Goal: Task Accomplishment & Management: Use online tool/utility

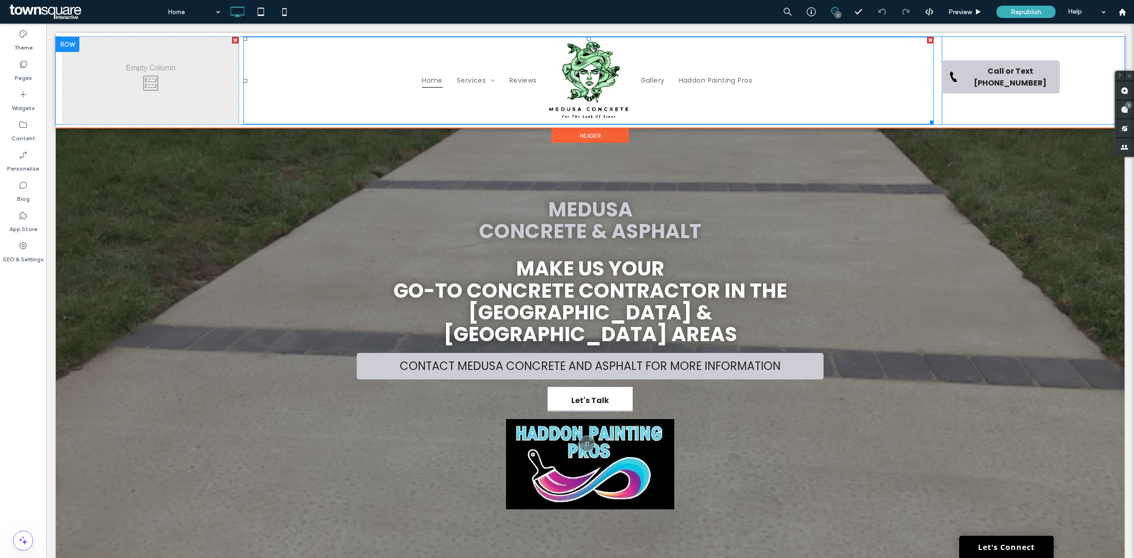
click at [580, 92] on img at bounding box center [588, 80] width 85 height 81
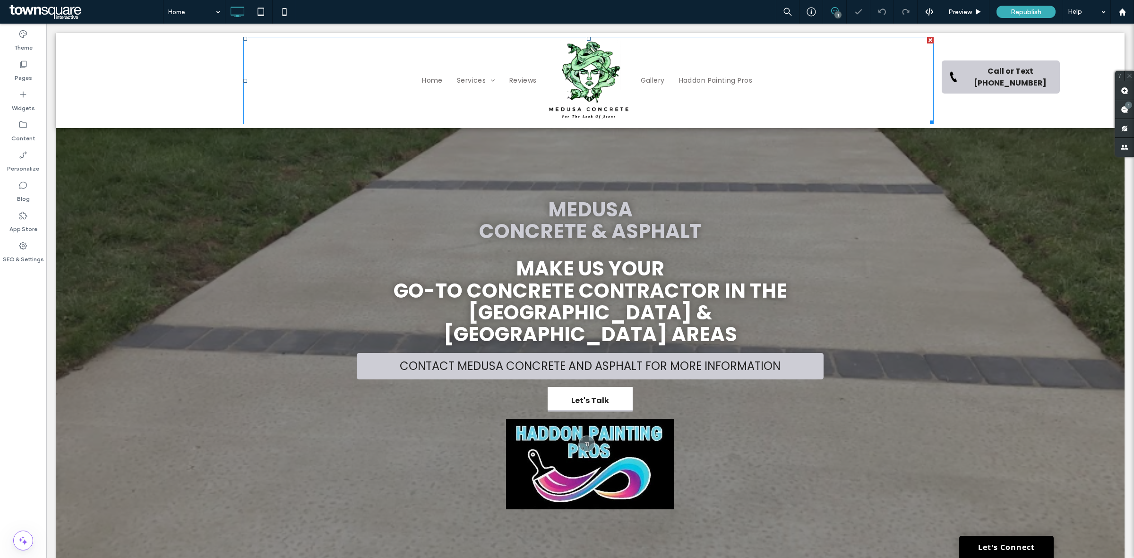
click at [579, 95] on img at bounding box center [588, 80] width 85 height 81
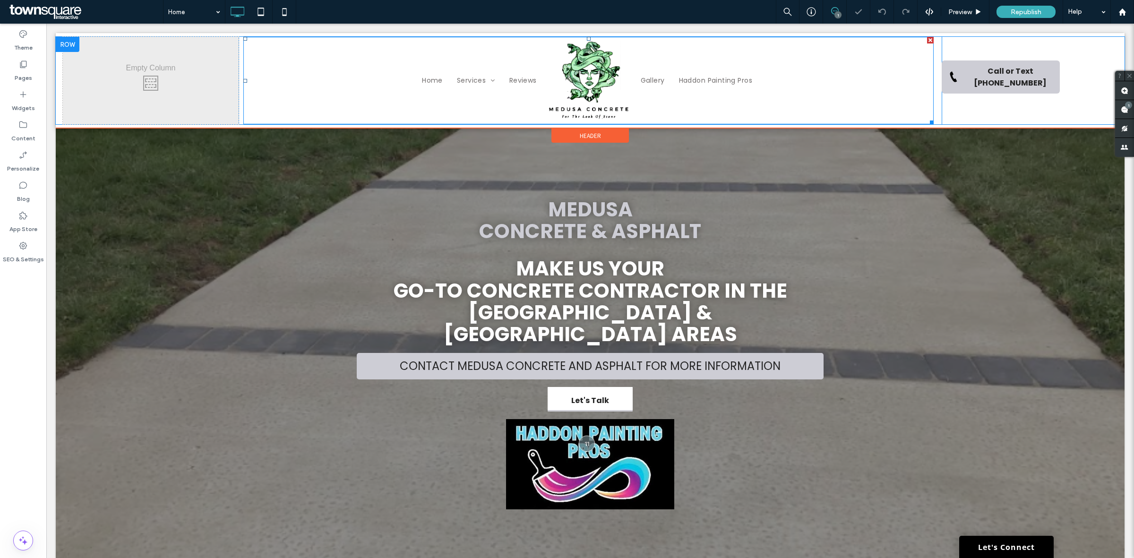
click at [271, 56] on ul "Home Services Concrete Concrete Driveway Installation Concrete Walkways and Sid…" at bounding box center [398, 80] width 294 height 81
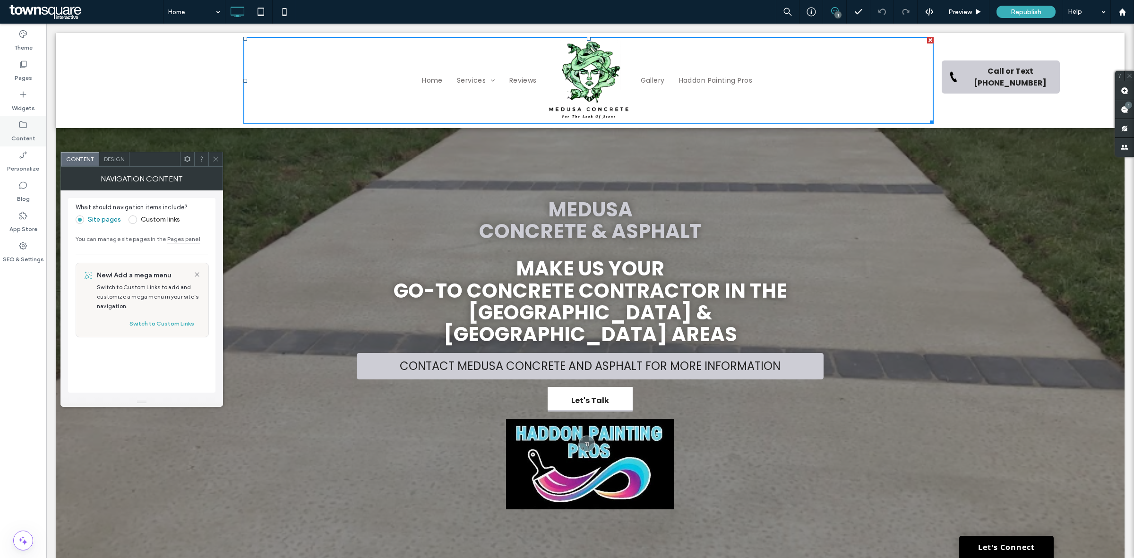
click at [27, 136] on label "Content" at bounding box center [23, 136] width 24 height 13
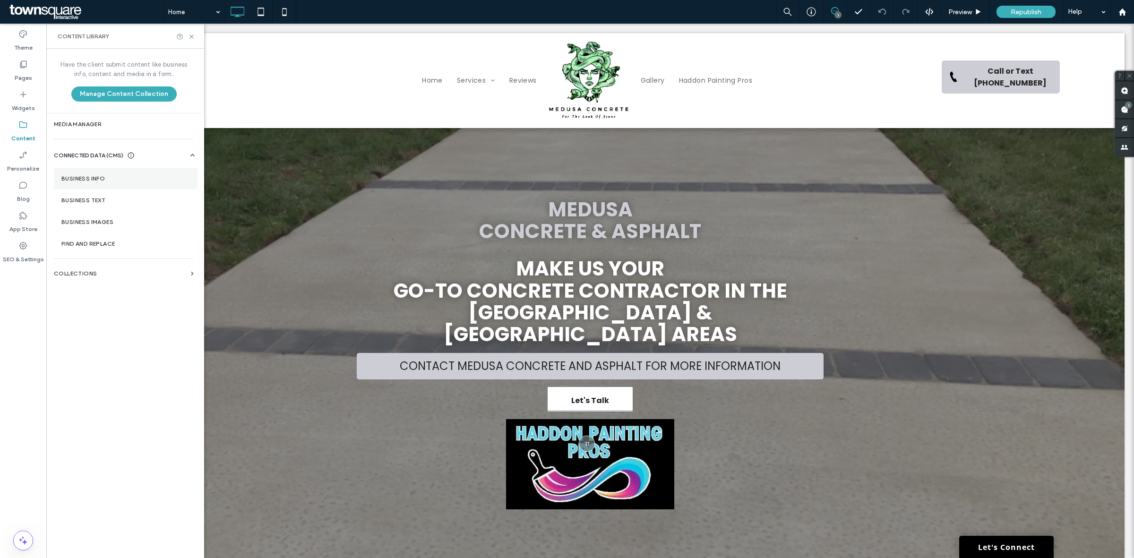
click at [99, 183] on section "Business Info" at bounding box center [126, 179] width 144 height 22
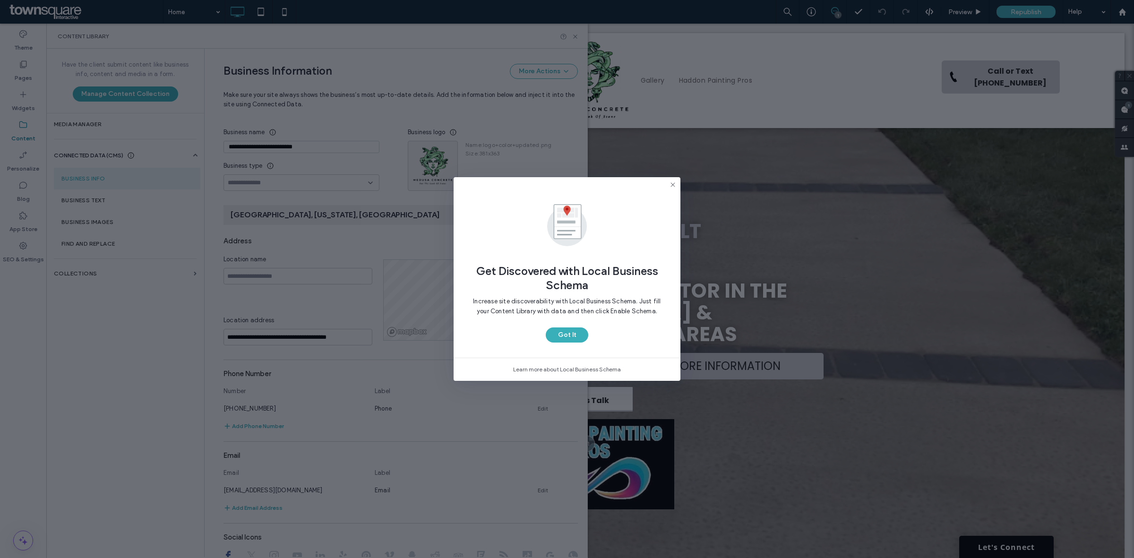
click at [673, 185] on icon at bounding box center [673, 185] width 8 height 8
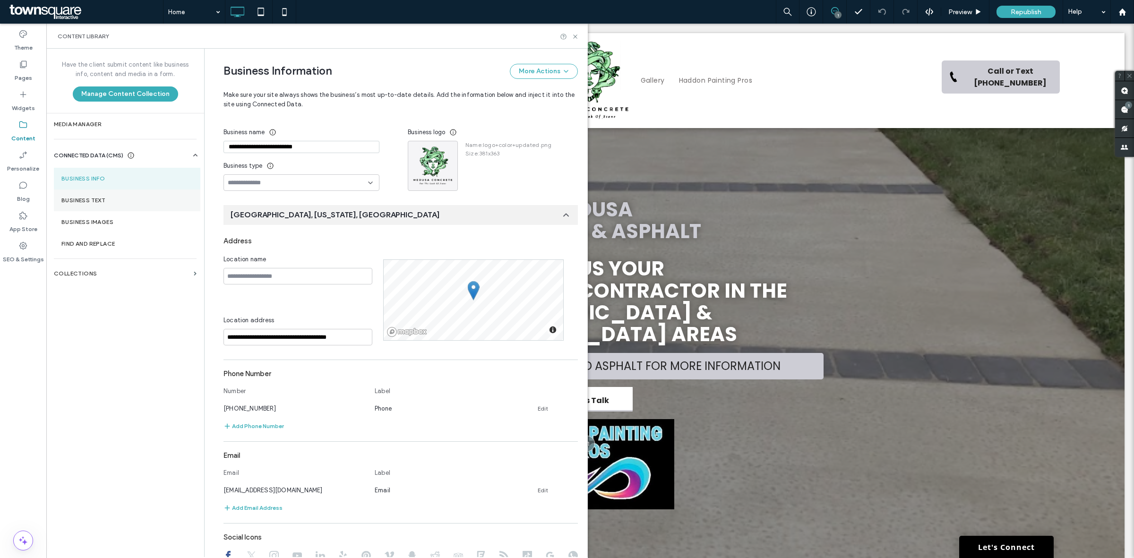
click at [90, 200] on label "Business Text" at bounding box center [126, 200] width 131 height 7
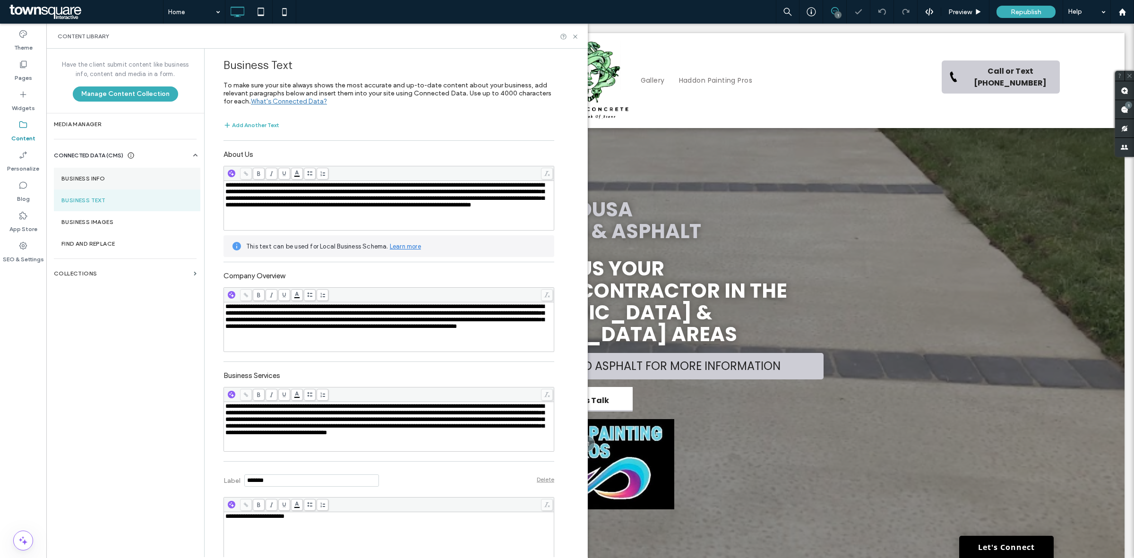
click at [90, 188] on section "Business Info" at bounding box center [127, 179] width 147 height 22
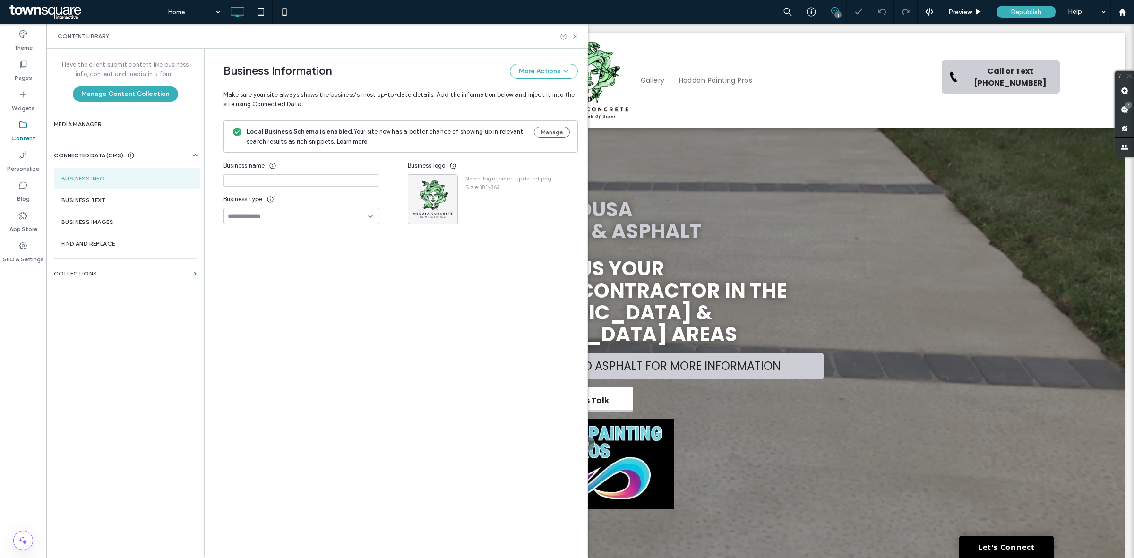
type input "**********"
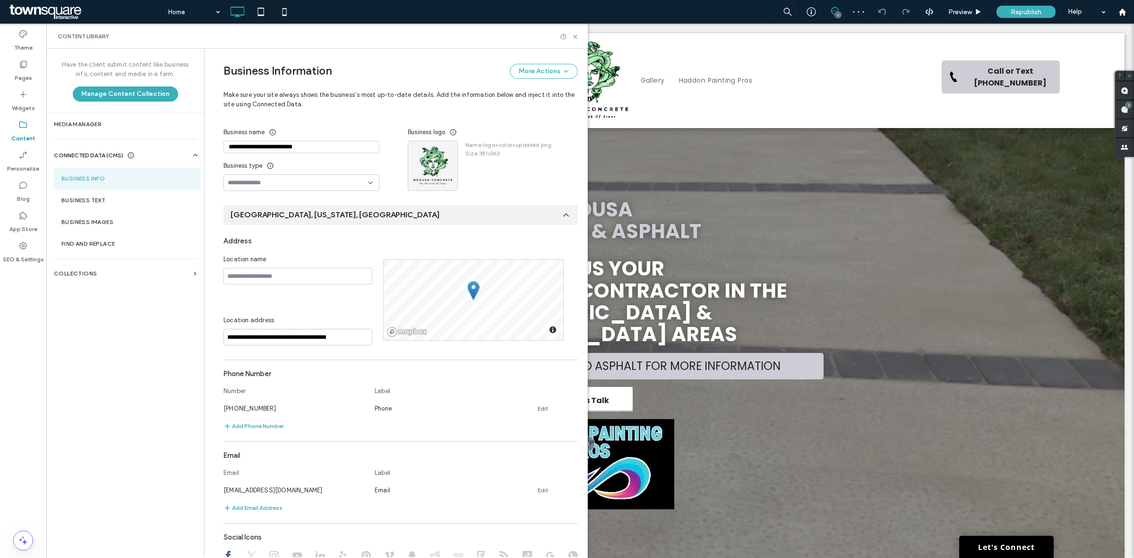
drag, startPoint x: 433, startPoint y: 173, endPoint x: 105, endPoint y: 288, distance: 347.6
click at [105, 288] on div "Have the client submit content like business info, content and media in a form.…" at bounding box center [125, 303] width 158 height 508
click at [95, 133] on section "Media Manager" at bounding box center [125, 124] width 158 height 22
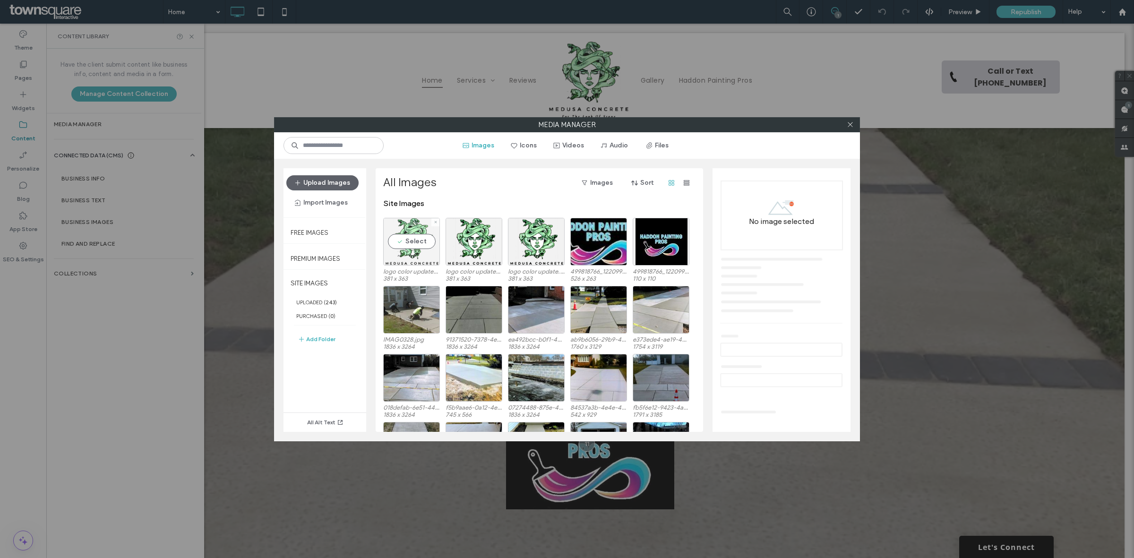
drag, startPoint x: 423, startPoint y: 254, endPoint x: 412, endPoint y: 246, distance: 13.2
click at [412, 246] on div "Select" at bounding box center [411, 242] width 57 height 48
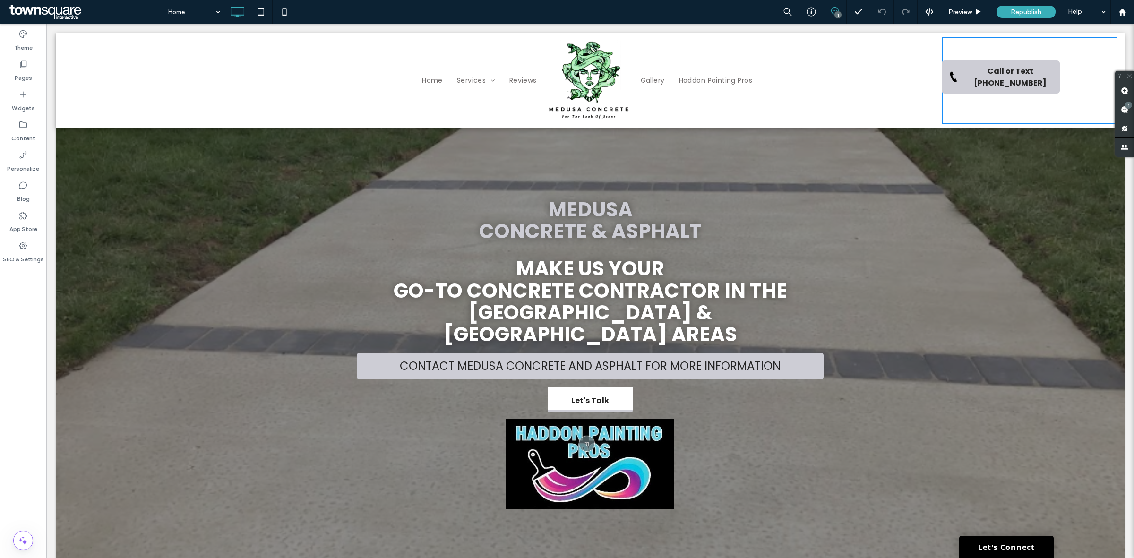
click at [1071, 67] on div "Call or Text 609.332.3000 Click To Paste" at bounding box center [1030, 80] width 176 height 87
click at [1073, 79] on div "Call or Text 609.332.3000 Click To Paste" at bounding box center [1030, 80] width 176 height 87
click at [1072, 74] on div "Call or Text 609.332.3000 Click To Paste" at bounding box center [1030, 80] width 176 height 87
click at [1069, 75] on div "Call or Text 609.332.3000 Click To Paste" at bounding box center [1030, 80] width 176 height 87
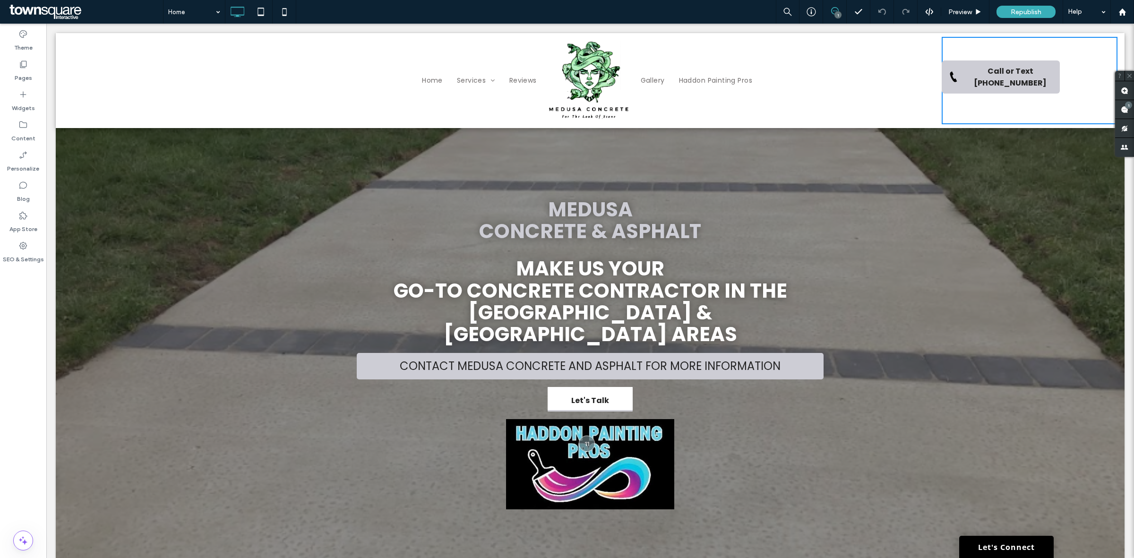
click at [956, 41] on div "Call or Text 609.332.3000 Click To Paste" at bounding box center [1030, 80] width 176 height 87
click at [869, 56] on ul "Gallery Haddon Painting Pros" at bounding box center [781, 80] width 294 height 81
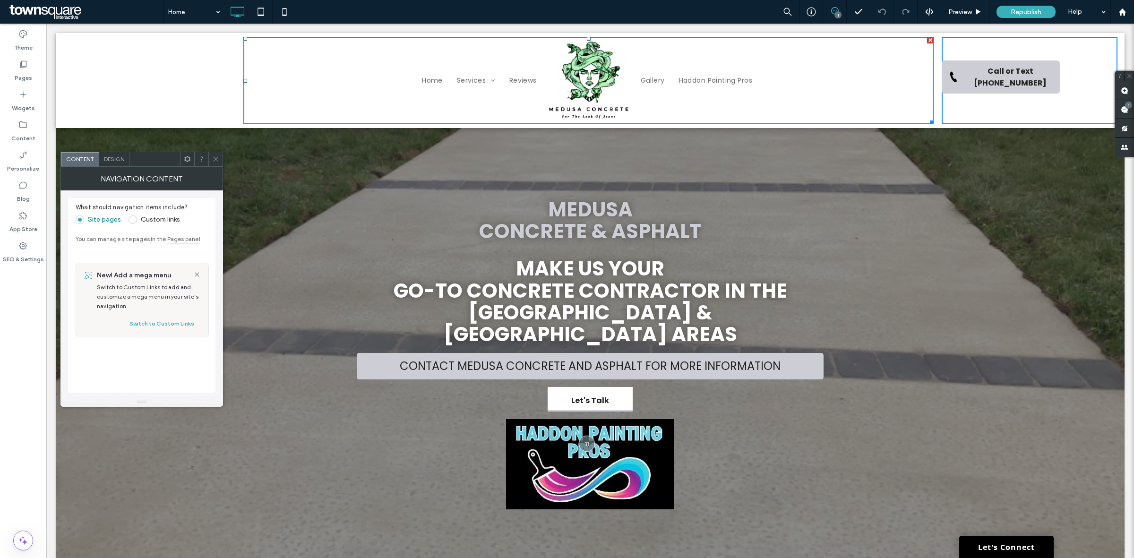
drag, startPoint x: 952, startPoint y: 42, endPoint x: 949, endPoint y: 60, distance: 18.4
click at [949, 60] on div "Call or Text 609.332.3000 Click To Paste" at bounding box center [1030, 80] width 176 height 87
click at [947, 69] on link "Call or Text [PHONE_NUMBER]" at bounding box center [1001, 77] width 118 height 33
click at [952, 46] on div "Call or Text 609.332.3000 Click To Paste" at bounding box center [1030, 80] width 176 height 87
click at [32, 101] on label "Widgets" at bounding box center [23, 105] width 23 height 13
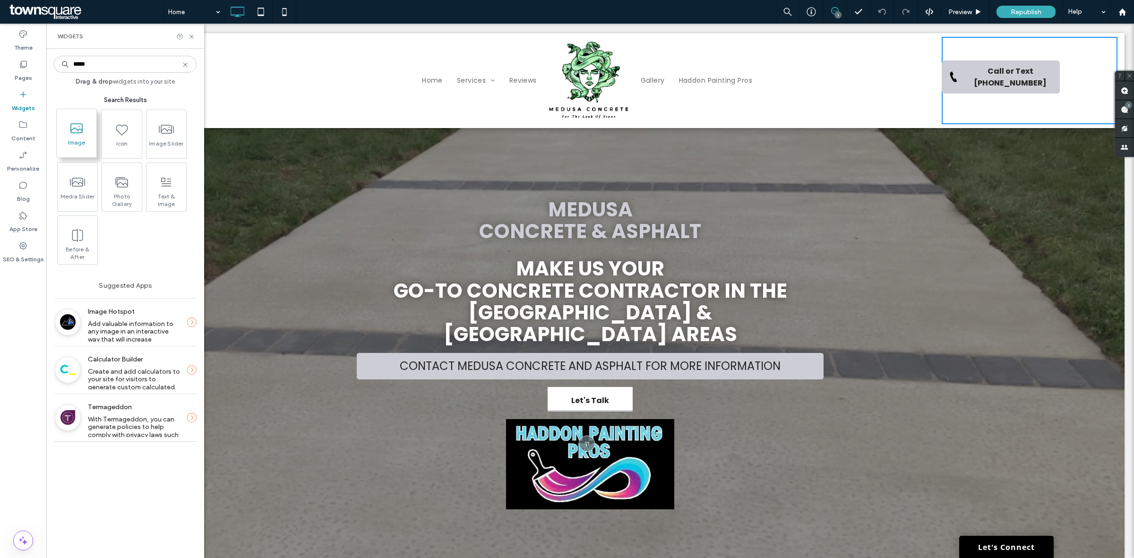
type input "*****"
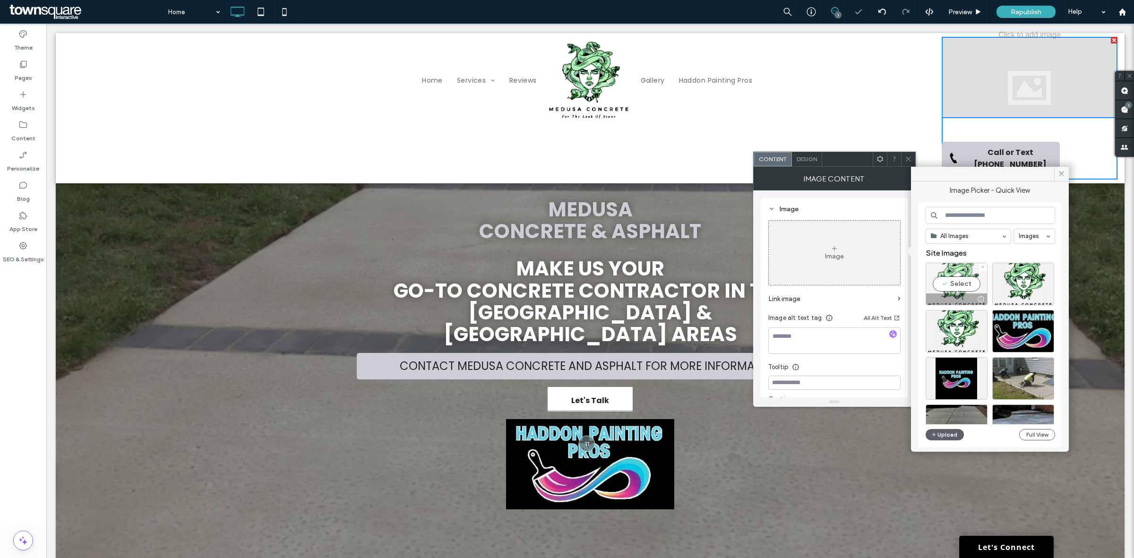
click at [966, 280] on div "Select" at bounding box center [957, 284] width 62 height 43
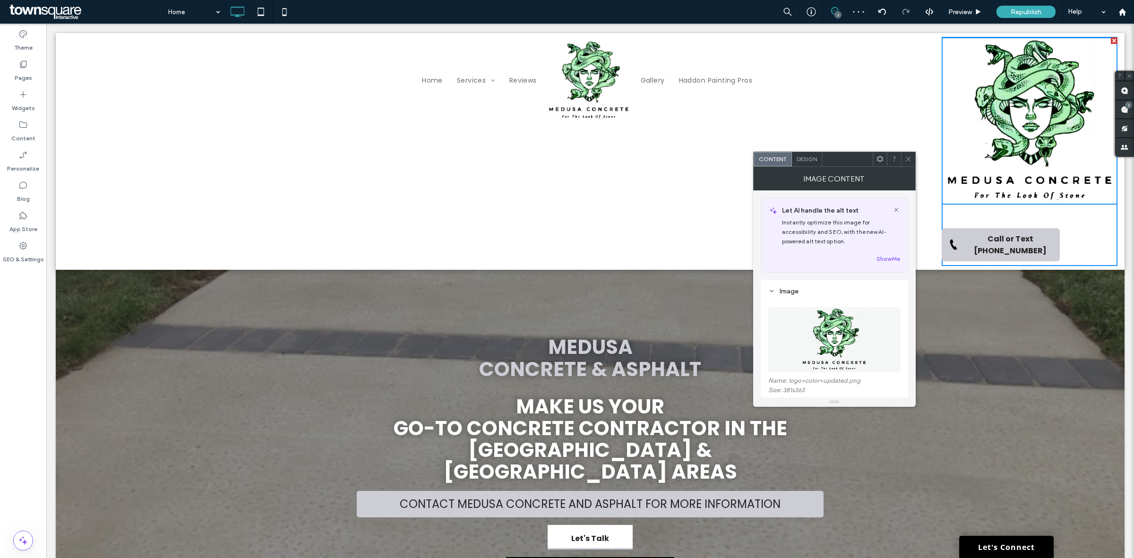
click at [1021, 207] on div "Call or Text 609.332.3000 Click To Paste" at bounding box center [1030, 151] width 176 height 229
click at [585, 73] on img at bounding box center [588, 80] width 85 height 81
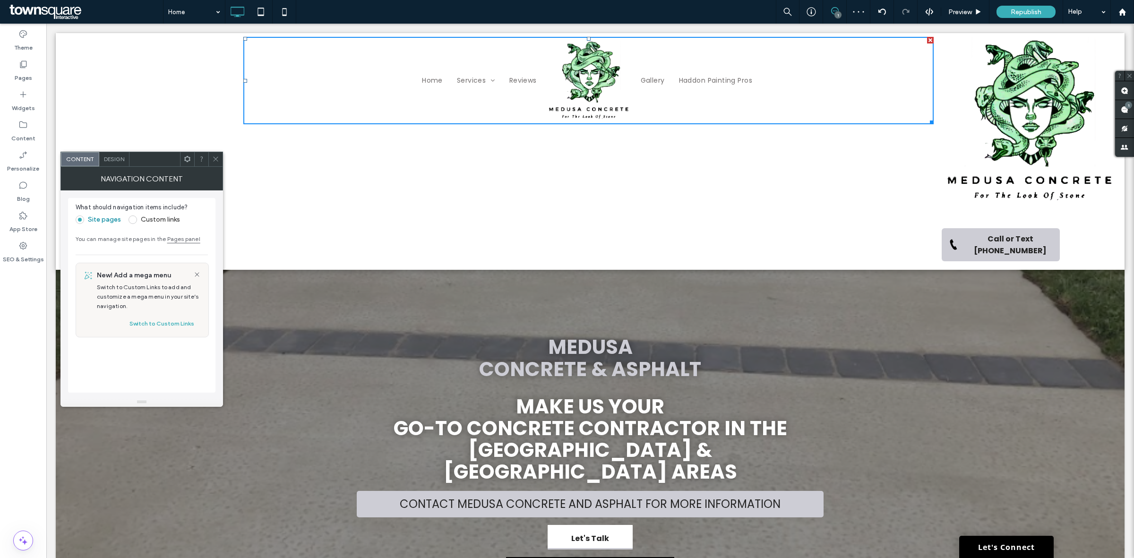
click at [118, 164] on div "Design" at bounding box center [114, 159] width 30 height 14
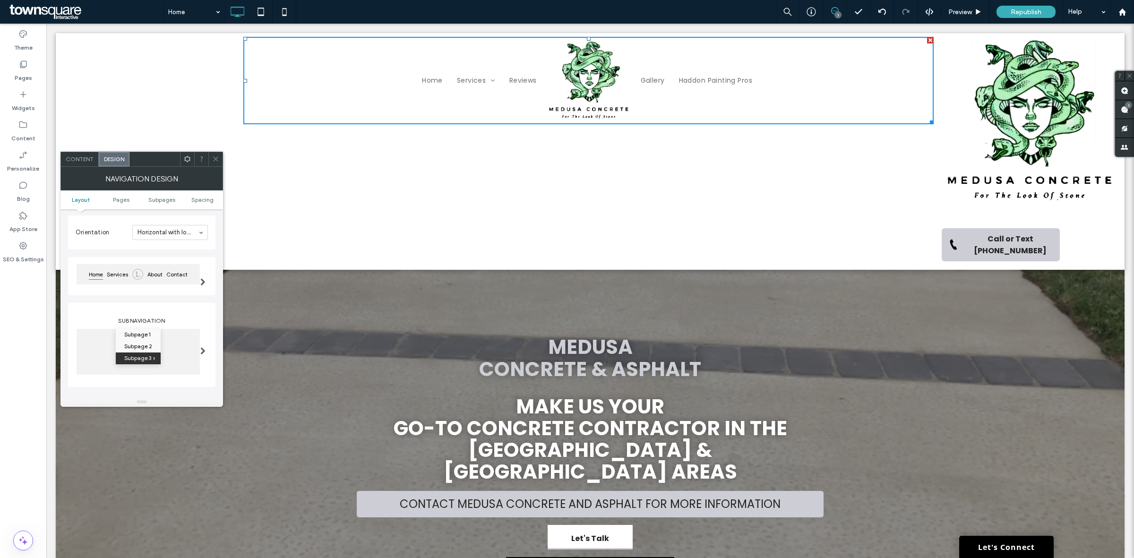
scroll to position [59, 0]
click at [202, 272] on span at bounding box center [202, 269] width 5 height 8
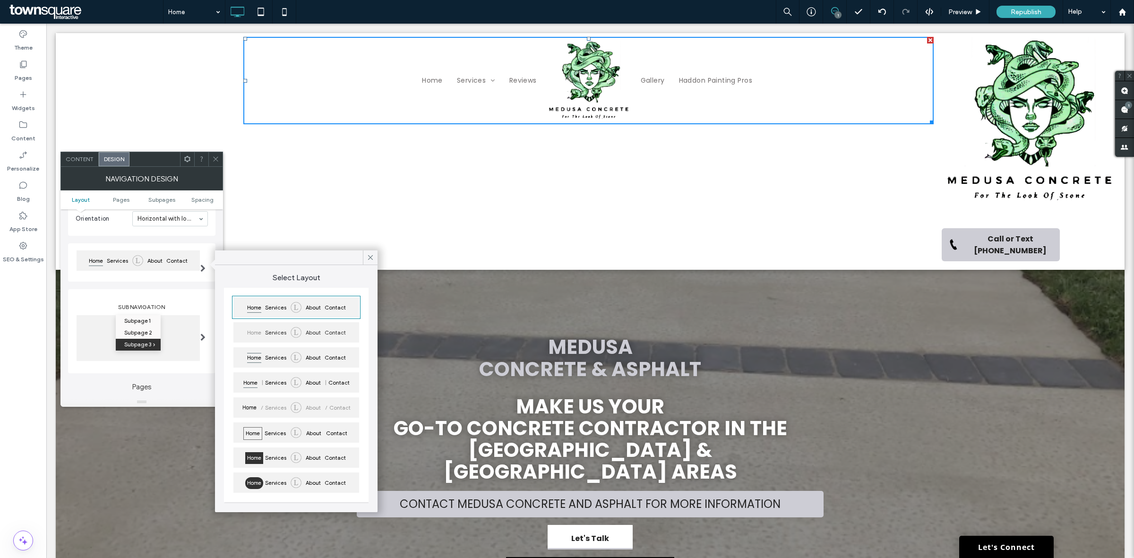
click at [178, 289] on div "Layout Orientation Horizontal with logo Home Services About Contact Sub Navigat…" at bounding box center [141, 274] width 147 height 197
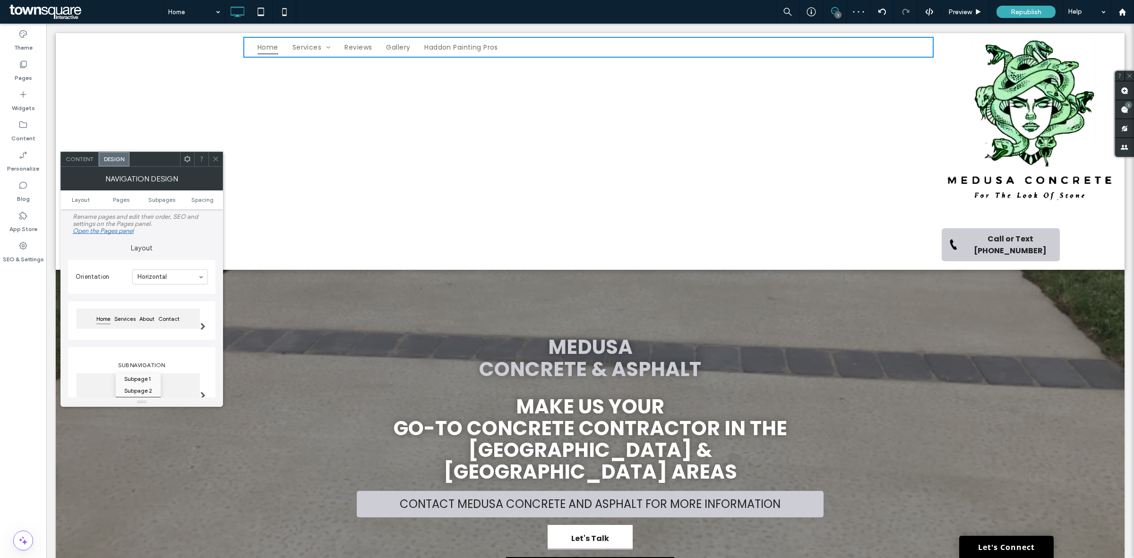
scroll to position [0, 0]
click at [184, 156] on icon at bounding box center [187, 159] width 7 height 7
click at [211, 197] on use at bounding box center [211, 196] width 6 height 4
click at [81, 349] on div "Layout Orientation Horizontal Home Services About Contact Sub Navigation Subpag…" at bounding box center [141, 333] width 147 height 197
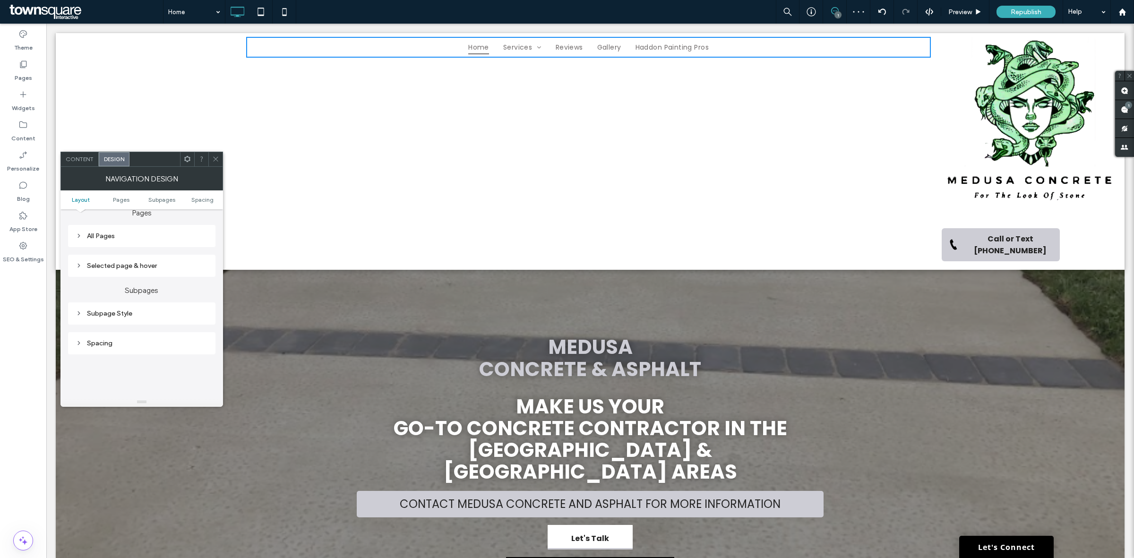
scroll to position [236, 0]
click at [137, 339] on div "Spacing" at bounding box center [142, 340] width 132 height 8
type input "*"
click at [137, 339] on div "Spacing" at bounding box center [142, 340] width 132 height 8
click at [1029, 207] on div "Call or Text 609.332.3000 Click To Paste" at bounding box center [1030, 151] width 176 height 229
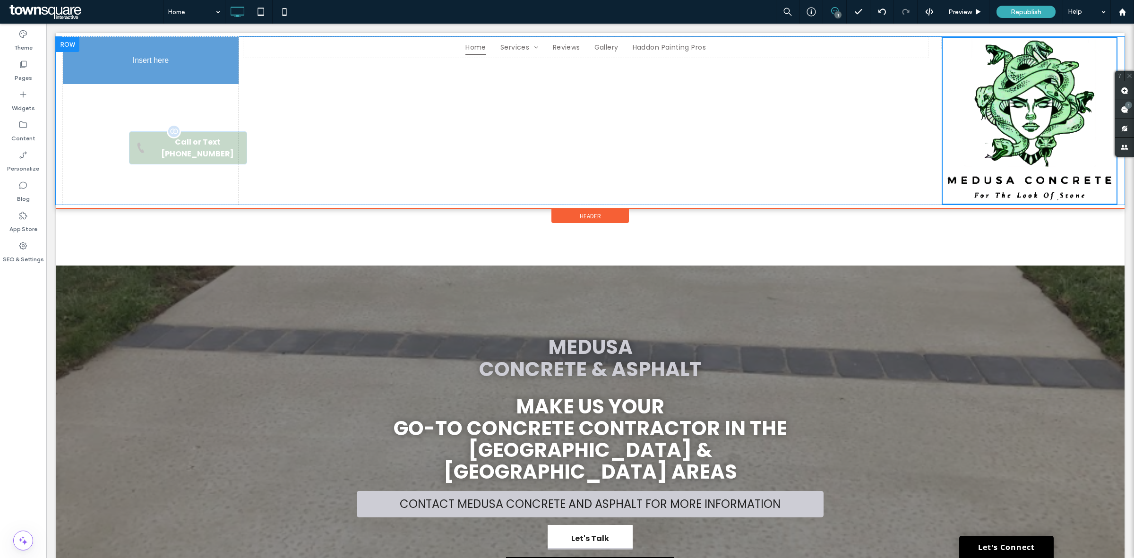
drag, startPoint x: 1002, startPoint y: 227, endPoint x: 154, endPoint y: 131, distance: 853.4
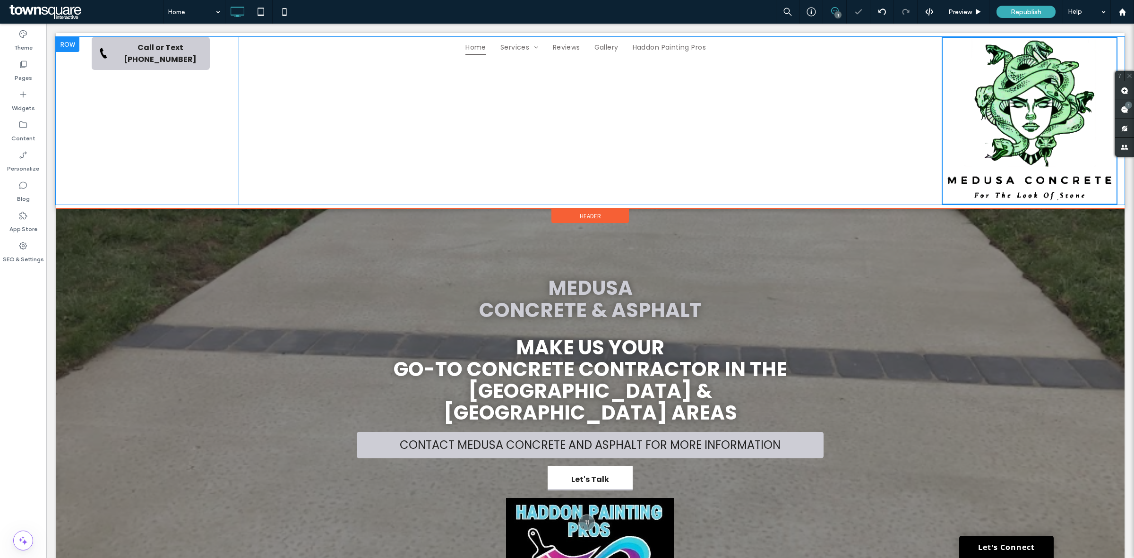
click at [643, 127] on div "Home Services Concrete Concrete Driveway Installation Concrete Walkways and Sid…" at bounding box center [590, 121] width 703 height 168
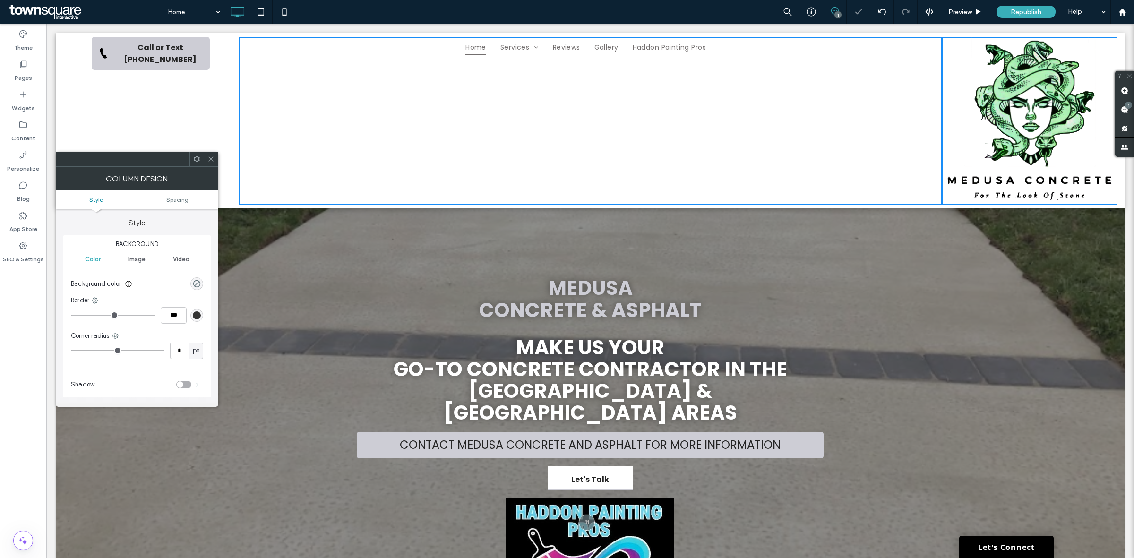
drag, startPoint x: 1109, startPoint y: 102, endPoint x: 1041, endPoint y: 107, distance: 68.8
click at [1108, 102] on div "Click To Paste Call or Text 609.332.3000 Home Services Concrete Concrete Drivew…" at bounding box center [590, 121] width 1069 height 168
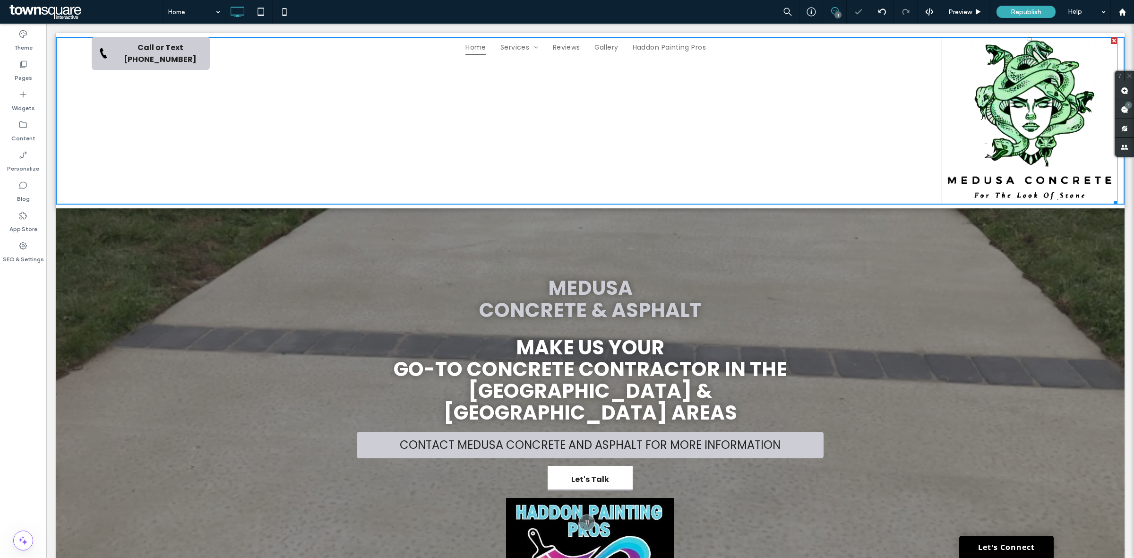
click at [1041, 107] on img at bounding box center [1030, 120] width 176 height 167
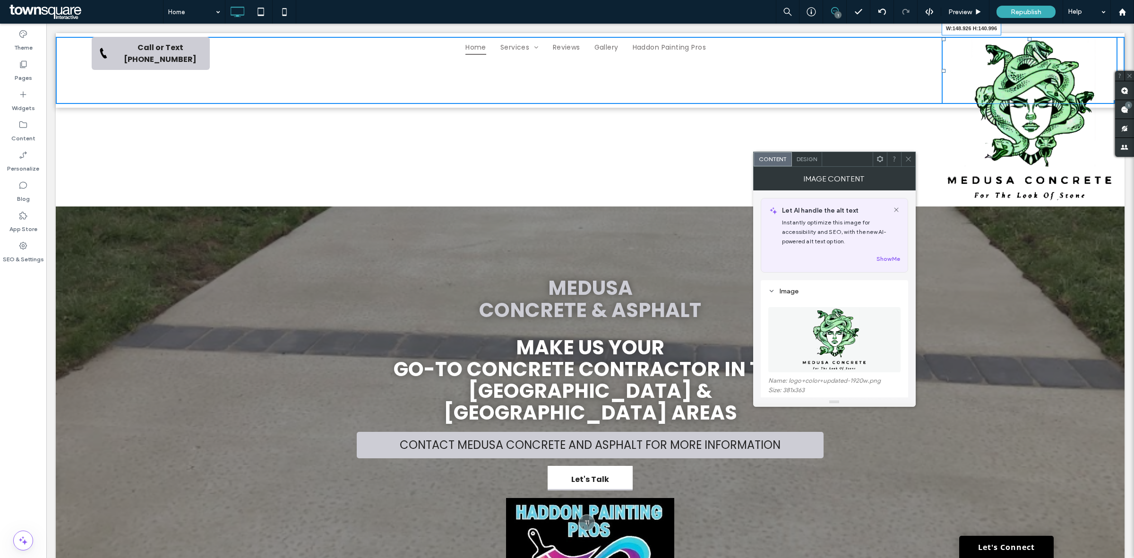
drag, startPoint x: 1107, startPoint y: 200, endPoint x: 1036, endPoint y: 147, distance: 89.0
click at [1055, 105] on div "Click To Paste Call or Text 609.332.3000 Home Services Concrete Concrete Drivew…" at bounding box center [590, 70] width 1069 height 75
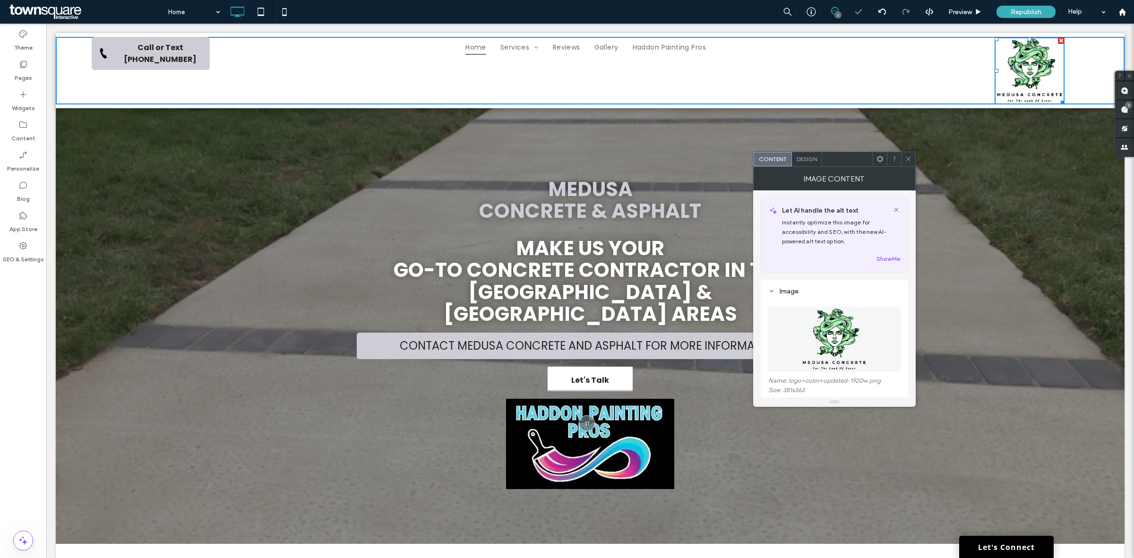
click at [424, 69] on div "Home Services Concrete Concrete Driveway Installation Concrete Walkways and Sid…" at bounding box center [590, 71] width 703 height 68
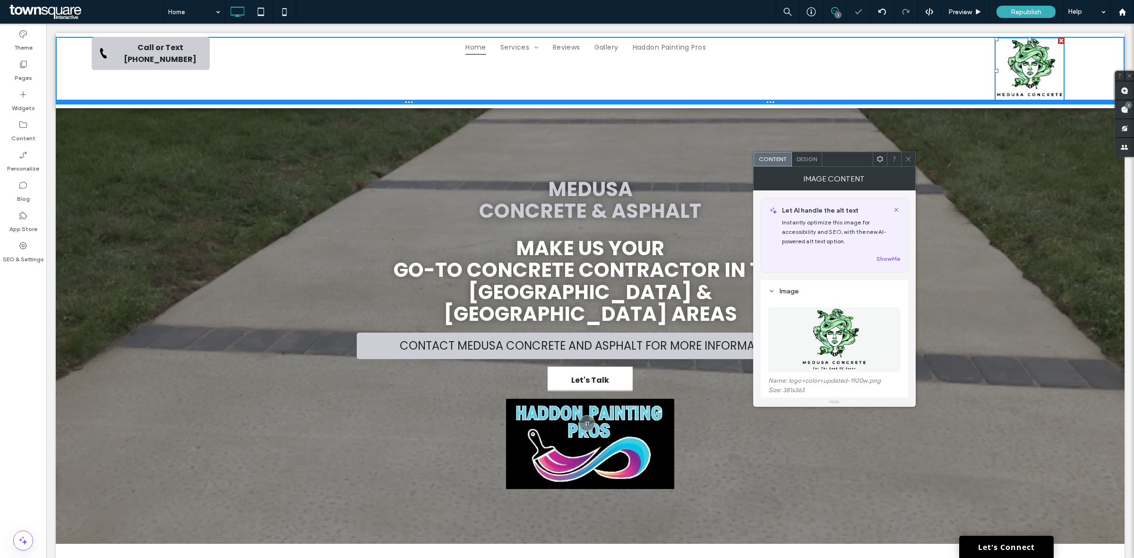
click at [435, 103] on div at bounding box center [590, 102] width 1069 height 5
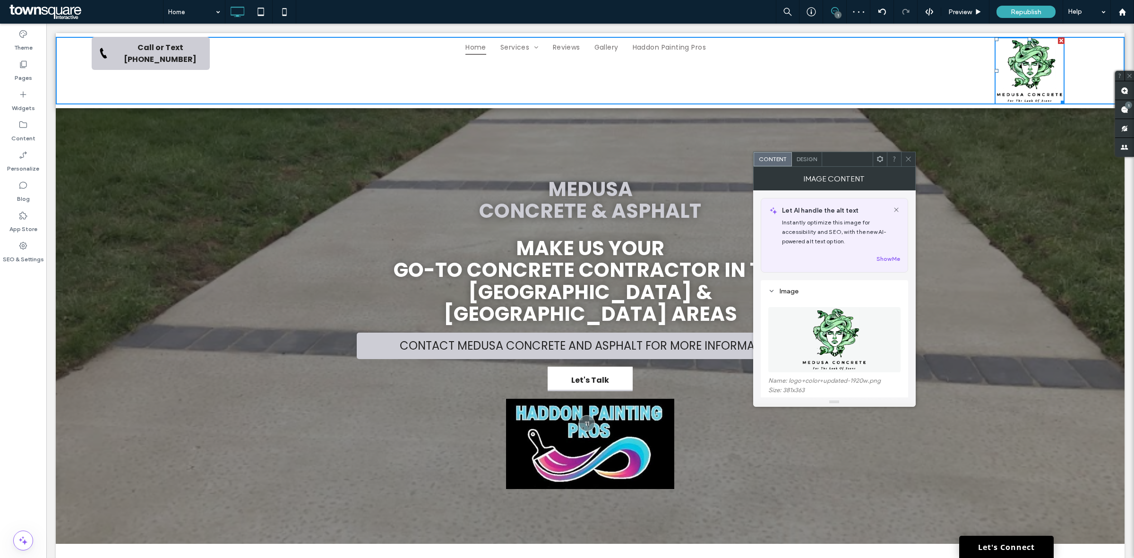
click at [931, 52] on div "Home Services Concrete Concrete Driveway Installation Concrete Walkways and Sid…" at bounding box center [590, 71] width 703 height 68
click at [1083, 59] on div "Click To Paste" at bounding box center [1030, 71] width 176 height 68
click at [906, 163] on span at bounding box center [908, 159] width 7 height 14
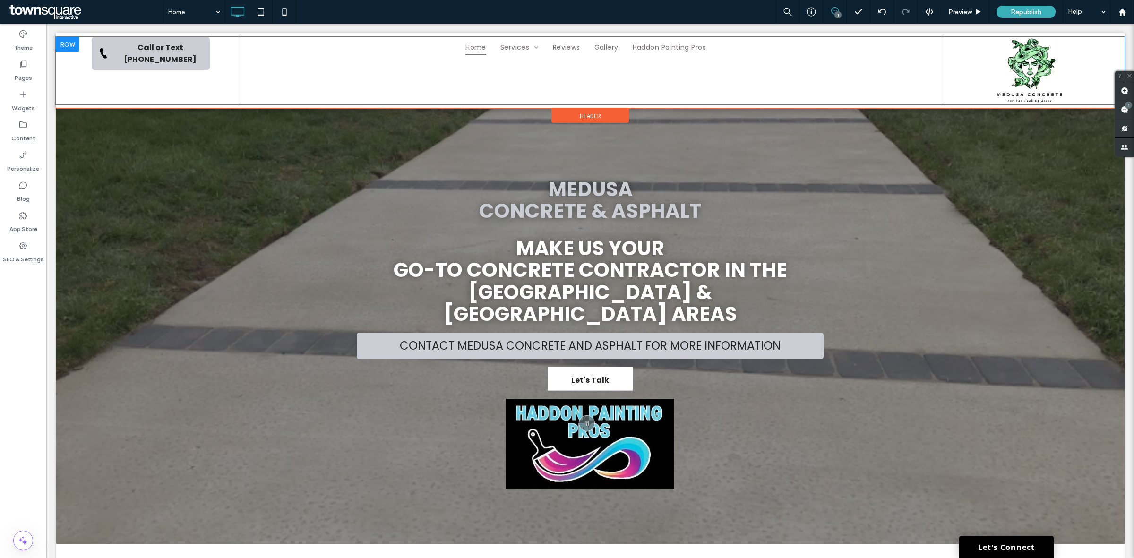
click at [814, 73] on div "Home Services Concrete Concrete Driveway Installation Concrete Walkways and Sid…" at bounding box center [590, 71] width 703 height 68
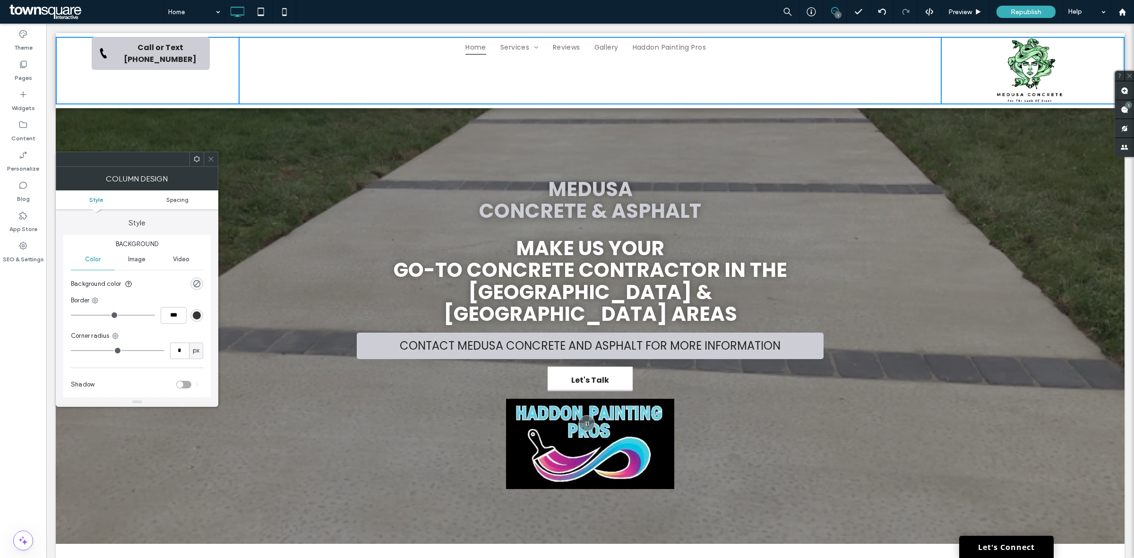
click at [161, 201] on link "Spacing" at bounding box center [177, 199] width 81 height 7
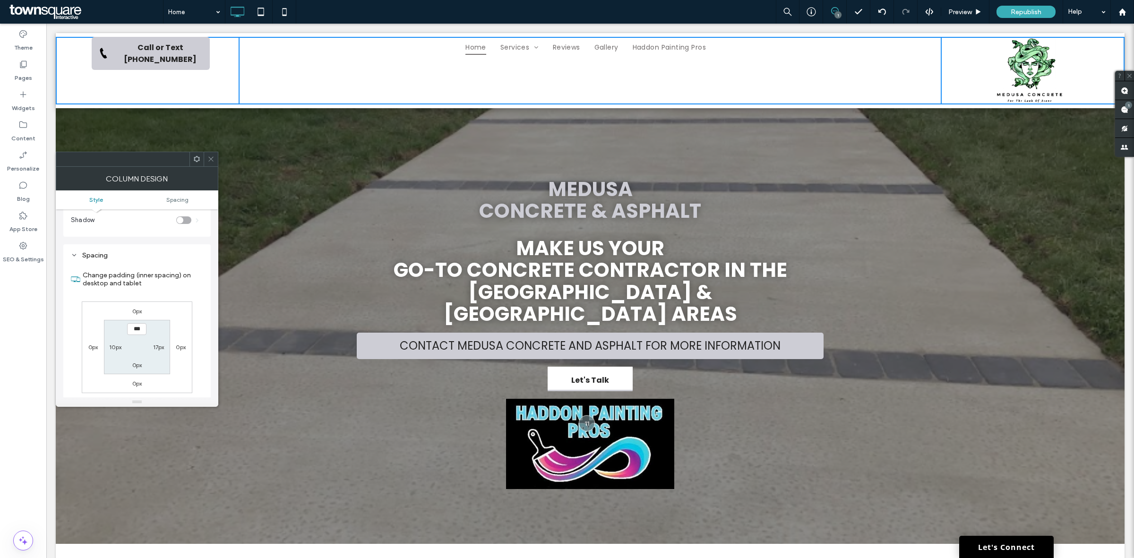
scroll to position [192, 0]
type input "****"
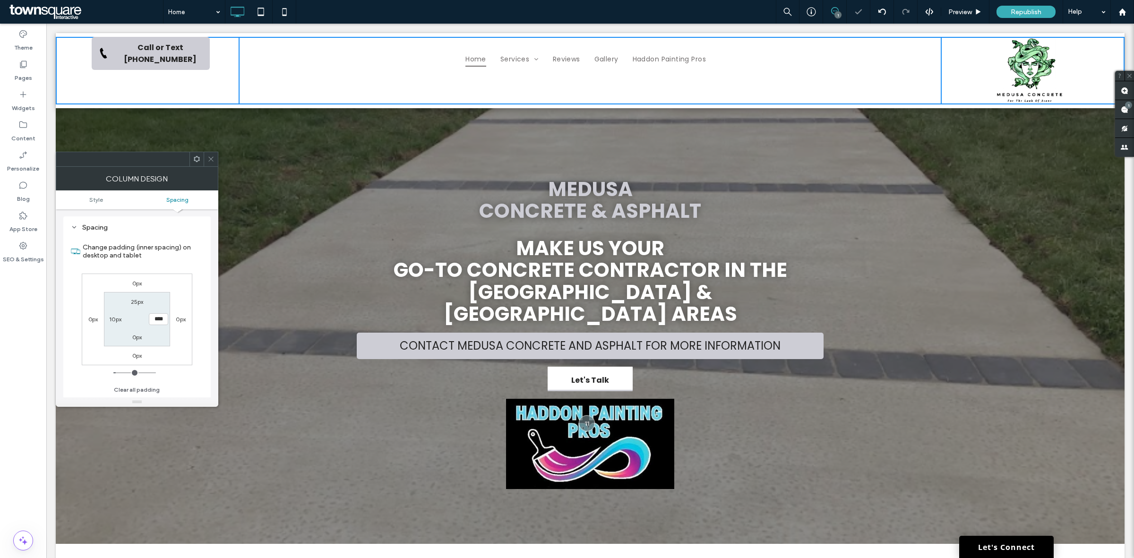
type input "**"
click at [228, 70] on div "Click To Paste Call or Text 609.332.3000" at bounding box center [151, 71] width 176 height 68
click at [224, 68] on div "Click To Paste Call or Text 609.332.3000" at bounding box center [151, 71] width 176 height 68
drag, startPoint x: 212, startPoint y: 164, endPoint x: 214, endPoint y: 154, distance: 10.7
click at [212, 164] on span at bounding box center [210, 159] width 7 height 14
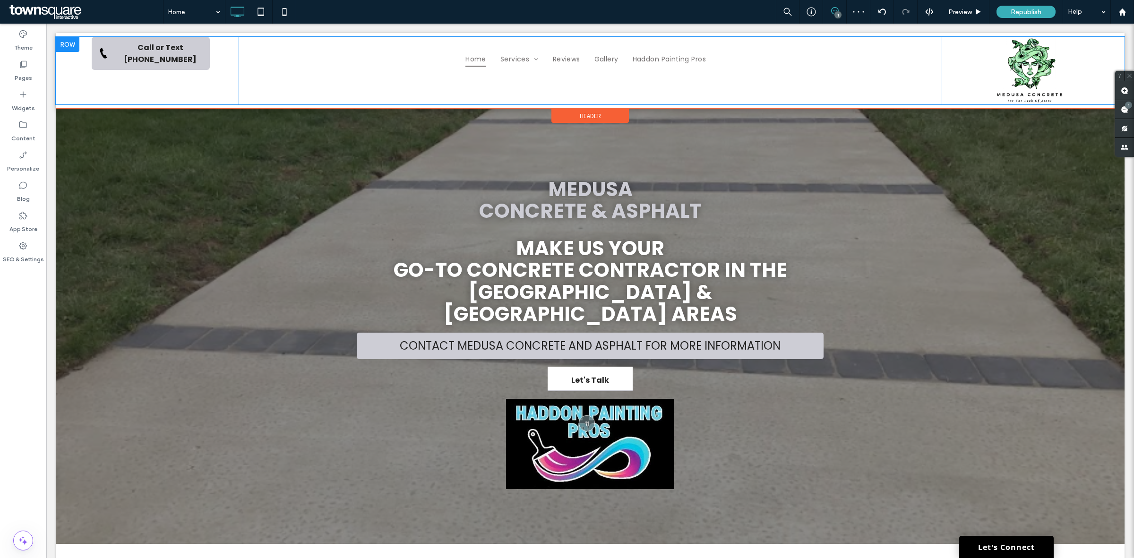
click at [221, 72] on div "Click To Paste Call or Text 609.332.3000" at bounding box center [151, 71] width 176 height 68
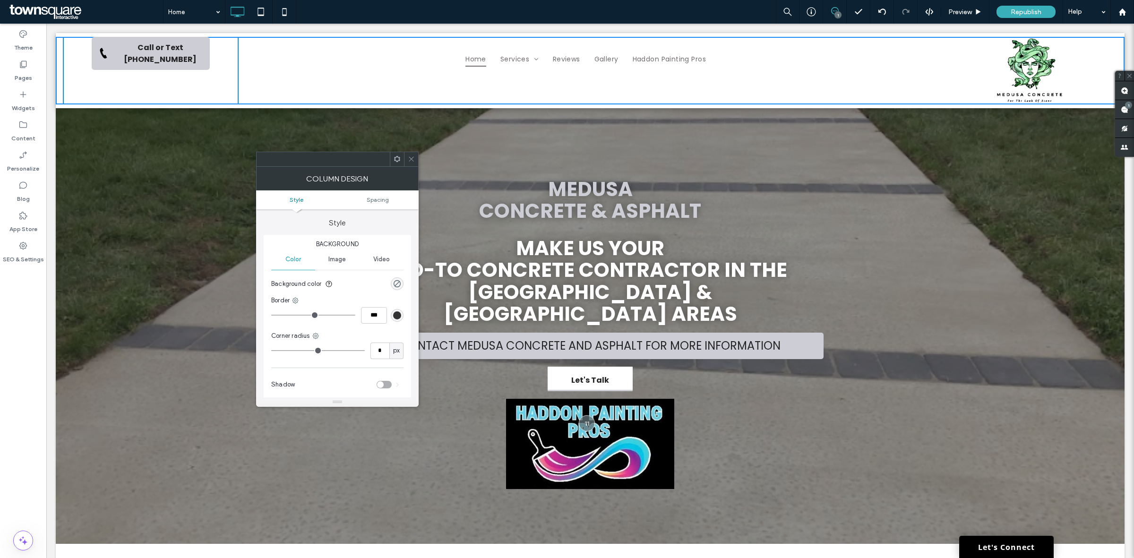
click at [334, 260] on span "Image" at bounding box center [337, 260] width 17 height 8
drag, startPoint x: 290, startPoint y: 258, endPoint x: 314, endPoint y: 245, distance: 27.7
click at [291, 257] on span "Color" at bounding box center [293, 260] width 16 height 8
click at [383, 204] on ul "Style Spacing" at bounding box center [337, 199] width 163 height 19
click at [386, 185] on div "Column Design" at bounding box center [337, 179] width 163 height 24
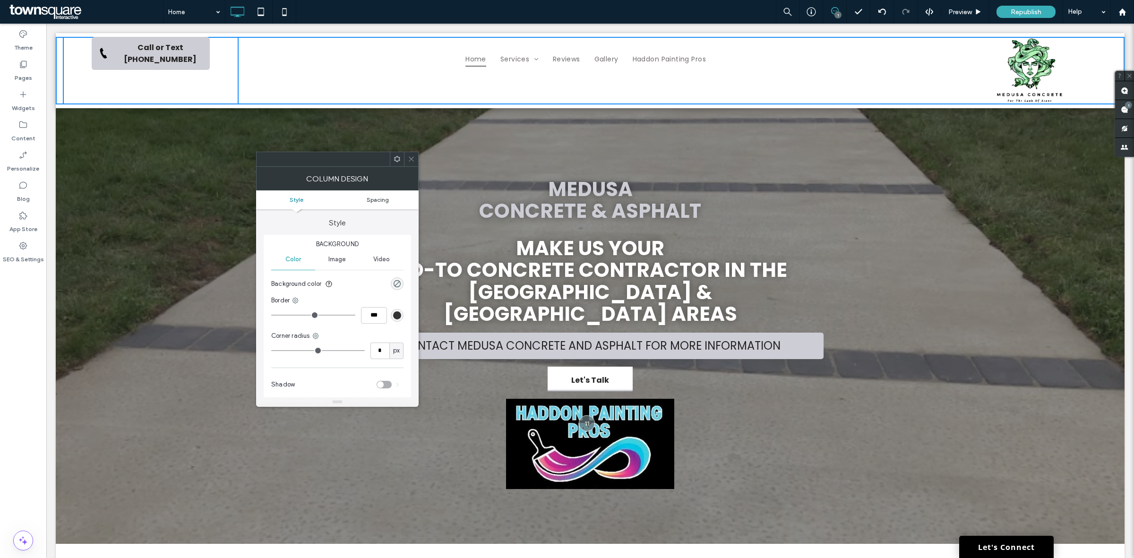
click at [379, 201] on span "Spacing" at bounding box center [378, 199] width 22 height 7
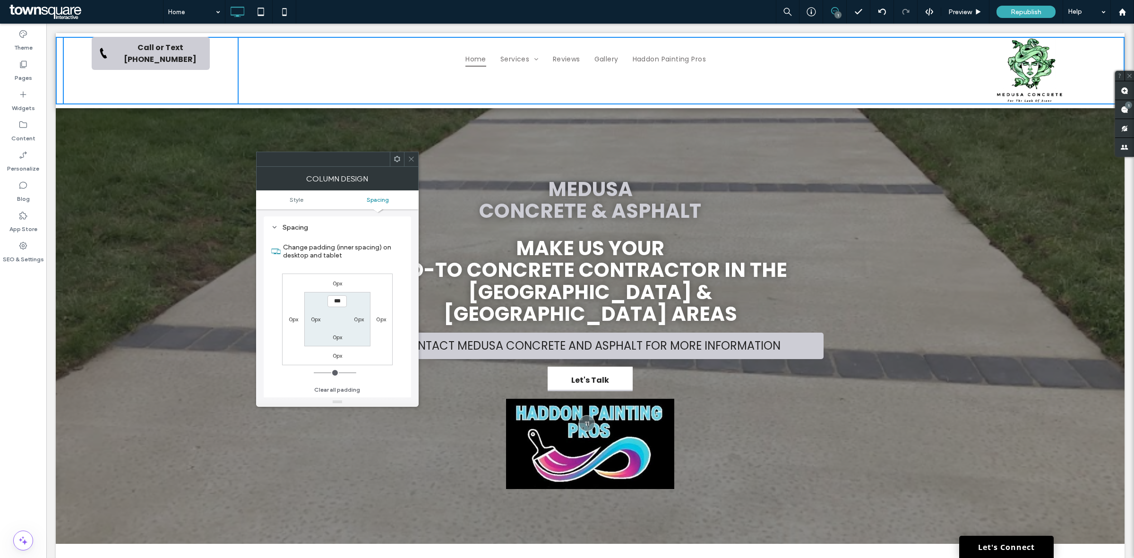
type input "****"
click at [780, 49] on nav "Home Services Concrete Concrete Driveway Installation Concrete Walkways and Sid…" at bounding box center [585, 59] width 685 height 21
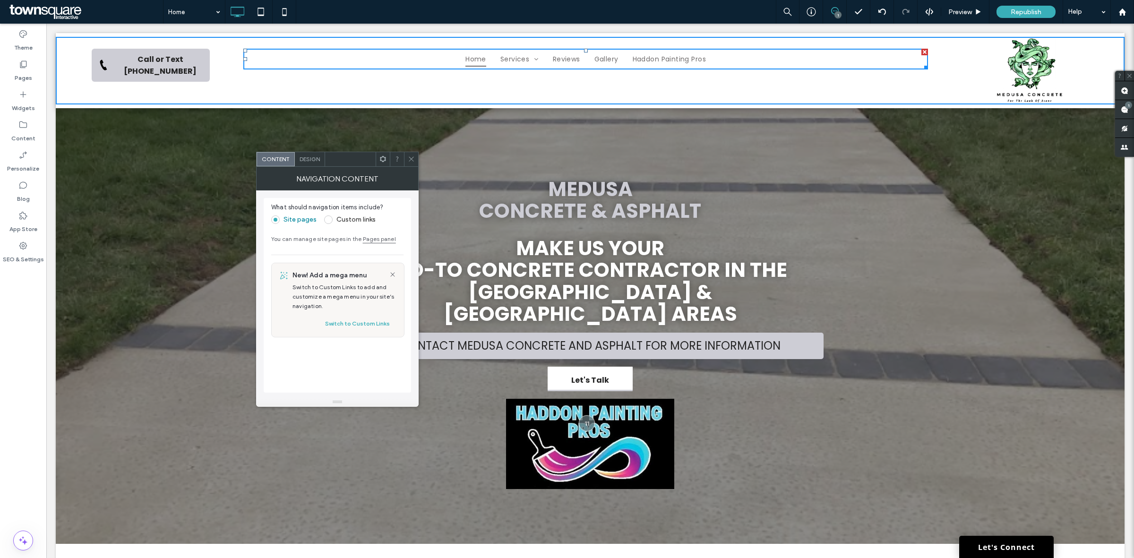
click at [836, 13] on div "1" at bounding box center [838, 14] width 7 height 7
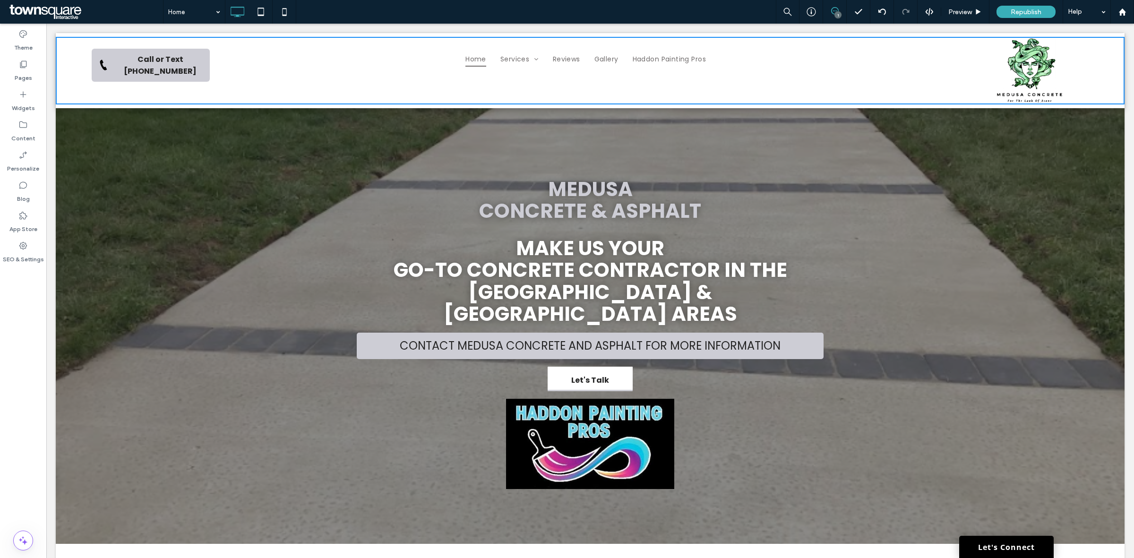
click at [835, 7] on icon at bounding box center [835, 11] width 8 height 8
click at [1126, 106] on div "1" at bounding box center [1128, 105] width 7 height 7
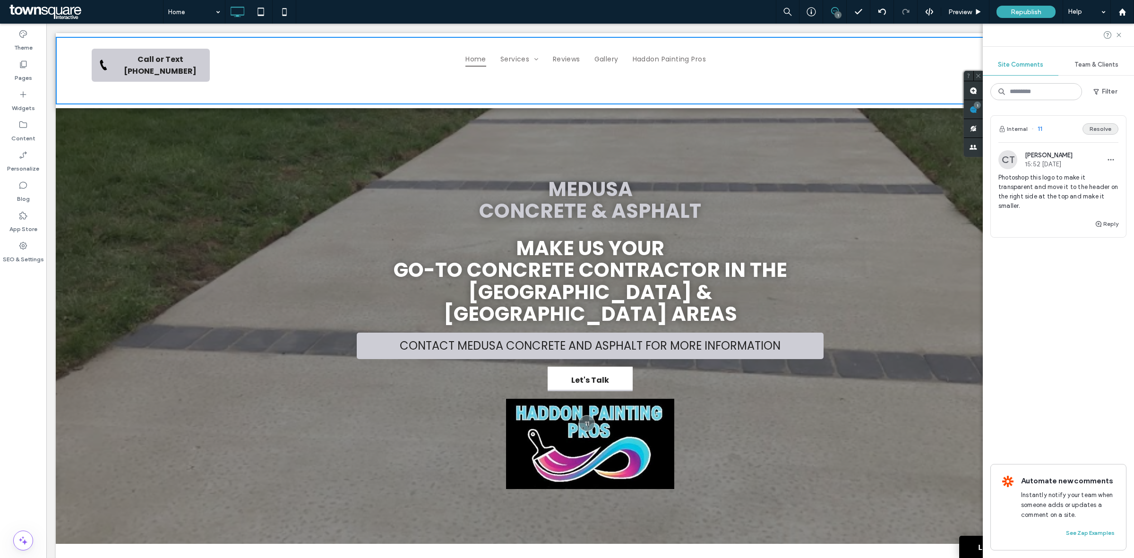
click at [1109, 129] on button "Resolve" at bounding box center [1101, 128] width 36 height 11
click at [1119, 34] on icon at bounding box center [1119, 35] width 8 height 8
click at [1126, 102] on div "Site Comments Team & Clients Filter All comments are resolved If someone adds a…" at bounding box center [1058, 291] width 151 height 535
click at [1123, 36] on icon at bounding box center [1119, 35] width 8 height 8
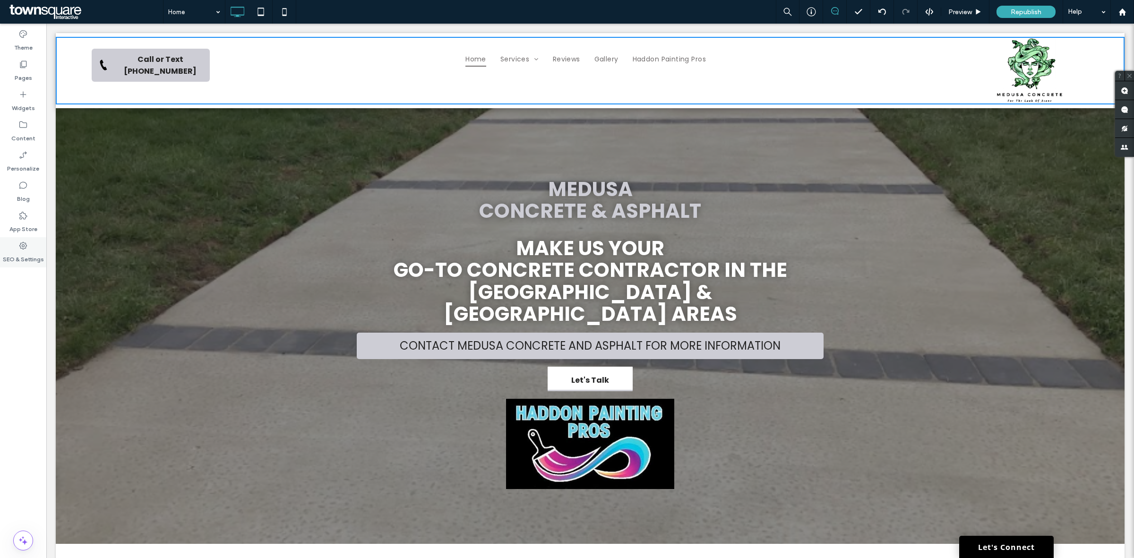
click at [27, 249] on icon at bounding box center [22, 245] width 9 height 9
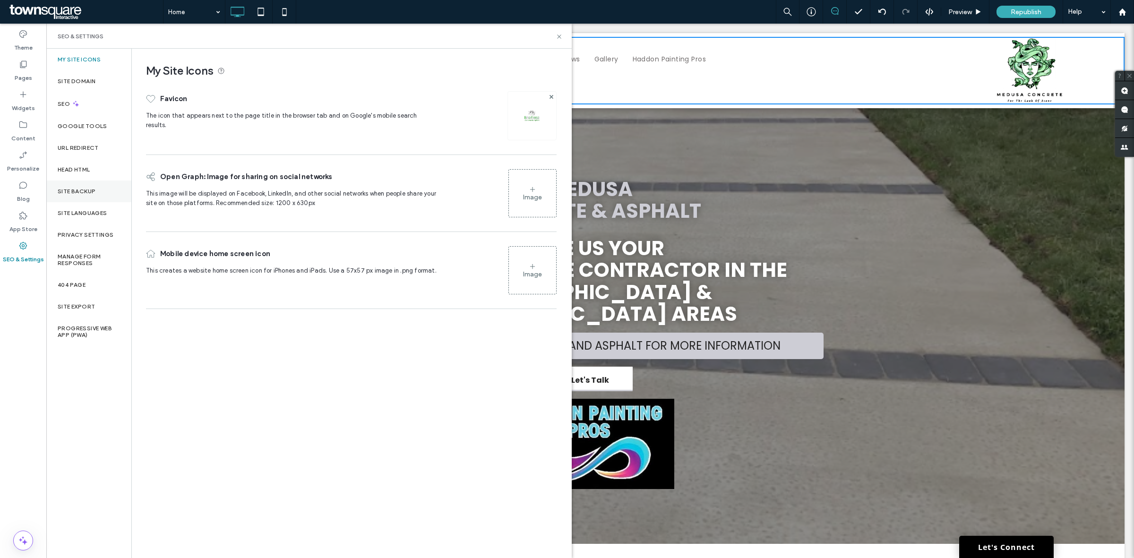
click at [94, 190] on label "Site Backup" at bounding box center [77, 191] width 38 height 7
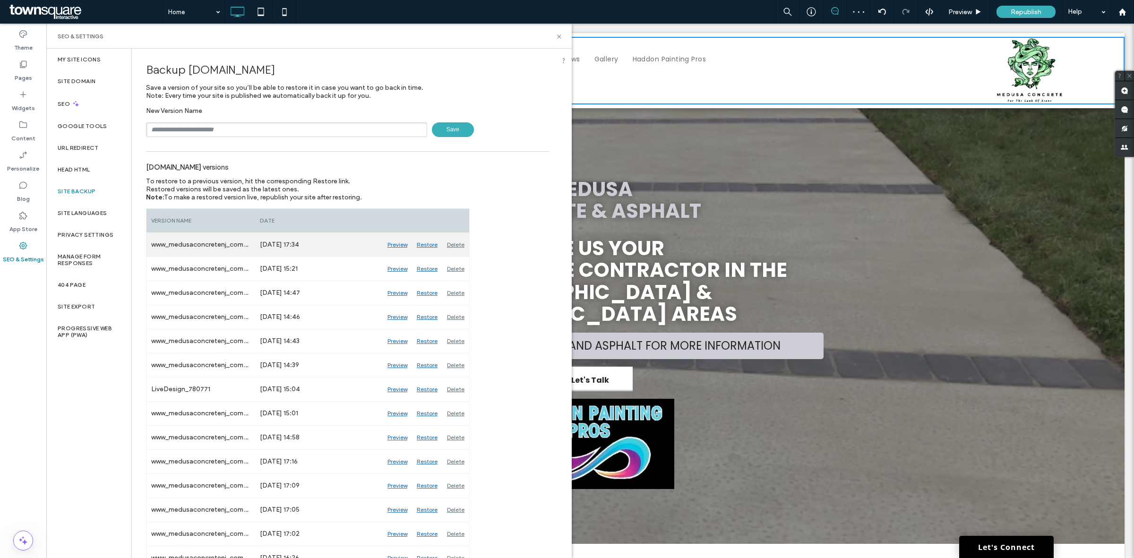
click at [428, 247] on div "Restore" at bounding box center [427, 245] width 30 height 24
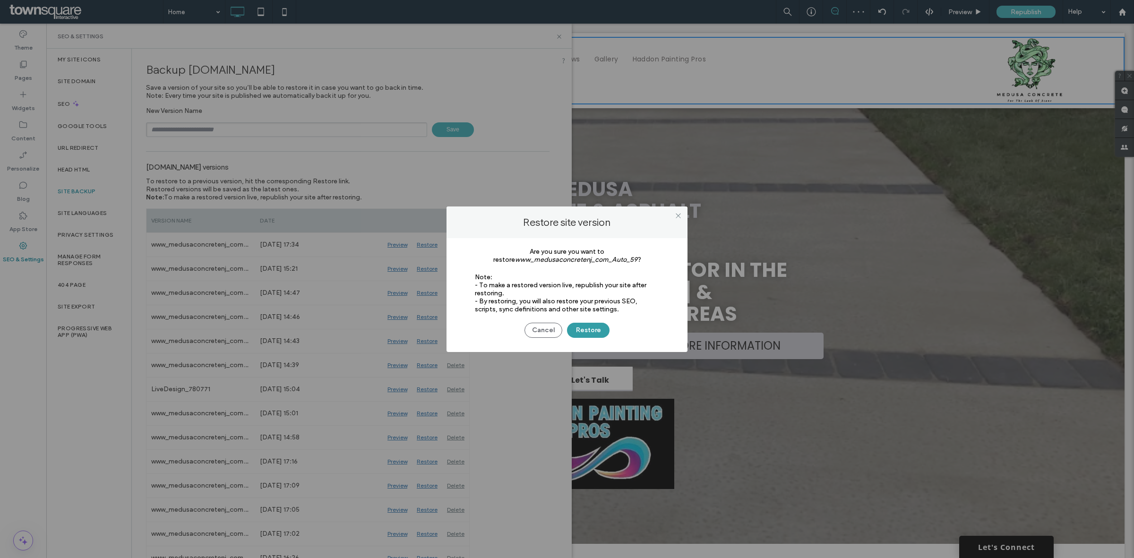
click at [593, 331] on button "Restore" at bounding box center [588, 330] width 43 height 15
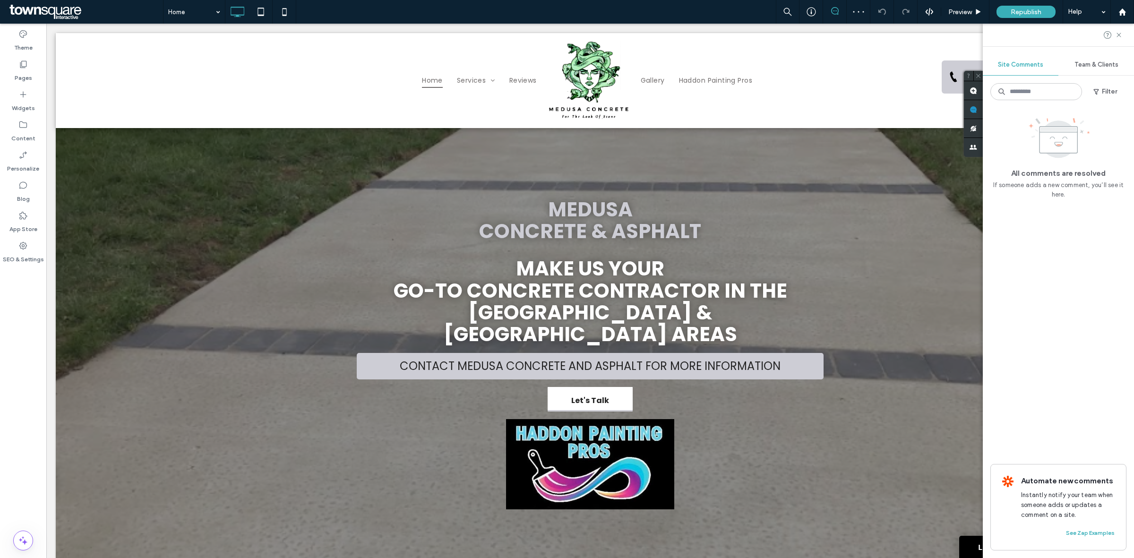
click at [1102, 58] on div "Team & Clients" at bounding box center [1097, 64] width 76 height 21
click at [1025, 59] on div "Site Comments" at bounding box center [1021, 64] width 76 height 21
click at [1114, 32] on div at bounding box center [1113, 35] width 19 height 8
click at [1121, 34] on icon at bounding box center [1119, 35] width 8 height 8
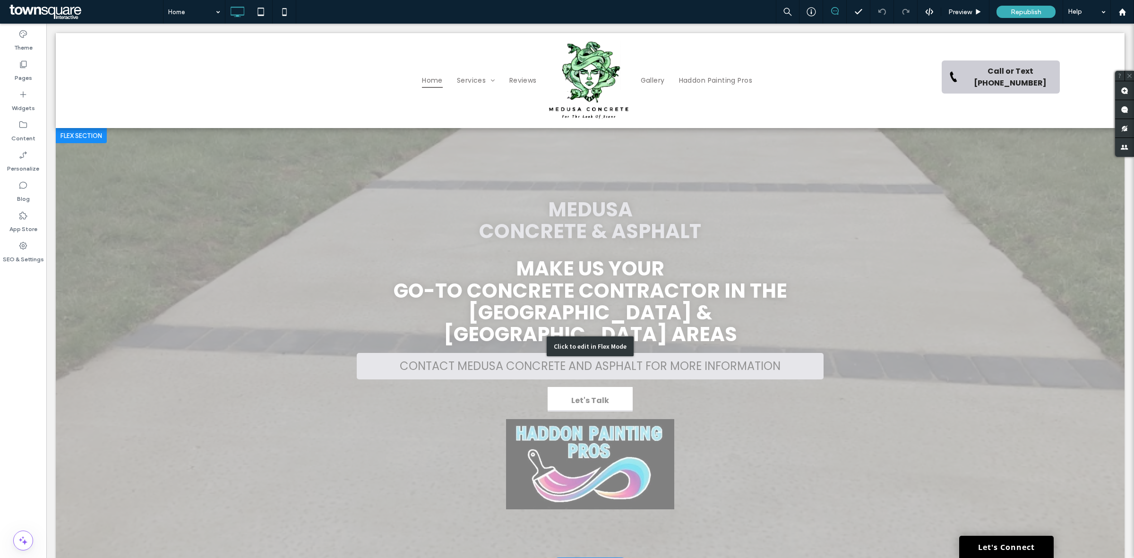
click at [653, 455] on div "Click to edit in Flex Mode" at bounding box center [590, 346] width 1069 height 436
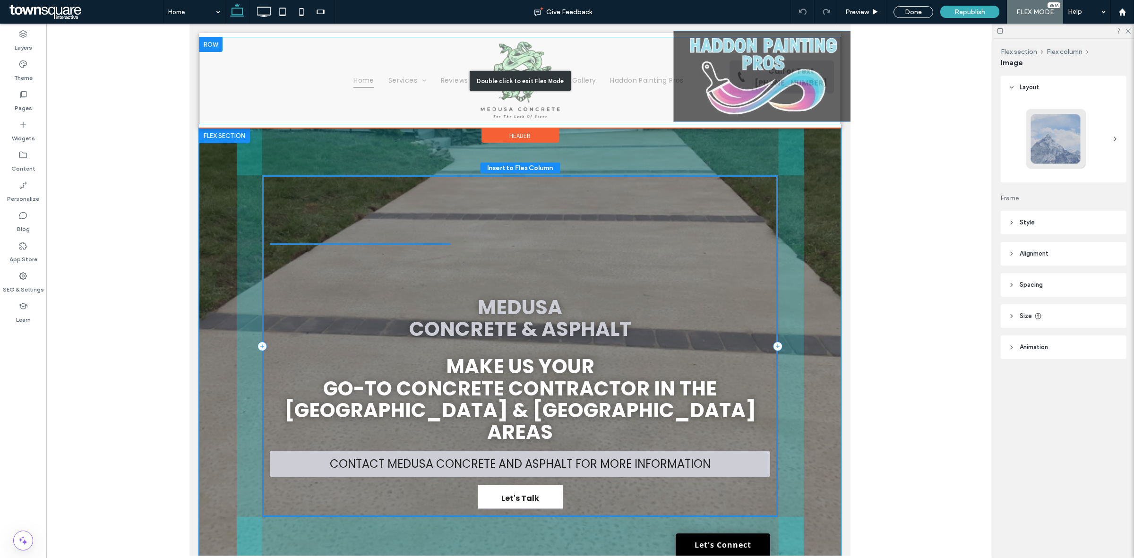
drag, startPoint x: 527, startPoint y: 423, endPoint x: 777, endPoint y: 57, distance: 443.0
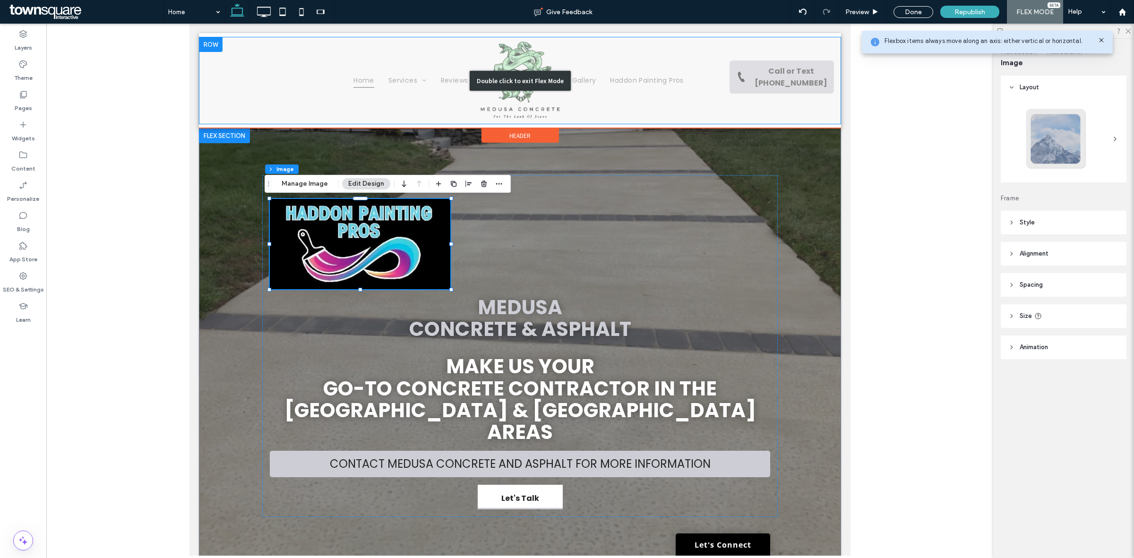
click at [713, 49] on div "Double click to exit Flex Mode" at bounding box center [520, 80] width 642 height 87
drag, startPoint x: 713, startPoint y: 49, endPoint x: 810, endPoint y: 78, distance: 100.9
click at [713, 48] on div "Double click to exit Flex Mode" at bounding box center [520, 80] width 642 height 87
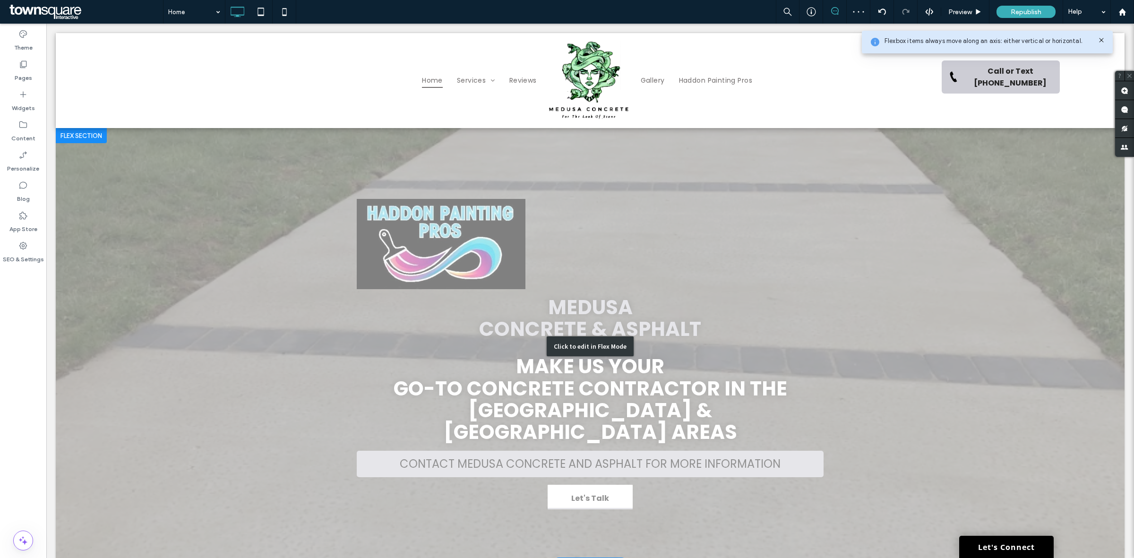
click at [441, 225] on div "Click to edit in Flex Mode" at bounding box center [590, 346] width 1069 height 436
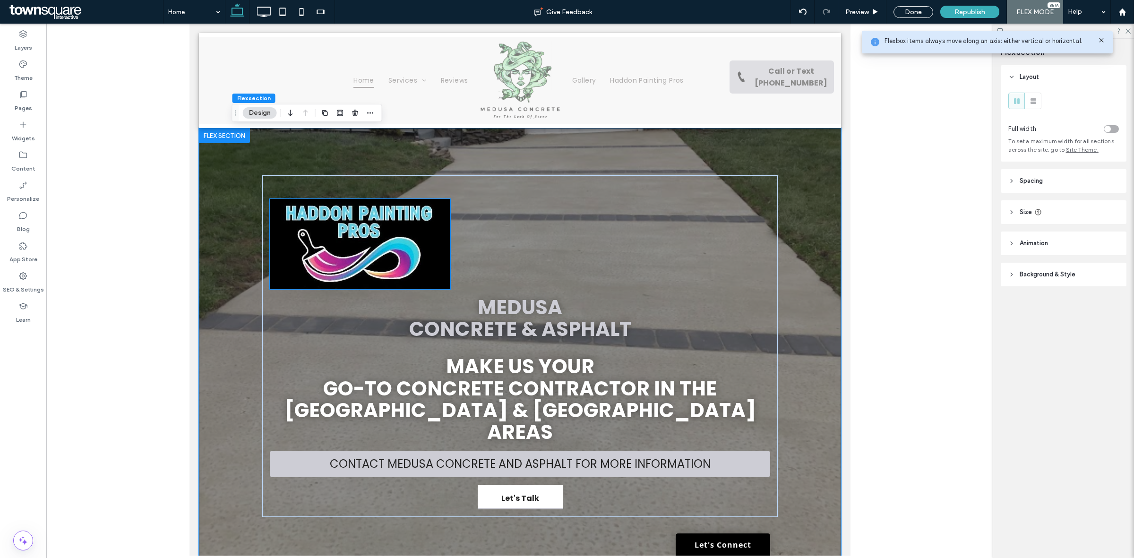
click at [347, 234] on img at bounding box center [359, 244] width 181 height 90
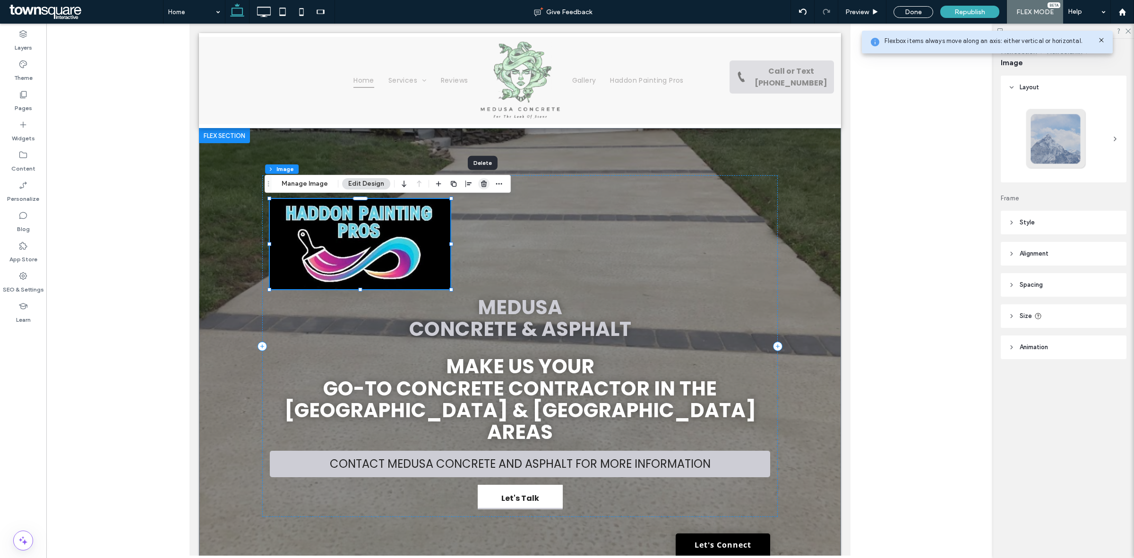
click at [480, 180] on icon "button" at bounding box center [484, 184] width 8 height 8
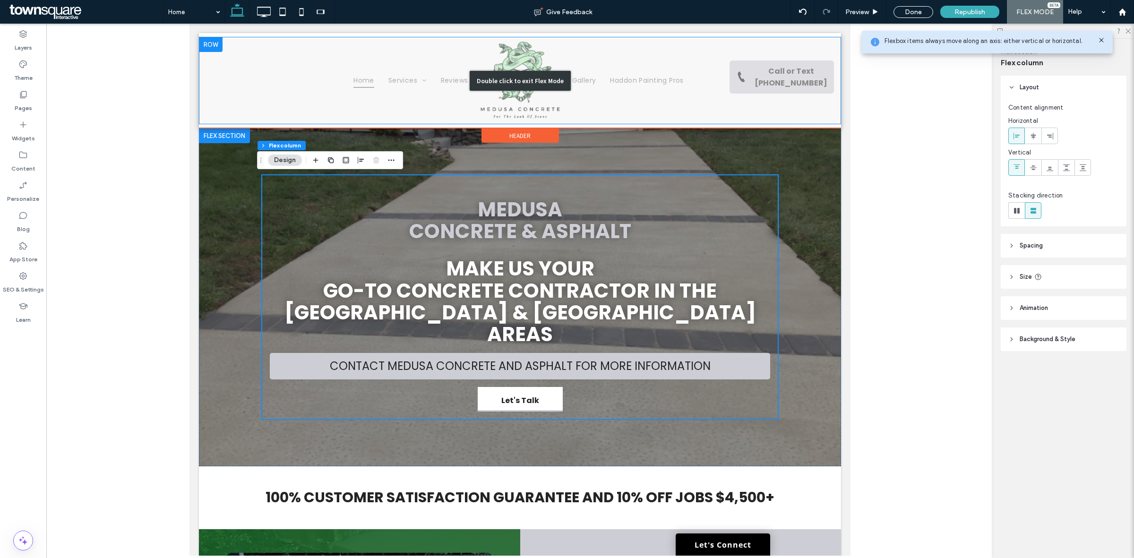
click at [792, 49] on div "Double click to exit Flex Mode" at bounding box center [520, 80] width 642 height 87
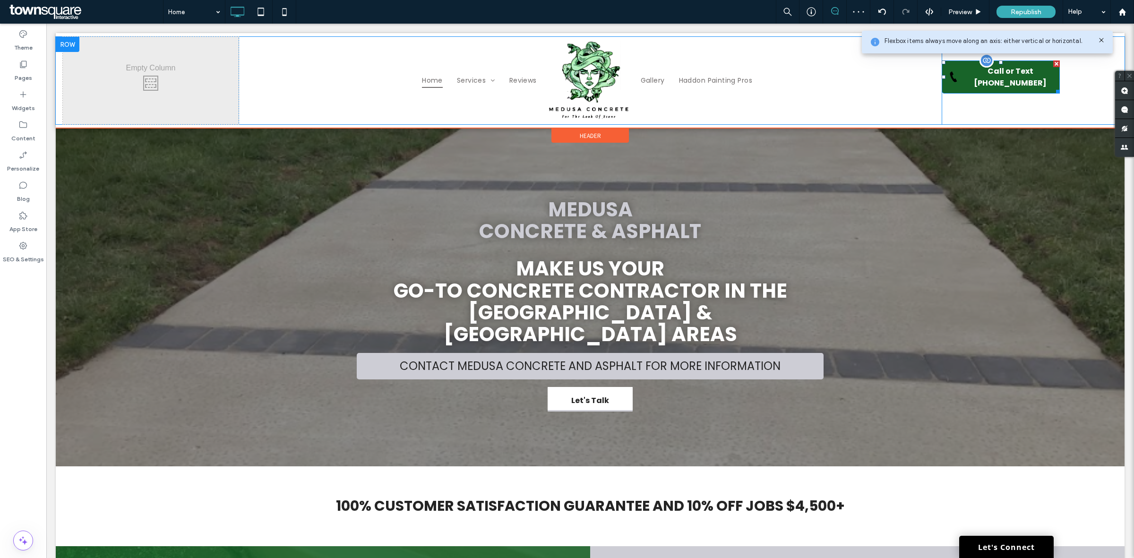
click at [1029, 72] on span "Call or Text [PHONE_NUMBER]" at bounding box center [1010, 77] width 93 height 24
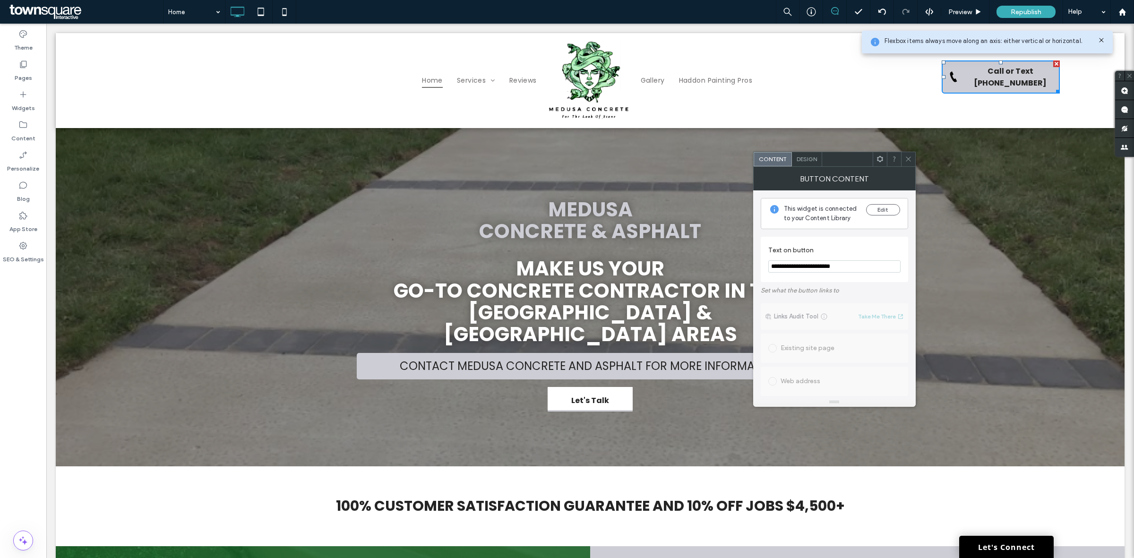
click at [1085, 90] on div "Call or Text 609.332.3000 Click To Paste Click To Paste Click To Paste Click To…" at bounding box center [1030, 80] width 176 height 87
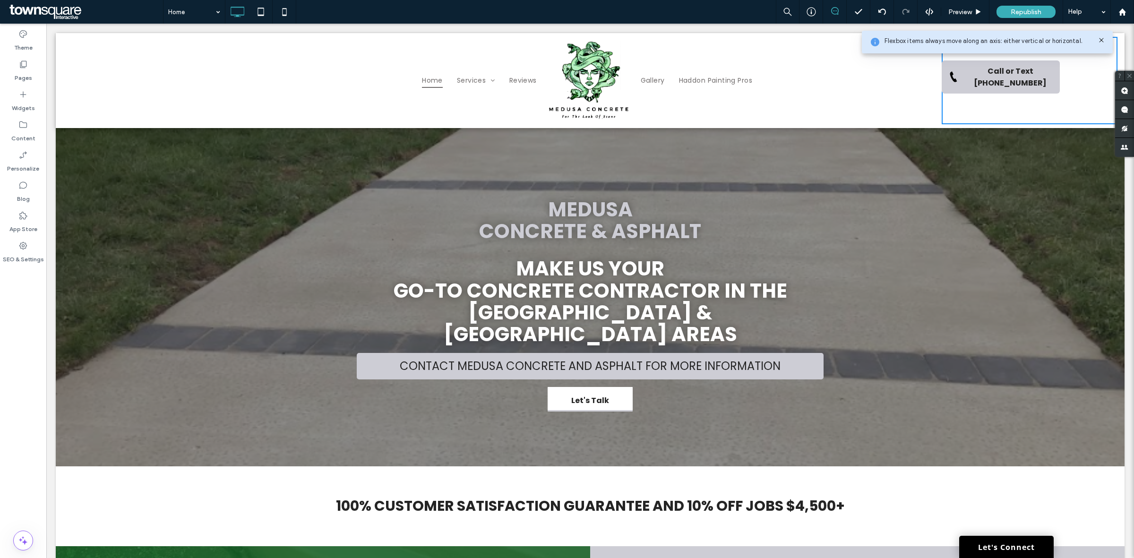
click at [1073, 72] on div "Call or Text 609.332.3000 Click To Paste Click To Paste Click To Paste Click To…" at bounding box center [1030, 80] width 176 height 87
click at [1099, 43] on icon at bounding box center [1102, 40] width 8 height 8
click at [1069, 81] on div "Call or Text 609.332.3000 Click To Paste Click To Paste Click To Paste Click To…" at bounding box center [1030, 80] width 176 height 87
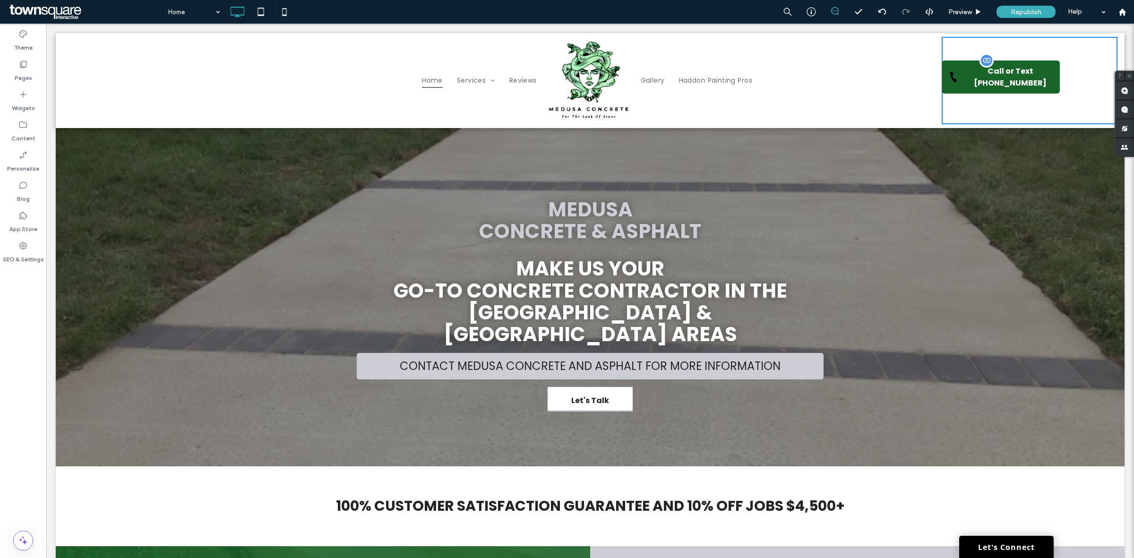
click at [1037, 79] on span "Call or Text [PHONE_NUMBER]" at bounding box center [1010, 77] width 93 height 24
click at [1072, 72] on div "Call or Text 609.332.3000 Click To Paste Click To Paste Click To Paste Click To…" at bounding box center [1030, 80] width 176 height 87
click at [857, 96] on ul "Gallery Haddon Painting Pros" at bounding box center [781, 80] width 294 height 81
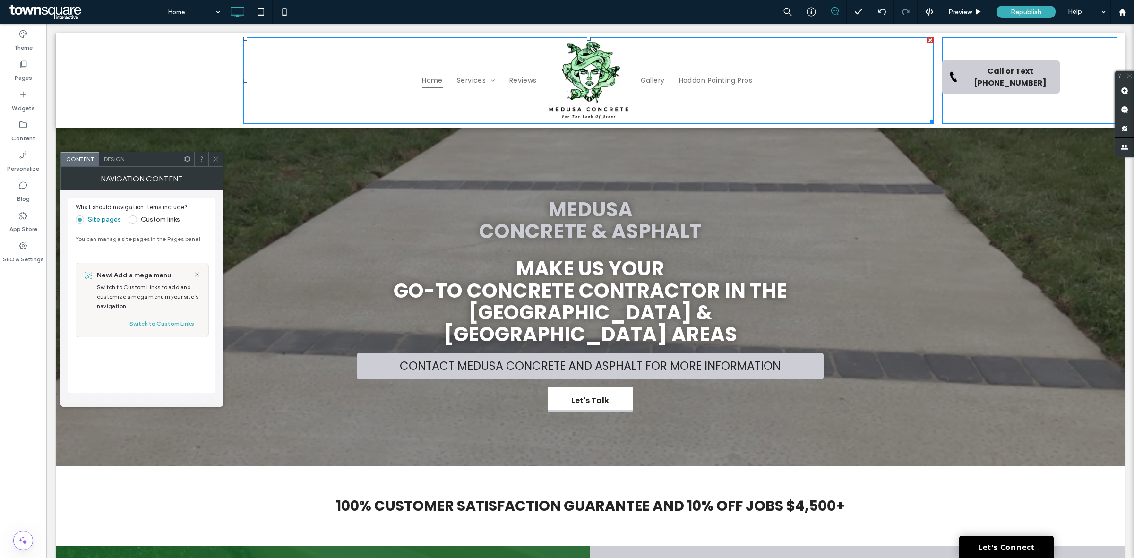
click at [1050, 91] on div "Call or Text 609.332.3000 Click To Paste Click To Paste Click To Paste Click To…" at bounding box center [1030, 80] width 176 height 87
click at [213, 162] on icon at bounding box center [215, 159] width 7 height 7
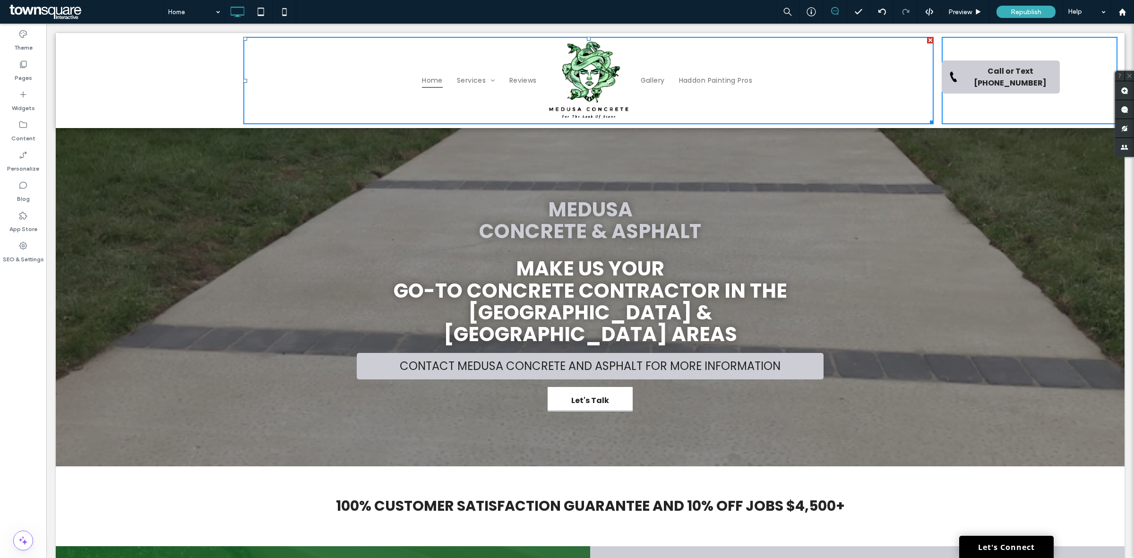
click at [154, 74] on div "Click To Paste Click To Paste Click To Paste Click To Paste Click To Paste" at bounding box center [151, 80] width 176 height 87
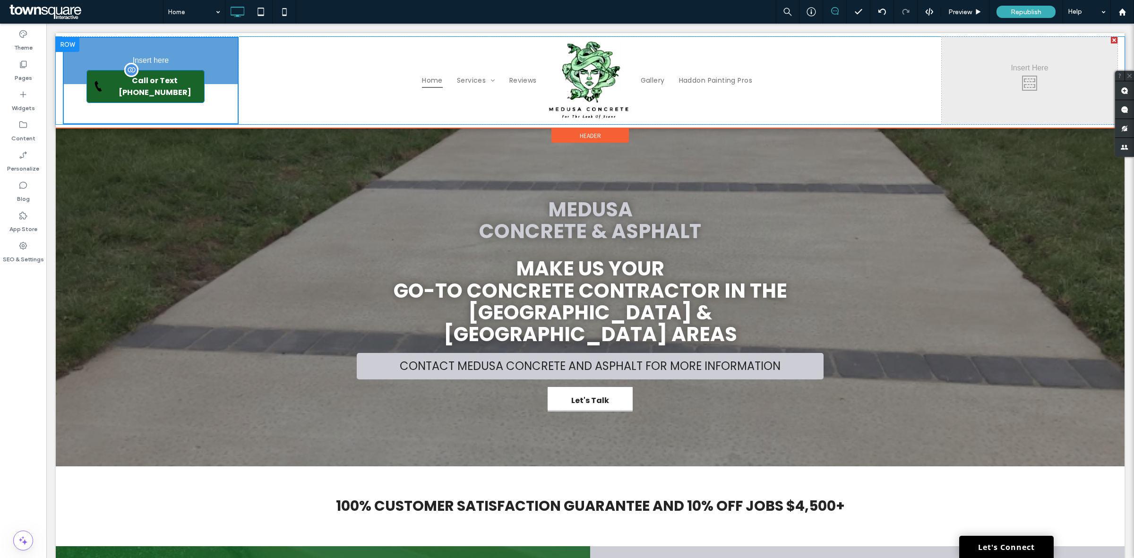
drag, startPoint x: 1028, startPoint y: 62, endPoint x: 126, endPoint y: 71, distance: 902.4
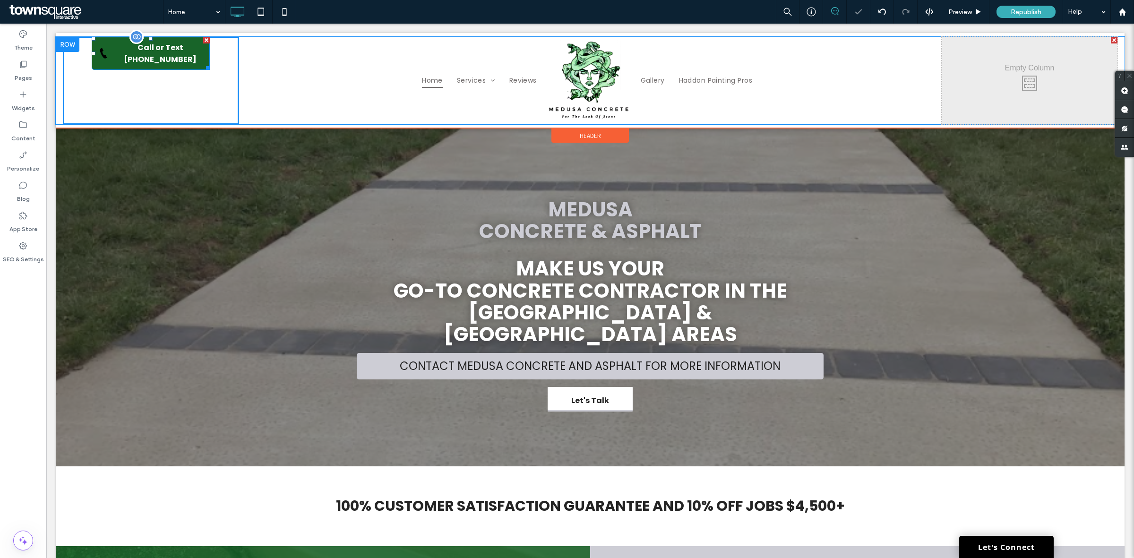
click at [195, 54] on span "Call or Text [PHONE_NUMBER]" at bounding box center [160, 54] width 93 height 24
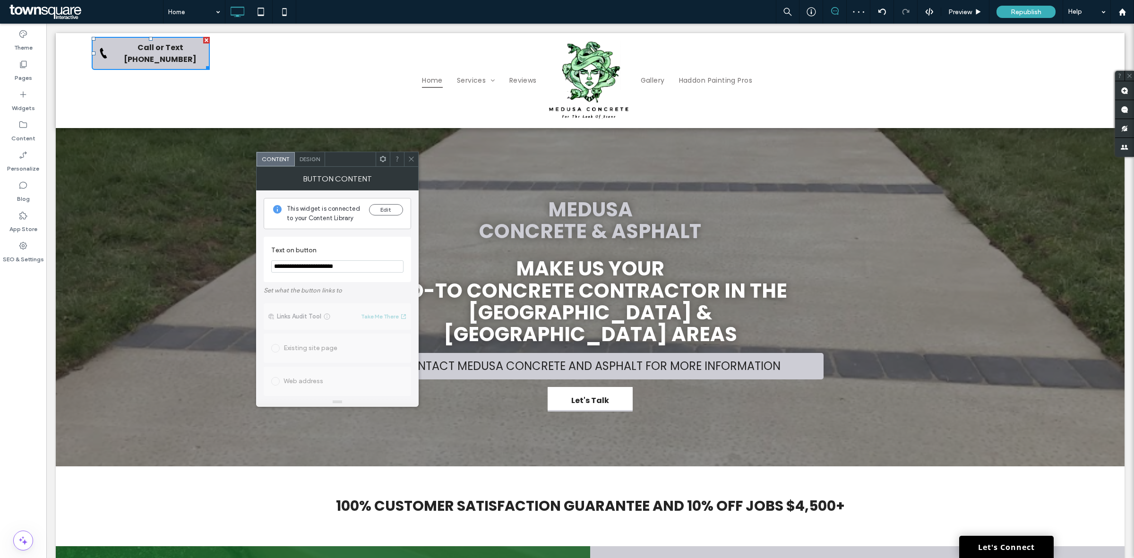
click at [311, 161] on span "Design" at bounding box center [310, 159] width 20 height 7
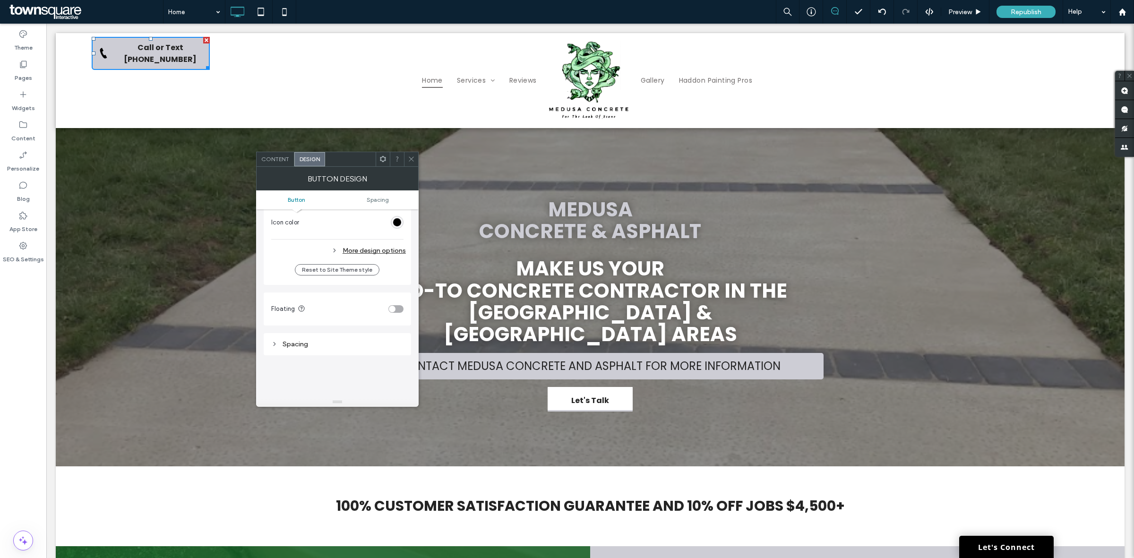
click at [350, 347] on div "Spacing" at bounding box center [337, 344] width 132 height 8
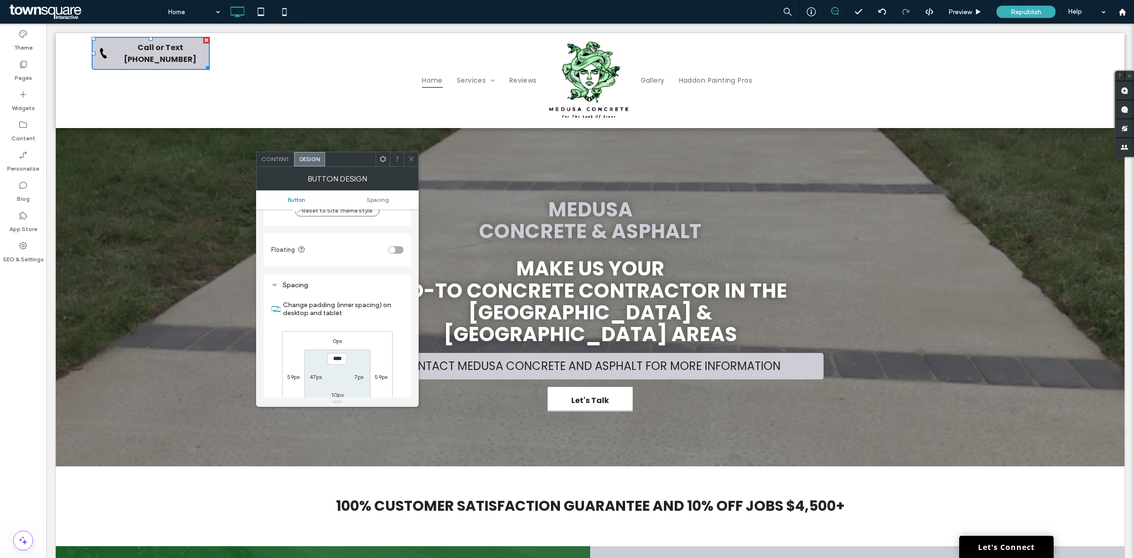
click at [337, 341] on label "0px" at bounding box center [338, 340] width 10 height 7
click at [335, 357] on div "10px" at bounding box center [337, 358] width 12 height 9
click at [338, 362] on label "10px" at bounding box center [337, 359] width 12 height 7
type input "**"
type input "****"
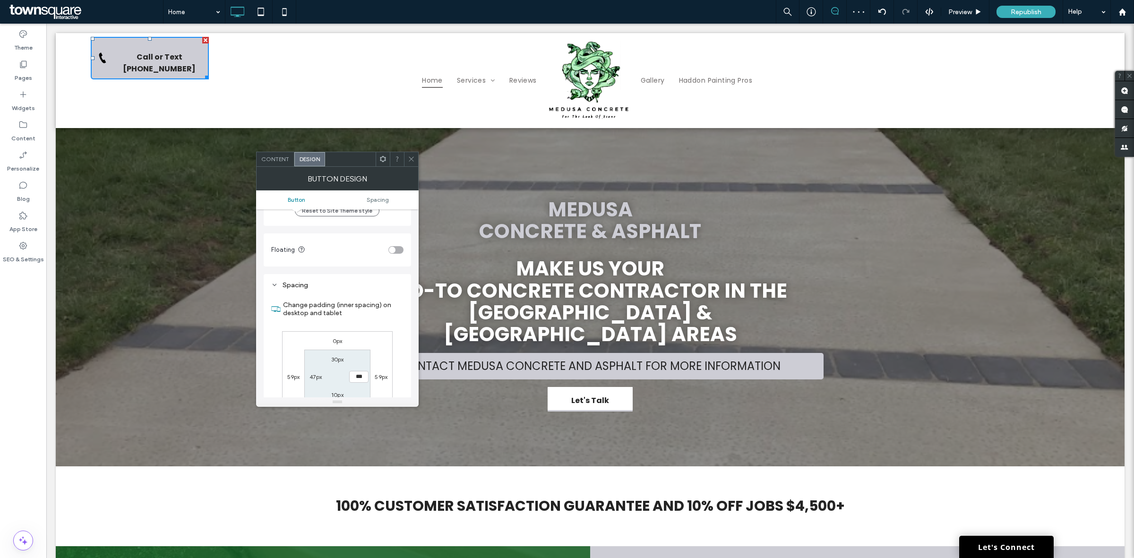
click at [332, 363] on label "30px" at bounding box center [337, 359] width 13 height 7
type input "**"
click at [334, 345] on label "0px" at bounding box center [338, 340] width 10 height 7
type input "*"
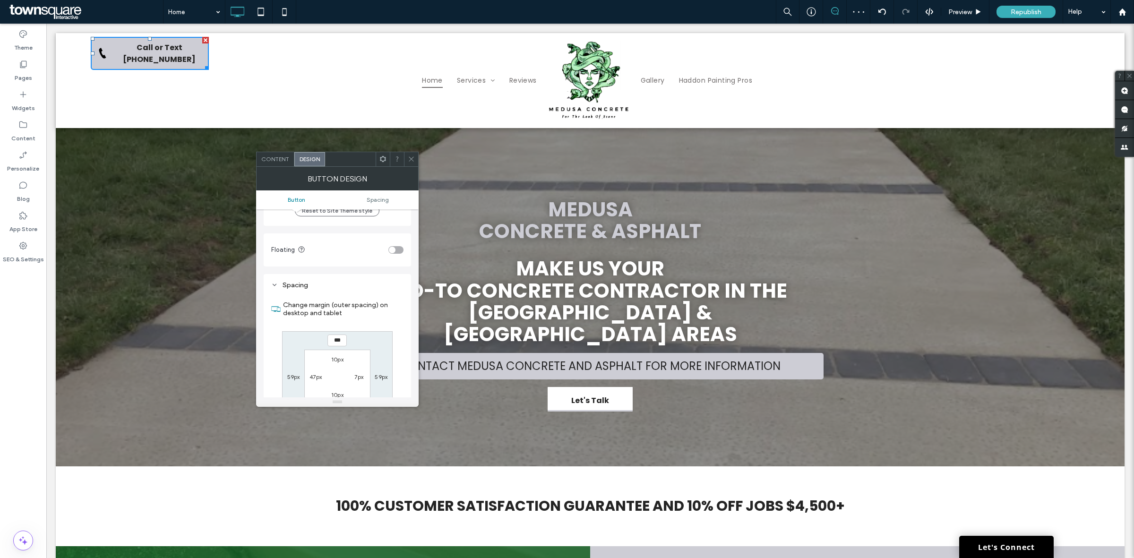
type input "****"
type input "**"
click at [1005, 65] on div "Click To Paste Click To Paste Click To Paste Click To Paste Click To Paste" at bounding box center [1030, 80] width 176 height 87
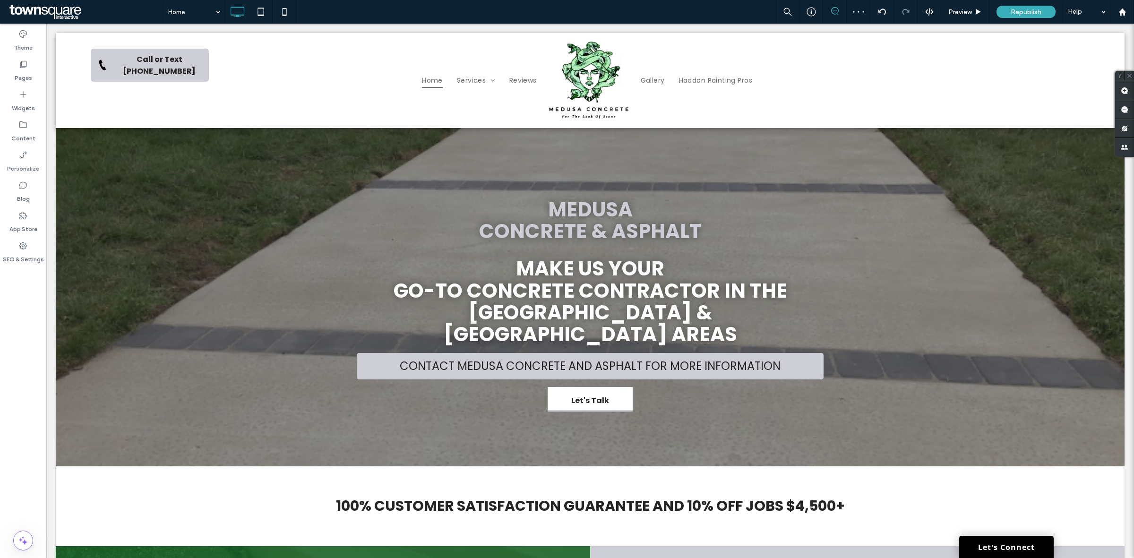
click at [1019, 66] on div "Click To Paste Click To Paste Click To Paste Click To Paste Click To Paste" at bounding box center [1030, 80] width 176 height 87
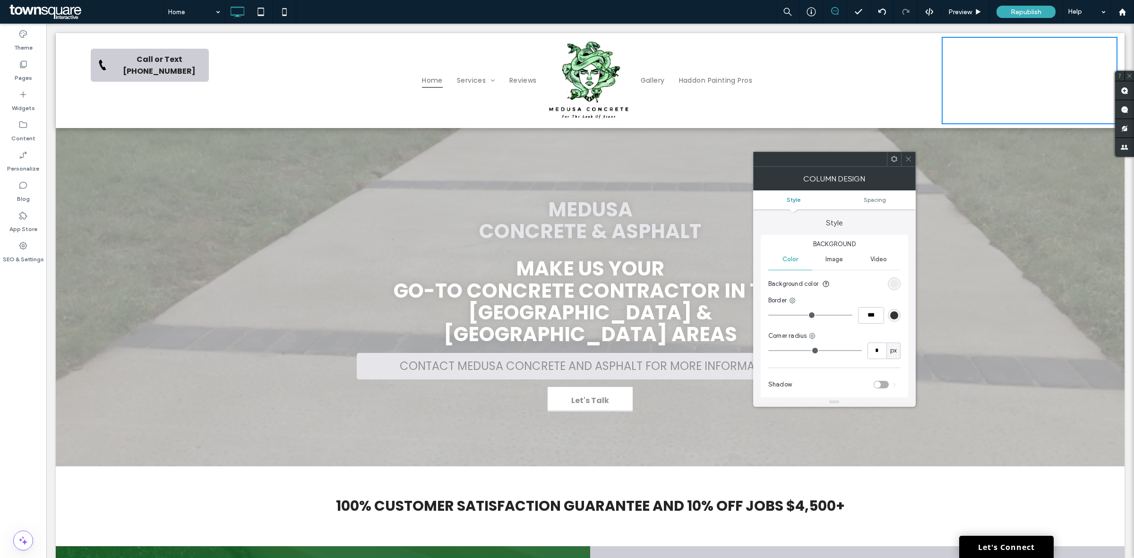
click at [948, 138] on div "Click to edit in Flex Mode" at bounding box center [590, 297] width 1069 height 338
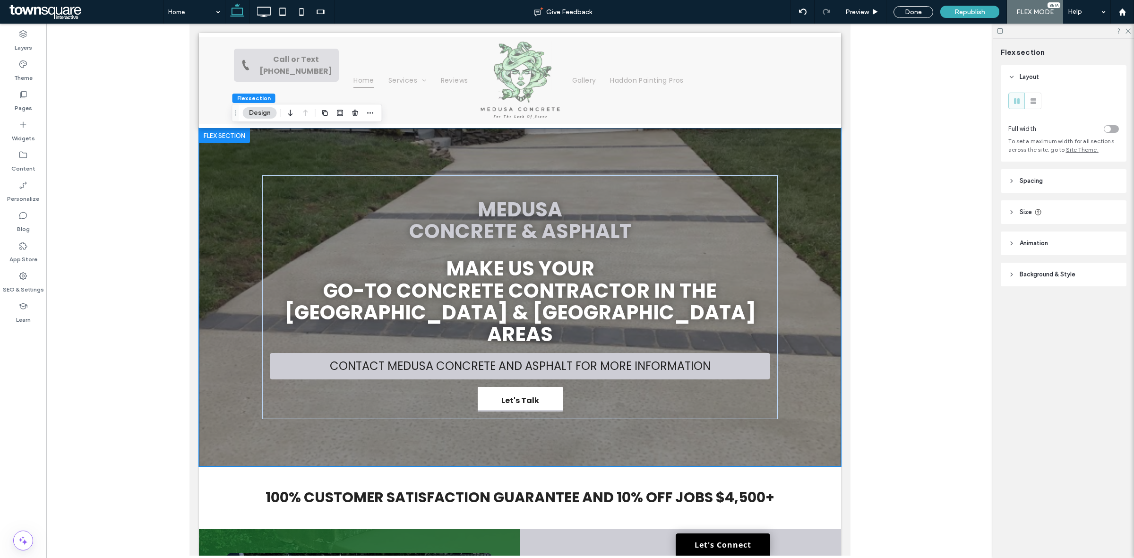
click at [1132, 31] on div at bounding box center [1064, 31] width 141 height 15
click at [1127, 31] on icon at bounding box center [1128, 30] width 6 height 6
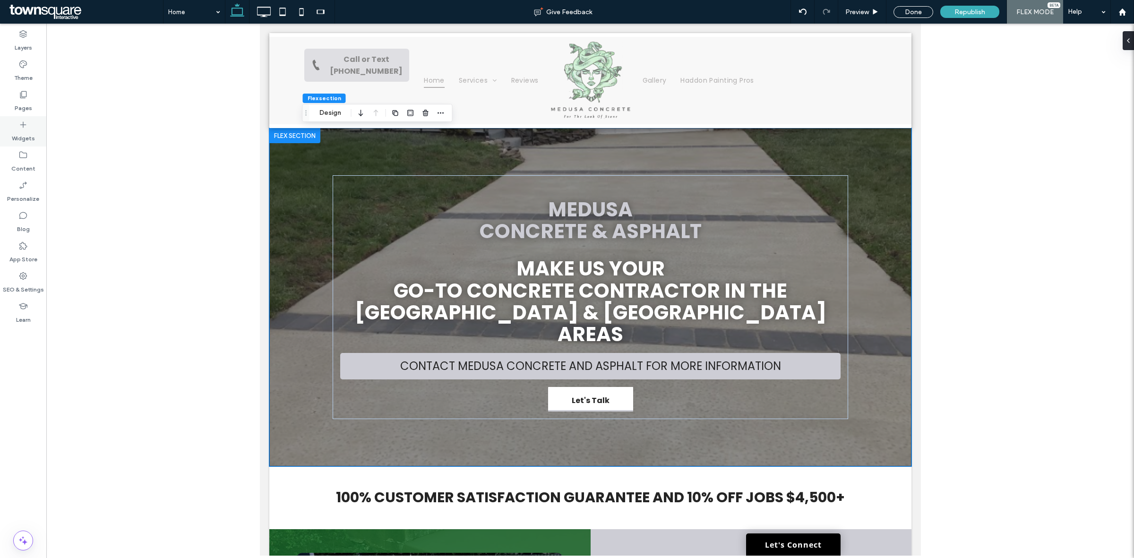
click at [20, 128] on icon at bounding box center [22, 124] width 9 height 9
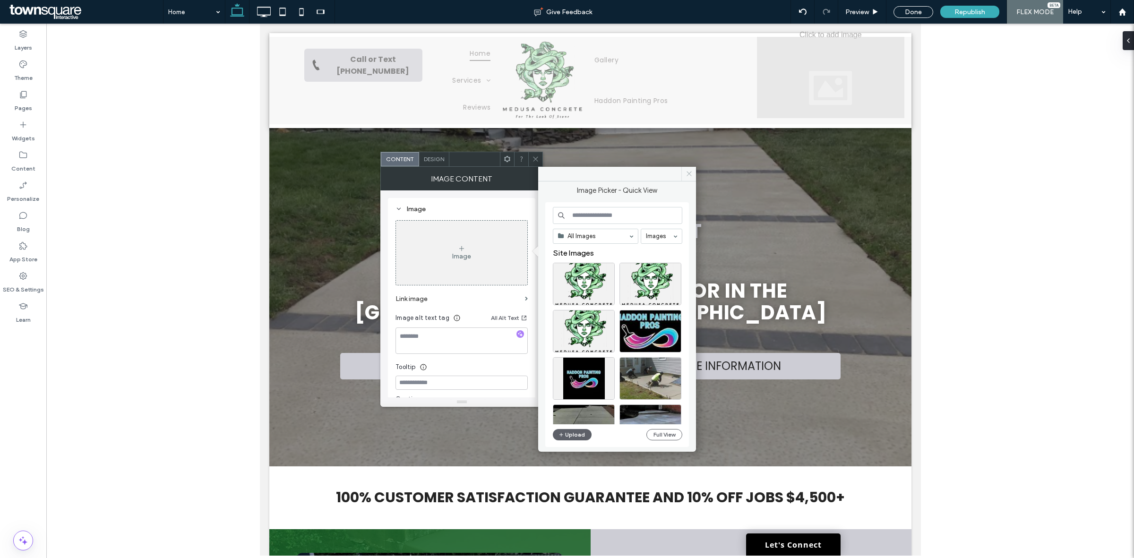
click at [689, 173] on icon at bounding box center [689, 173] width 7 height 7
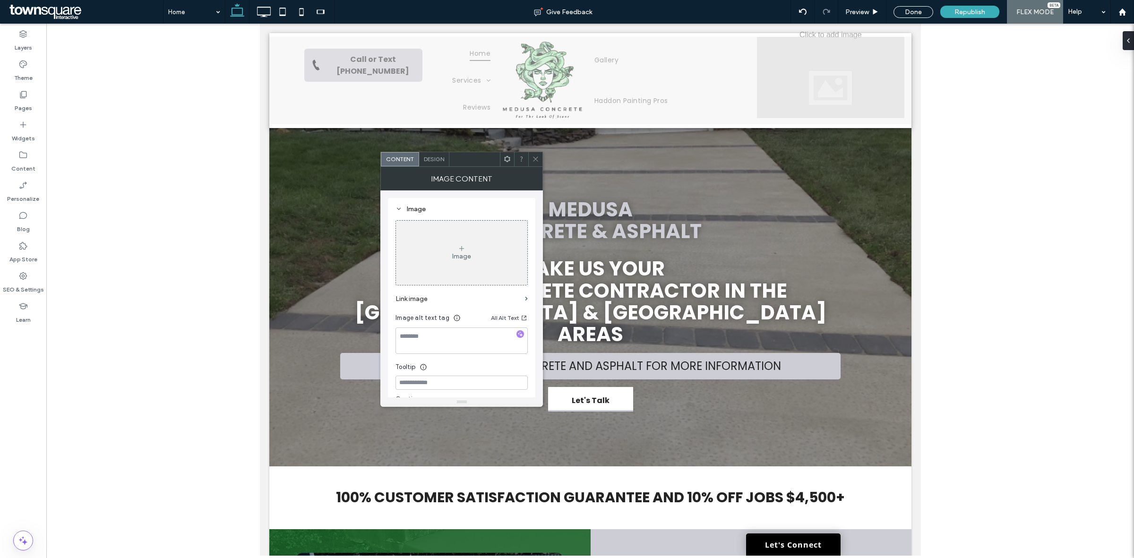
click at [449, 244] on div "Image" at bounding box center [461, 253] width 131 height 62
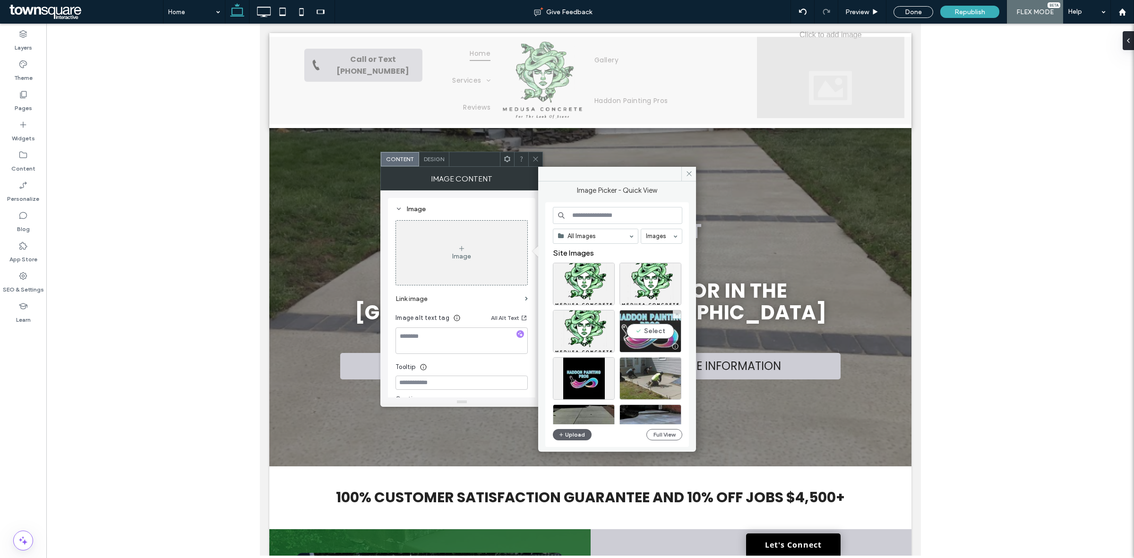
click at [661, 332] on div "Select" at bounding box center [651, 331] width 62 height 43
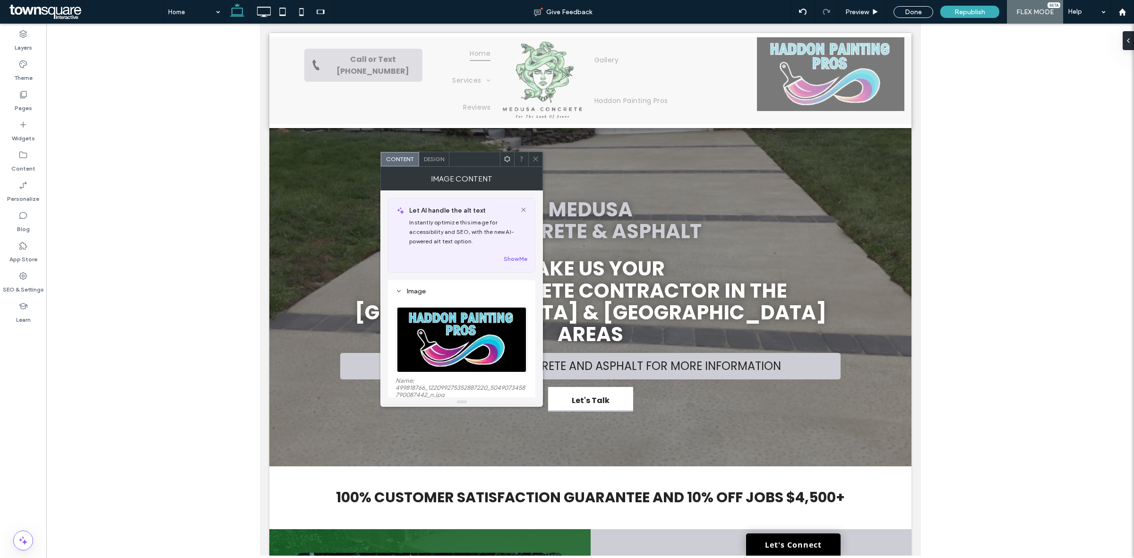
click at [534, 157] on use at bounding box center [536, 159] width 5 height 5
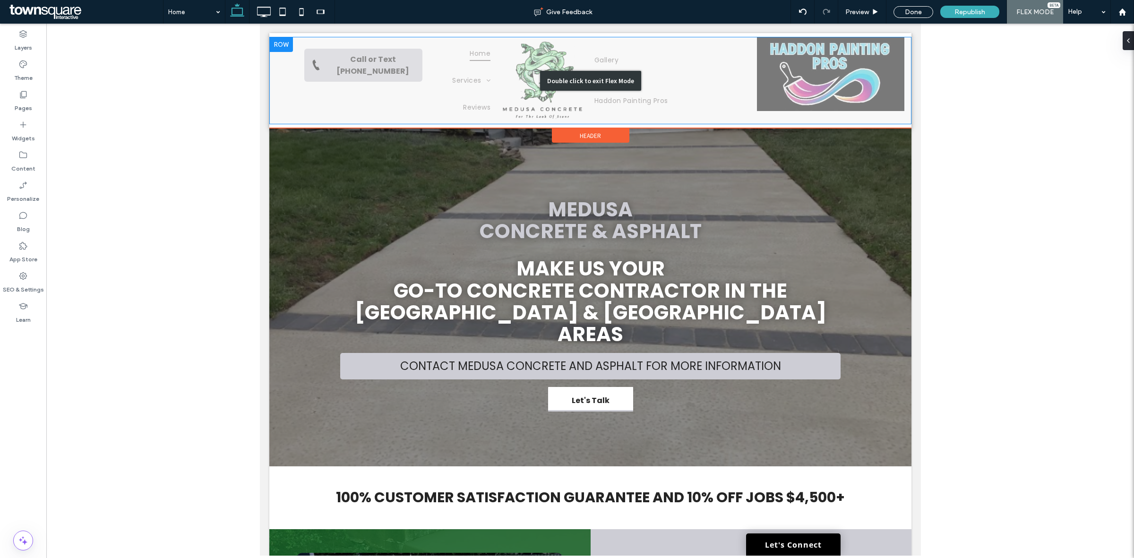
click at [855, 70] on div "Double click to exit Flex Mode" at bounding box center [590, 80] width 642 height 87
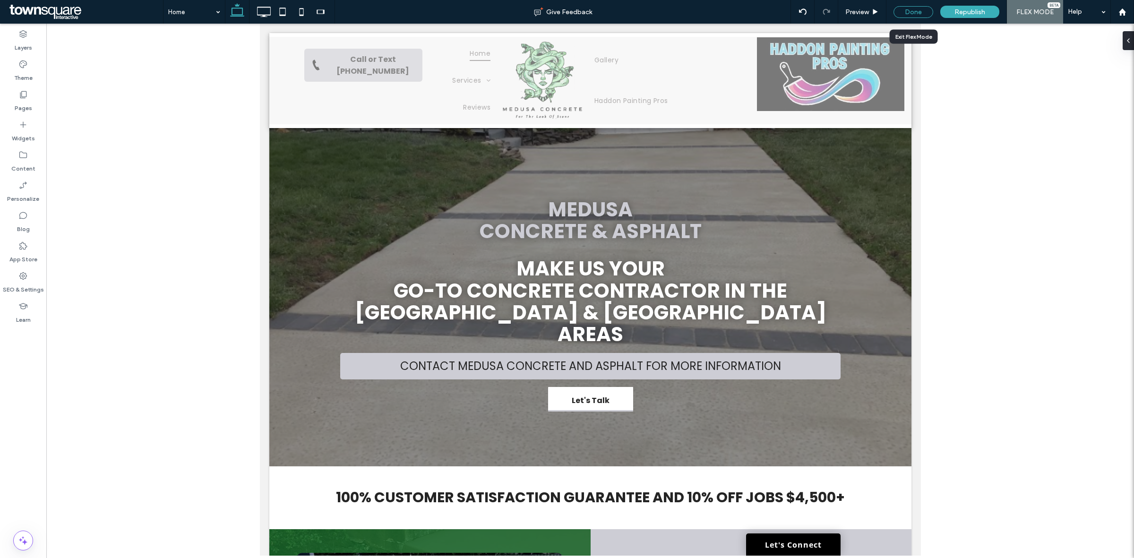
click at [911, 7] on div "Done" at bounding box center [914, 12] width 40 height 12
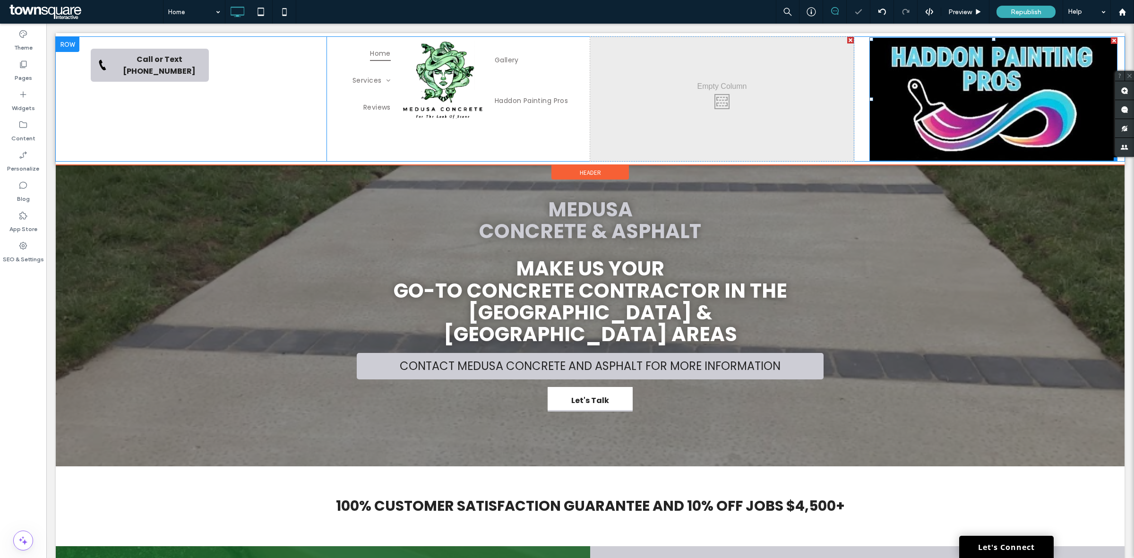
click at [962, 84] on img at bounding box center [994, 99] width 248 height 124
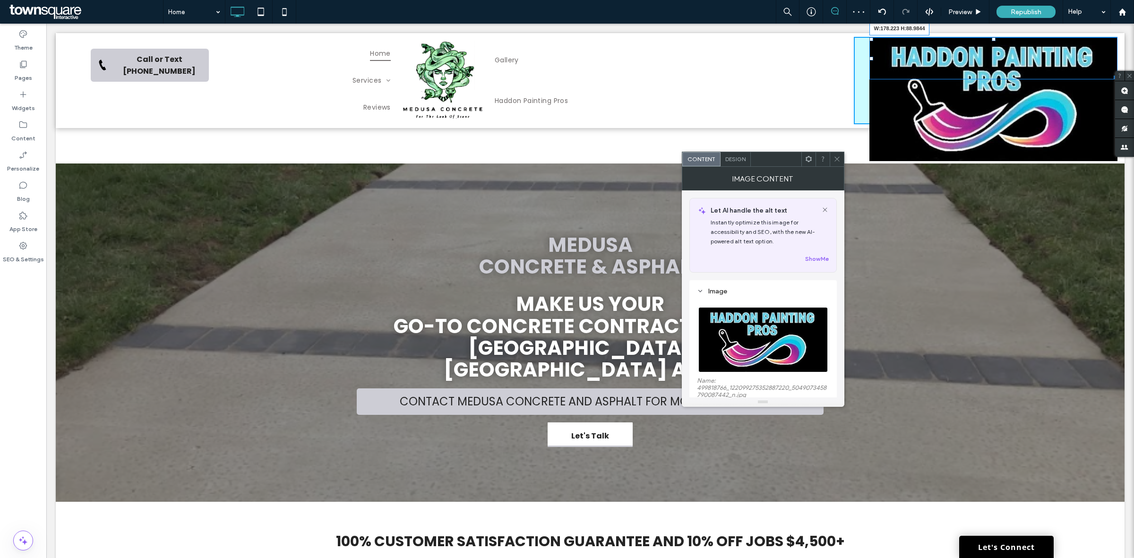
drag, startPoint x: 1107, startPoint y: 157, endPoint x: 1026, endPoint y: 106, distance: 95.3
click at [1026, 106] on div "Click To Paste W:178.223 H:88.9844 Click To Paste Click To Paste" at bounding box center [986, 80] width 264 height 87
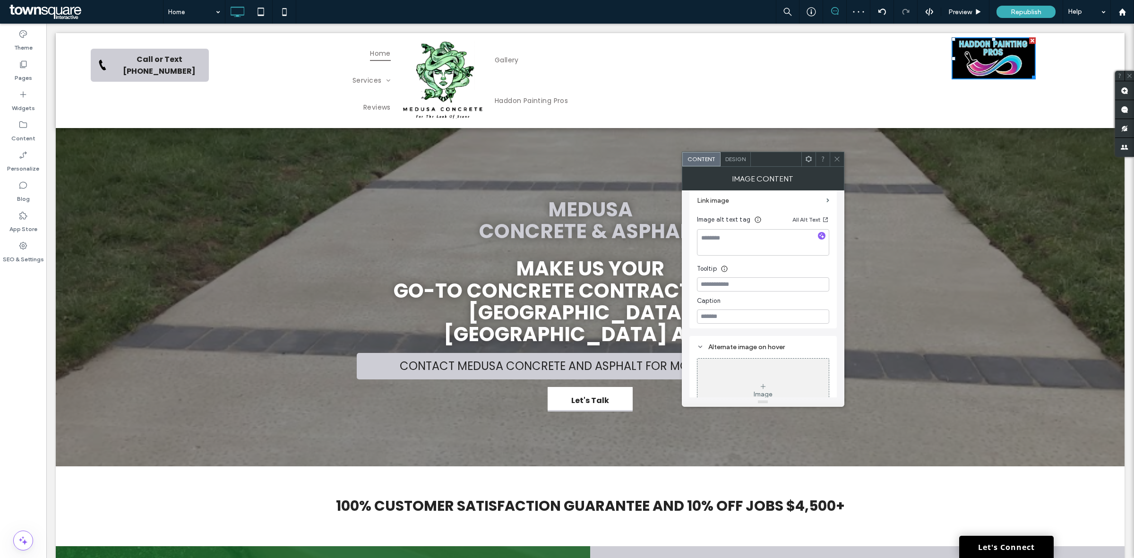
scroll to position [279, 0]
click at [743, 163] on div "Design" at bounding box center [736, 159] width 30 height 14
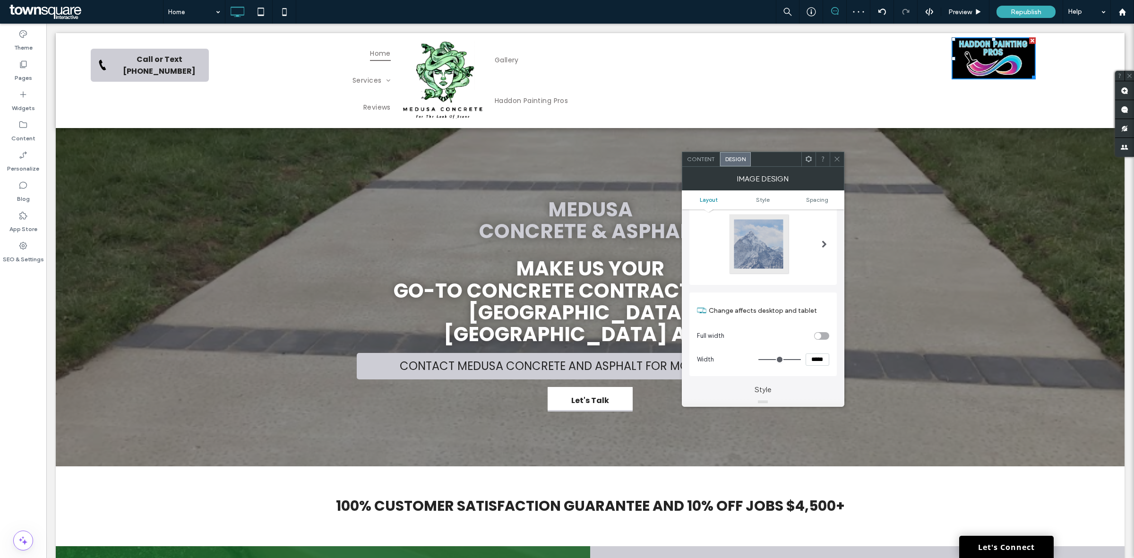
scroll to position [59, 0]
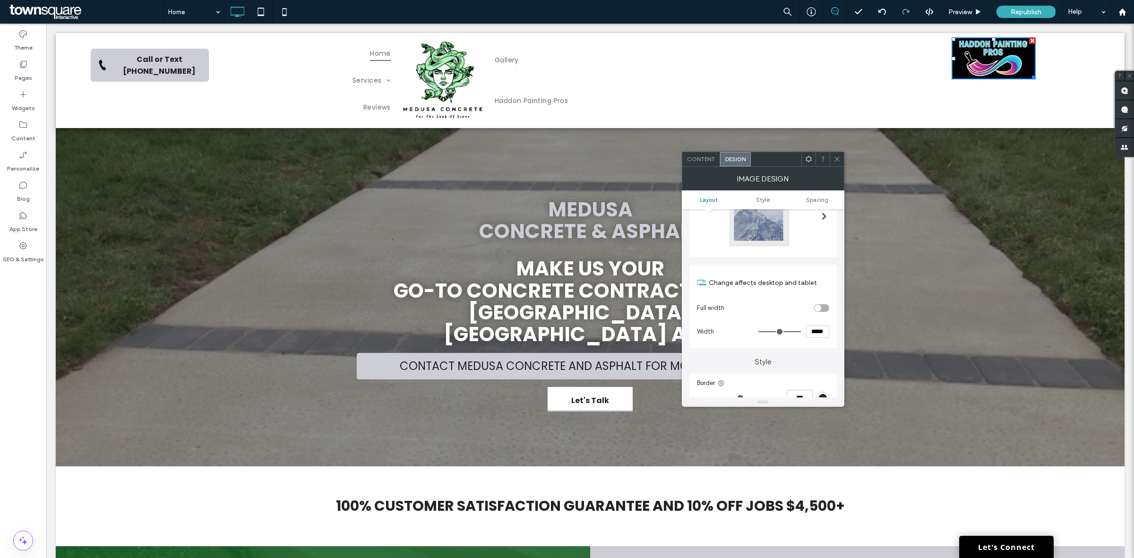
click at [814, 330] on input "*****" at bounding box center [818, 332] width 24 height 12
click at [816, 331] on input "*****" at bounding box center [818, 332] width 24 height 12
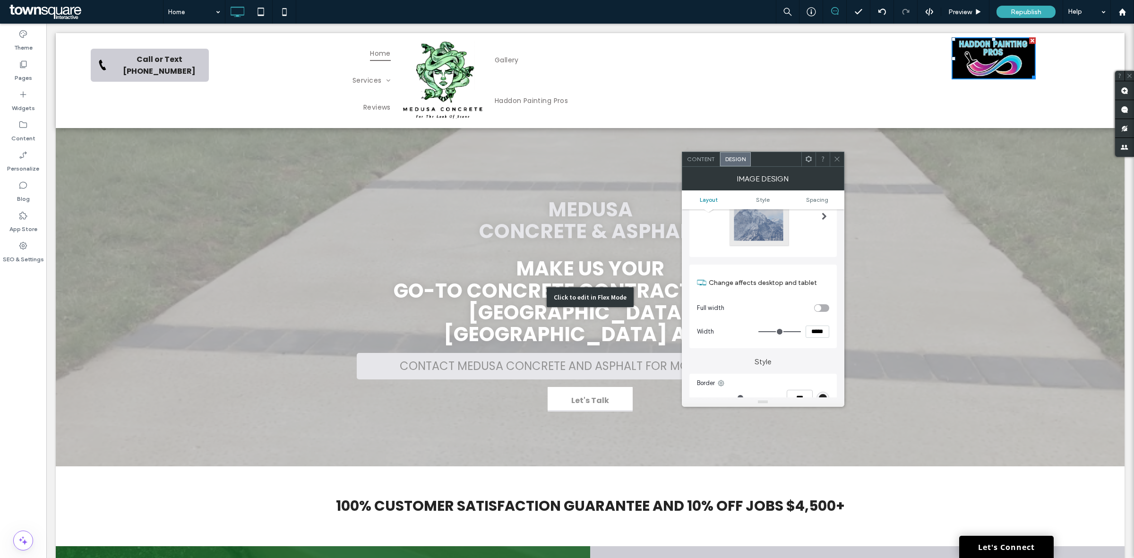
type input "*****"
type input "***"
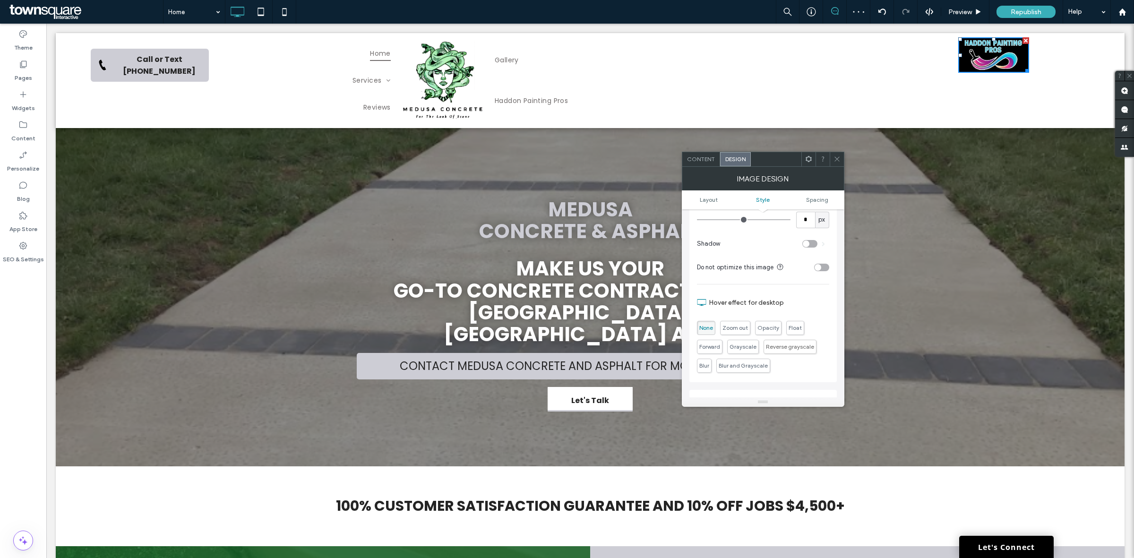
scroll to position [332, 0]
click at [770, 338] on div "Spacing" at bounding box center [763, 342] width 132 height 8
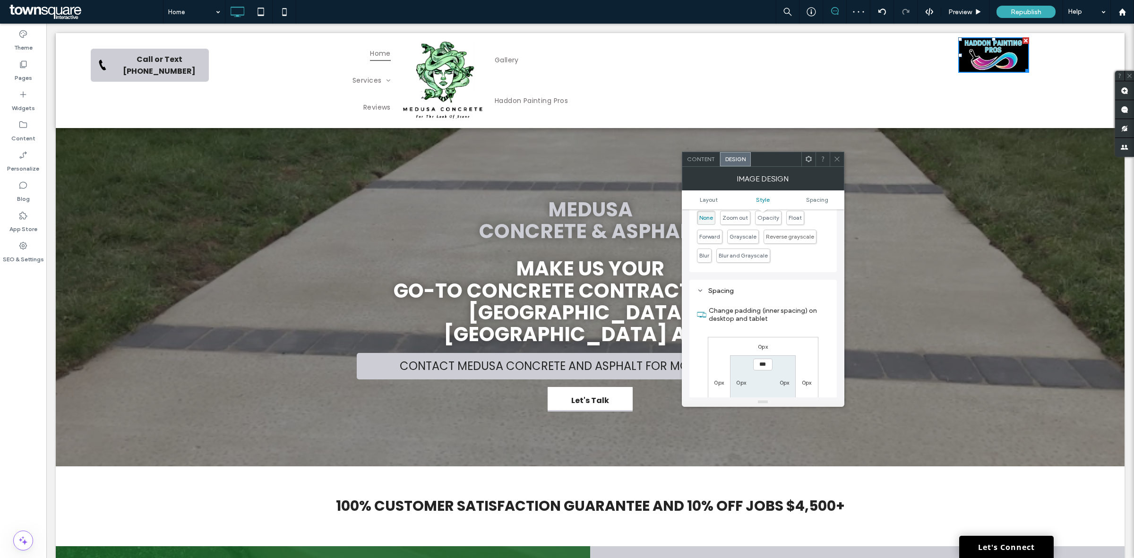
scroll to position [450, 0]
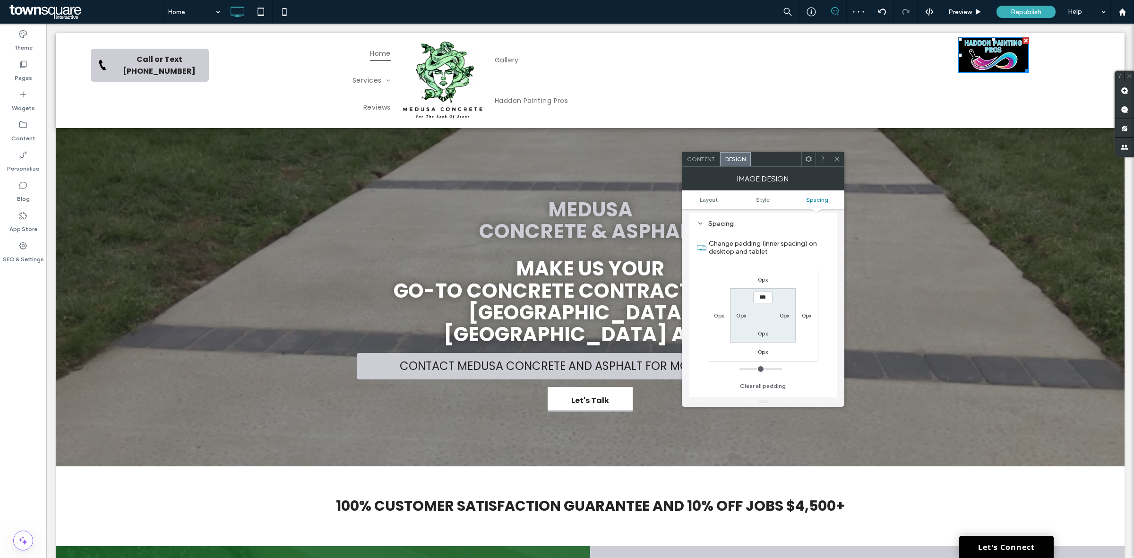
click at [761, 283] on label "0px" at bounding box center [763, 279] width 10 height 7
type input "****"
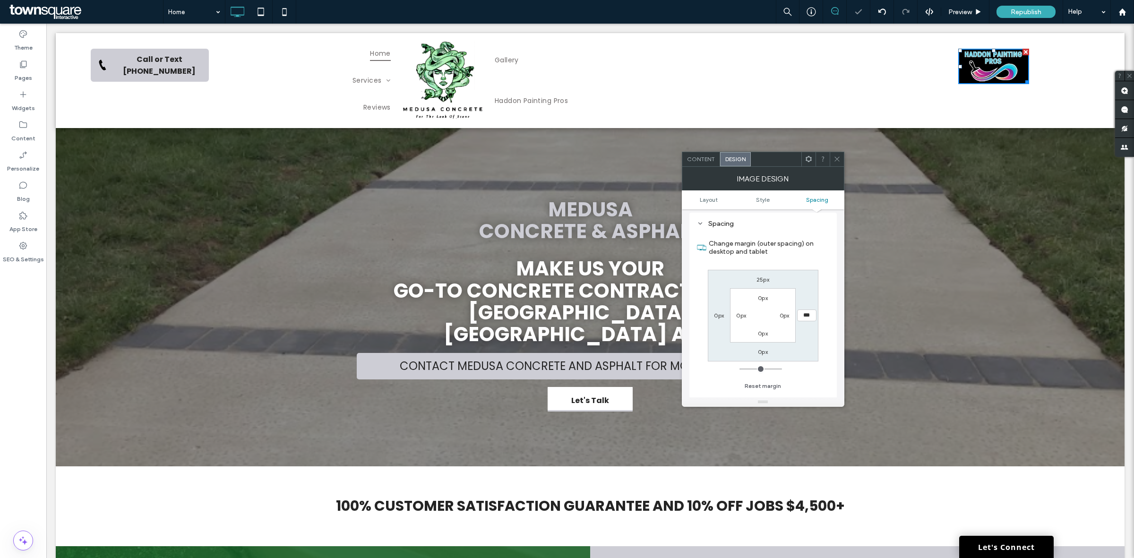
click at [660, 64] on div "Click To Paste Click To Paste Click To Paste Click To Paste Click To Paste Clic…" at bounding box center [722, 80] width 264 height 87
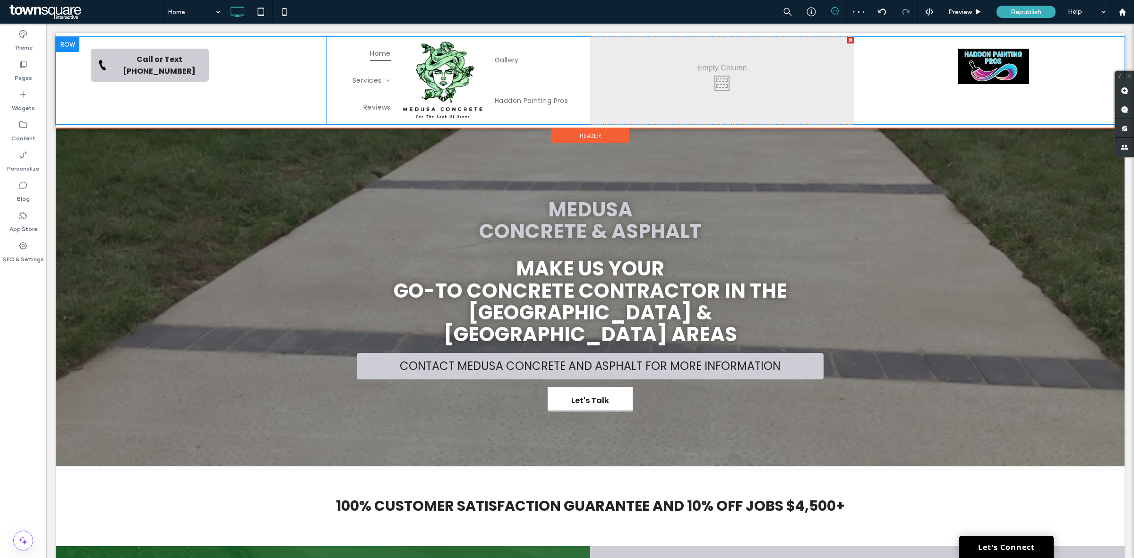
click at [847, 38] on div at bounding box center [850, 40] width 7 height 7
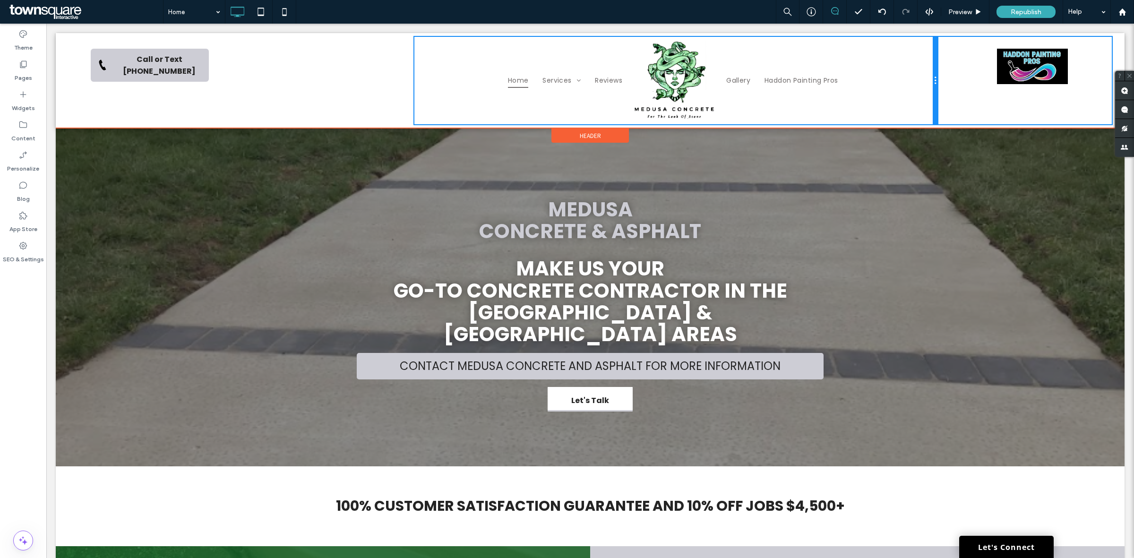
drag, startPoint x: 759, startPoint y: 77, endPoint x: 971, endPoint y: 95, distance: 213.0
click at [936, 70] on div "Click To Paste Click To Paste Click To Paste Click To Paste Click To Paste Call…" at bounding box center [590, 80] width 1055 height 87
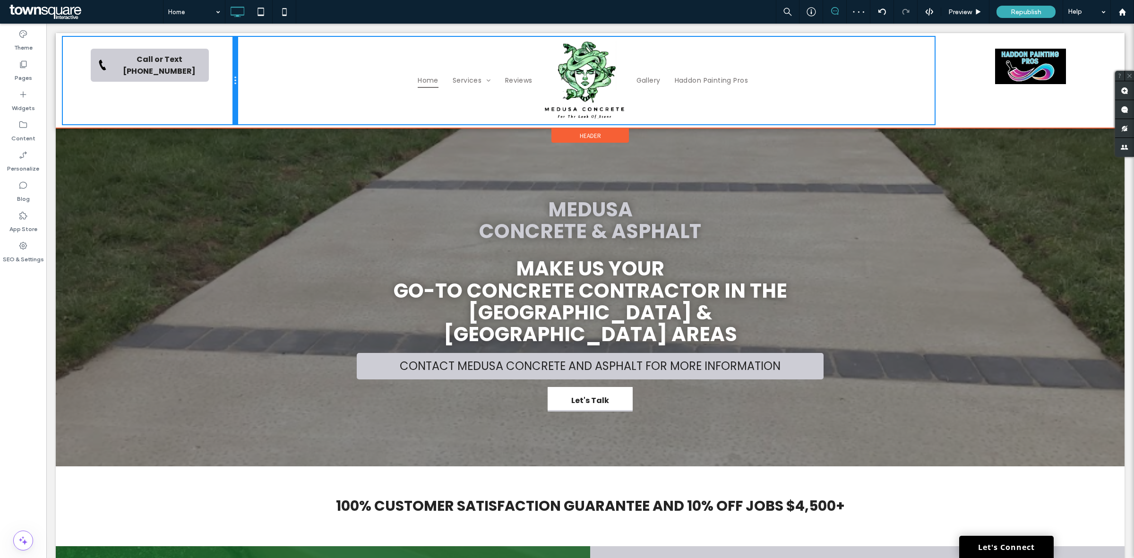
drag, startPoint x: 409, startPoint y: 79, endPoint x: 254, endPoint y: 81, distance: 155.0
click at [254, 81] on div "Click To Paste Click To Paste Click To Paste Click To Paste Click To Paste Call…" at bounding box center [590, 80] width 1055 height 87
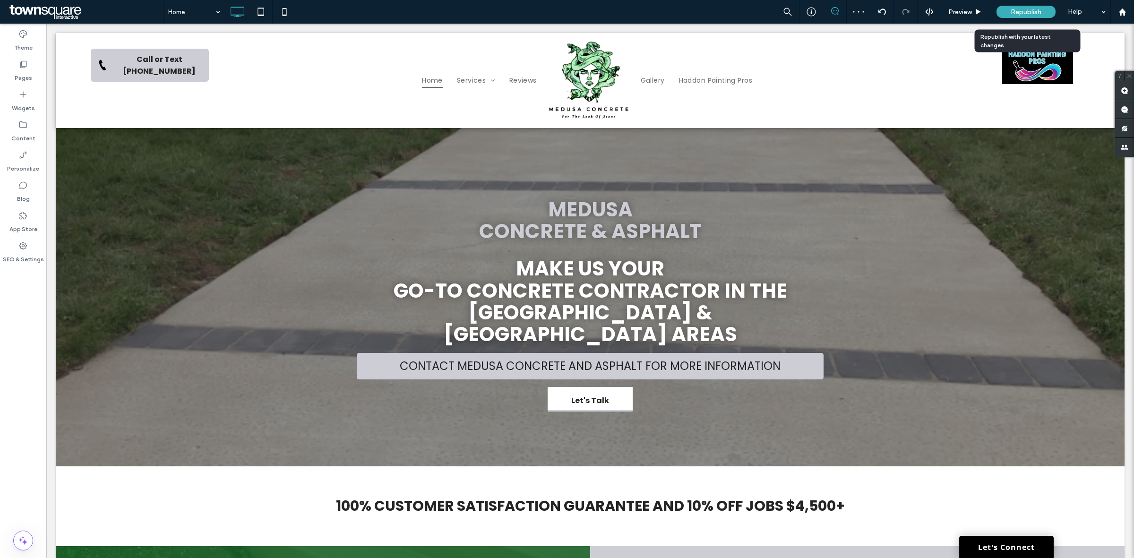
click at [1023, 9] on span "Republish" at bounding box center [1026, 12] width 31 height 8
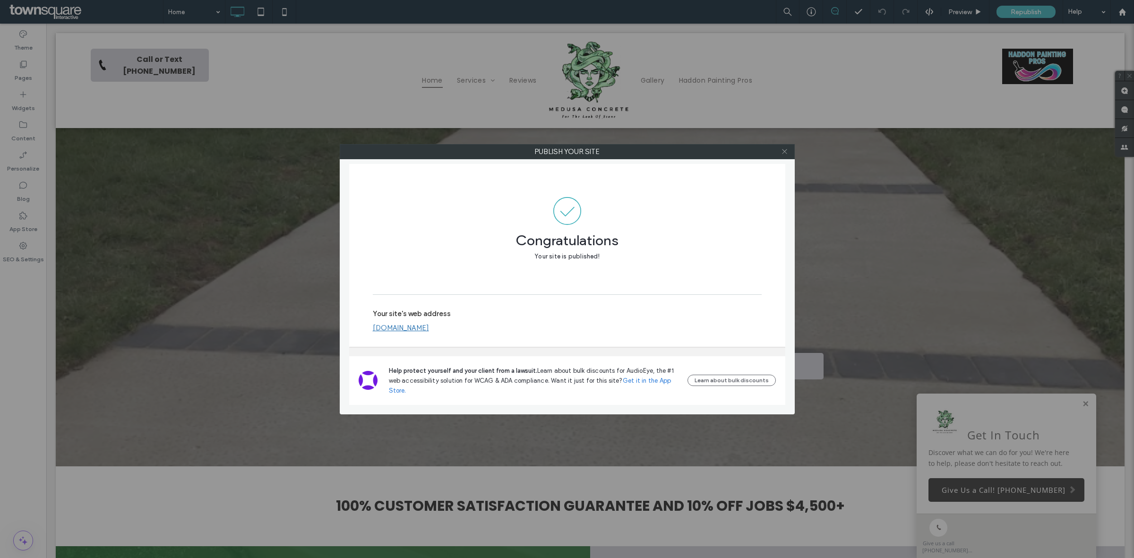
click at [783, 155] on span at bounding box center [784, 152] width 7 height 14
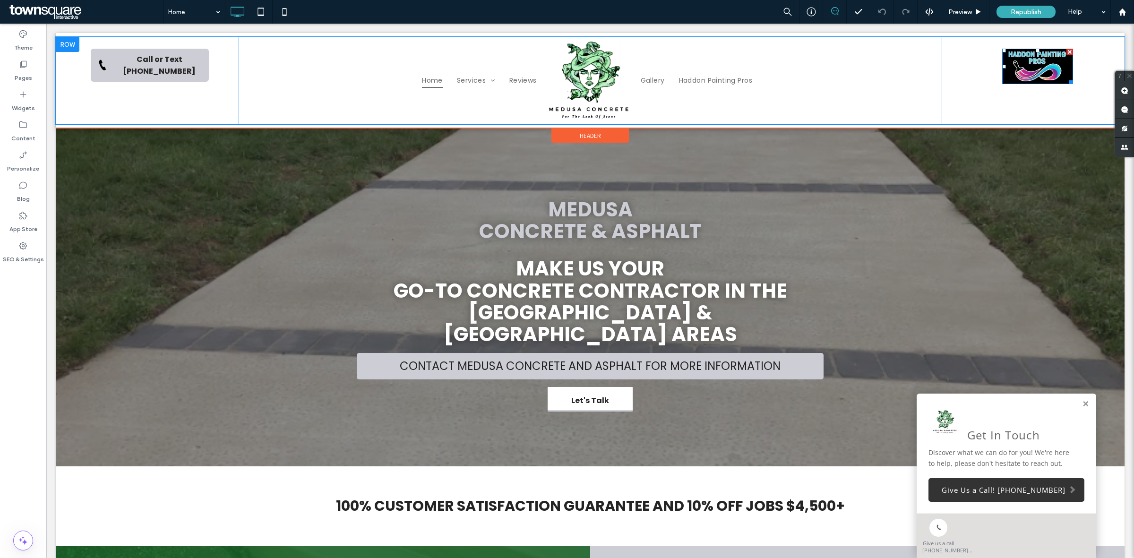
click at [1028, 71] on img at bounding box center [1038, 66] width 71 height 35
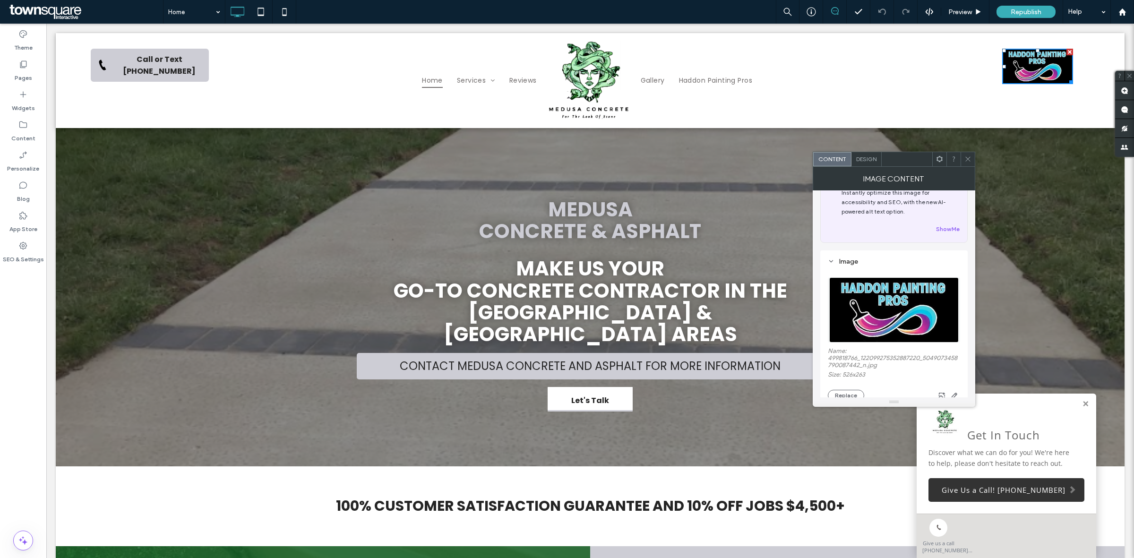
scroll to position [59, 0]
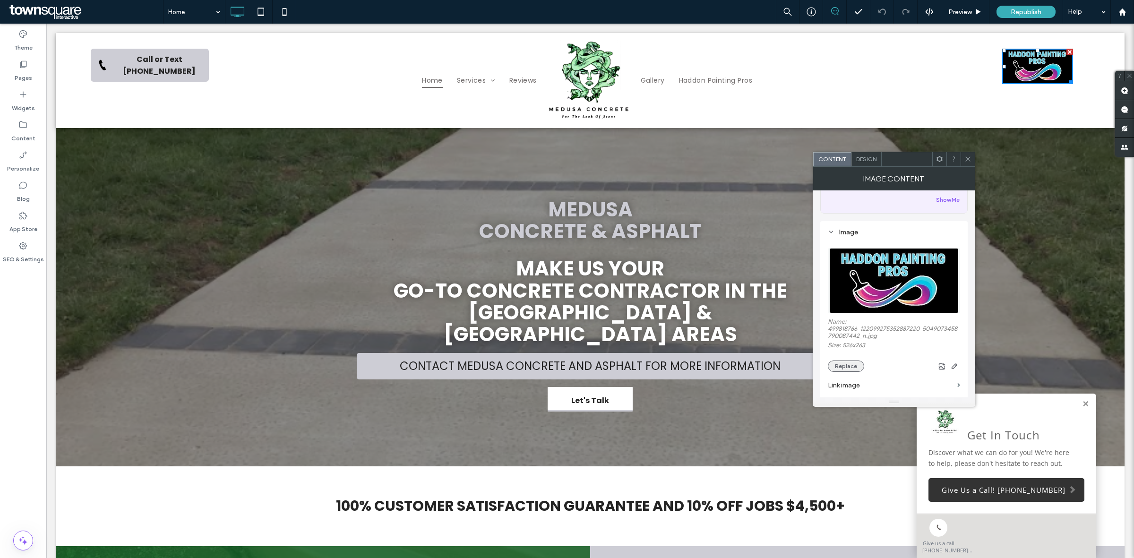
click at [852, 372] on button "Replace" at bounding box center [846, 366] width 36 height 11
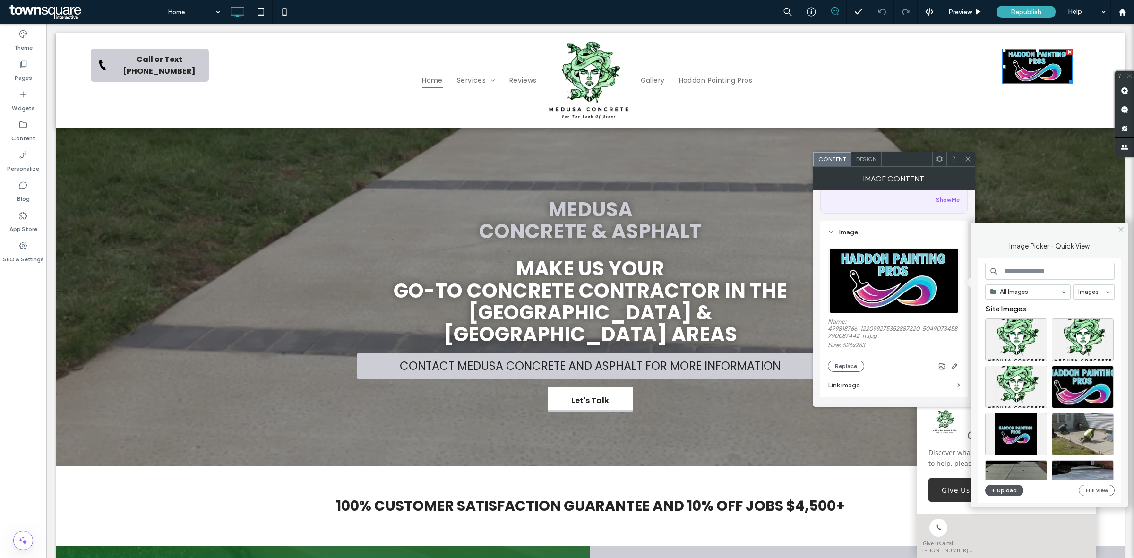
click at [1001, 488] on button "Upload" at bounding box center [1005, 490] width 39 height 11
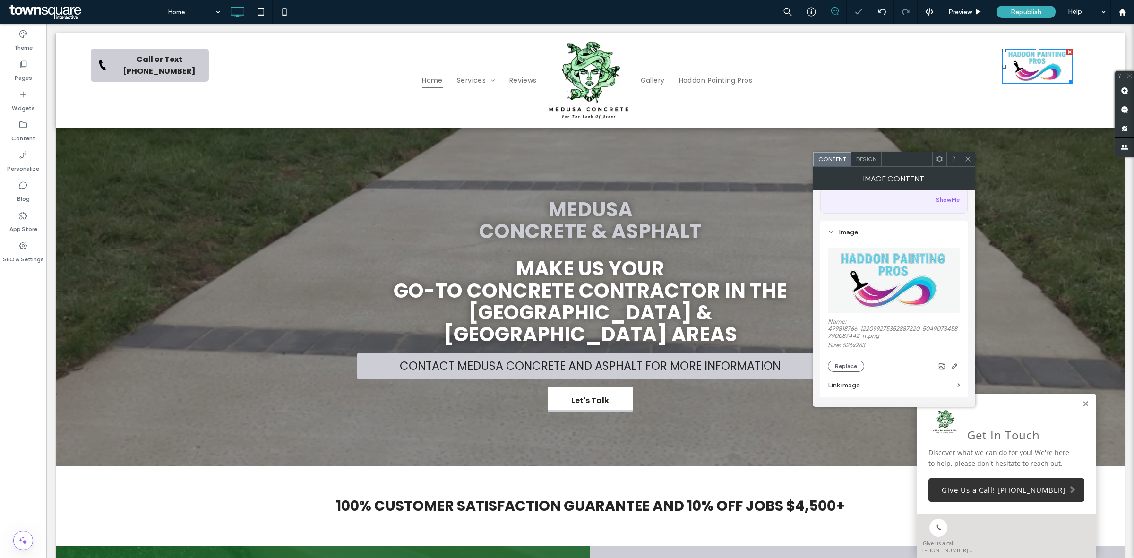
click at [970, 162] on icon at bounding box center [968, 159] width 7 height 7
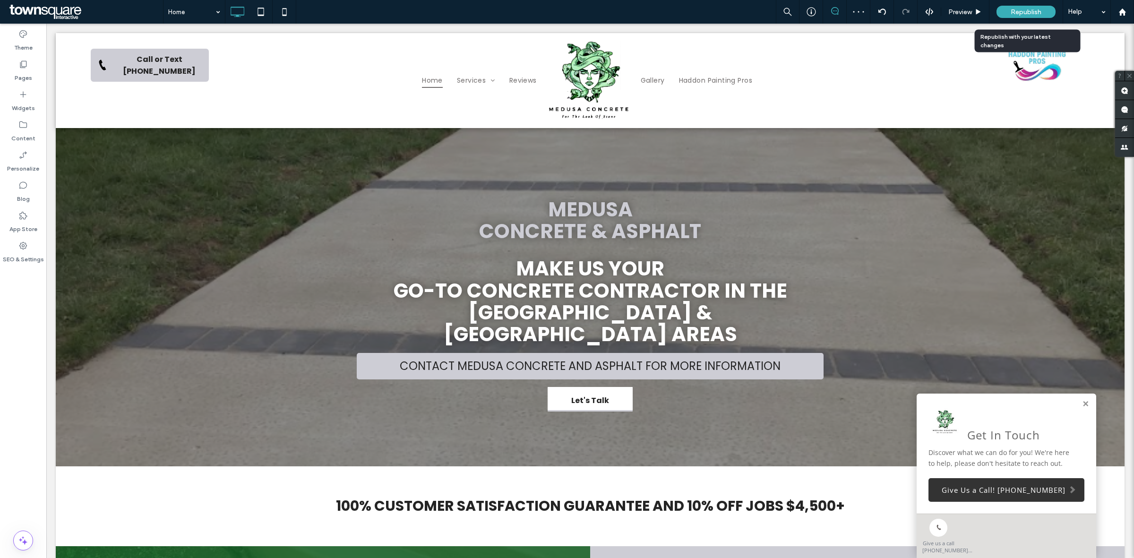
click at [1026, 8] on span "Republish" at bounding box center [1026, 12] width 31 height 8
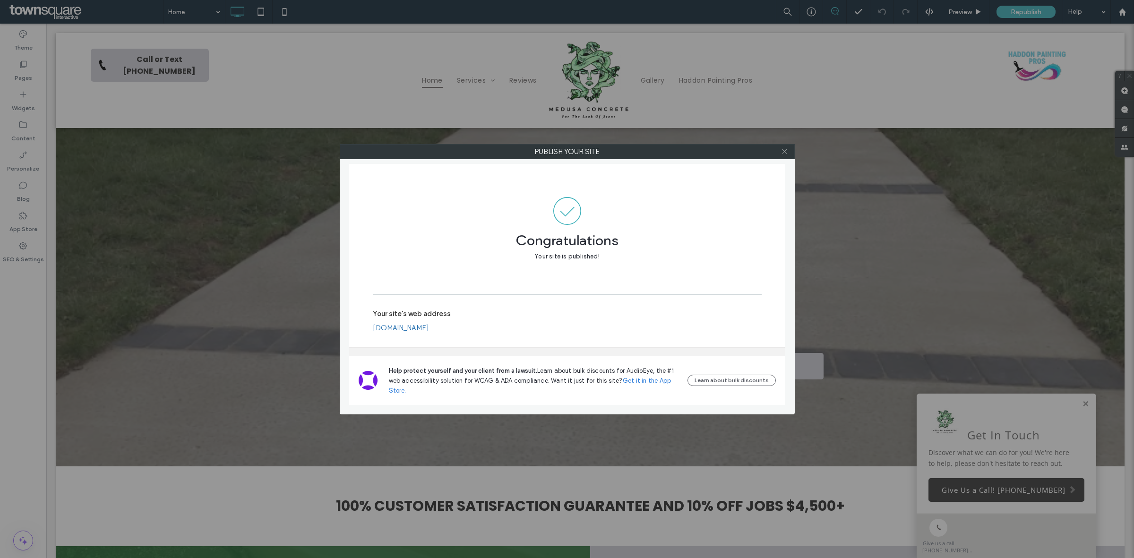
click at [786, 150] on icon at bounding box center [784, 151] width 7 height 7
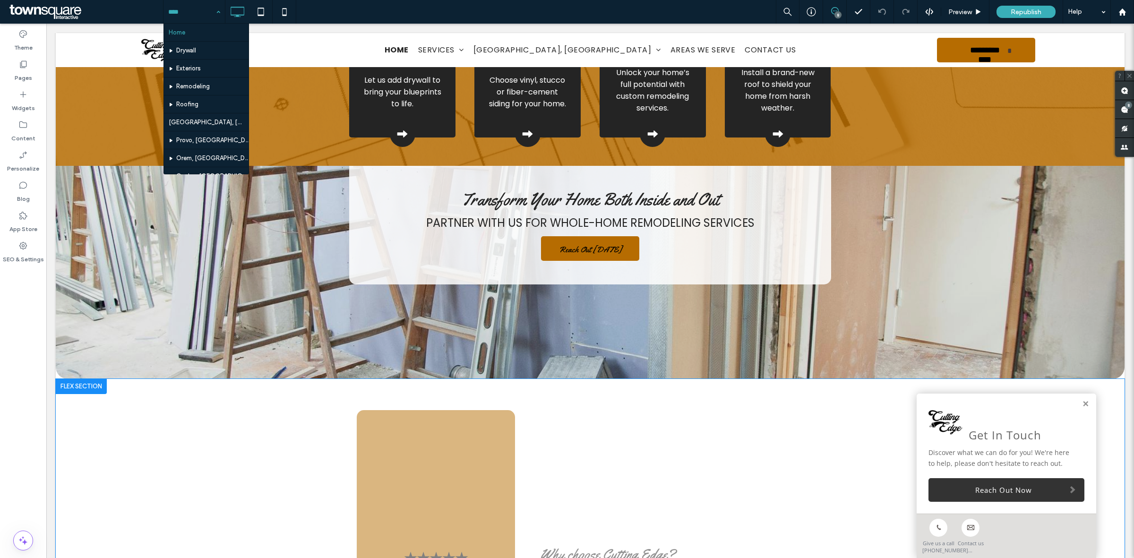
scroll to position [295, 0]
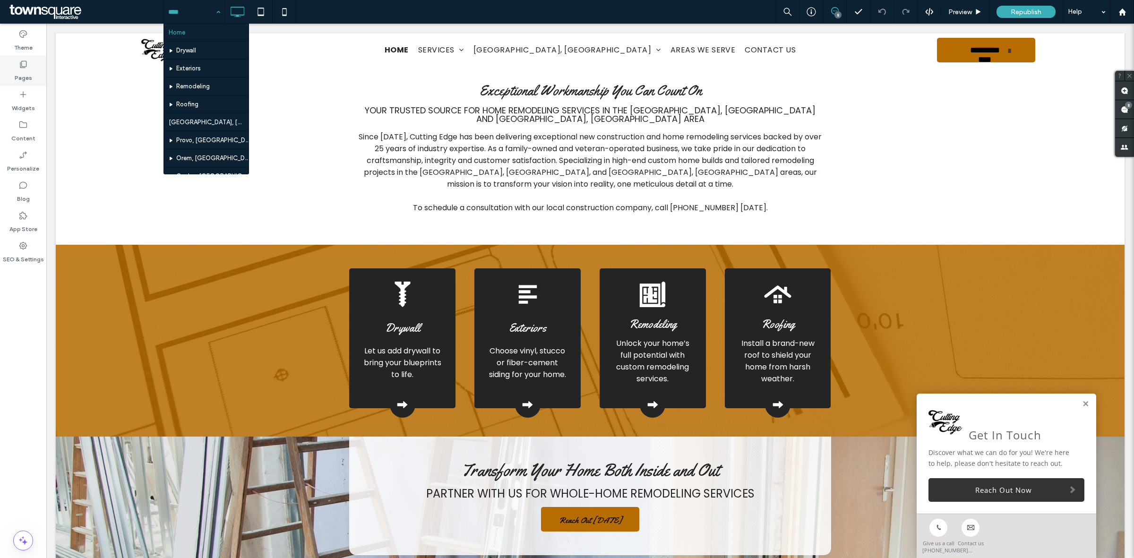
click at [15, 65] on div "Pages" at bounding box center [23, 71] width 46 height 30
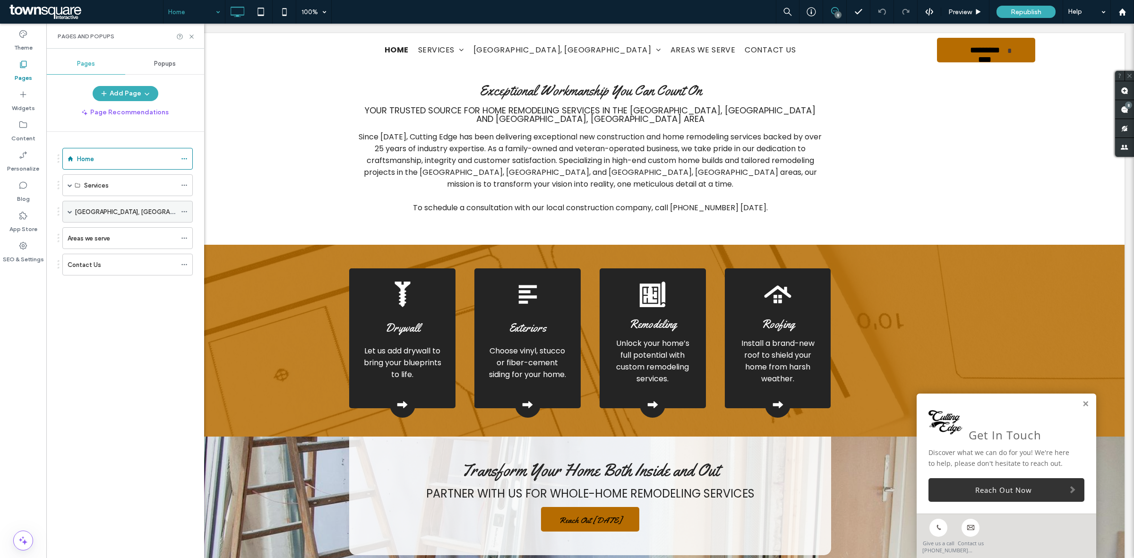
click at [99, 208] on label "Salt Lake City, UT" at bounding box center [140, 212] width 130 height 17
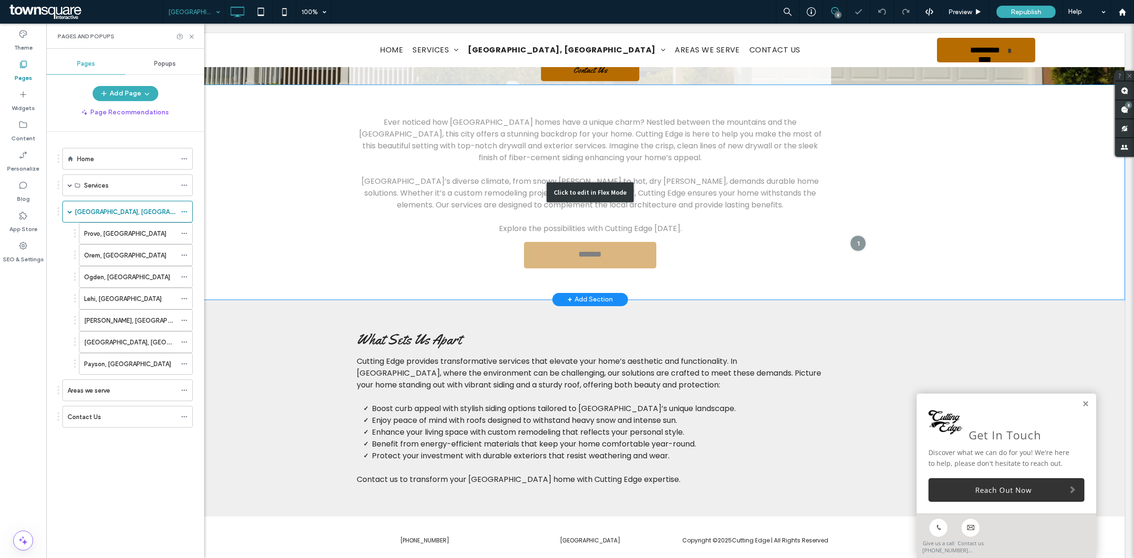
scroll to position [218, 0]
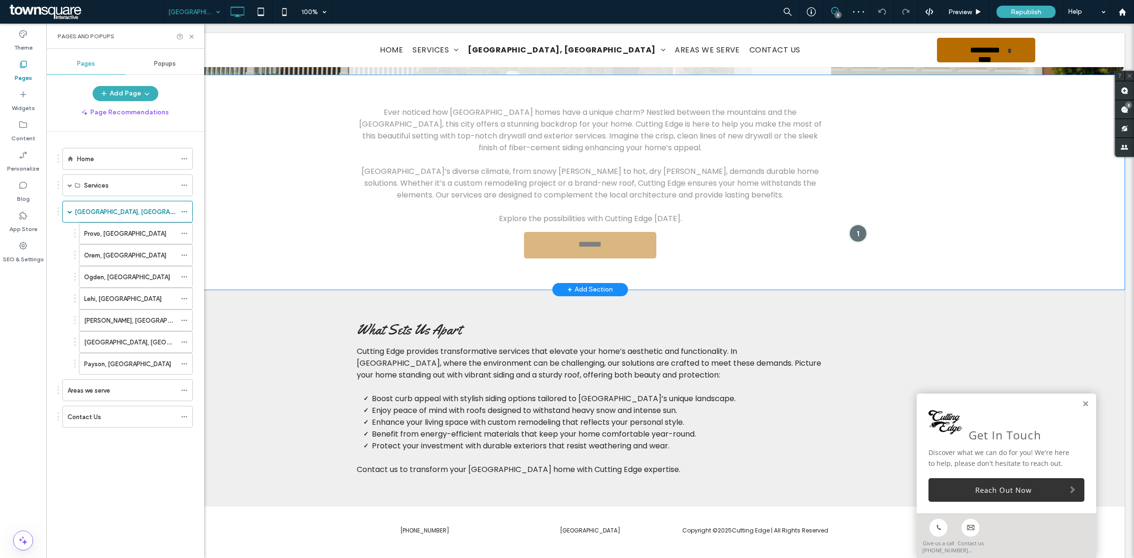
click at [850, 228] on div at bounding box center [858, 233] width 17 height 17
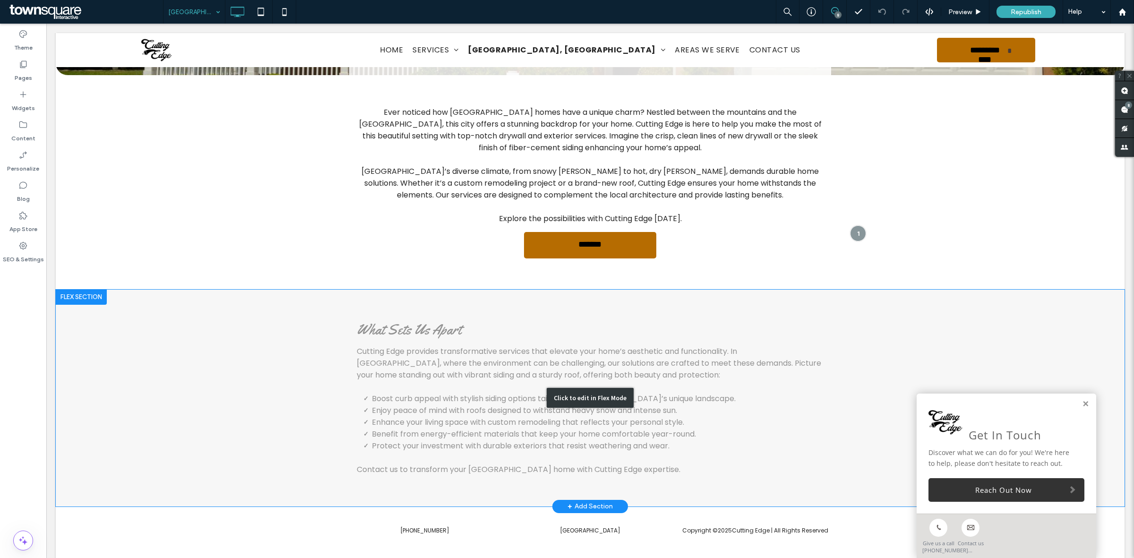
click at [826, 343] on div "Click to edit in Flex Mode" at bounding box center [590, 398] width 1069 height 217
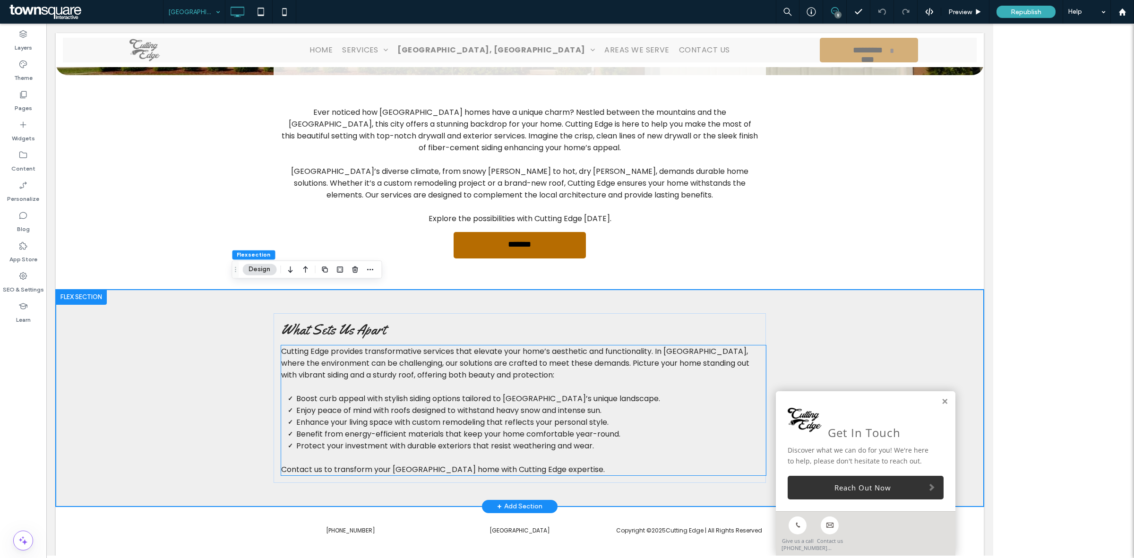
scroll to position [211, 0]
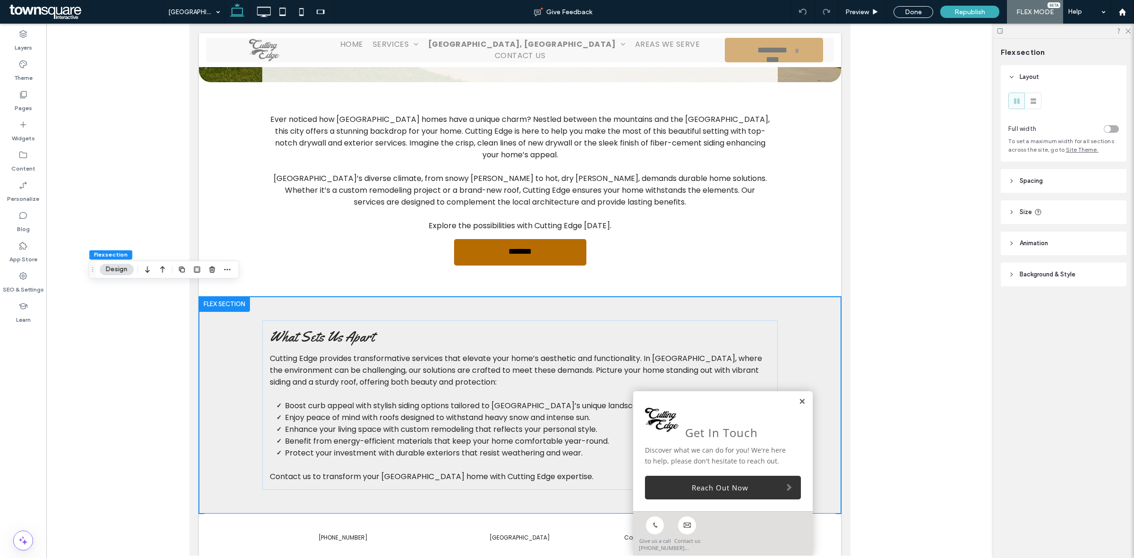
click at [798, 400] on link at bounding box center [801, 402] width 7 height 8
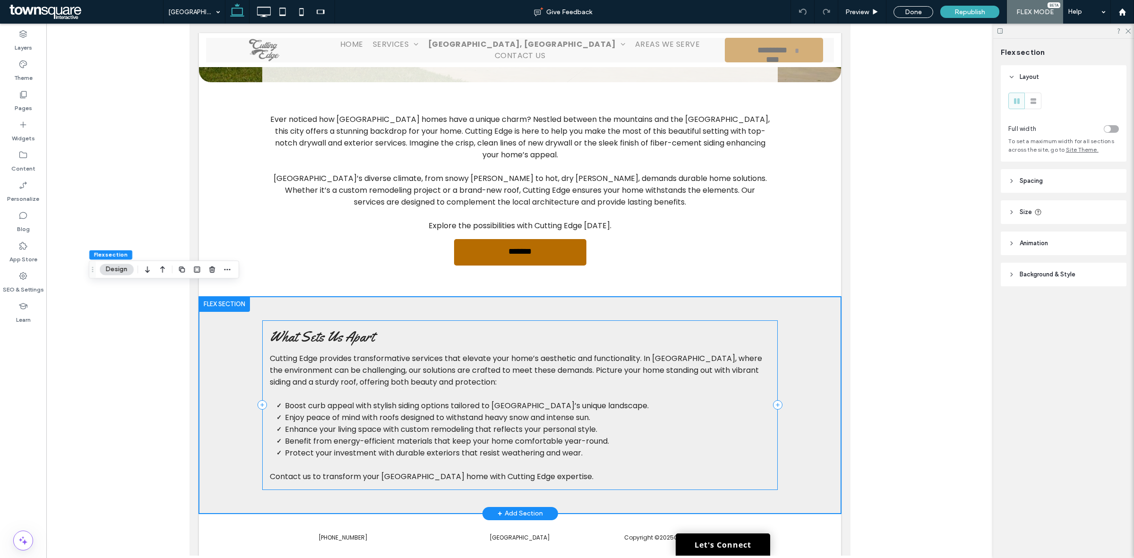
click at [761, 328] on h3 "What Sets Us Apart" at bounding box center [519, 336] width 501 height 17
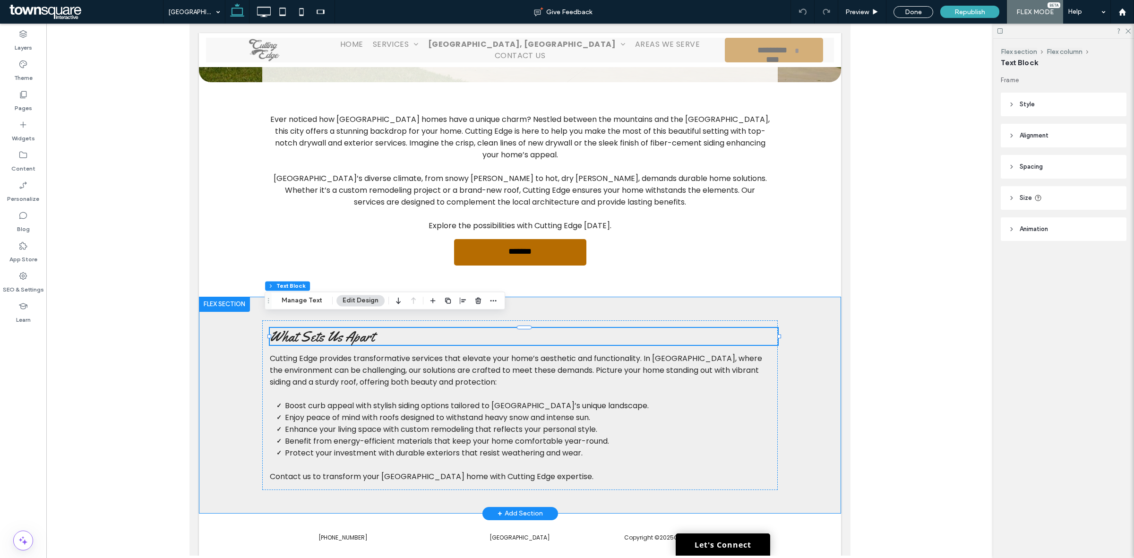
click at [785, 344] on div "What Sets Us Apart Cutting Edge provides transformative services that elevate y…" at bounding box center [519, 405] width 567 height 217
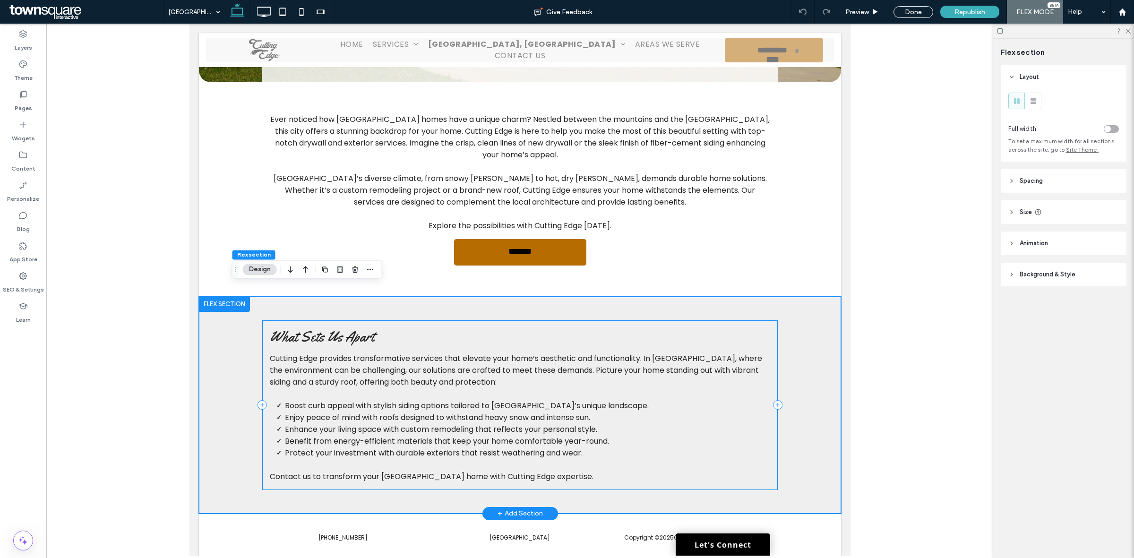
click at [769, 320] on div "What Sets Us Apart Cutting Edge provides transformative services that elevate y…" at bounding box center [520, 405] width 516 height 170
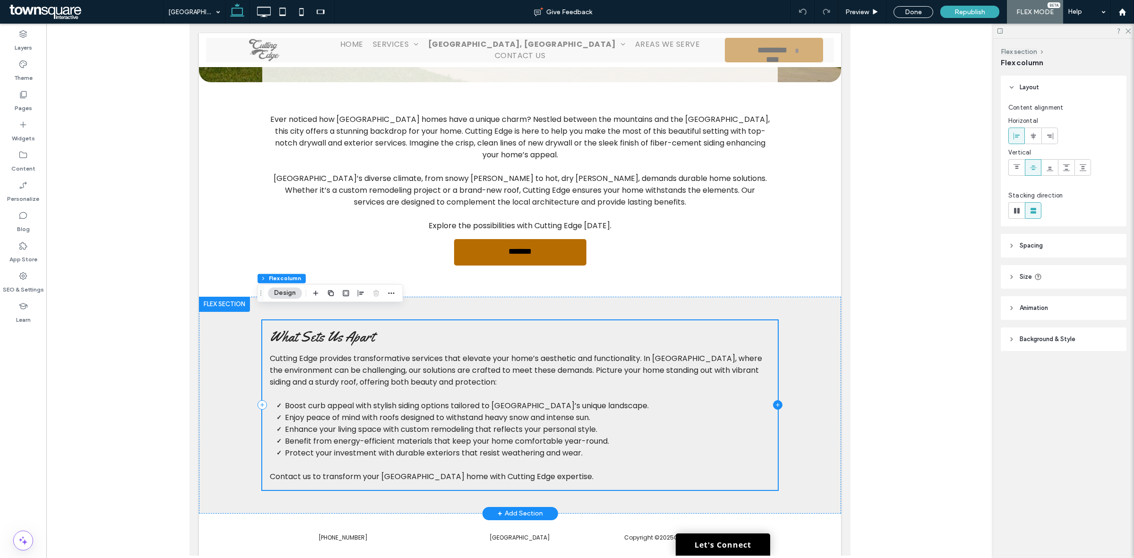
click at [773, 400] on icon at bounding box center [777, 404] width 9 height 9
type input "**"
type input "***"
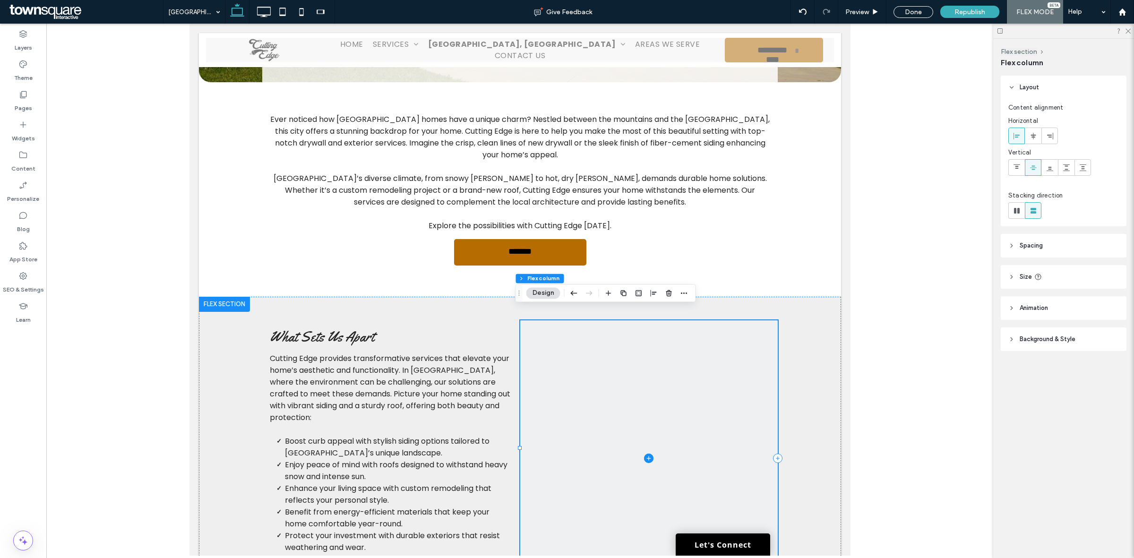
click at [646, 454] on icon at bounding box center [648, 458] width 9 height 9
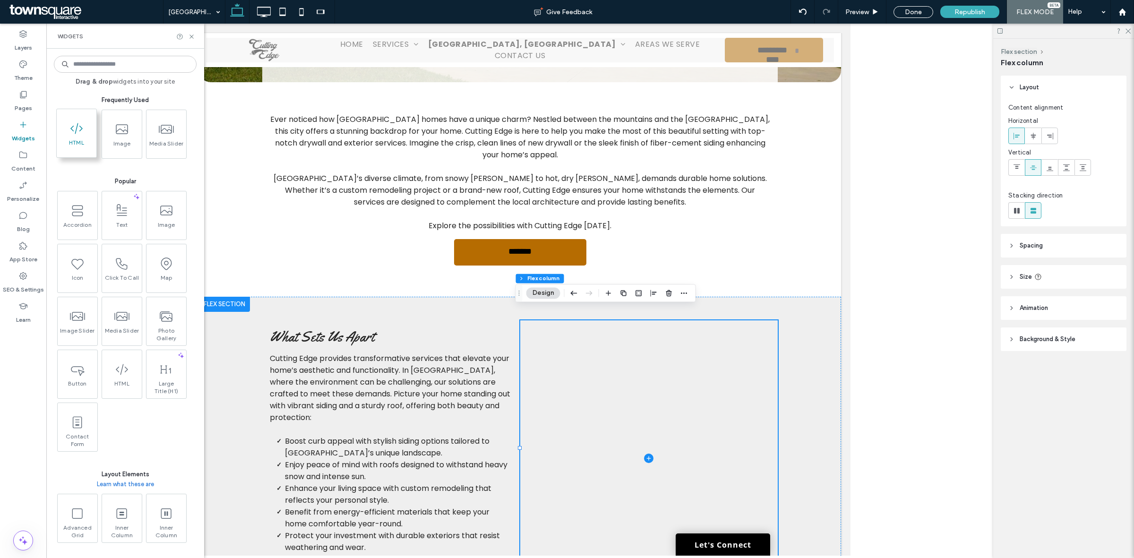
click at [62, 135] on span at bounding box center [77, 128] width 40 height 21
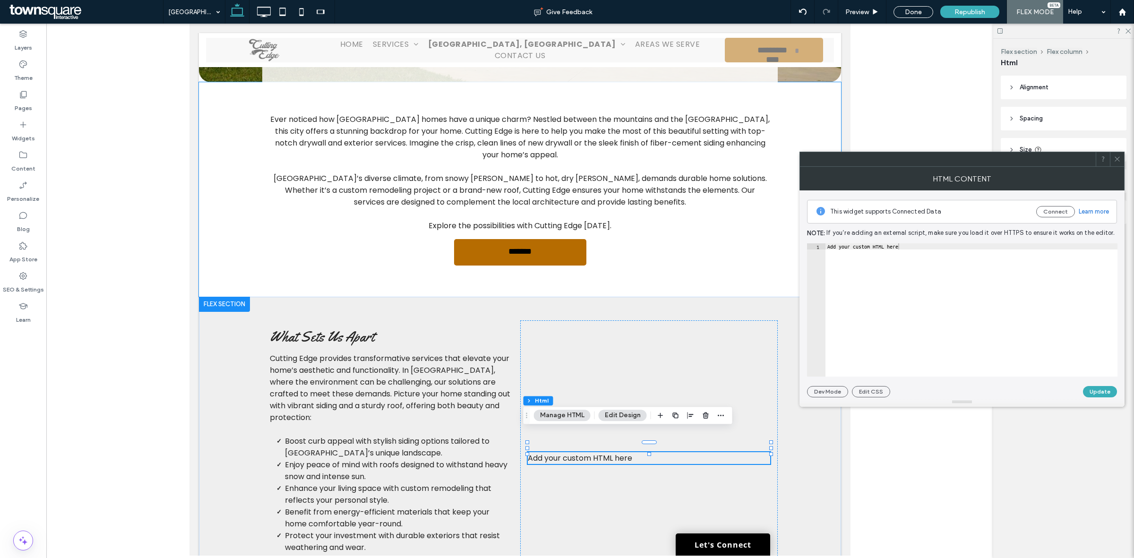
type textarea "**********"
click at [948, 273] on div "Add your custom HTML here" at bounding box center [972, 315] width 292 height 145
paste textarea "Cursor at row 1"
click at [886, 247] on div "< iframe src = "https://www.google.com/maps/embed?pb=!1m18!1m12!1m3!1d475861.68…" at bounding box center [625, 311] width 1212 height 136
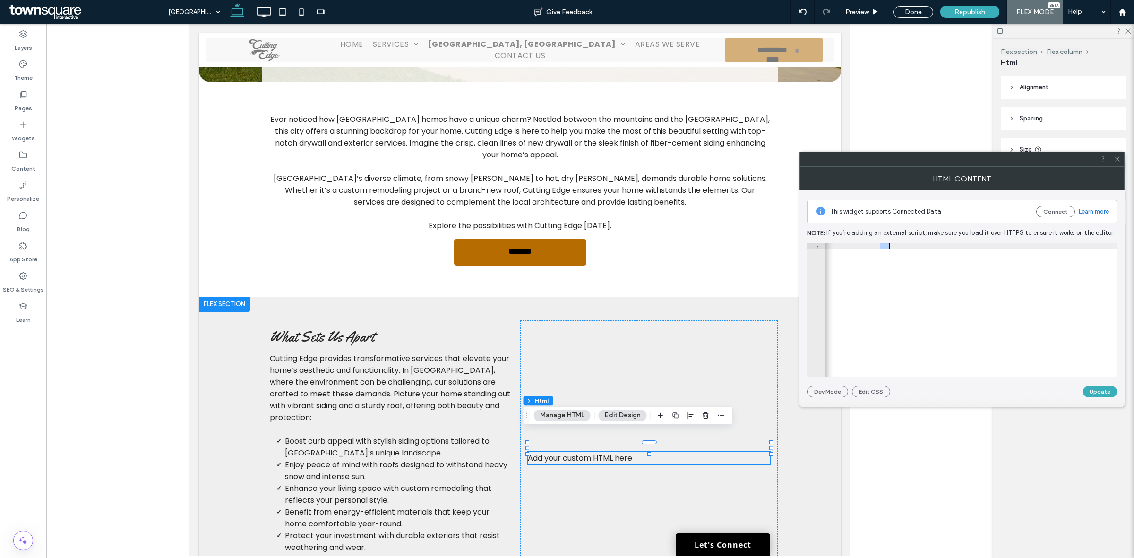
click at [886, 247] on div "< iframe src = "https://www.google.com/maps/embed?pb=!1m18!1m12!1m3!1d475861.68…" at bounding box center [625, 311] width 1212 height 136
type textarea "**********"
click at [1104, 389] on button "Update" at bounding box center [1100, 391] width 34 height 11
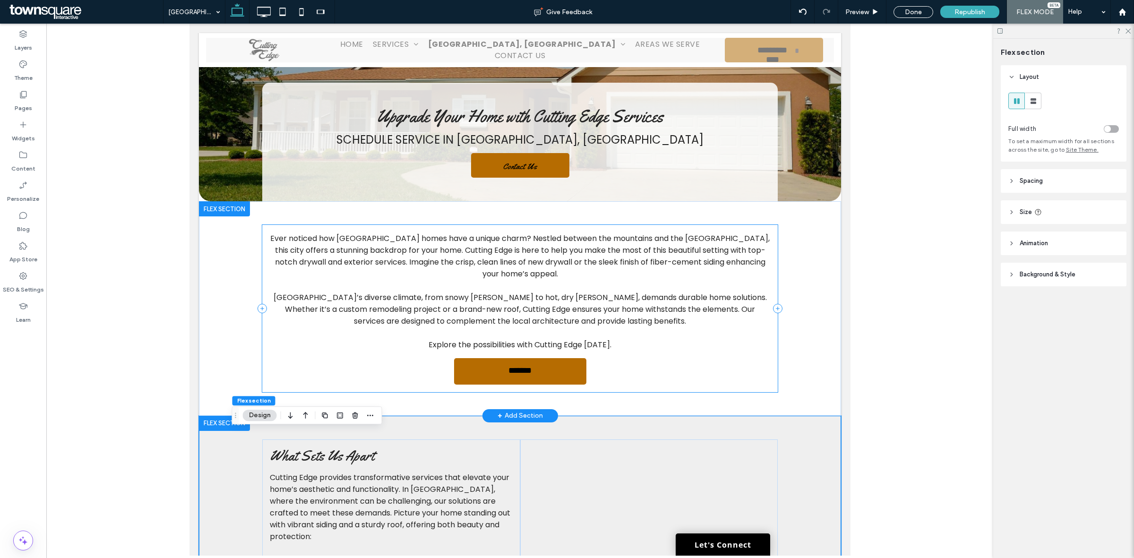
scroll to position [65, 0]
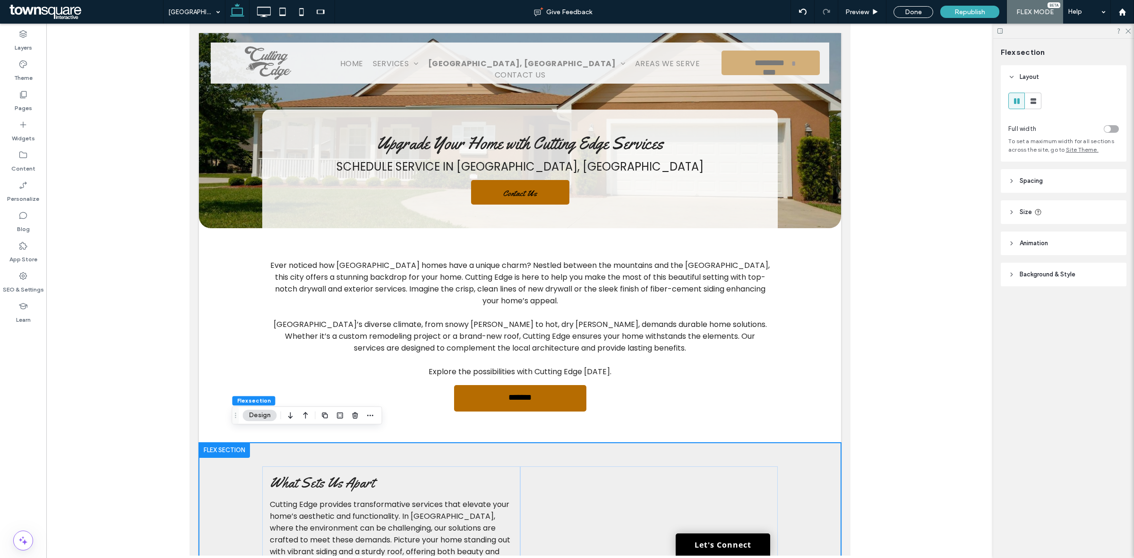
click at [1123, 28] on div at bounding box center [1064, 31] width 141 height 15
click at [1127, 33] on icon at bounding box center [1128, 30] width 6 height 6
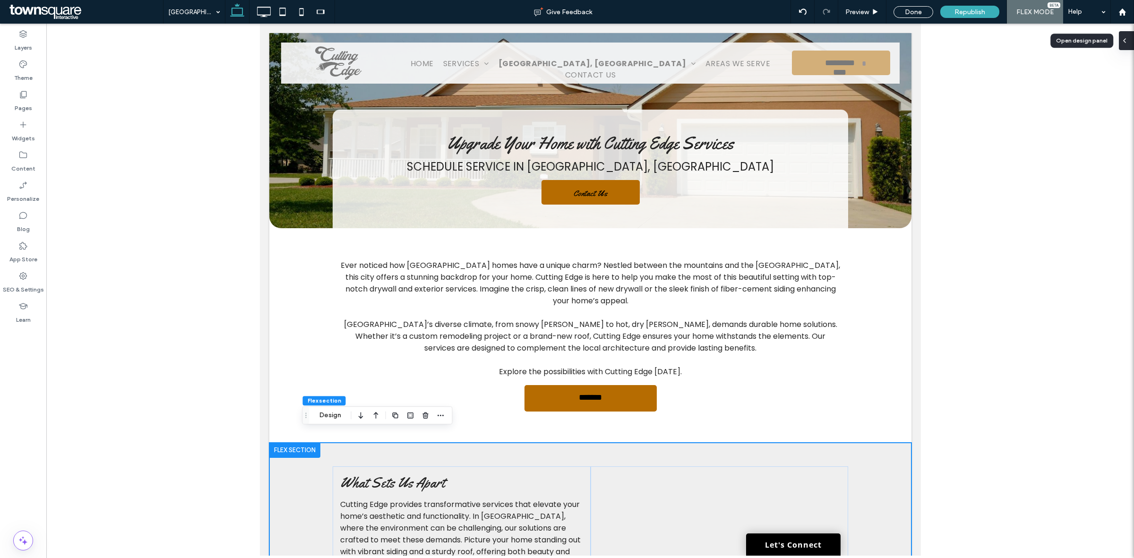
click at [1125, 43] on icon at bounding box center [1125, 41] width 8 height 8
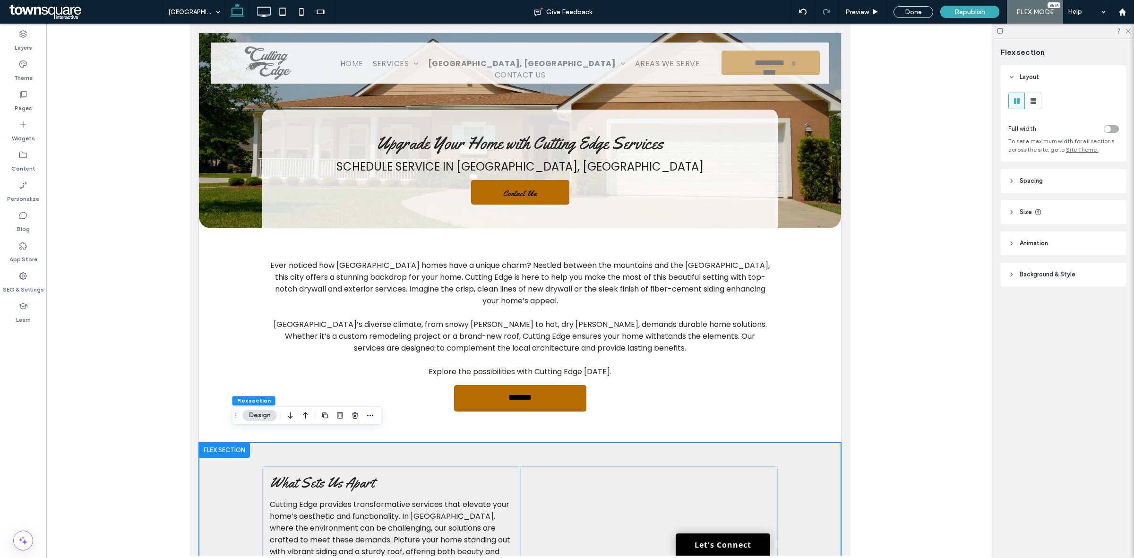
click at [1127, 34] on div at bounding box center [1064, 31] width 141 height 15
click at [1128, 31] on use at bounding box center [1128, 31] width 5 height 5
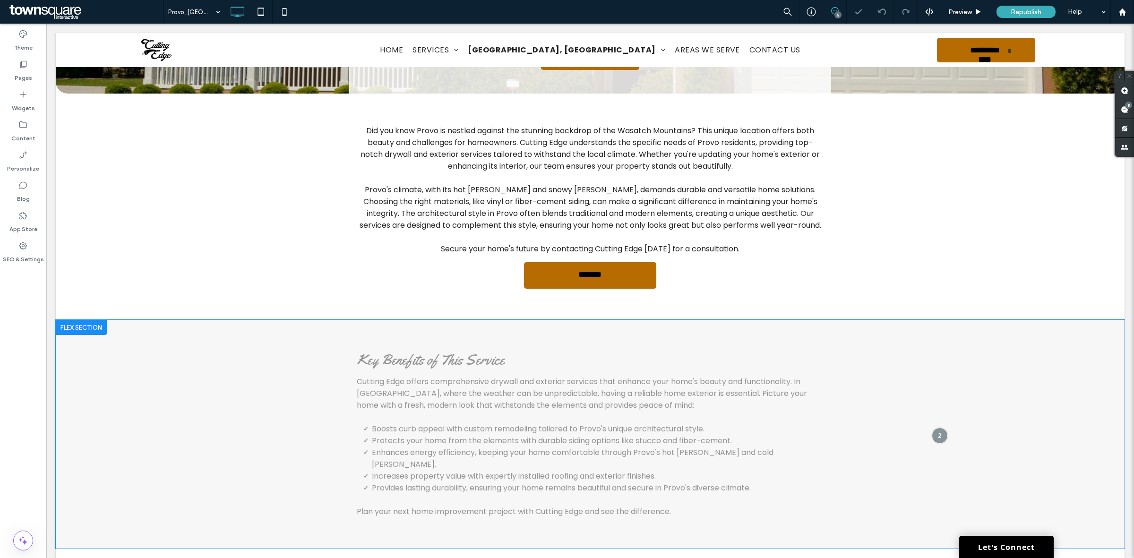
scroll to position [236, 0]
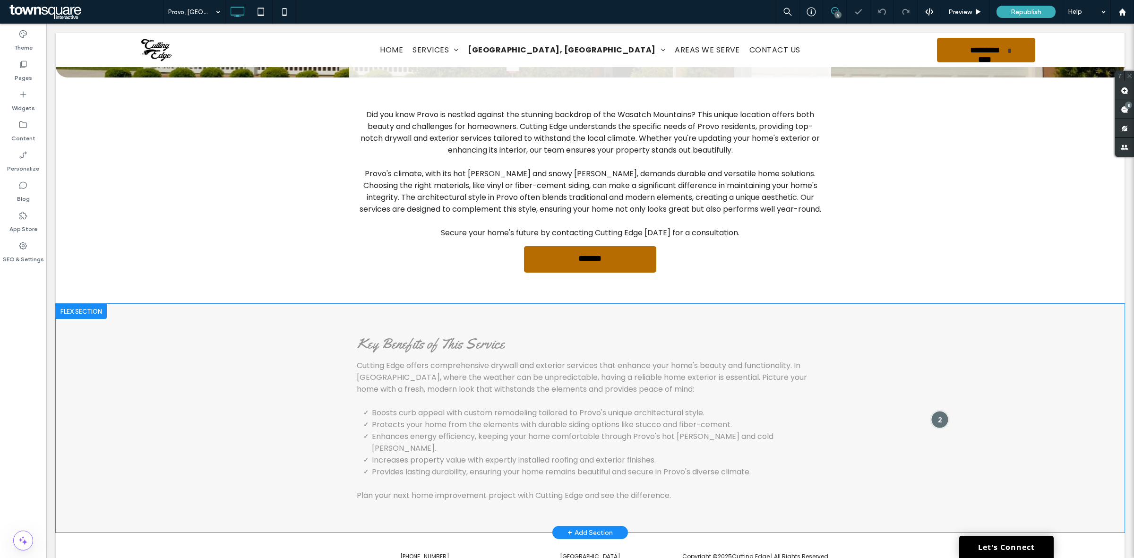
click at [931, 411] on div at bounding box center [939, 419] width 17 height 17
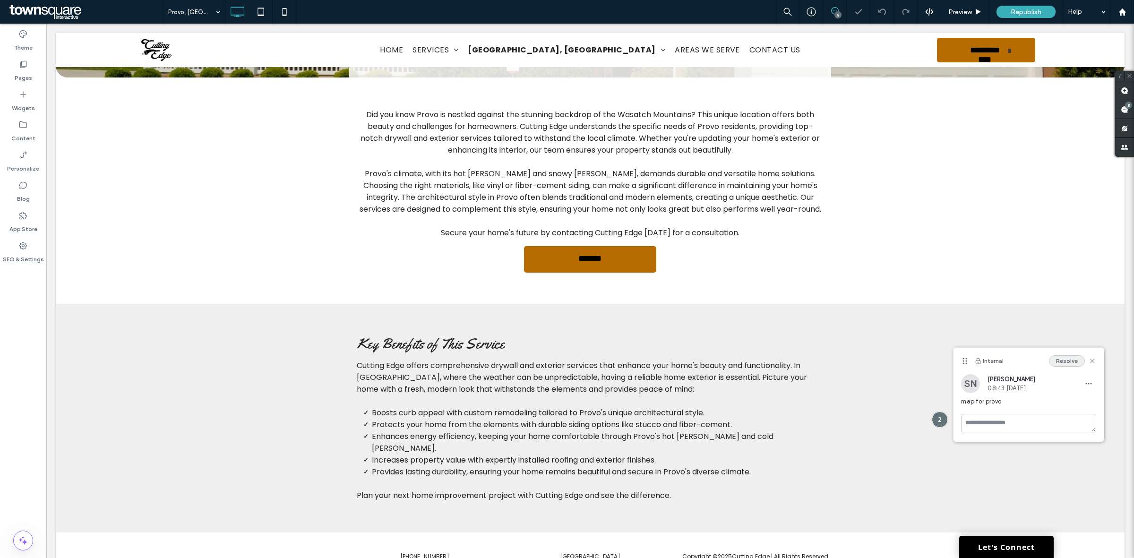
click at [1074, 359] on button "Resolve" at bounding box center [1067, 360] width 36 height 11
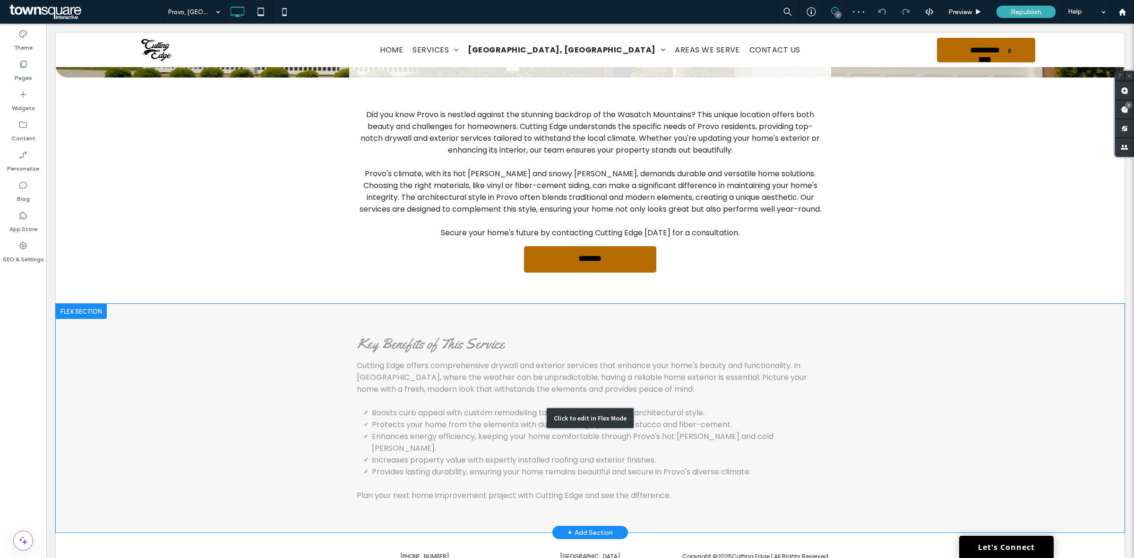
click at [851, 329] on div "Click to edit in Flex Mode" at bounding box center [590, 418] width 1069 height 229
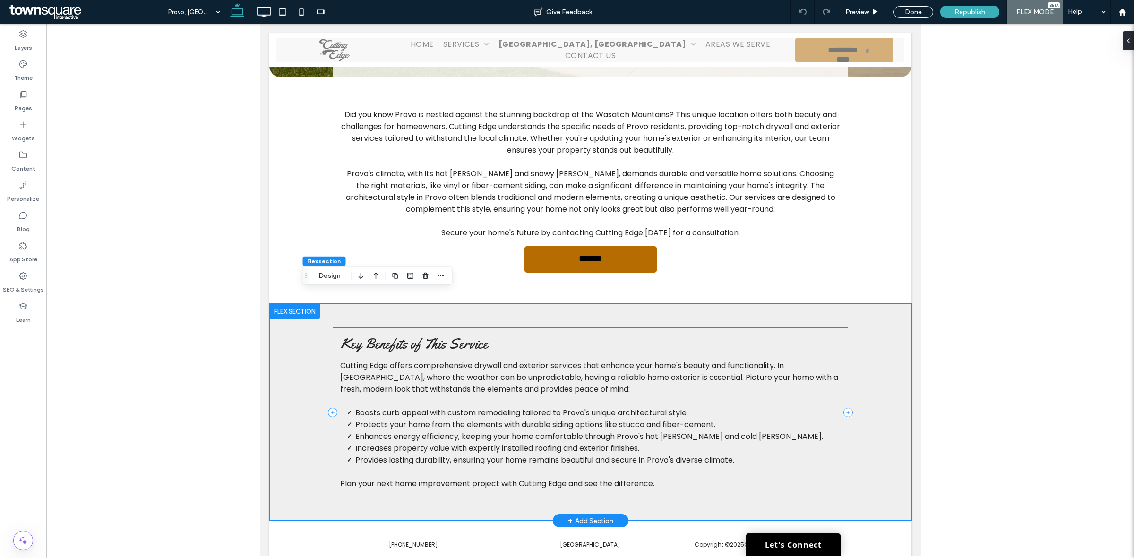
click at [838, 469] on div "Key Benefits of This Service Cutting Edge offers comprehensive drywall and exte…" at bounding box center [590, 413] width 516 height 170
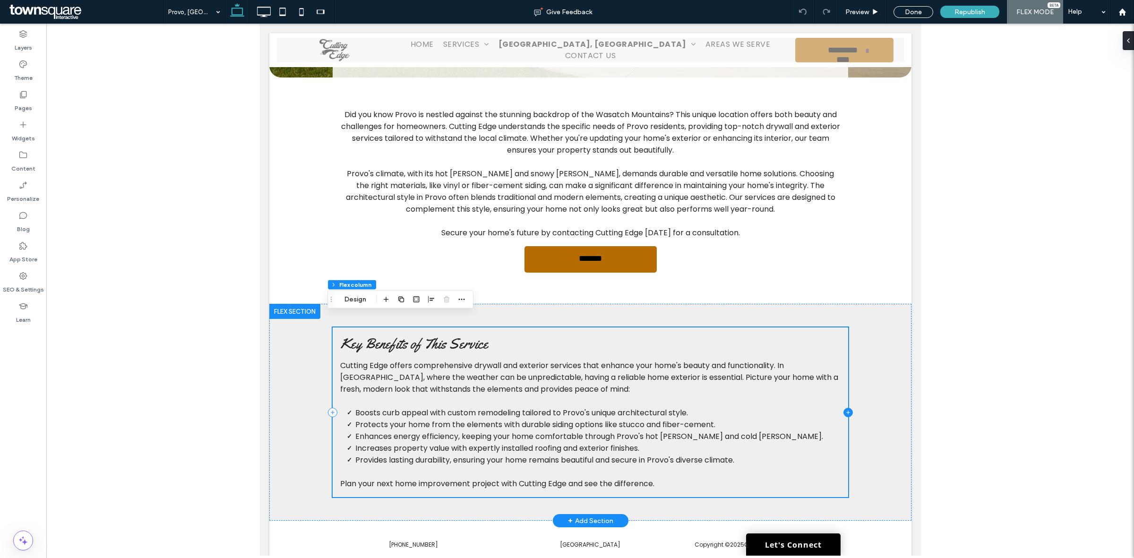
click at [843, 408] on icon at bounding box center [847, 412] width 9 height 9
type input "**"
type input "***"
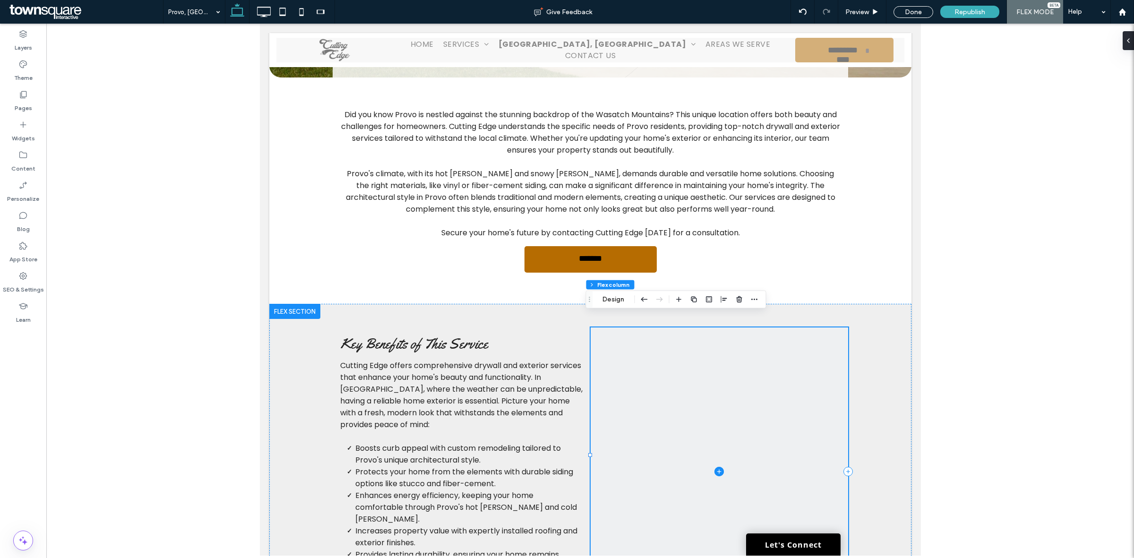
click at [720, 442] on span at bounding box center [719, 472] width 258 height 288
click at [717, 471] on icon at bounding box center [719, 471] width 4 height 0
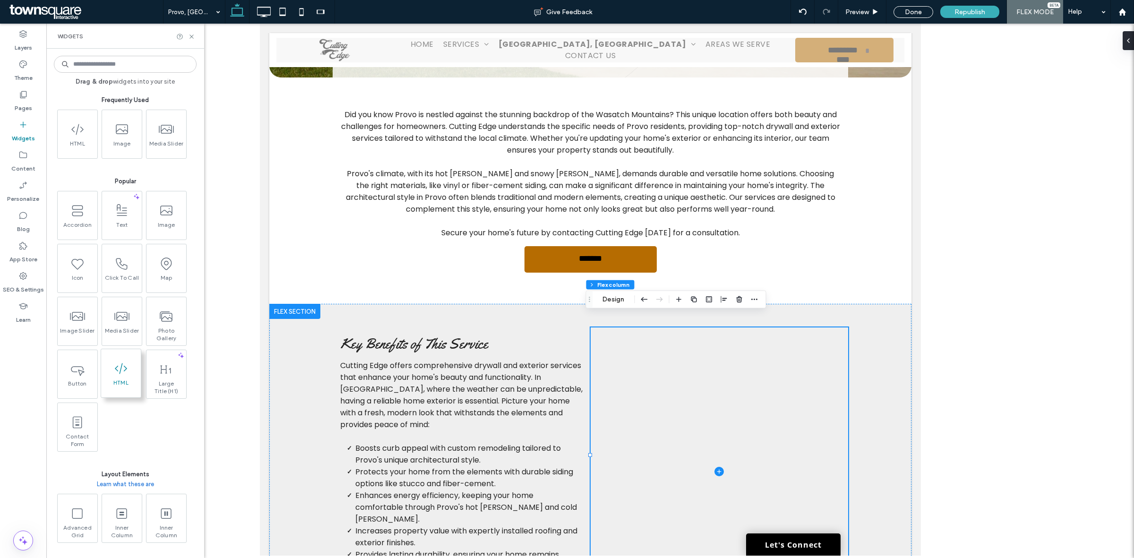
click at [117, 377] on span at bounding box center [121, 368] width 40 height 21
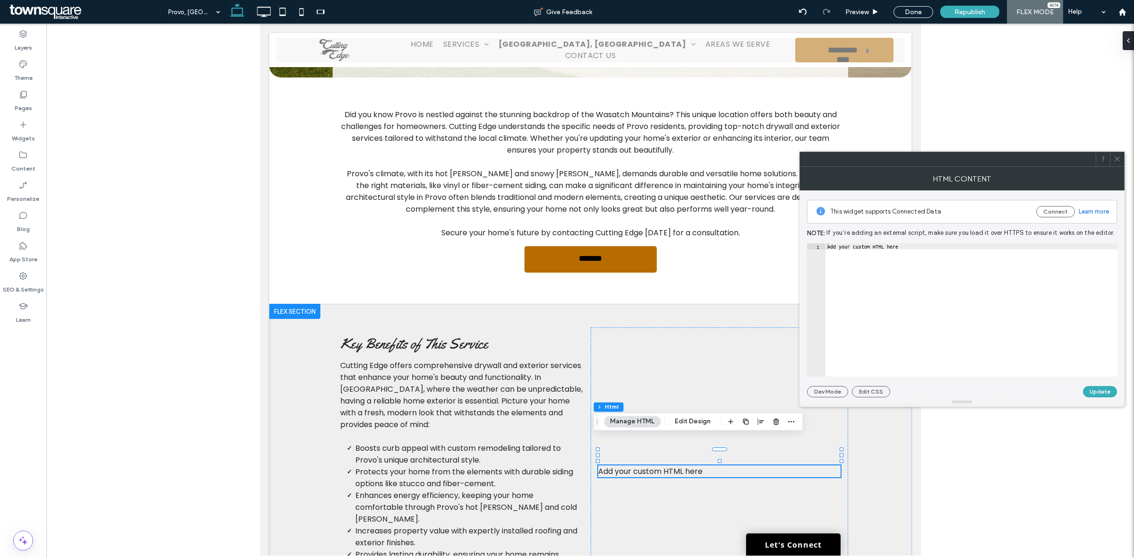
type textarea "**********"
click at [988, 259] on div "Add your custom HTML here" at bounding box center [972, 315] width 292 height 145
paste textarea "Cursor at row 1"
click at [882, 246] on div "< iframe src = "https://www.google.com/maps/embed?pb=!1m18!1m12!1m3!1d119890.20…" at bounding box center [646, 311] width 1175 height 136
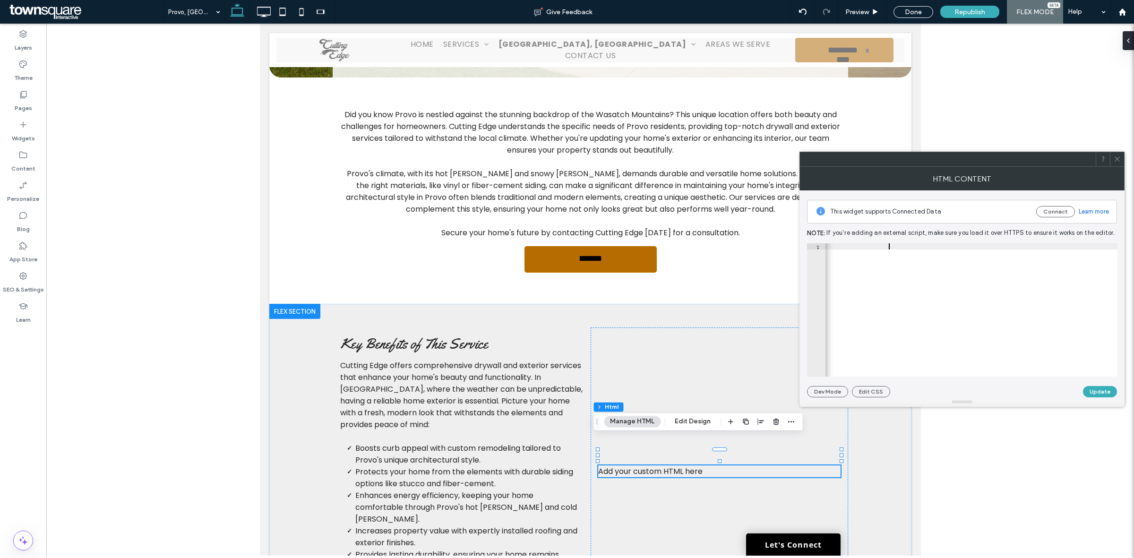
click at [890, 247] on div "< iframe src = "https://www.google.com/maps/embed?pb=!1m18!1m12!1m3!1d119890.20…" at bounding box center [646, 311] width 1175 height 136
type textarea "**********"
click at [1098, 391] on button "Update" at bounding box center [1100, 391] width 34 height 11
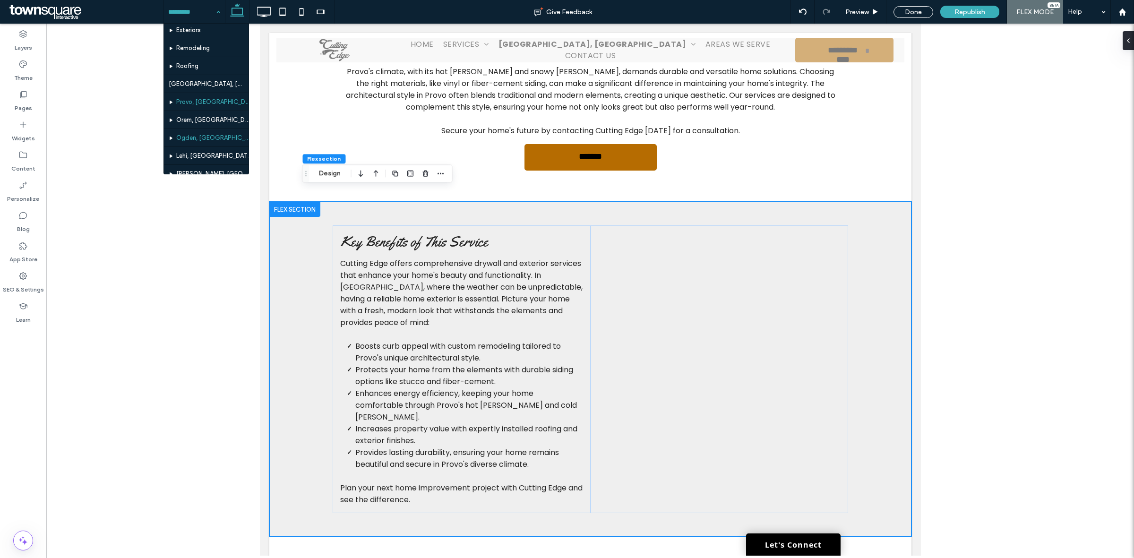
scroll to position [59, 0]
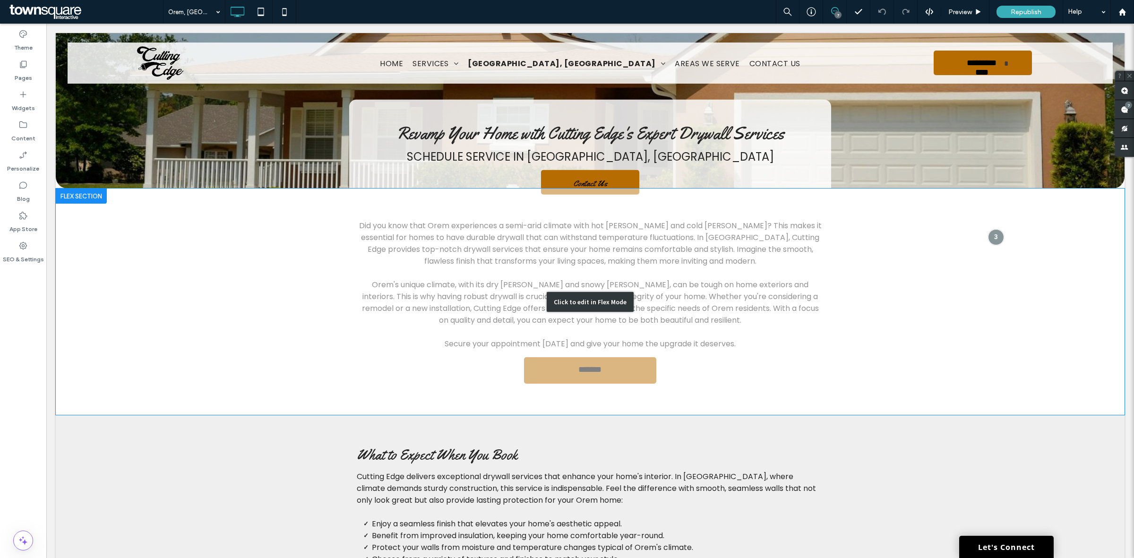
scroll to position [118, 0]
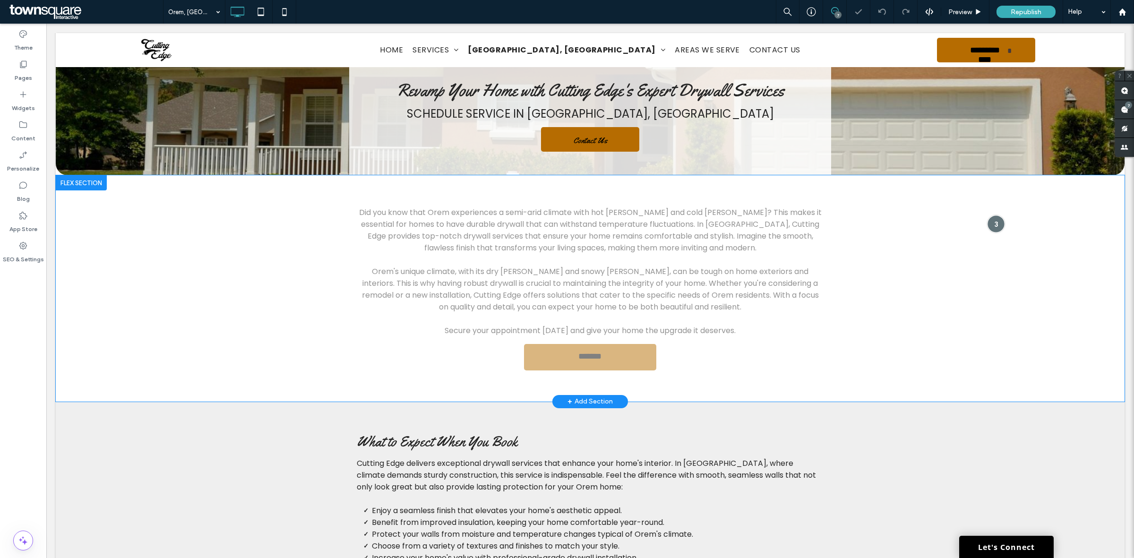
click at [989, 220] on div at bounding box center [995, 223] width 17 height 17
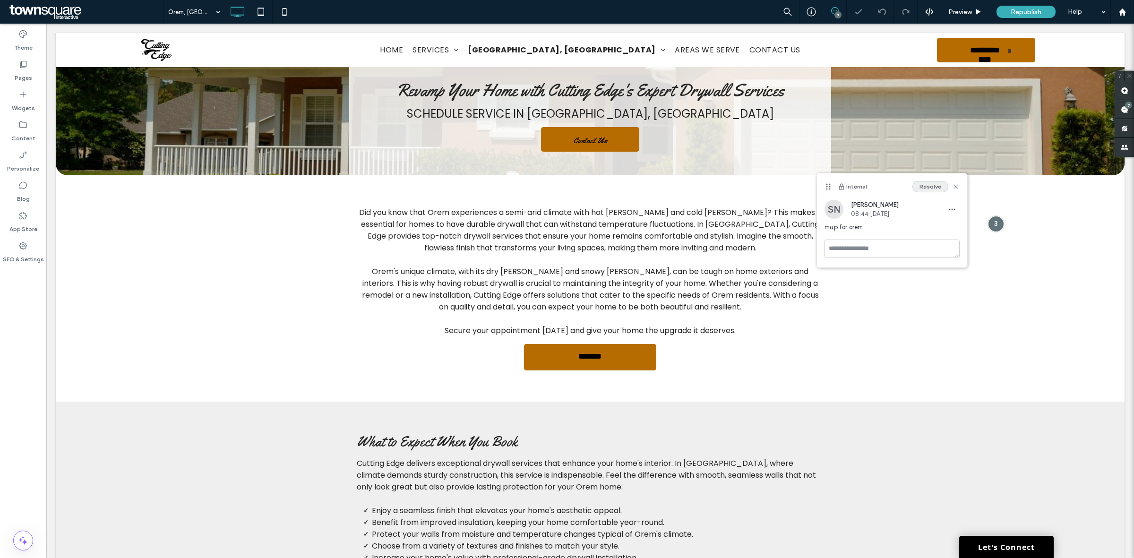
click at [942, 185] on button "Resolve" at bounding box center [931, 186] width 36 height 11
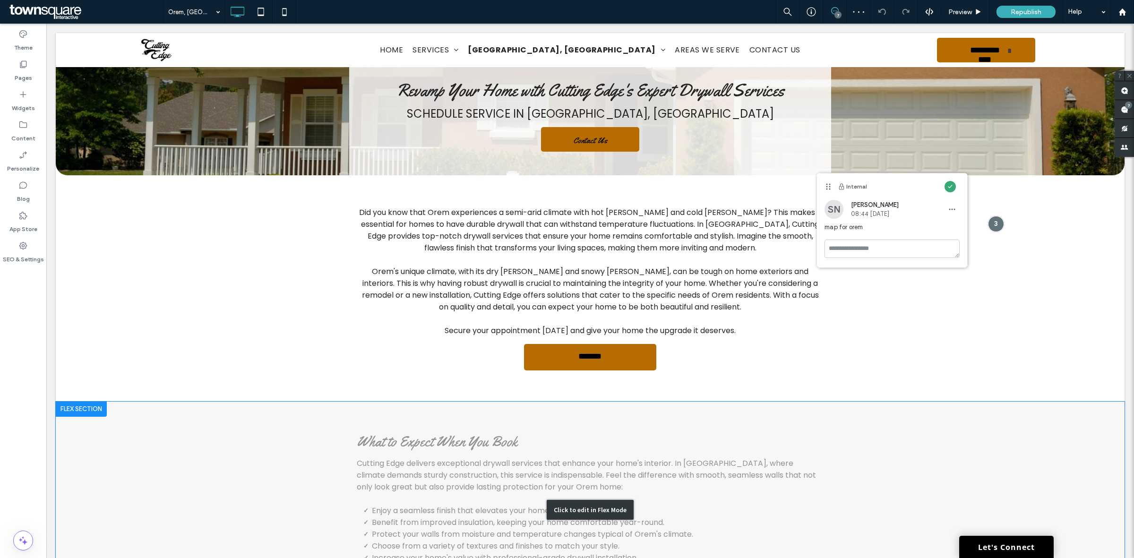
click at [790, 470] on div "Click to edit in Flex Mode" at bounding box center [590, 510] width 1069 height 217
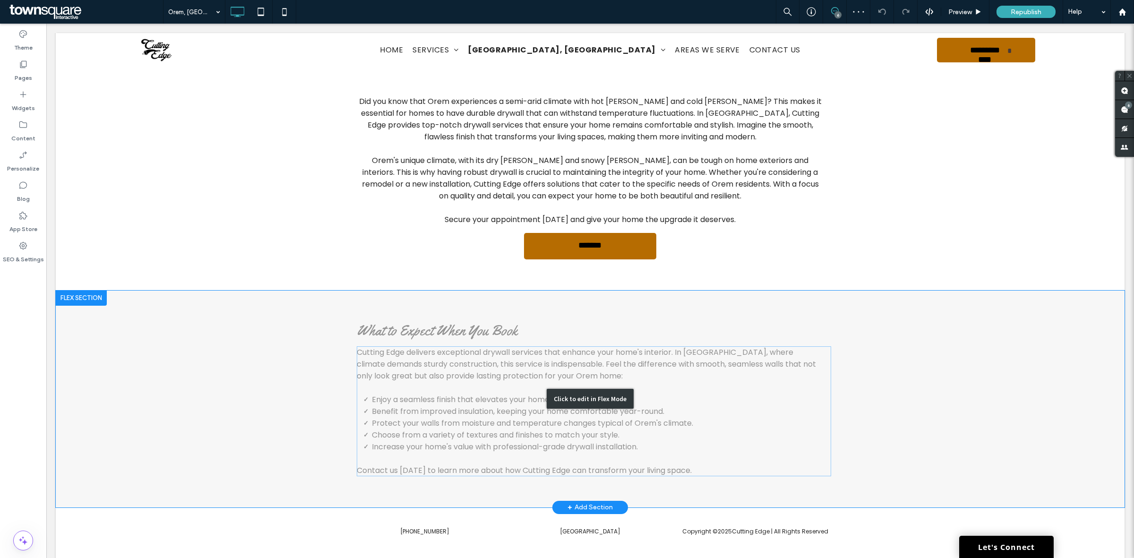
click at [798, 363] on div "Click to edit in Flex Mode" at bounding box center [590, 399] width 1069 height 217
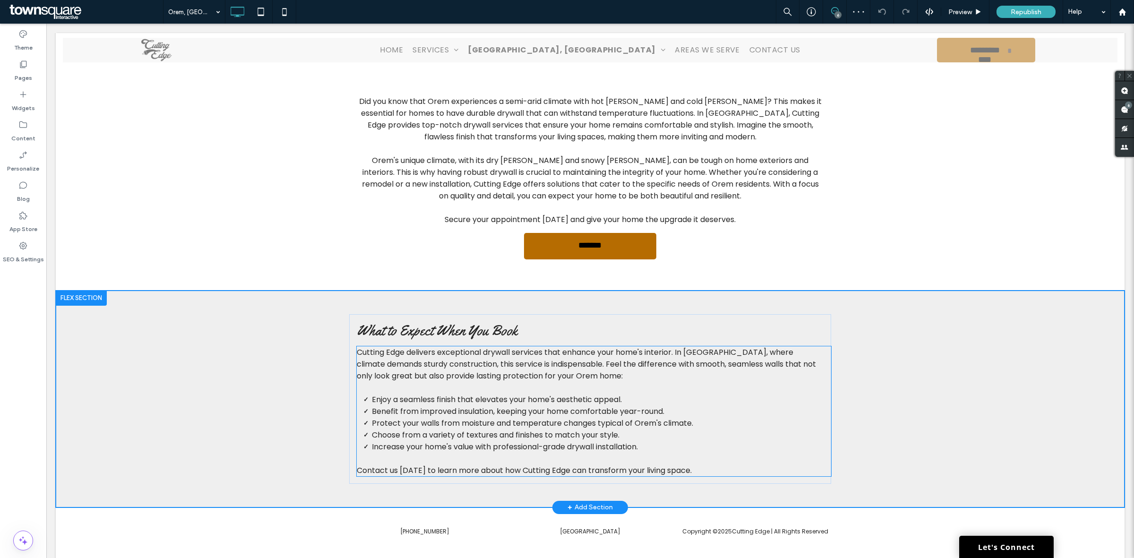
scroll to position [222, 0]
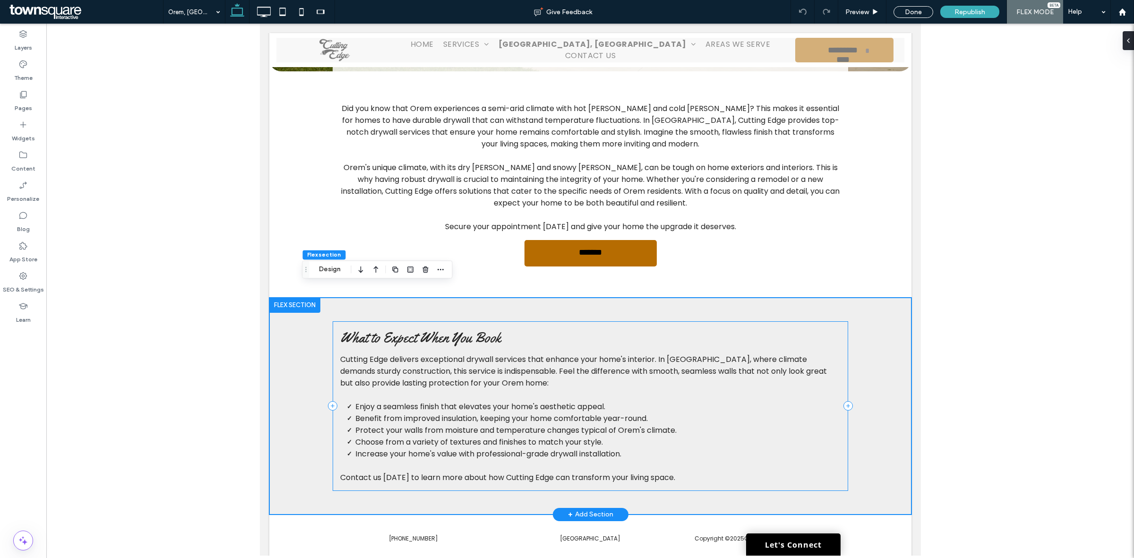
click at [843, 335] on div "What to Expect When You Book Cutting Edge delivers exceptional drywall services…" at bounding box center [590, 406] width 516 height 170
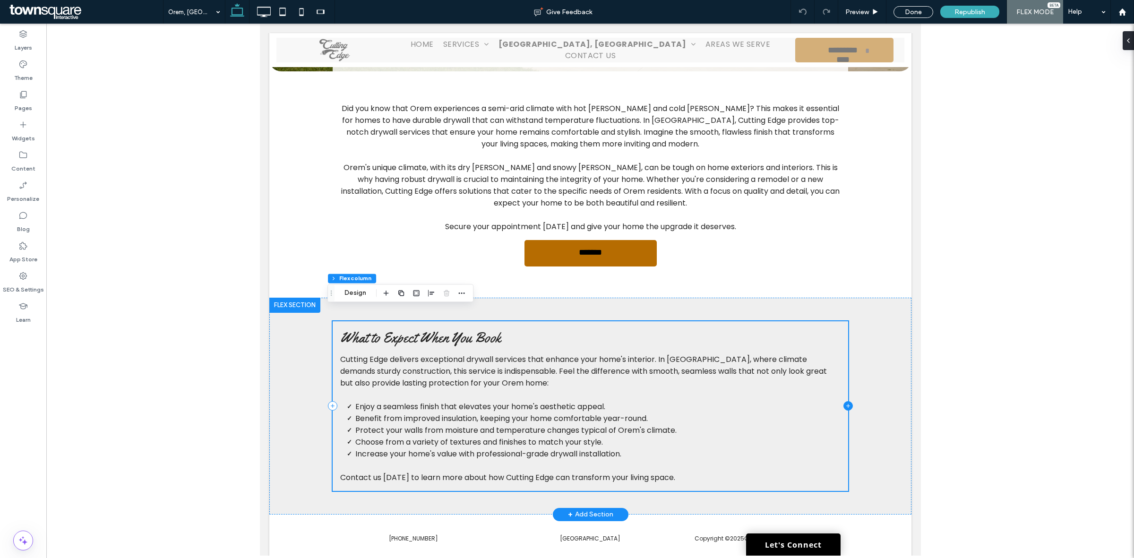
click at [843, 401] on icon at bounding box center [847, 405] width 9 height 9
type input "**"
type input "***"
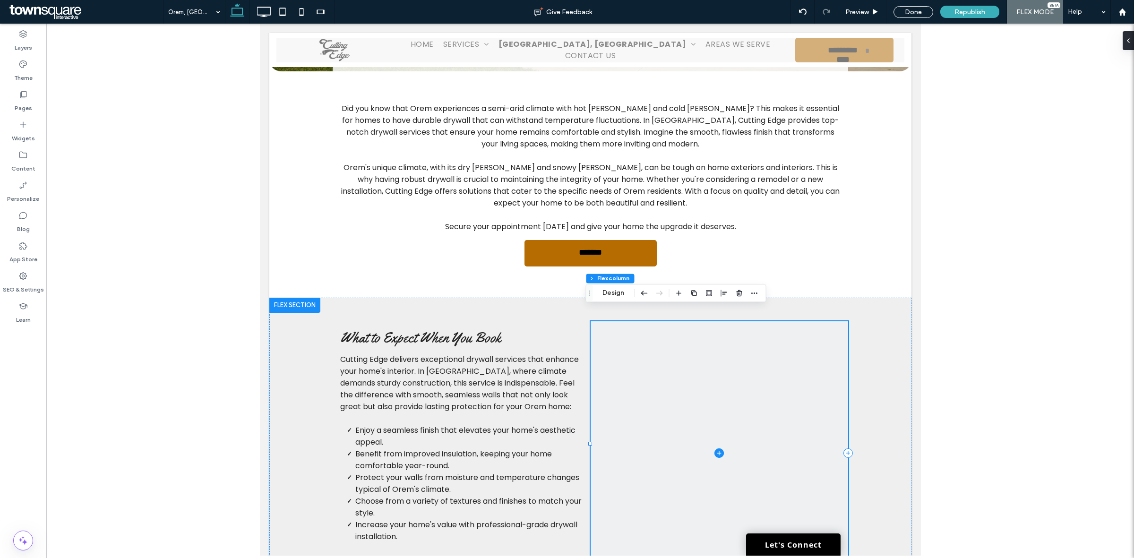
click at [719, 449] on icon at bounding box center [718, 453] width 9 height 9
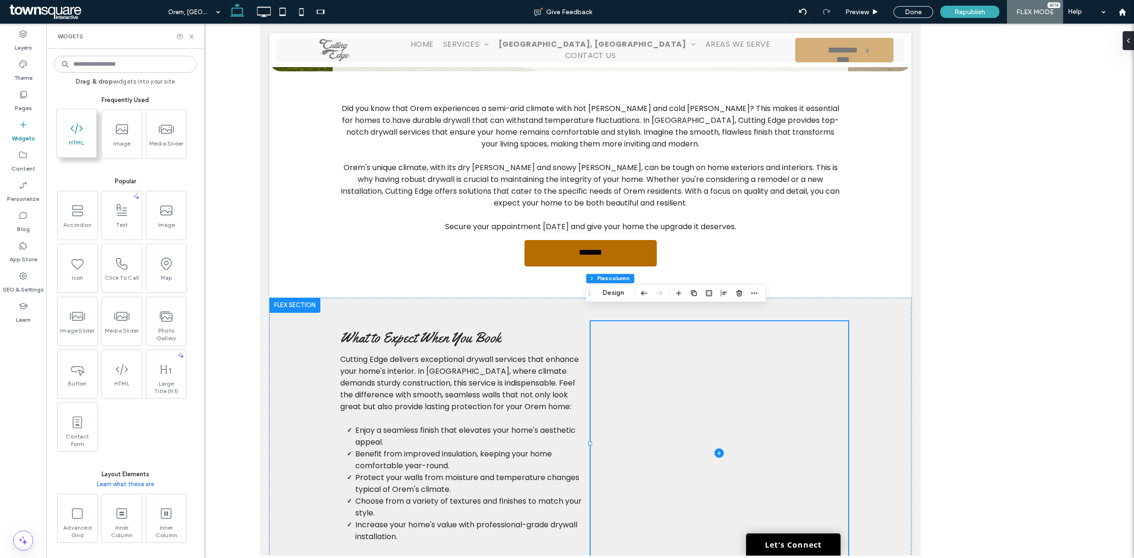
click at [67, 131] on span at bounding box center [77, 128] width 40 height 21
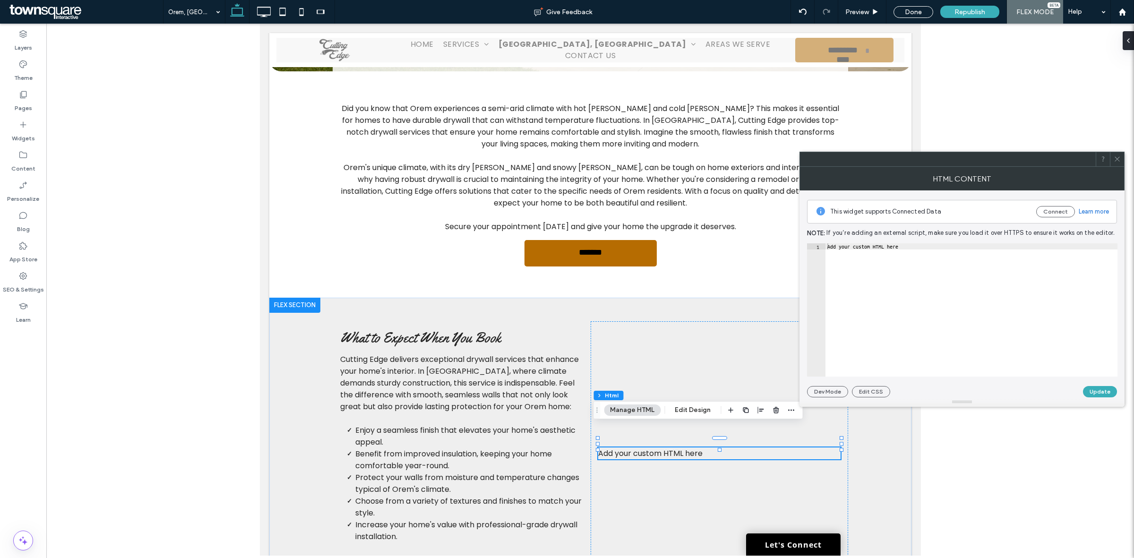
type textarea "**********"
click at [1046, 289] on div "Add your custom HTML here" at bounding box center [972, 315] width 292 height 145
paste textarea "Cursor at row 1"
click at [929, 247] on div "< iframe src = "https://www.google.com/maps/embed?pb=!1m18!1m12!1m3!1d119890.20…" at bounding box center [688, 311] width 1172 height 136
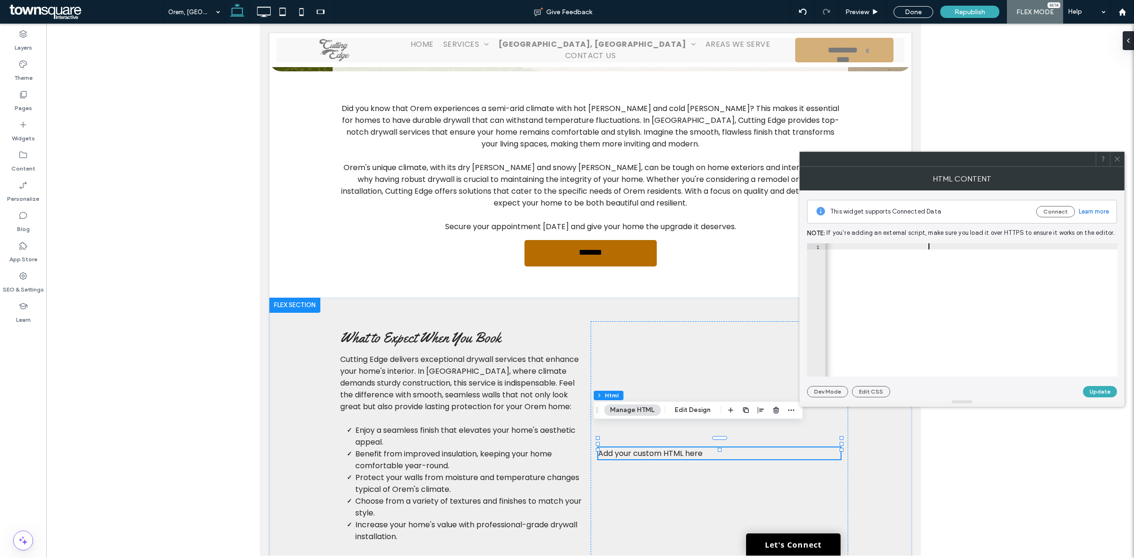
click at [929, 247] on div "< iframe src = "https://www.google.com/maps/embed?pb=!1m18!1m12!1m3!1d119890.20…" at bounding box center [688, 311] width 1172 height 136
type textarea "**********"
click at [1097, 387] on button "Update" at bounding box center [1100, 391] width 34 height 11
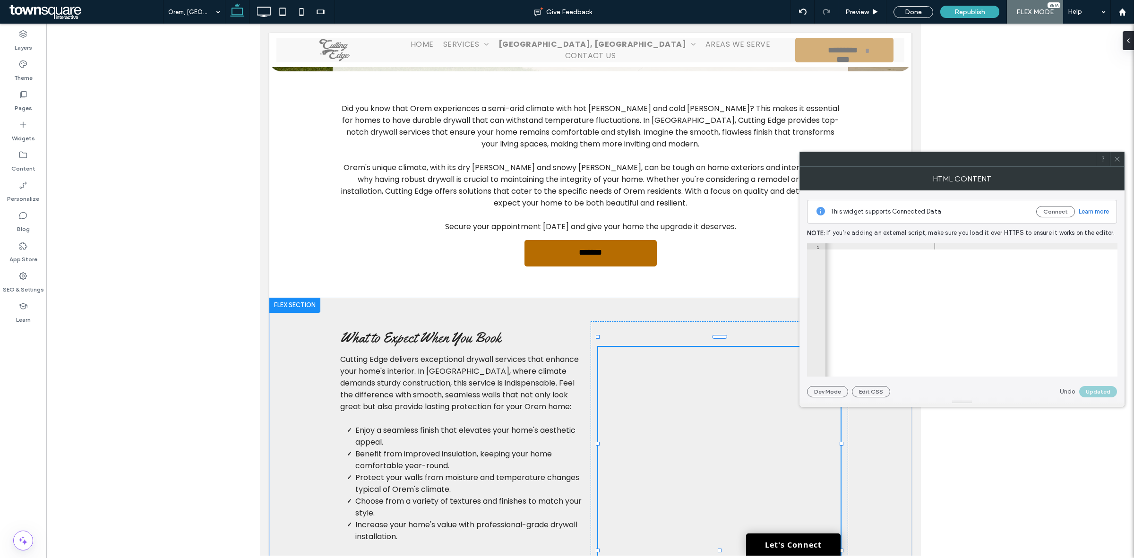
click at [1115, 156] on icon at bounding box center [1117, 159] width 7 height 7
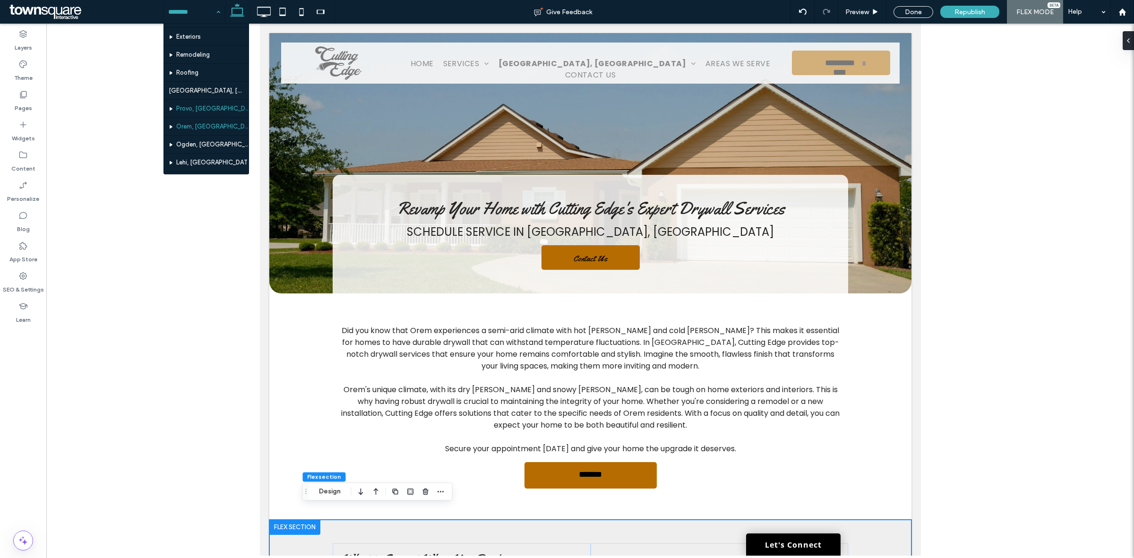
scroll to position [59, 0]
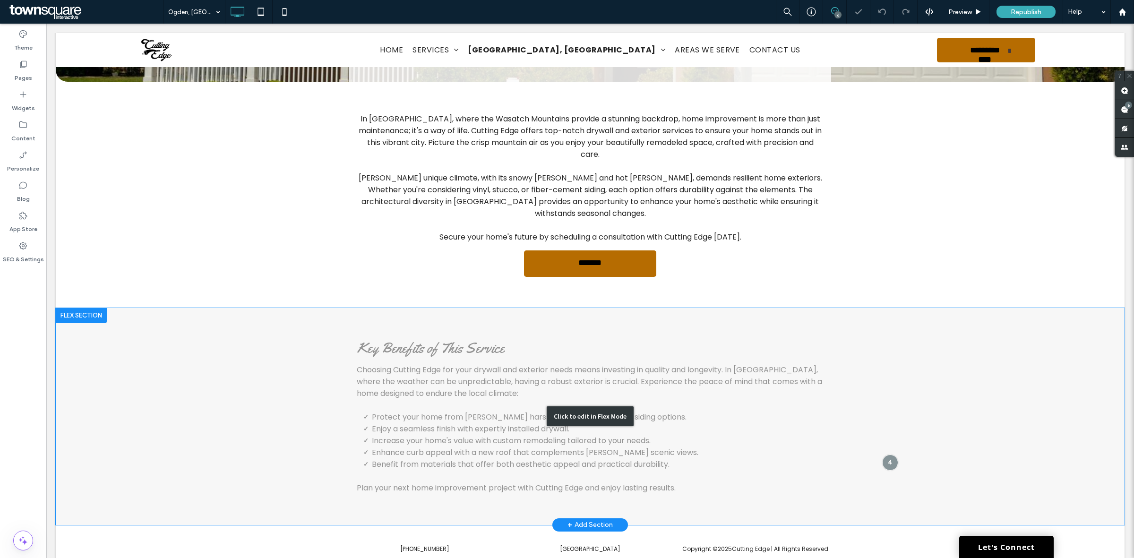
scroll to position [218, 0]
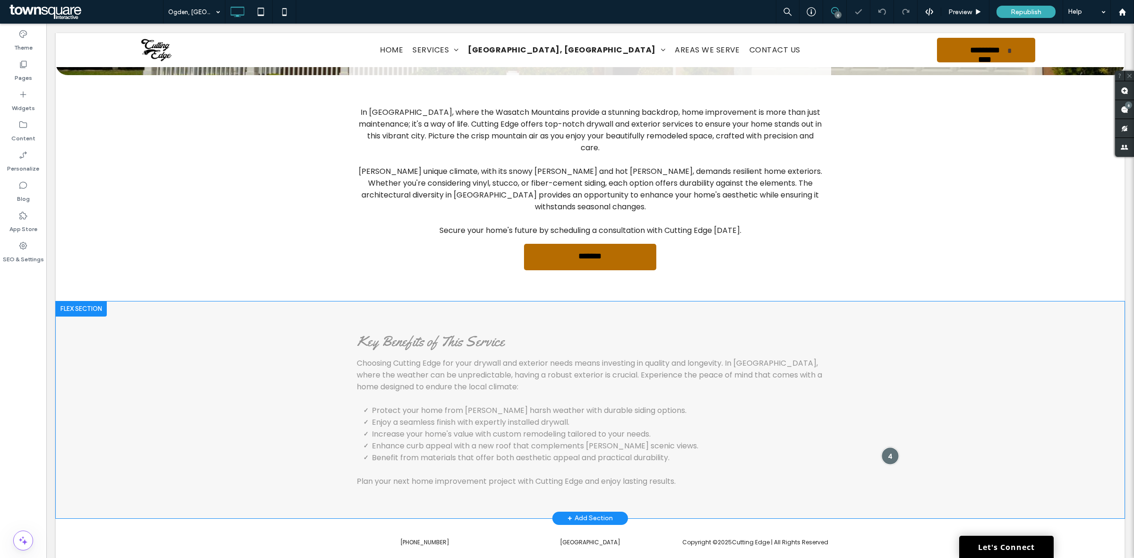
click at [882, 447] on div at bounding box center [890, 455] width 17 height 17
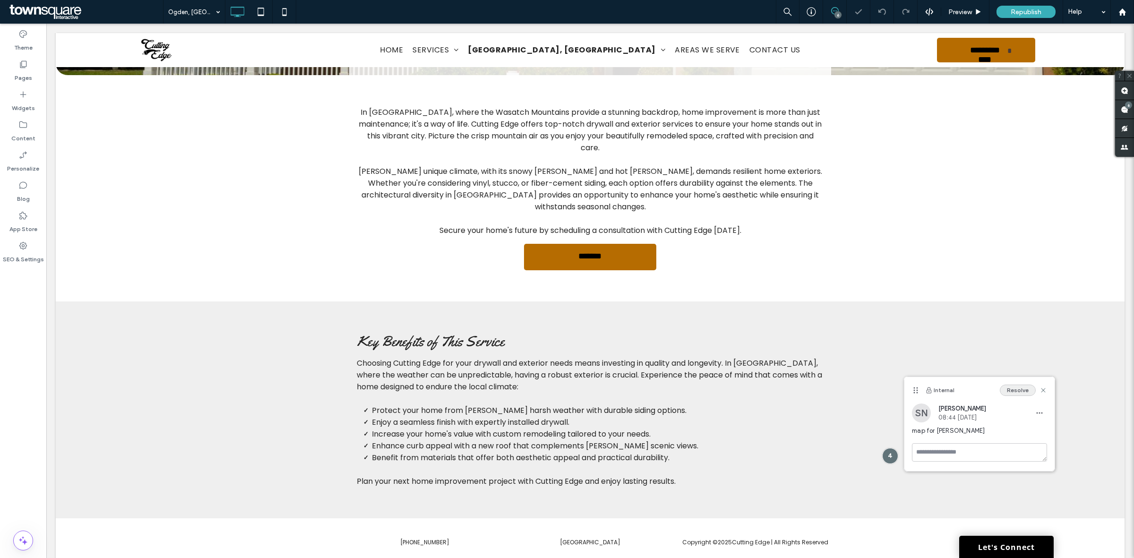
click at [1011, 389] on button "Resolve" at bounding box center [1018, 390] width 36 height 11
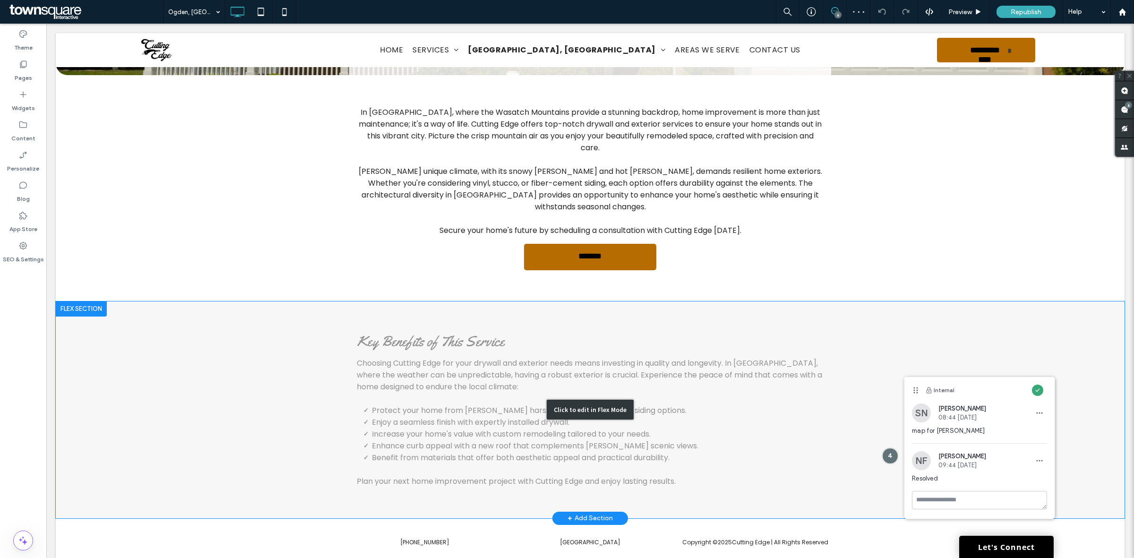
click at [804, 302] on div "Click to edit in Flex Mode" at bounding box center [590, 410] width 1069 height 217
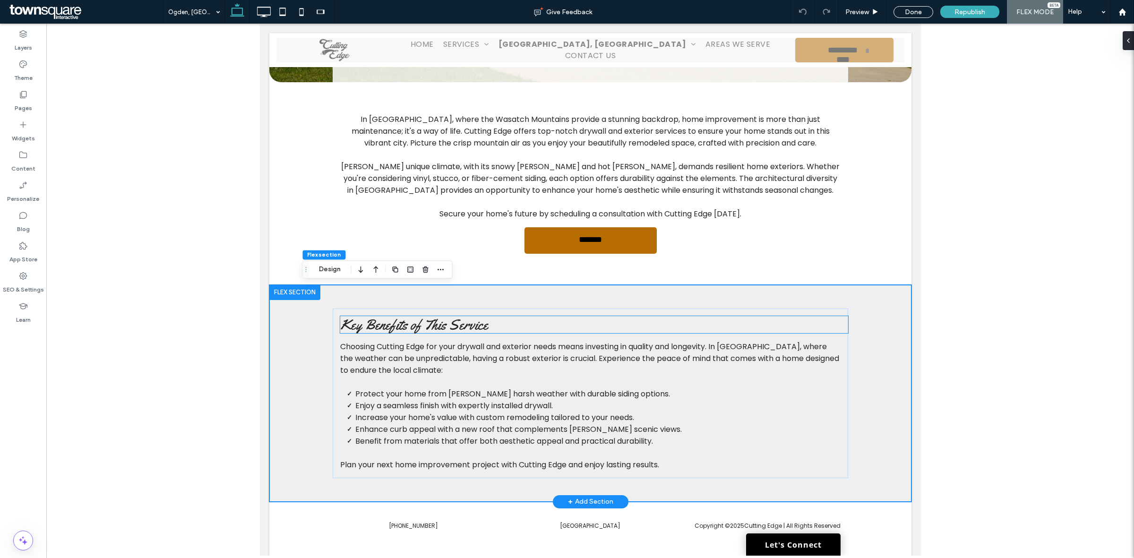
scroll to position [201, 0]
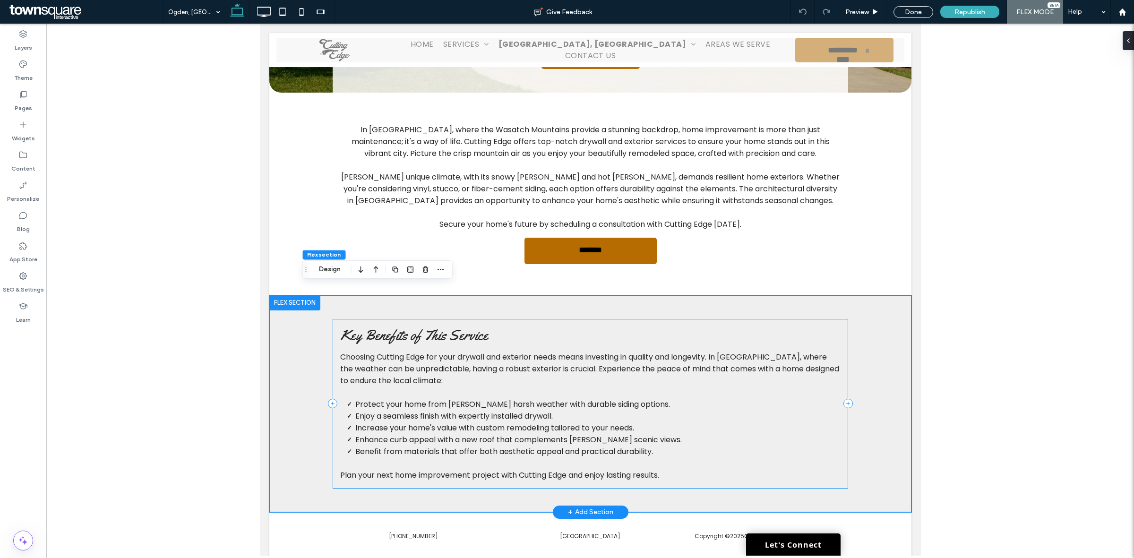
click at [812, 319] on div "Key Benefits of This Service Choosing Cutting Edge for your drywall and exterio…" at bounding box center [590, 404] width 516 height 170
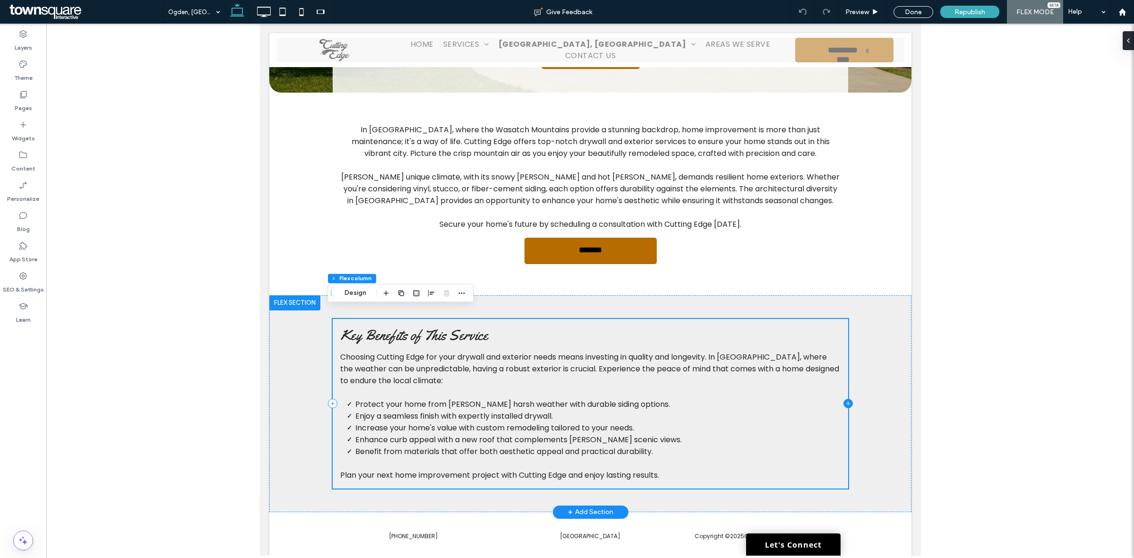
click at [843, 399] on icon at bounding box center [847, 403] width 9 height 9
type input "**"
type input "***"
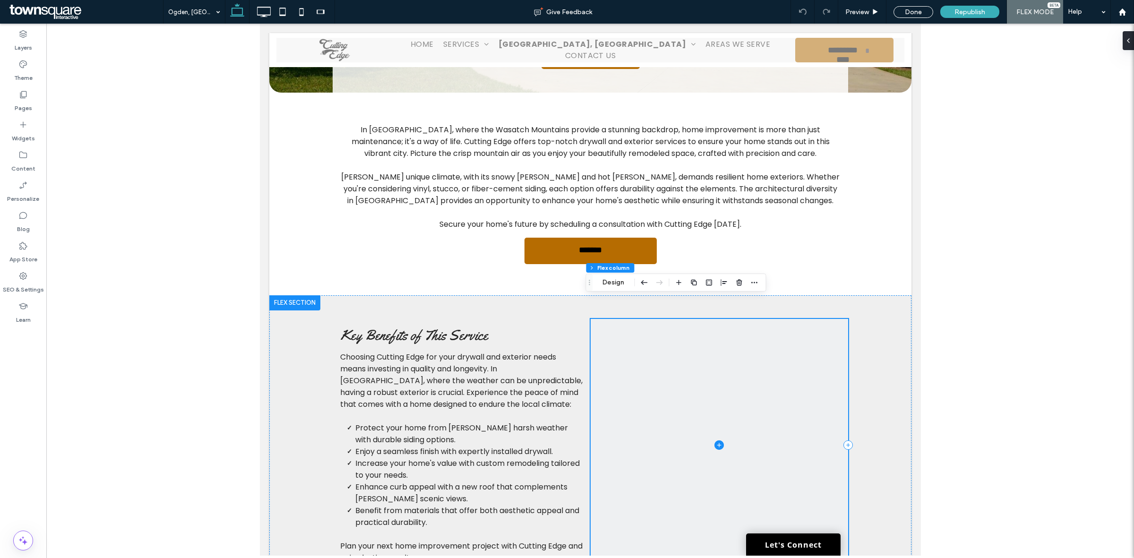
scroll to position [211, 0]
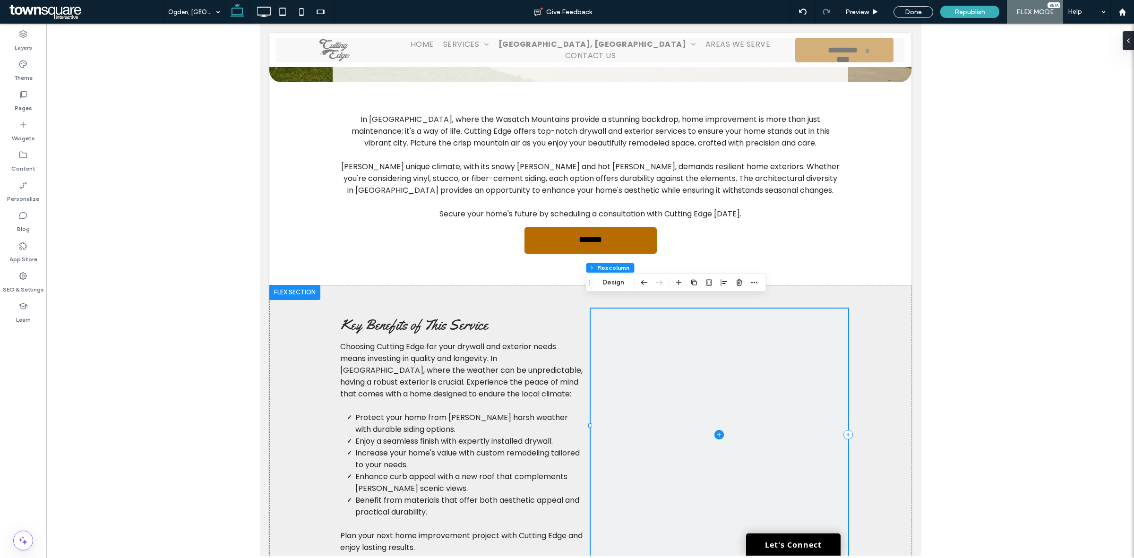
click at [712, 419] on span at bounding box center [719, 435] width 258 height 252
click at [718, 430] on icon at bounding box center [718, 434] width 9 height 9
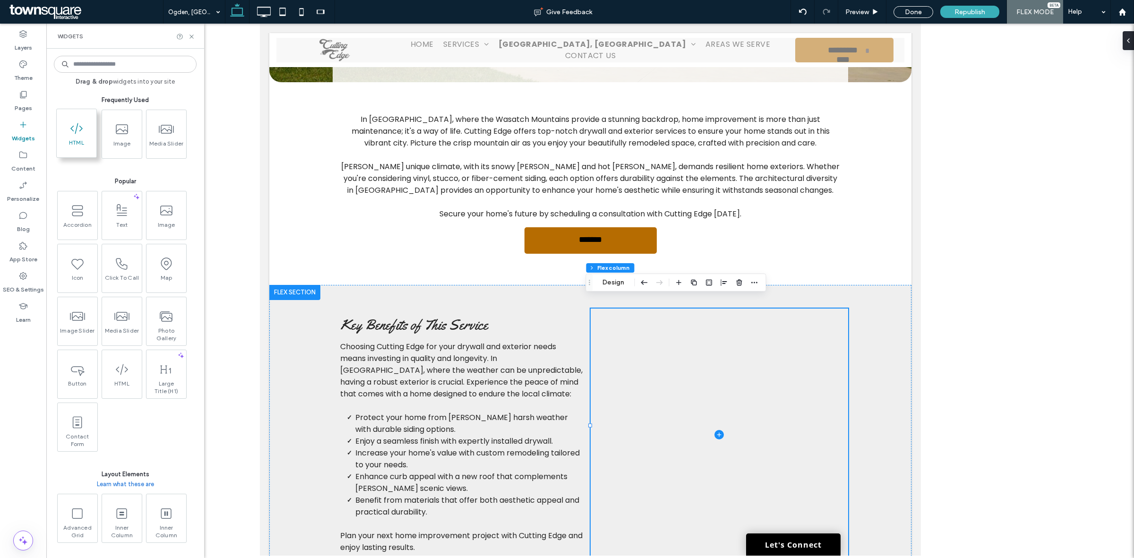
click at [79, 140] on span "HTML" at bounding box center [77, 145] width 40 height 13
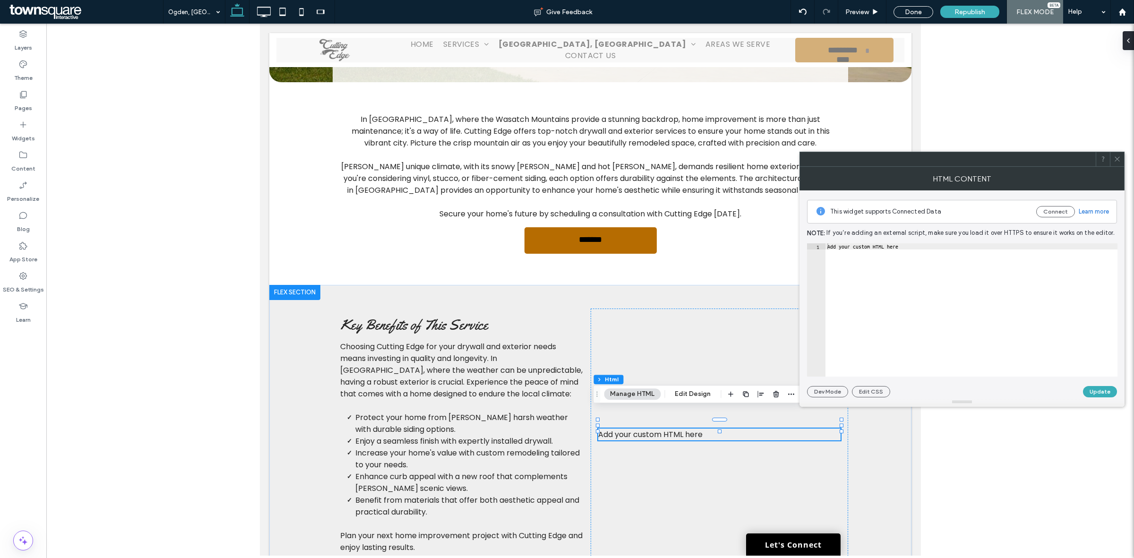
type textarea "**********"
click at [941, 334] on div "Add your custom HTML here" at bounding box center [972, 315] width 292 height 145
paste textarea "Cursor at row 1"
click at [908, 246] on div "< iframe src = "https://www.google.com/maps/embed?pb=!1m18!1m12!1m3!1d118161.88…" at bounding box center [672, 311] width 1169 height 136
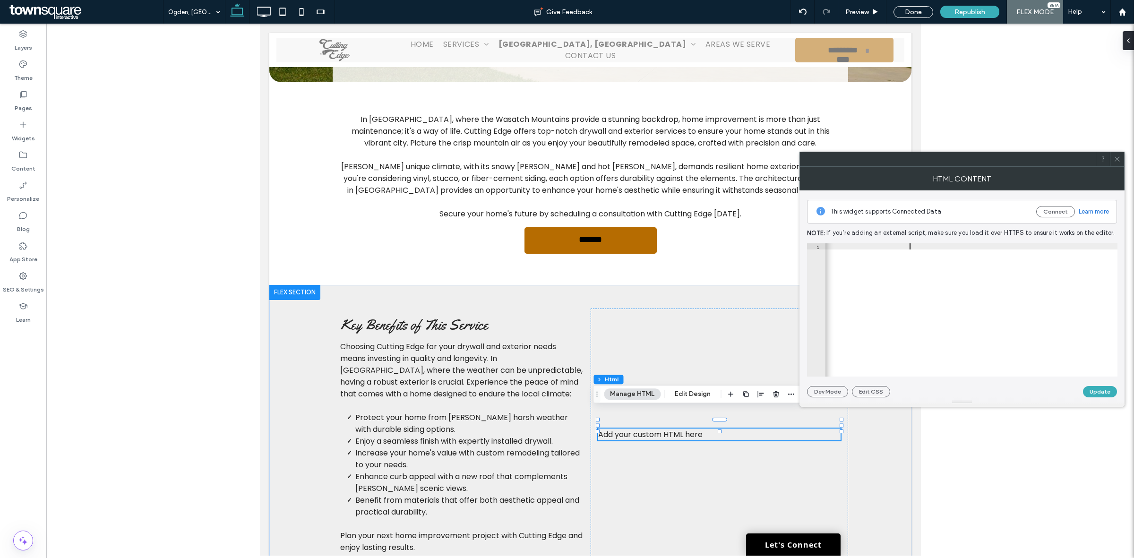
click at [908, 246] on div "< iframe src = "https://www.google.com/maps/embed?pb=!1m18!1m12!1m3!1d118161.88…" at bounding box center [672, 311] width 1169 height 136
type textarea "**********"
click at [1102, 388] on button "Update" at bounding box center [1100, 391] width 34 height 11
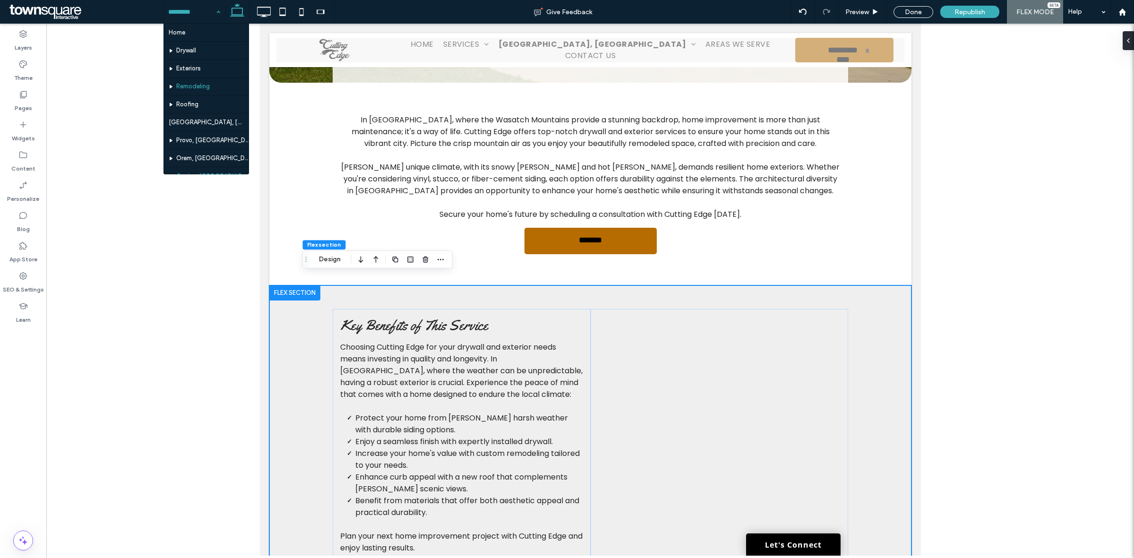
scroll to position [59, 0]
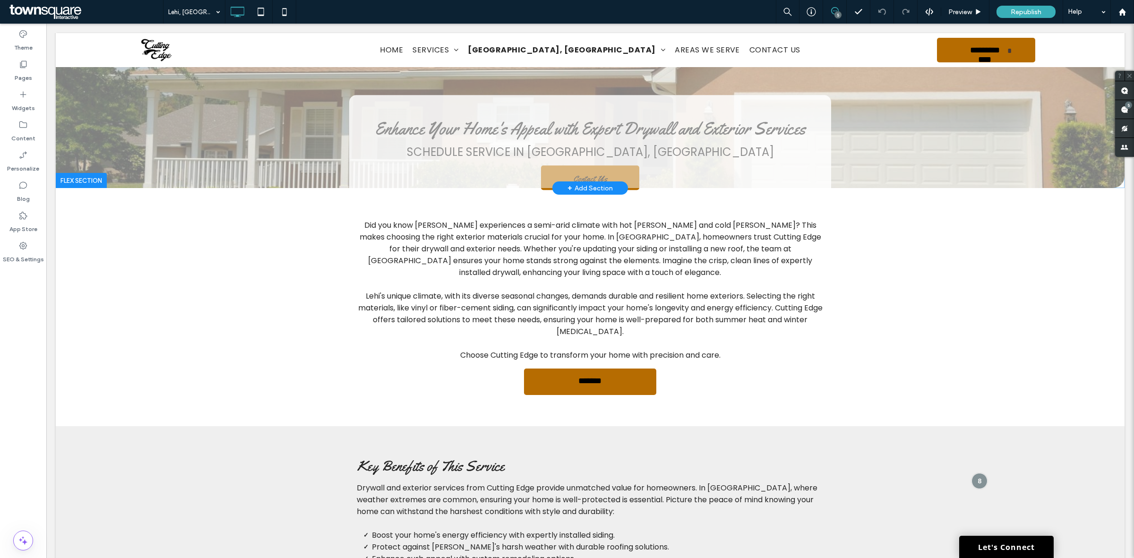
scroll to position [240, 0]
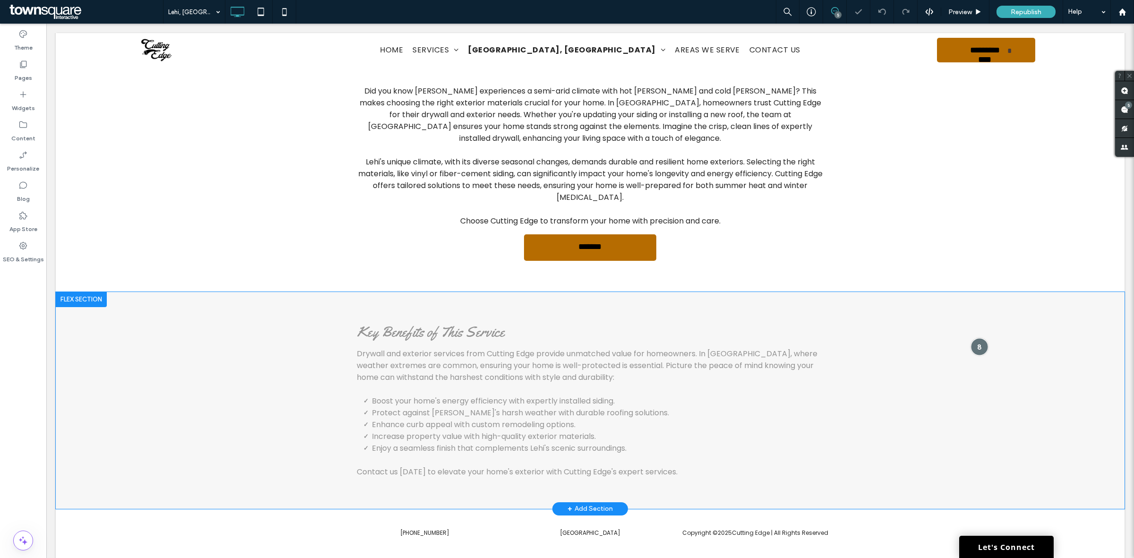
click at [971, 338] on div at bounding box center [979, 346] width 17 height 17
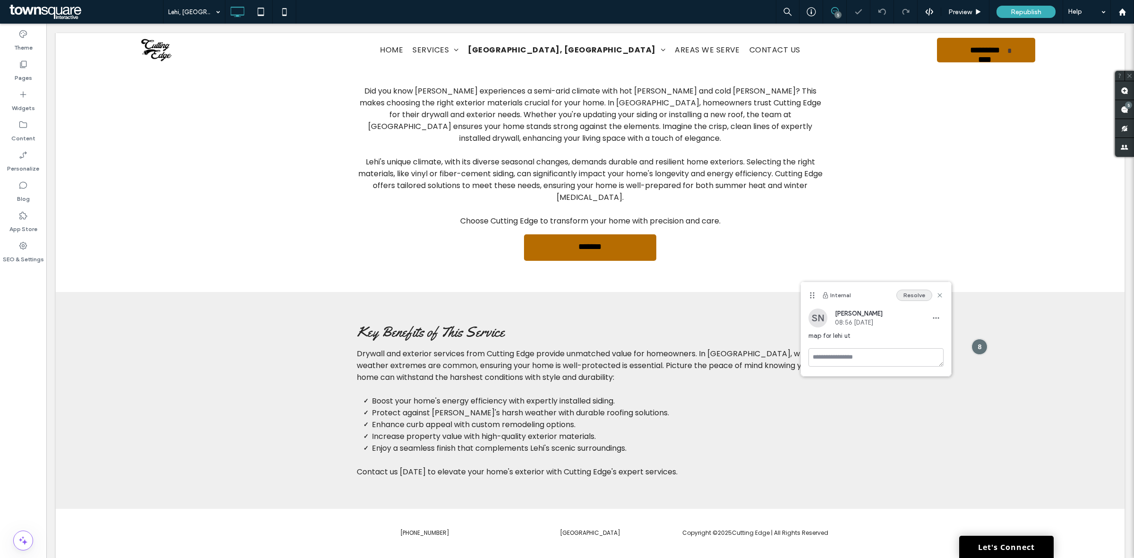
click at [912, 297] on button "Resolve" at bounding box center [915, 295] width 36 height 11
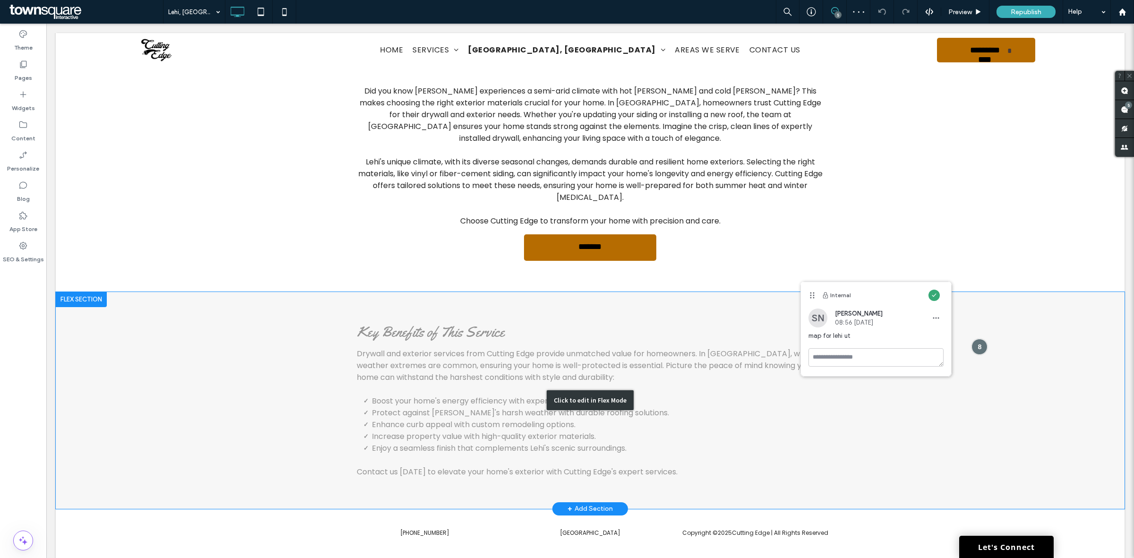
click at [738, 292] on div "Click to edit in Flex Mode" at bounding box center [590, 400] width 1069 height 217
click at [798, 292] on div "Click to edit in Flex Mode" at bounding box center [590, 400] width 1069 height 217
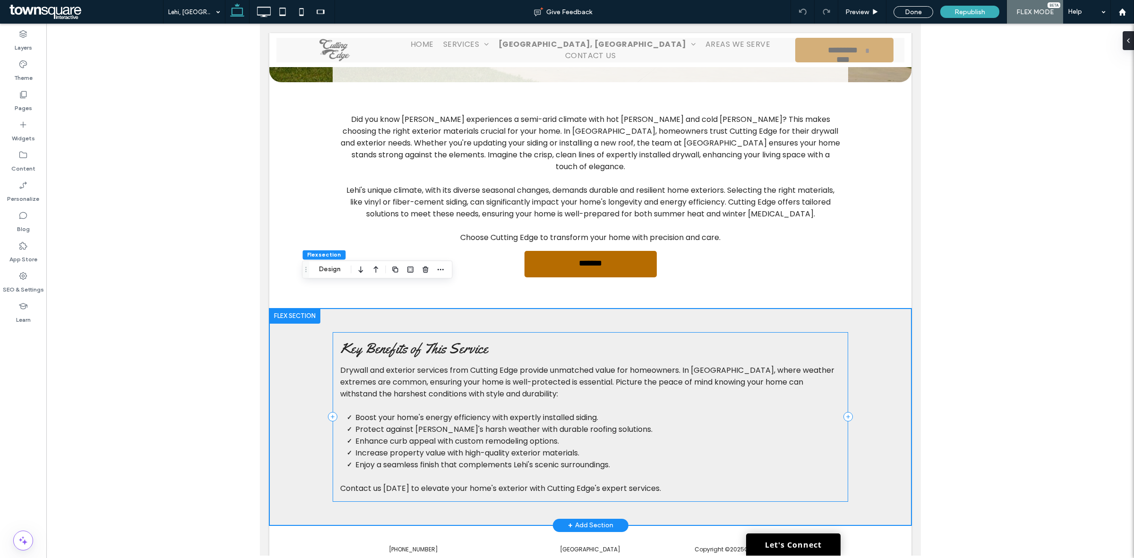
click at [821, 332] on div "Key Benefits of This Service Drywall and exterior services from Cutting Edge pr…" at bounding box center [590, 417] width 516 height 170
click at [843, 412] on icon at bounding box center [847, 416] width 9 height 9
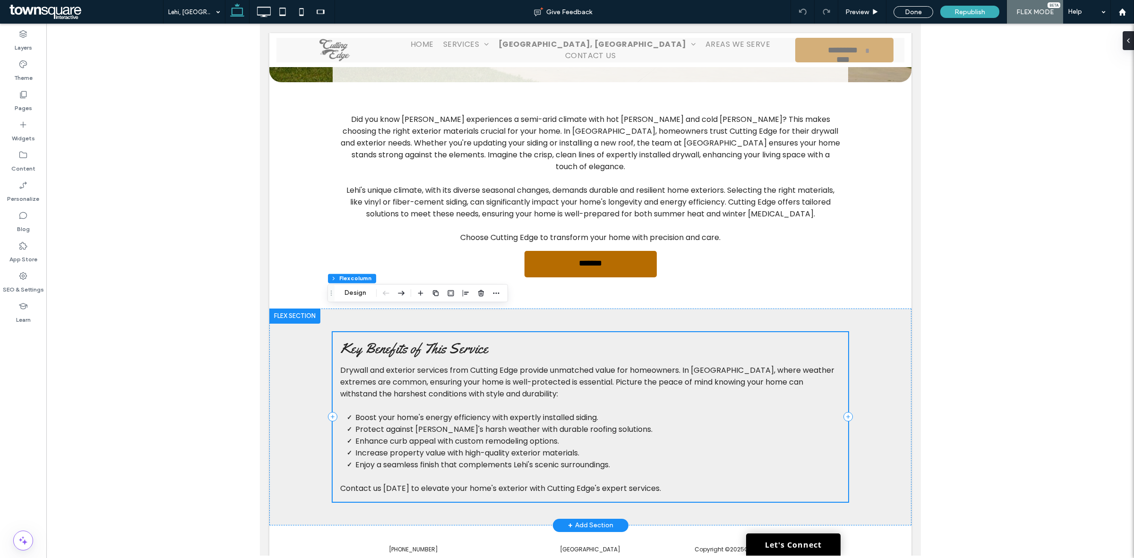
type input "**"
type input "***"
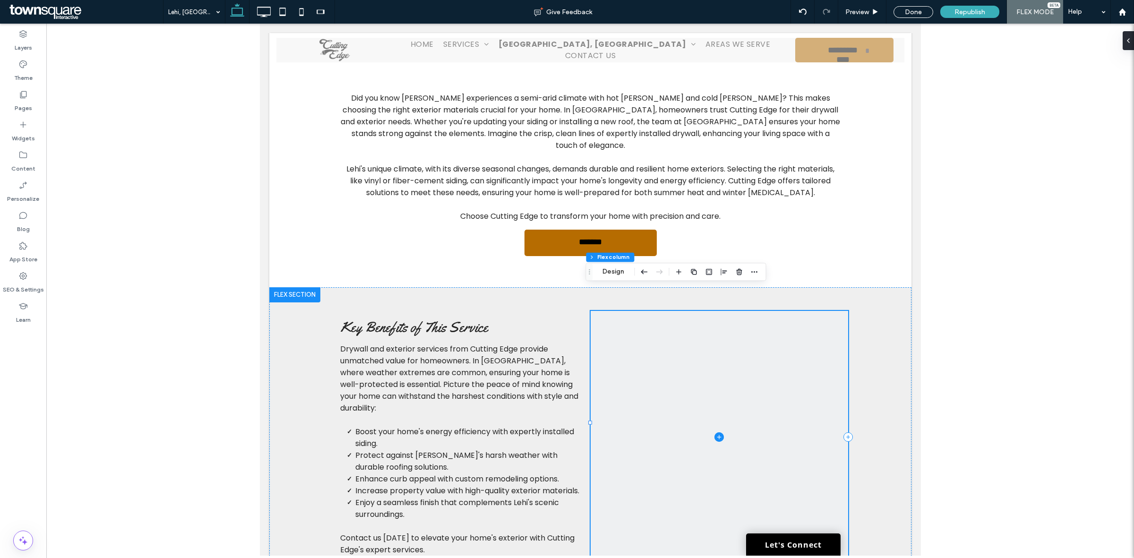
click at [714, 432] on icon at bounding box center [718, 436] width 9 height 9
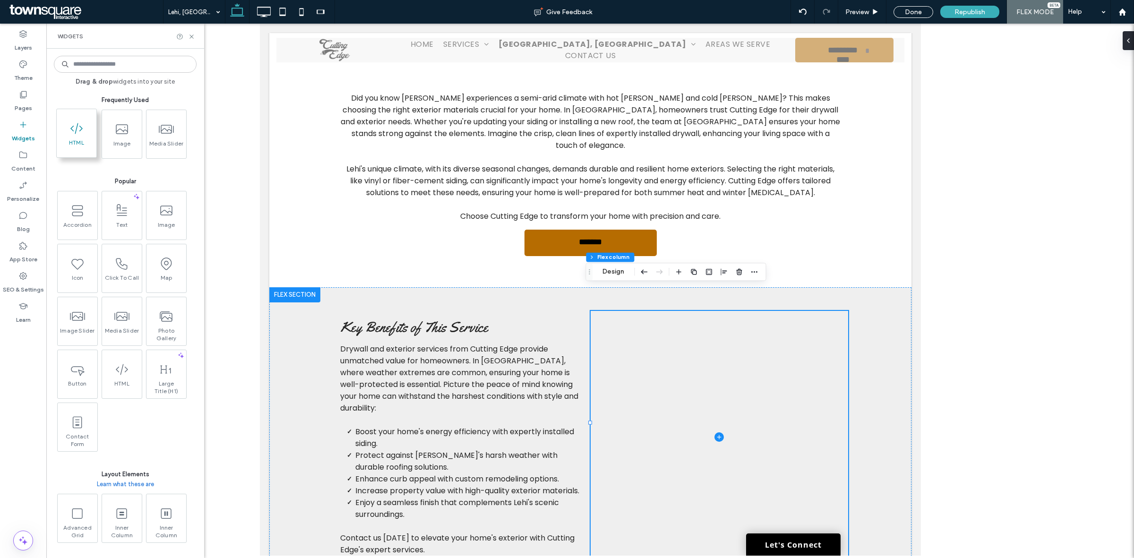
click at [87, 152] on span "HTML" at bounding box center [77, 145] width 40 height 13
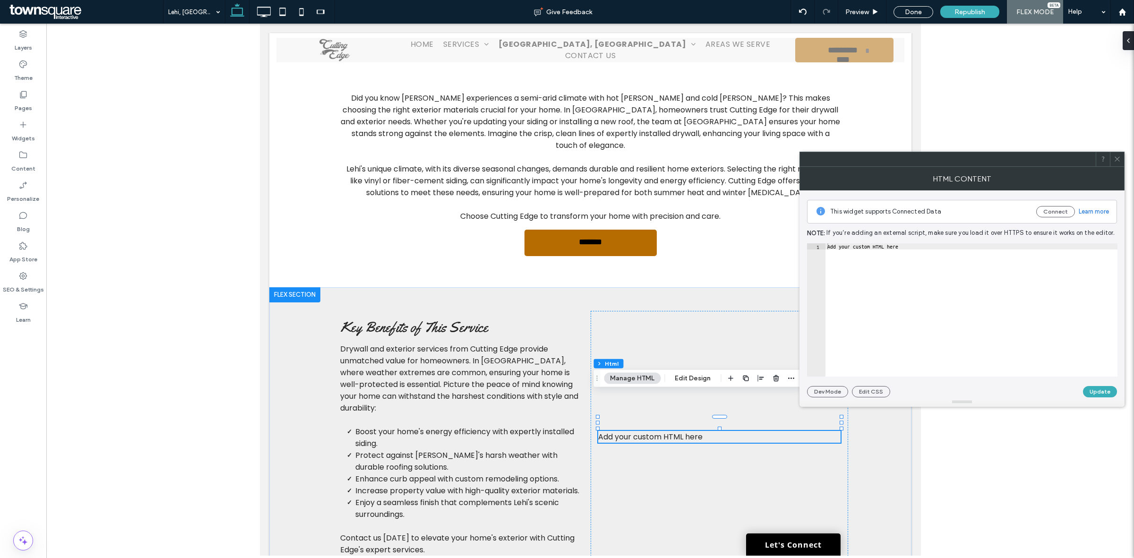
type textarea "**********"
click at [1009, 306] on div "Add your custom HTML here" at bounding box center [972, 315] width 292 height 145
paste textarea "Cursor at row 1"
click at [897, 244] on div "< iframe src = "https://www.google.com/maps/embed?pb=!1m18!1m12!1m3!1d59806.412…" at bounding box center [656, 311] width 1175 height 136
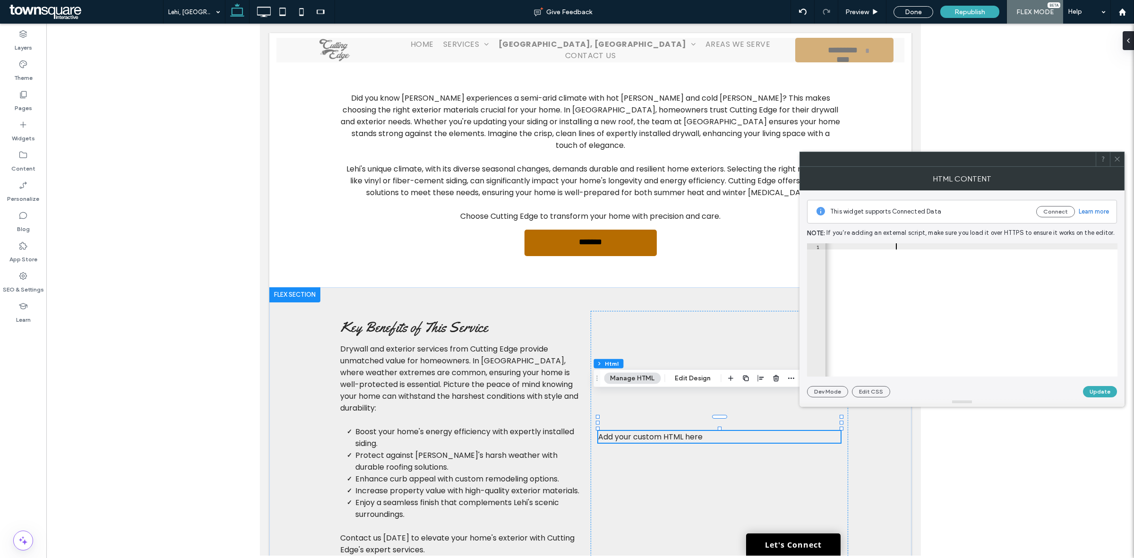
click at [897, 244] on div "< iframe src = "https://www.google.com/maps/embed?pb=!1m18!1m12!1m3!1d59806.412…" at bounding box center [656, 311] width 1175 height 136
type textarea "**********"
click at [1103, 390] on button "Update" at bounding box center [1100, 391] width 34 height 11
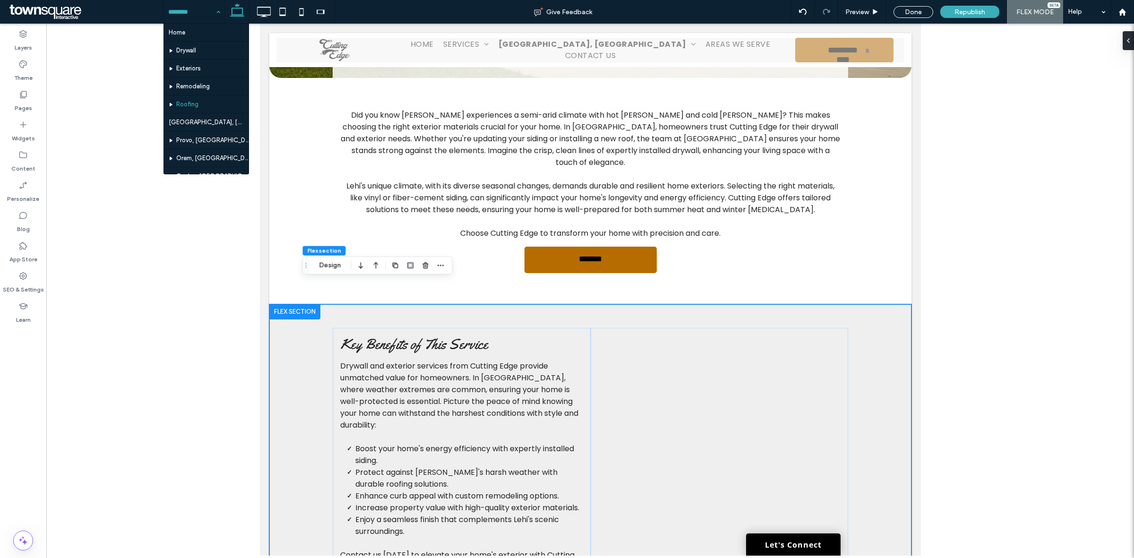
scroll to position [59, 0]
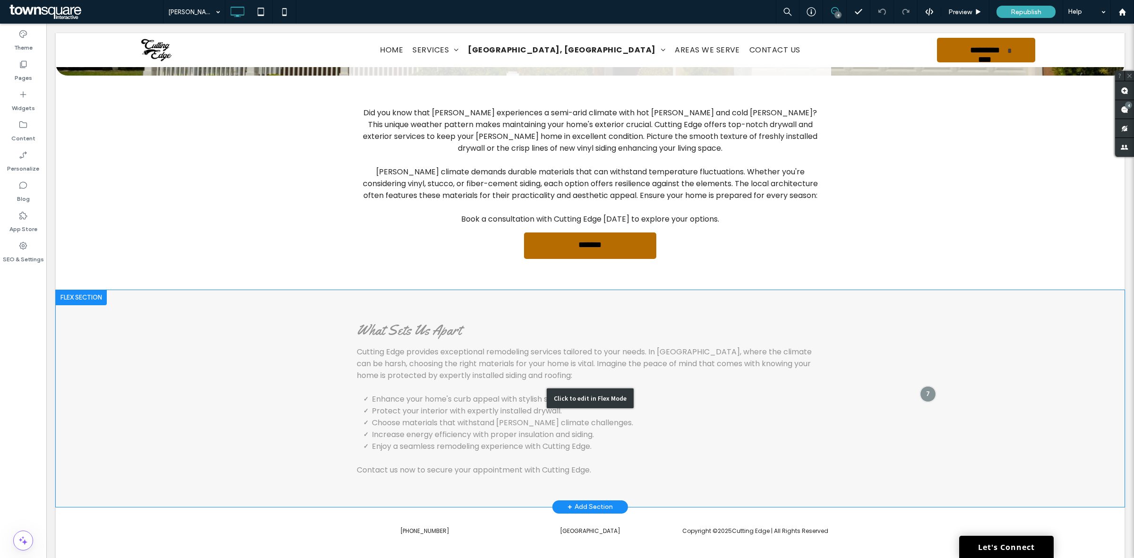
scroll to position [218, 0]
click at [919, 385] on div at bounding box center [927, 393] width 17 height 17
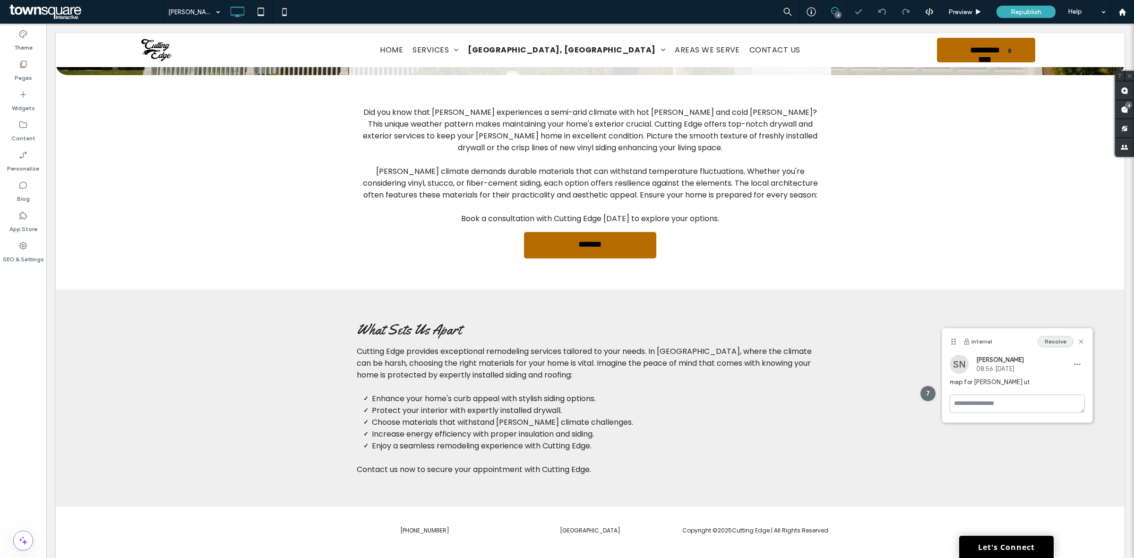
click at [1055, 344] on button "Resolve" at bounding box center [1056, 341] width 36 height 11
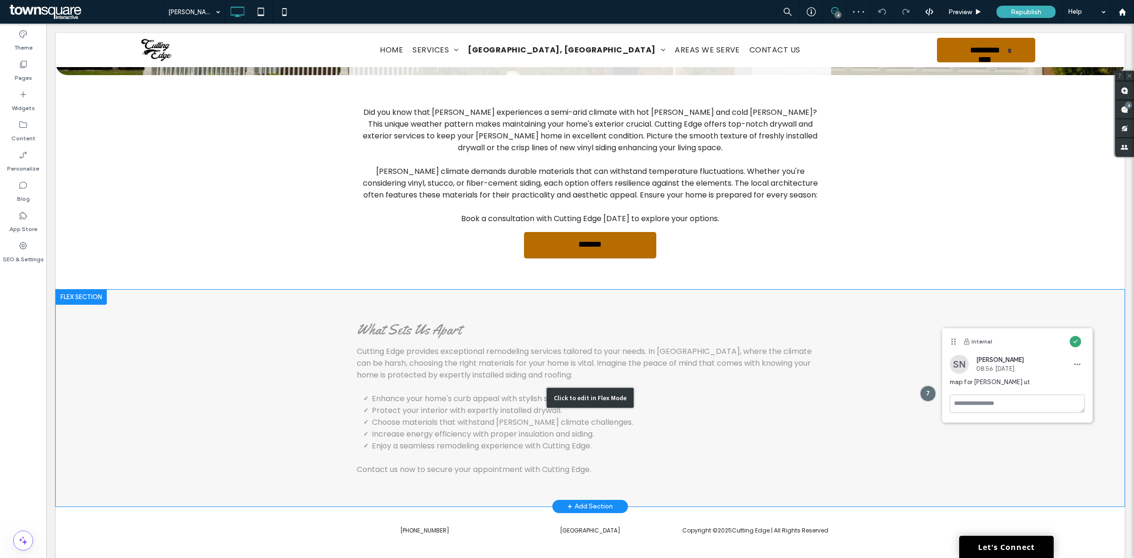
click at [830, 292] on div "Click to edit in Flex Mode" at bounding box center [590, 398] width 1069 height 217
click at [846, 290] on div "Click to edit in Flex Mode" at bounding box center [590, 398] width 1069 height 217
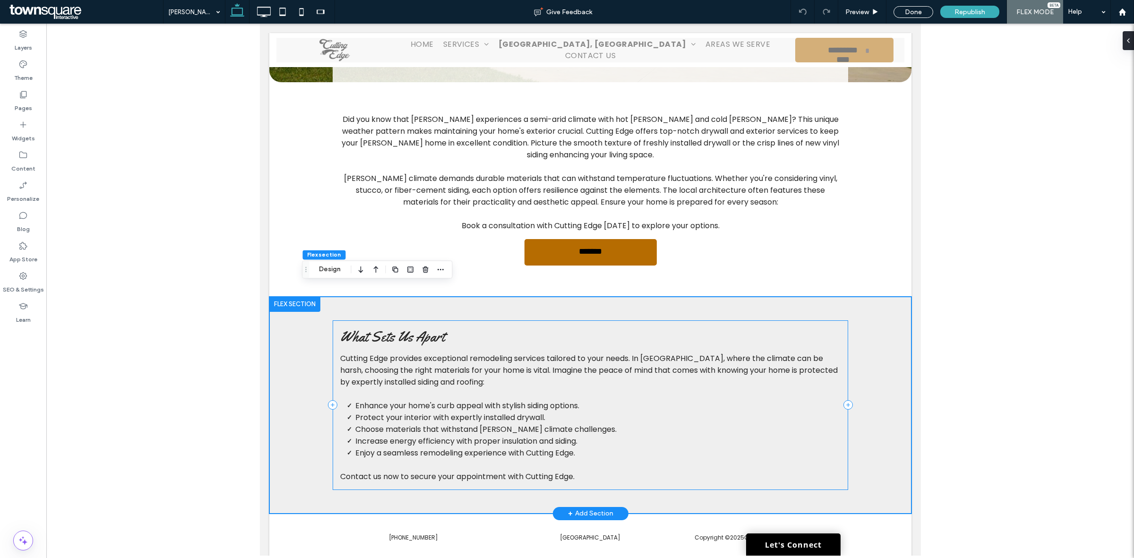
click at [818, 320] on div "What Sets Us Apart Cutting Edge provides exceptional remodeling services tailor…" at bounding box center [590, 405] width 516 height 170
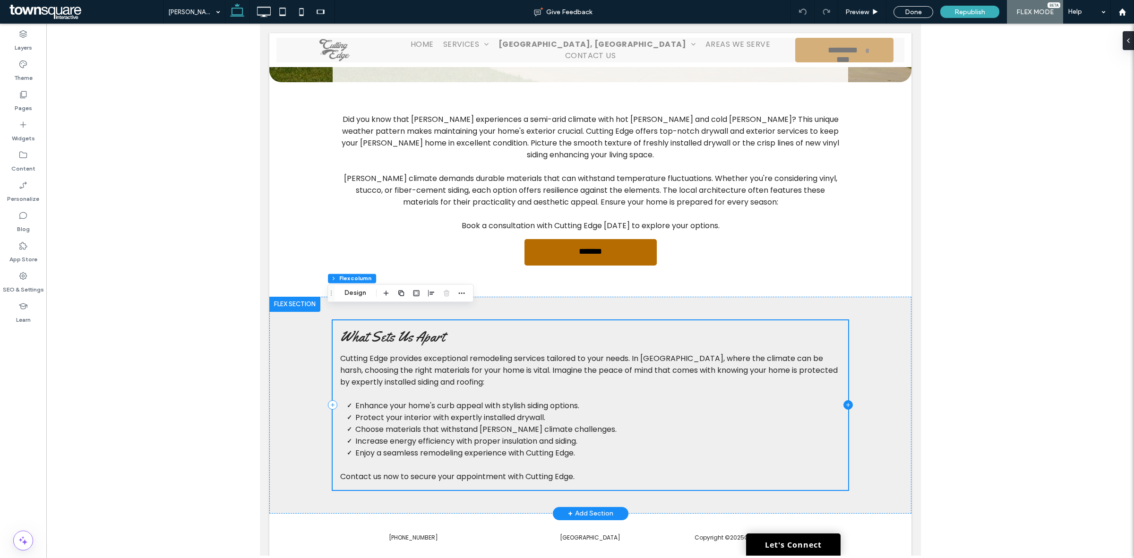
click at [844, 400] on icon at bounding box center [847, 404] width 9 height 9
type input "**"
type input "***"
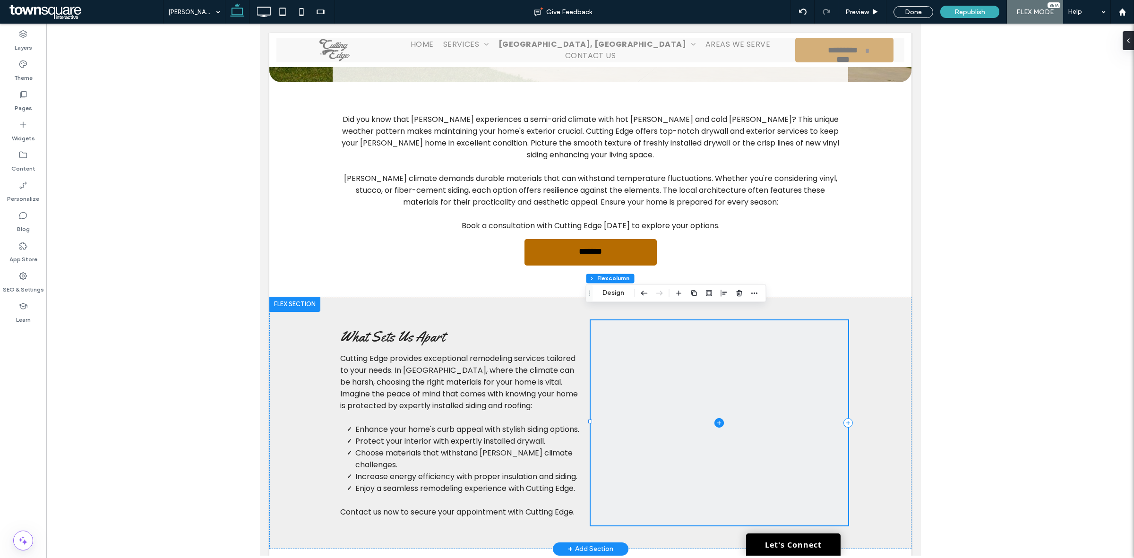
click at [716, 418] on icon at bounding box center [718, 422] width 9 height 9
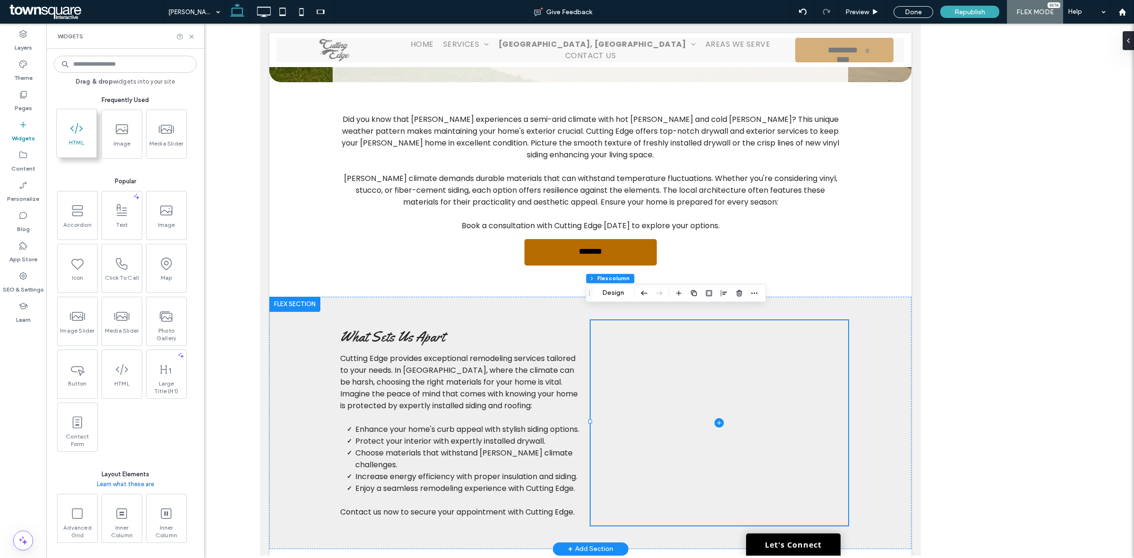
click at [69, 136] on icon at bounding box center [76, 128] width 15 height 15
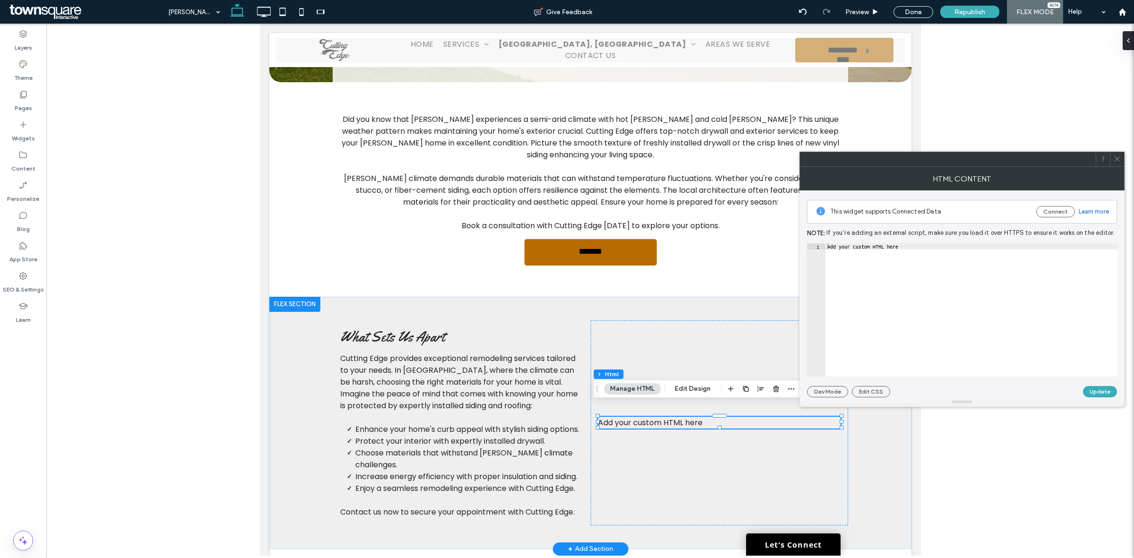
type textarea "**********"
click at [915, 297] on div "Add your custom HTML here" at bounding box center [972, 315] width 292 height 145
paste textarea "Cursor at row 1"
click at [861, 244] on div "< iframe src = "[URL][DOMAIN_NAME]" width = "600" height = "450" style = "borde…" at bounding box center [615, 311] width 1186 height 136
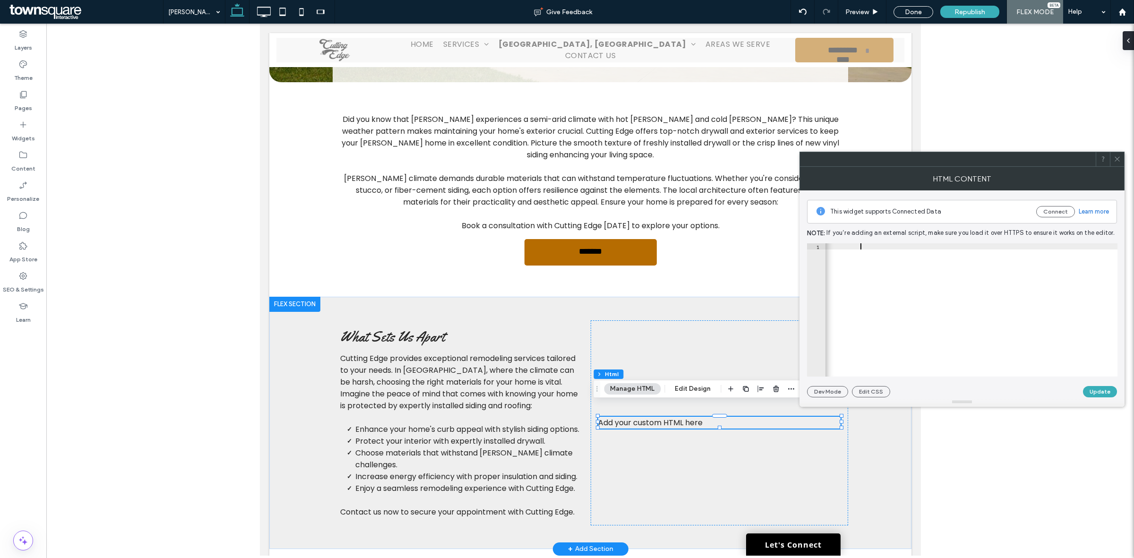
click at [861, 244] on div "< iframe src = "[URL][DOMAIN_NAME]" width = "600" height = "450" style = "borde…" at bounding box center [615, 311] width 1186 height 136
type textarea "**********"
click at [1099, 395] on button "Update" at bounding box center [1100, 391] width 34 height 11
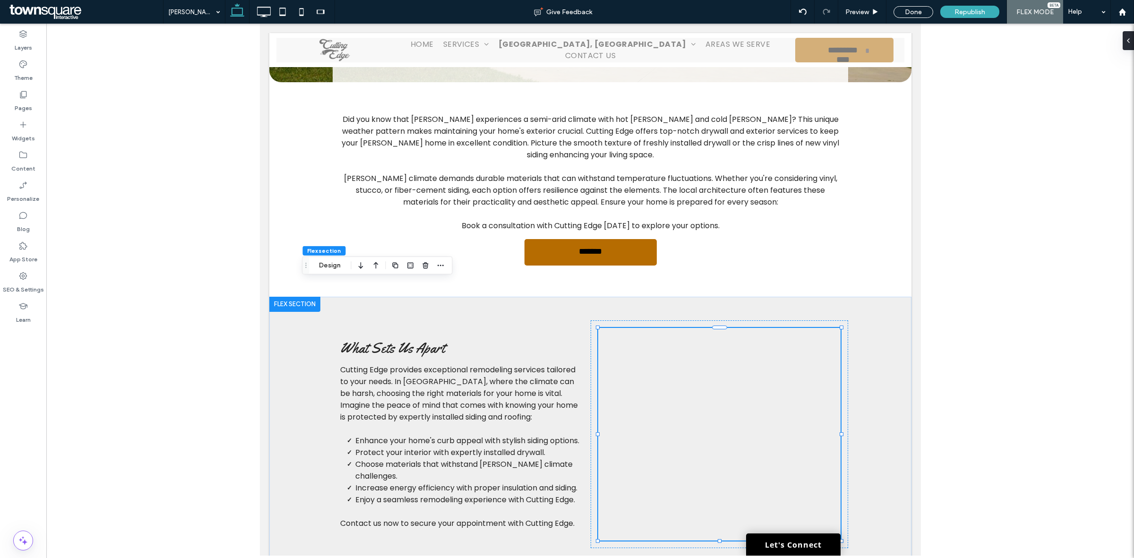
scroll to position [79, 0]
type input "*"
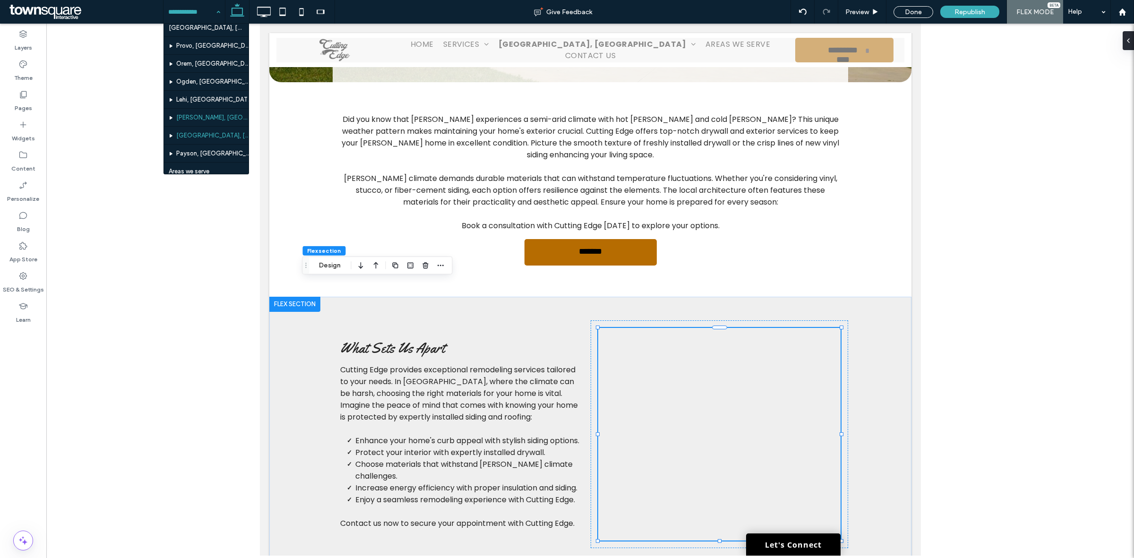
scroll to position [128, 0]
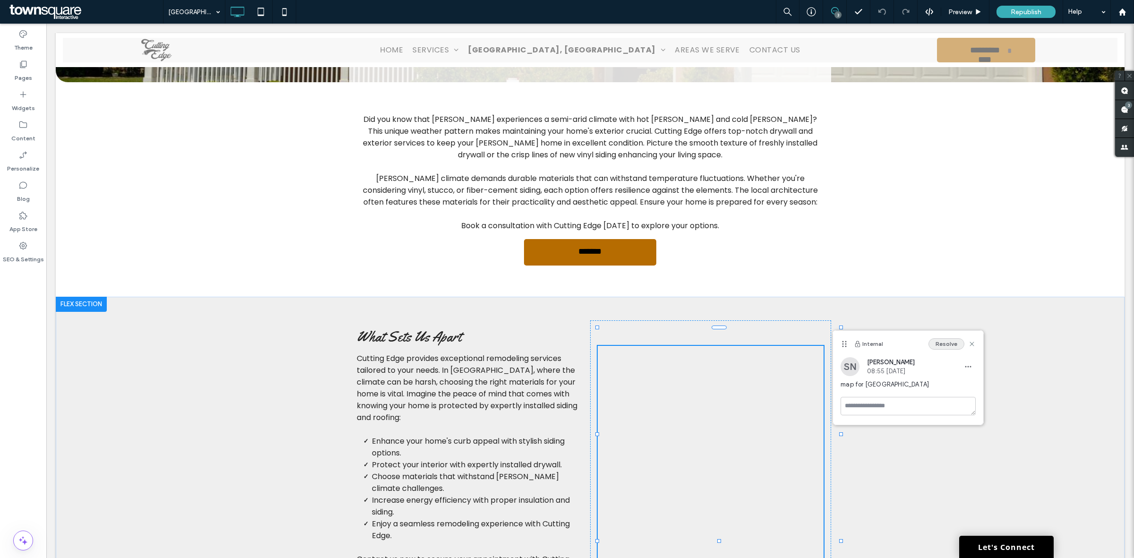
click at [949, 345] on button "Resolve" at bounding box center [947, 343] width 36 height 11
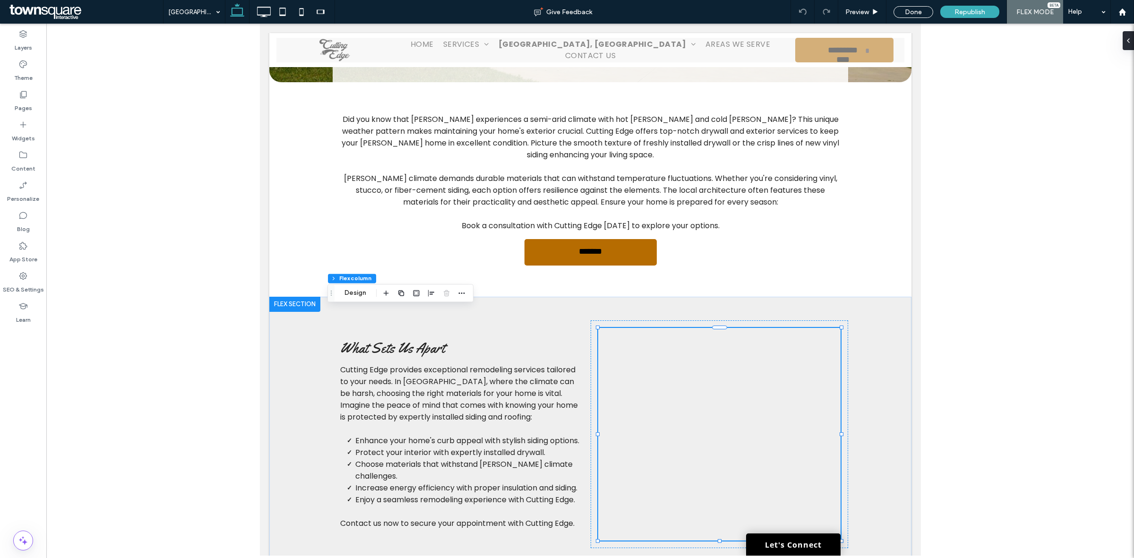
type input "**"
type input "***"
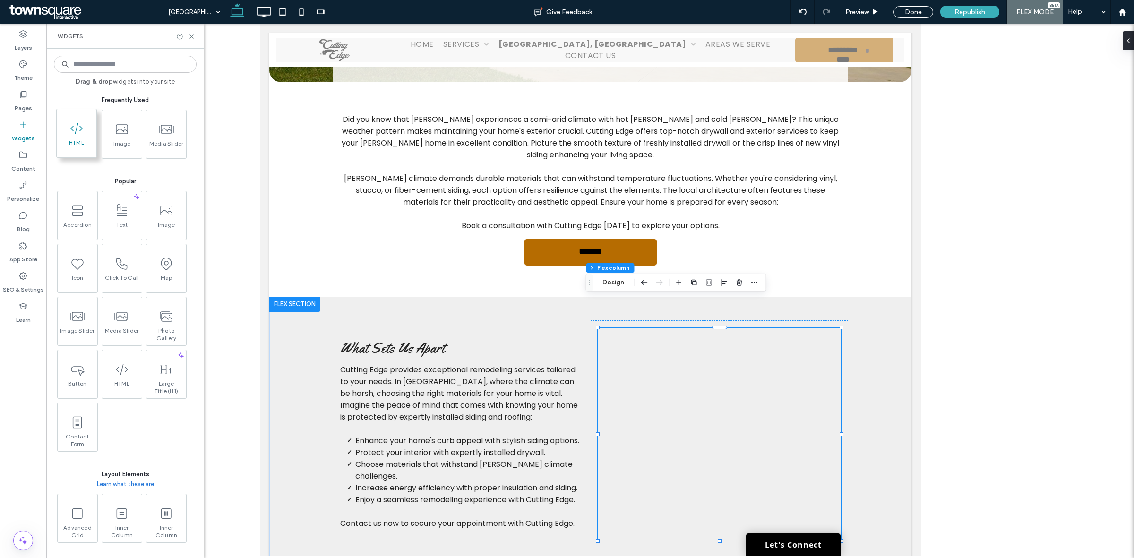
click at [83, 138] on span at bounding box center [77, 128] width 40 height 21
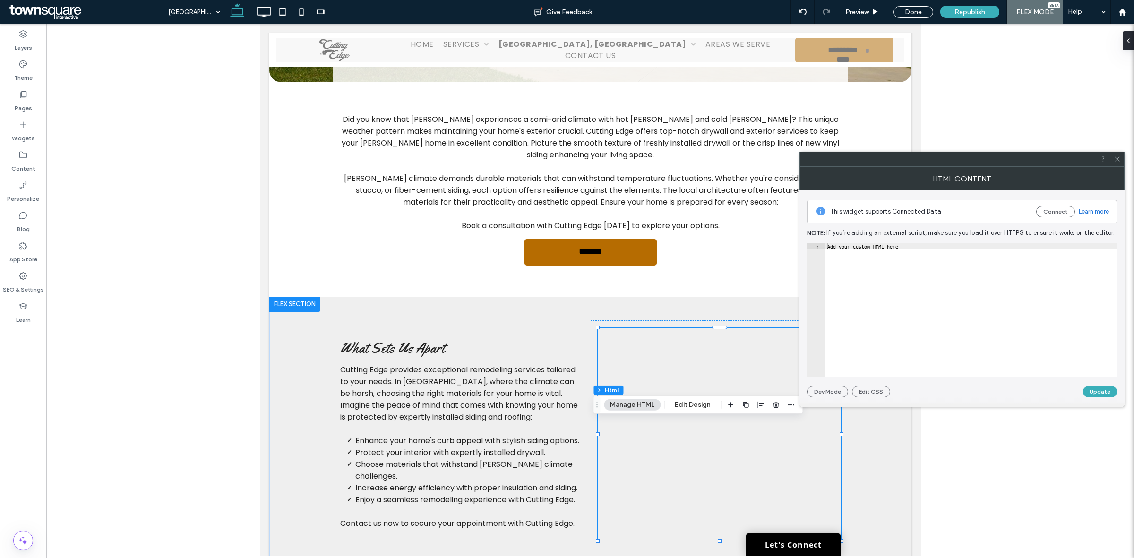
type textarea "**********"
click at [957, 266] on div "Add your custom HTML here" at bounding box center [972, 315] width 292 height 145
paste textarea "Cursor at row 1"
click at [984, 249] on div "< iframe src = "https://www.google.com/maps/embed?pb=!1m18!1m12!1m3!1d59738.688…" at bounding box center [726, 311] width 1212 height 136
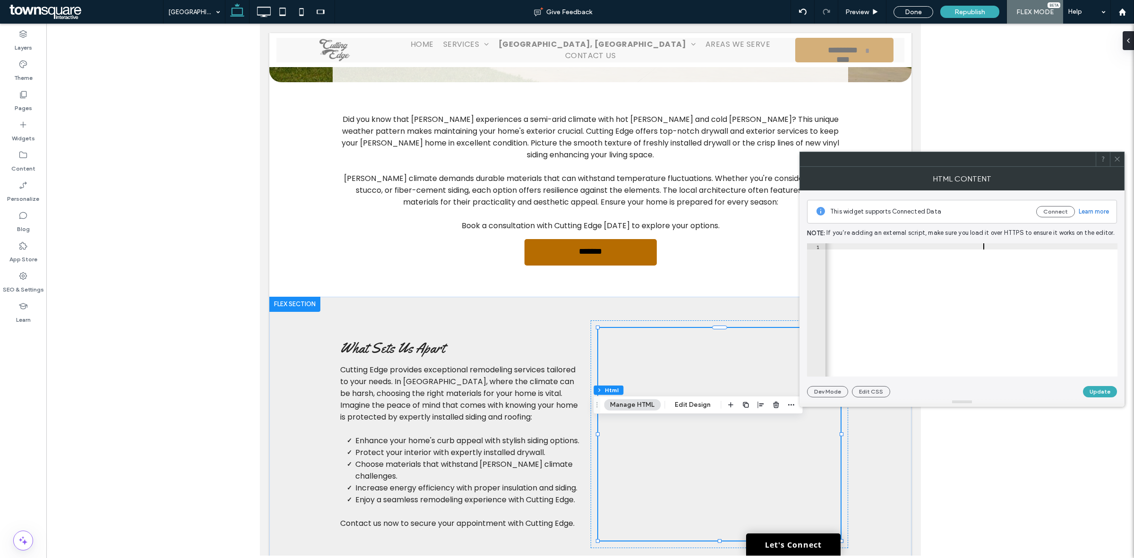
click at [984, 249] on div "< iframe src = "https://www.google.com/maps/embed?pb=!1m18!1m12!1m3!1d59738.688…" at bounding box center [726, 311] width 1212 height 136
type textarea "**********"
click at [1098, 390] on button "Update" at bounding box center [1100, 391] width 34 height 11
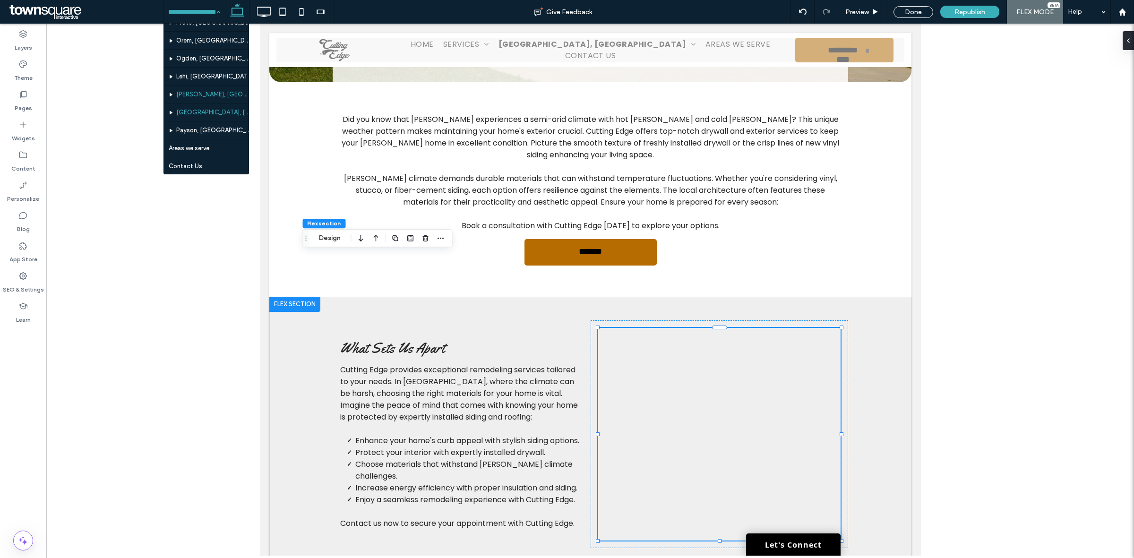
scroll to position [128, 0]
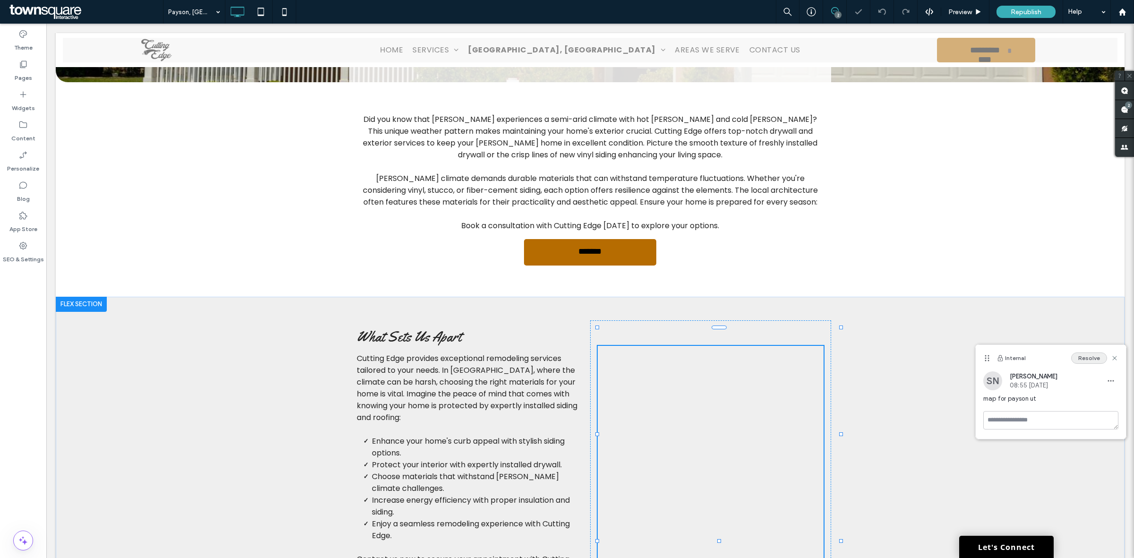
click at [1081, 359] on button "Resolve" at bounding box center [1090, 358] width 36 height 11
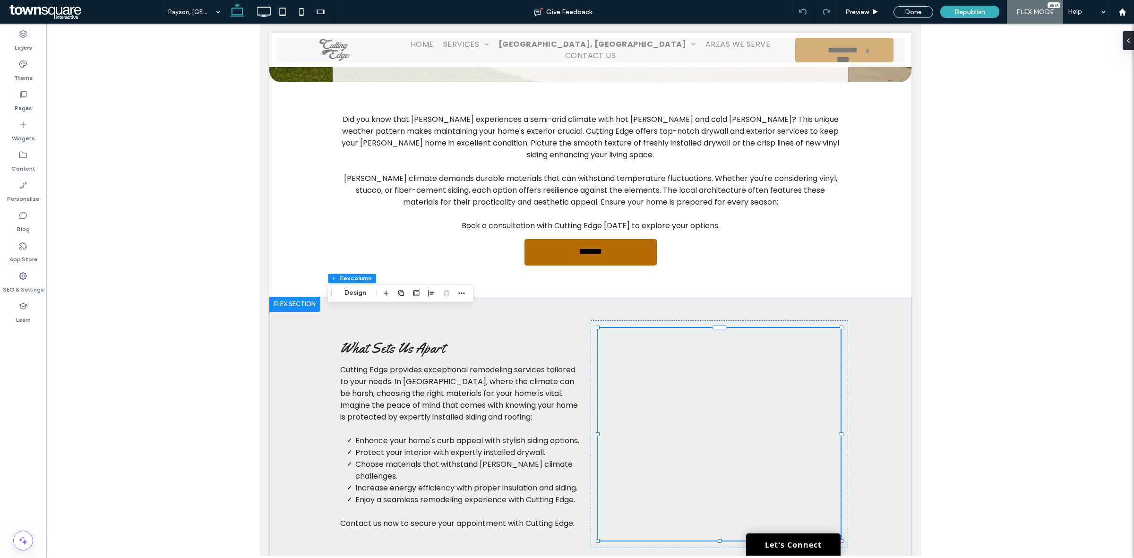
type input "**"
type input "***"
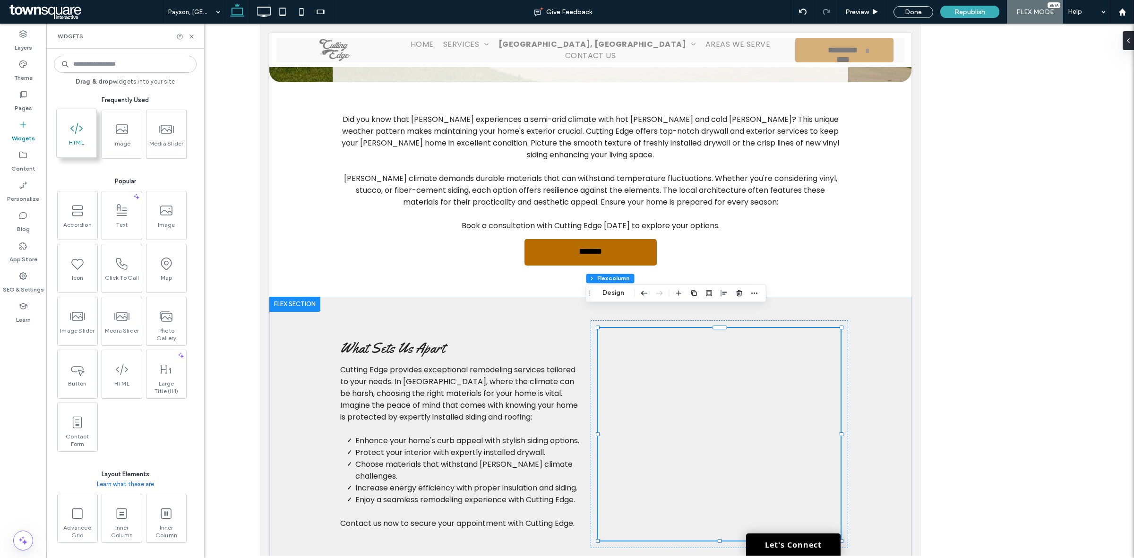
click at [67, 136] on span at bounding box center [77, 128] width 40 height 21
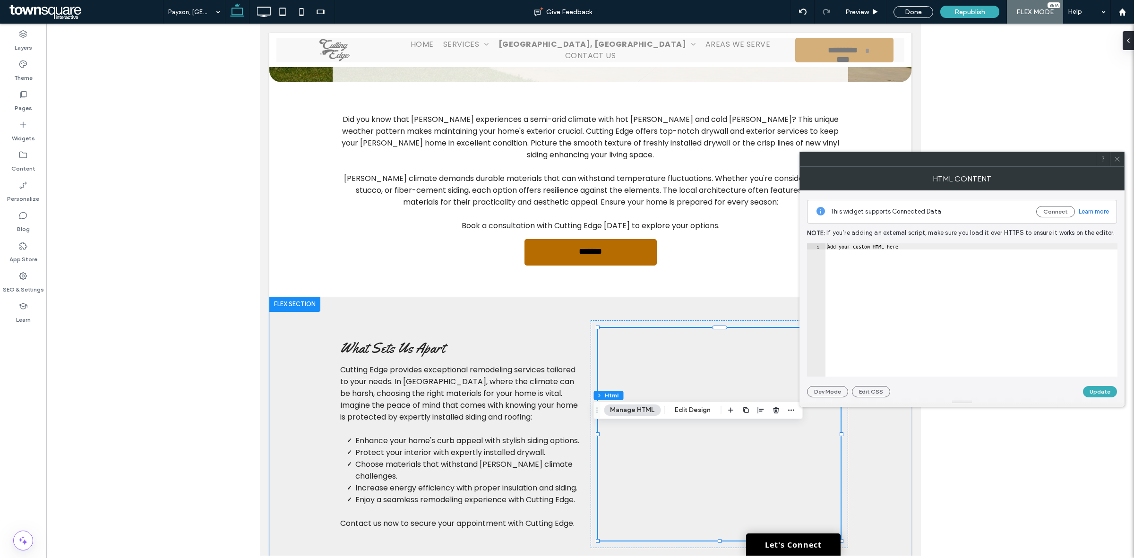
type textarea "**********"
click at [1005, 332] on div "Add your custom HTML here" at bounding box center [972, 315] width 292 height 145
paste textarea "Cursor at row 1"
click at [1007, 248] on div "< iframe src = "https://www.google.com/maps/embed?pb=!1m18!1m12!1m3!1d119745.65…" at bounding box center [763, 311] width 1178 height 136
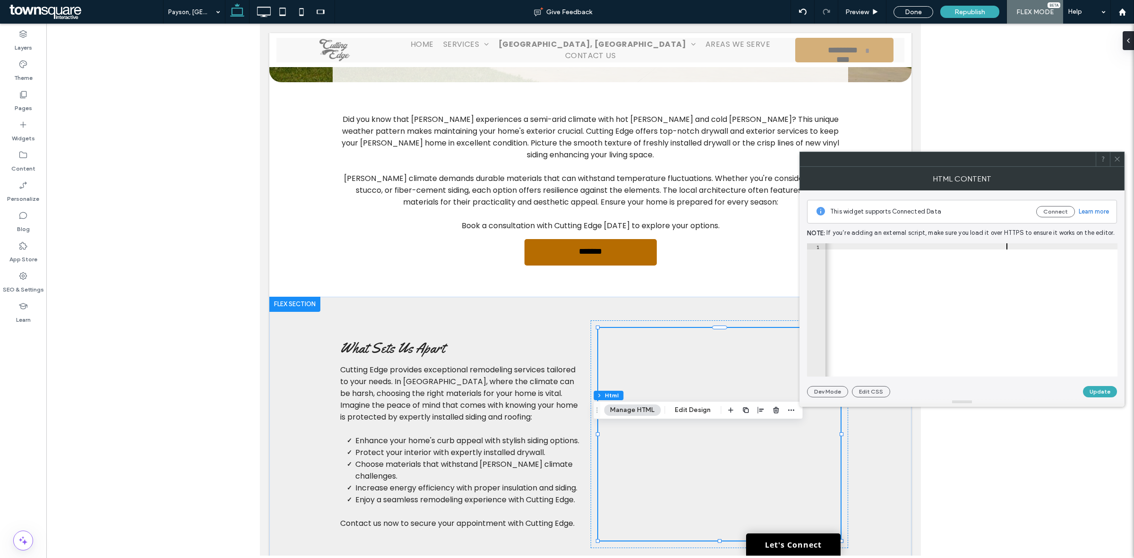
click at [1007, 248] on div "< iframe src = "https://www.google.com/maps/embed?pb=!1m18!1m12!1m3!1d119745.65…" at bounding box center [763, 311] width 1178 height 136
type textarea "**********"
click at [1101, 389] on button "Update" at bounding box center [1100, 391] width 34 height 11
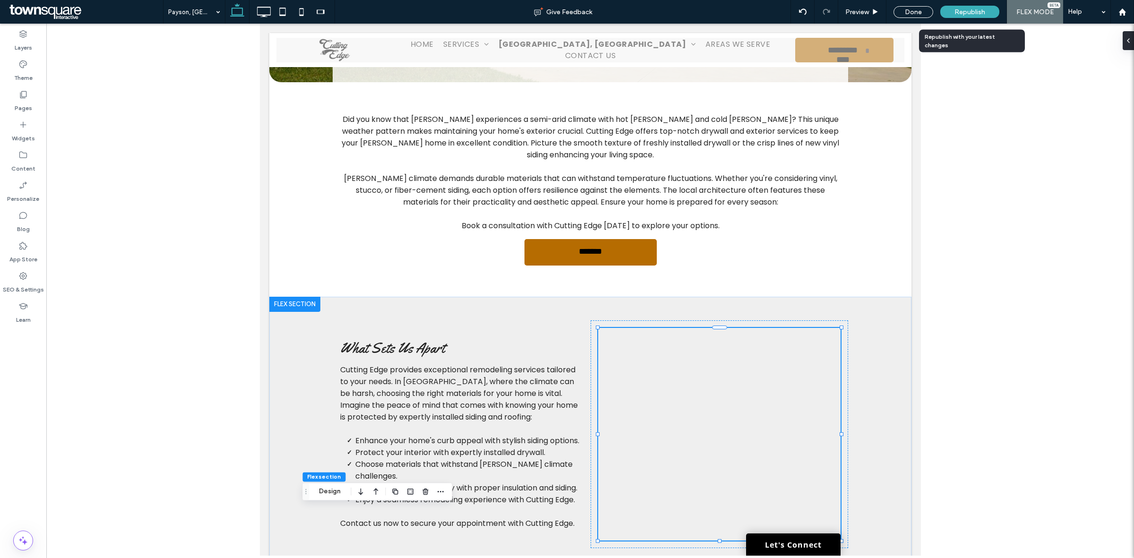
click at [978, 17] on div "Republish" at bounding box center [970, 12] width 59 height 12
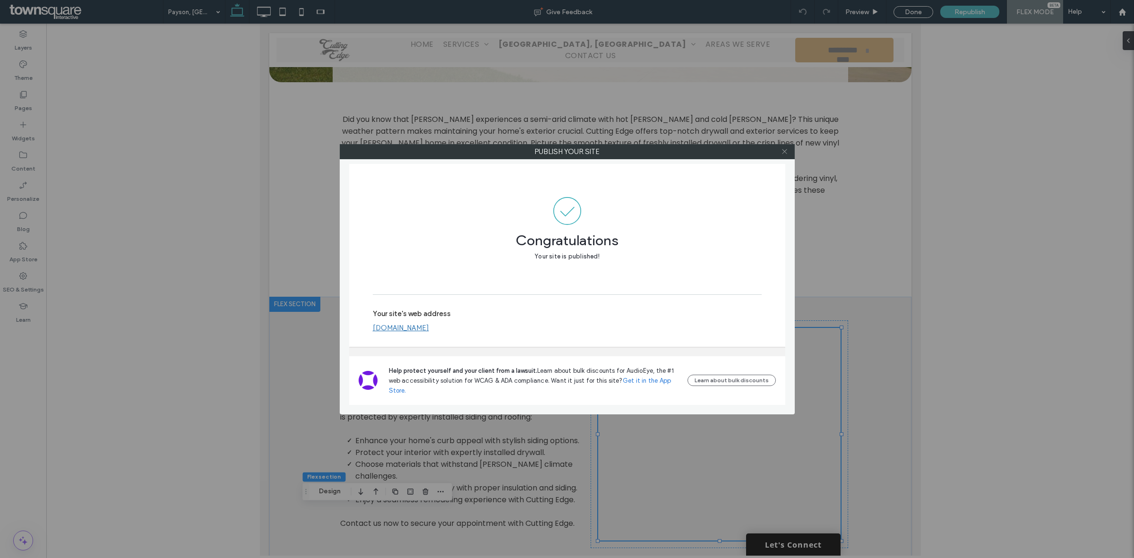
click at [784, 149] on icon at bounding box center [784, 151] width 7 height 7
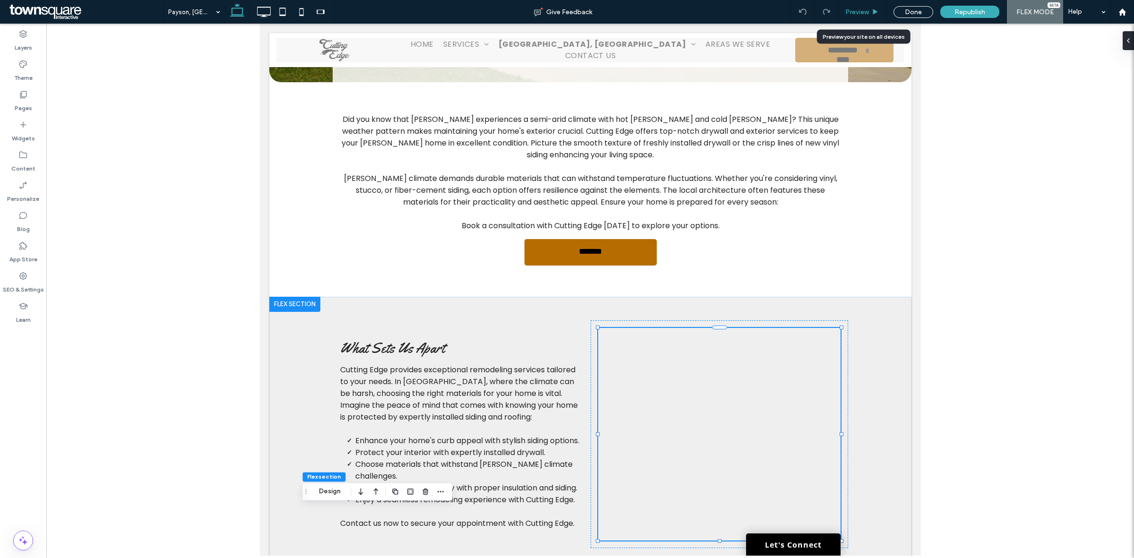
click at [858, 13] on span "Preview" at bounding box center [858, 12] width 24 height 8
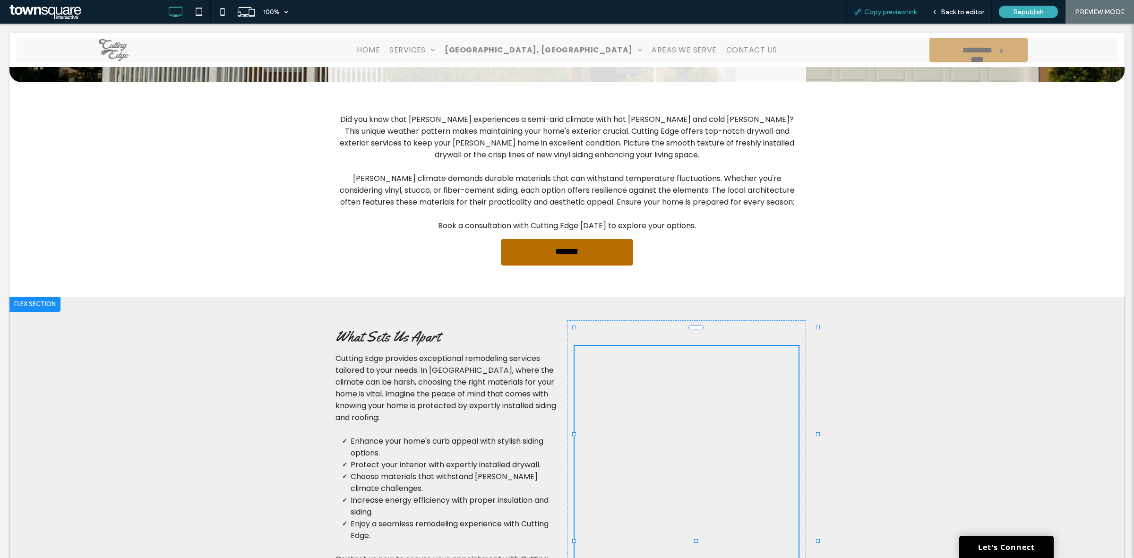
click at [893, 11] on span "Copy preview link" at bounding box center [891, 12] width 52 height 8
click at [953, 12] on span "Back to editor" at bounding box center [962, 12] width 43 height 8
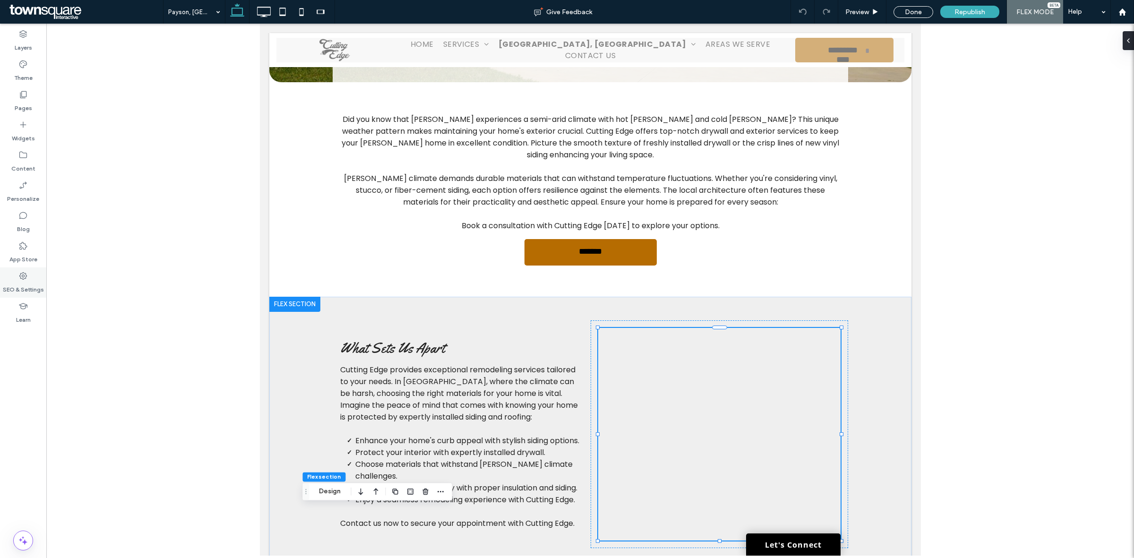
click at [16, 285] on label "SEO & Settings" at bounding box center [23, 287] width 41 height 13
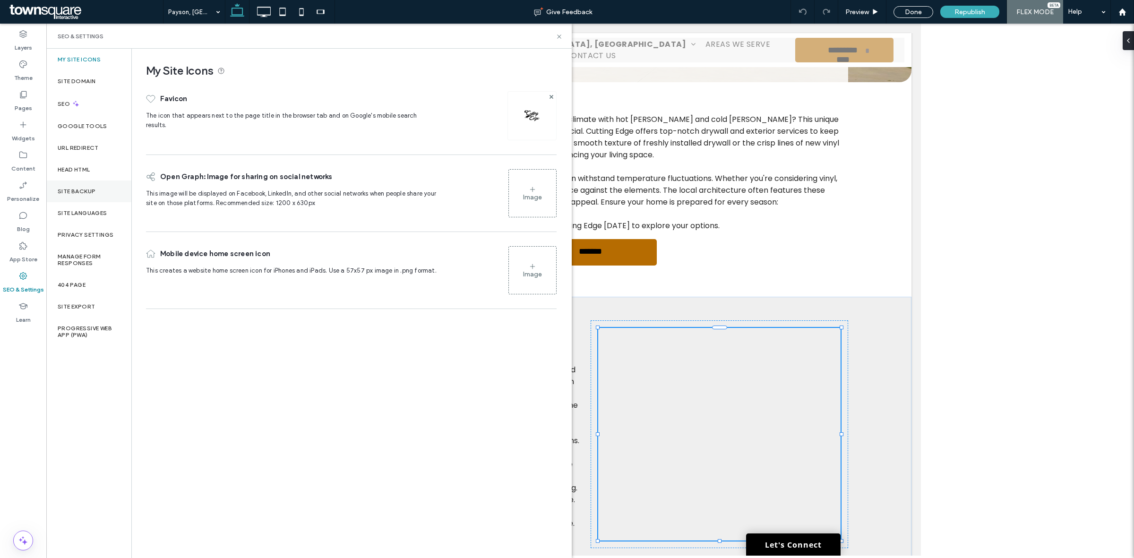
click at [81, 190] on label "Site Backup" at bounding box center [77, 191] width 38 height 7
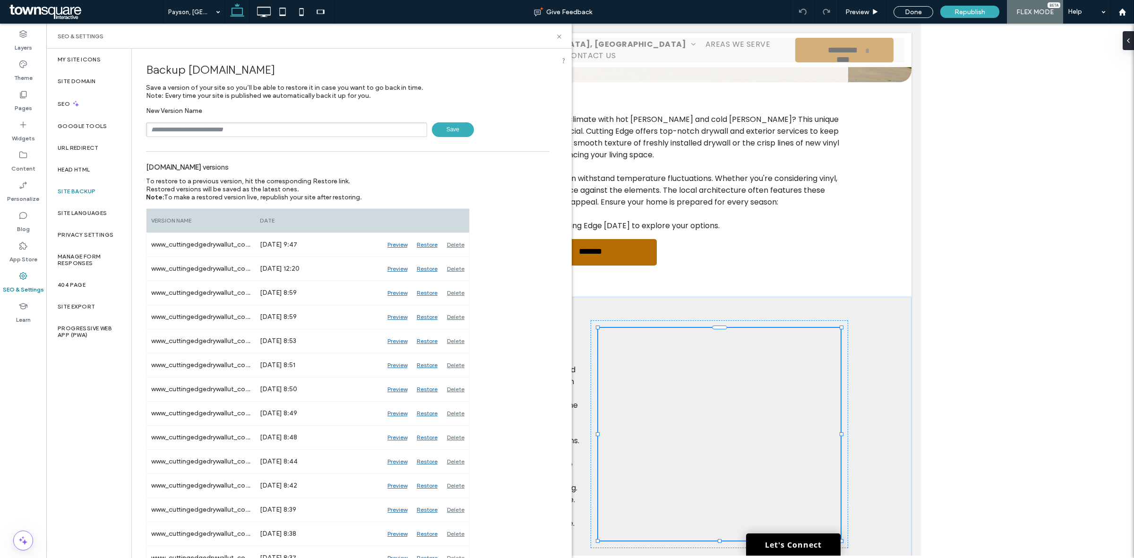
click at [320, 133] on input "text" at bounding box center [286, 129] width 281 height 15
paste input "******"
click at [320, 133] on input "*********" at bounding box center [286, 129] width 281 height 15
type input "*********"
click at [448, 130] on span "Save" at bounding box center [453, 129] width 42 height 15
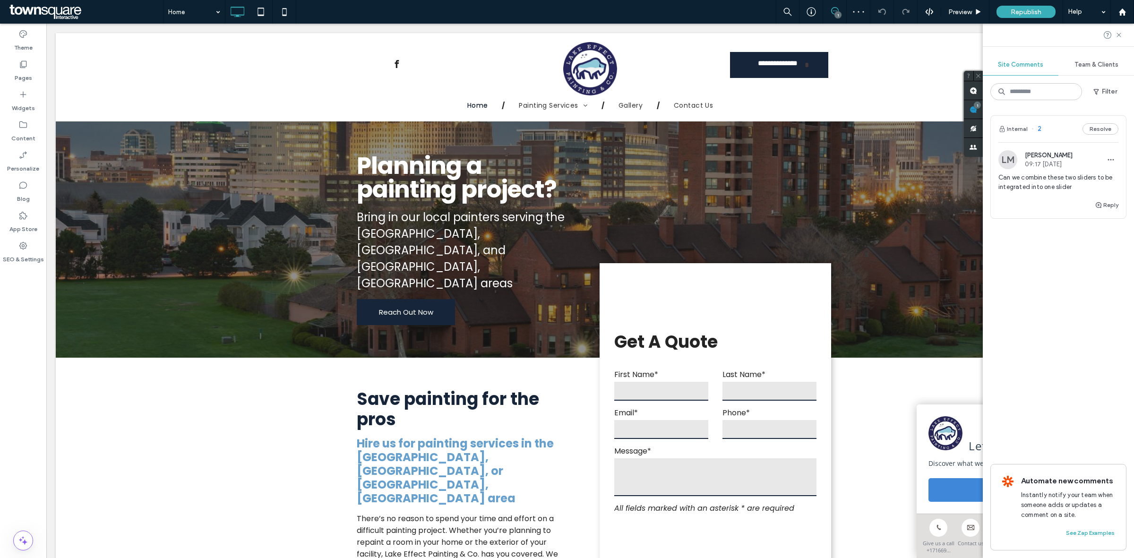
click at [1097, 171] on div "LM [PERSON_NAME] 09:17 [DATE] Can we combine these two sliders to be integrated…" at bounding box center [1059, 174] width 120 height 49
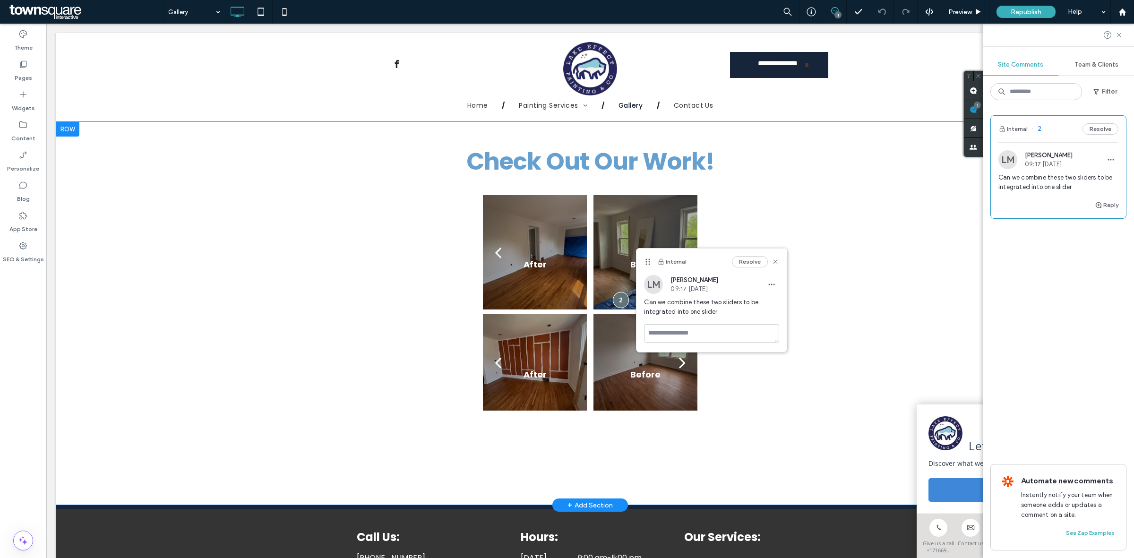
click at [835, 260] on div "Check Out Our Work! Before After Before After Before After Before After Before …" at bounding box center [590, 275] width 567 height 270
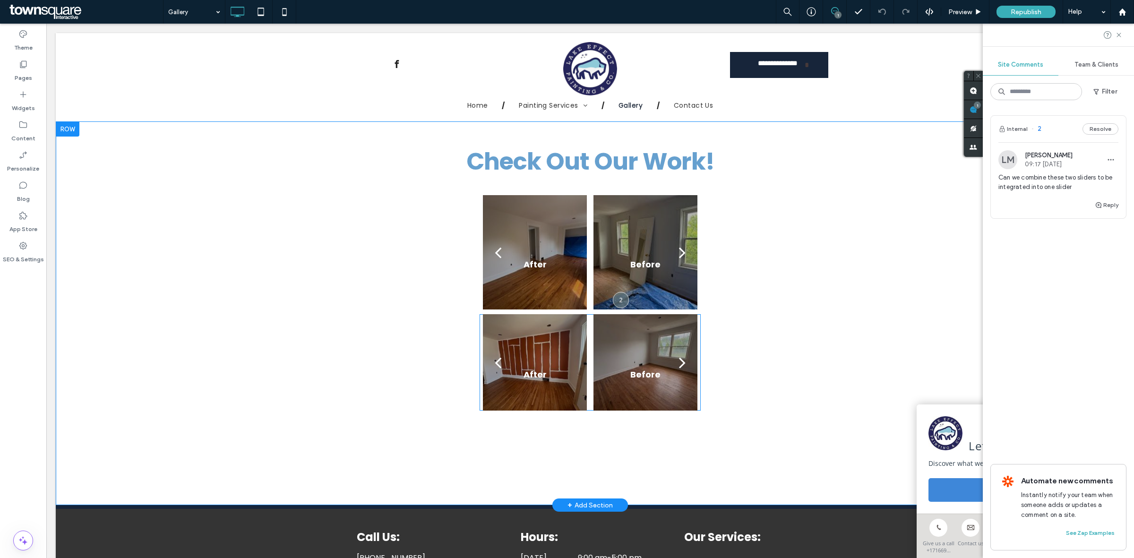
click at [554, 317] on div at bounding box center [535, 362] width 104 height 96
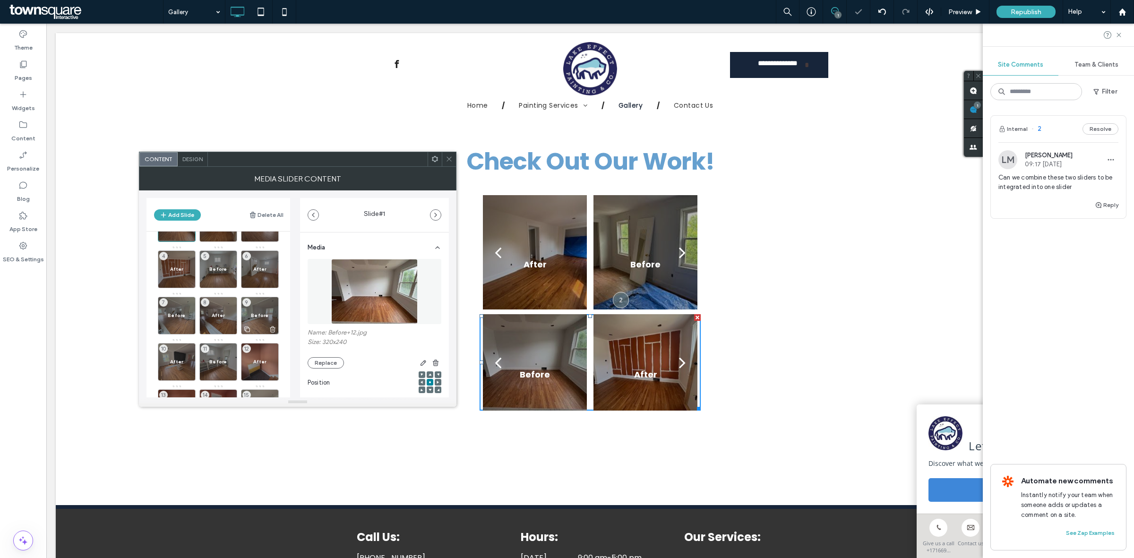
scroll to position [85, 0]
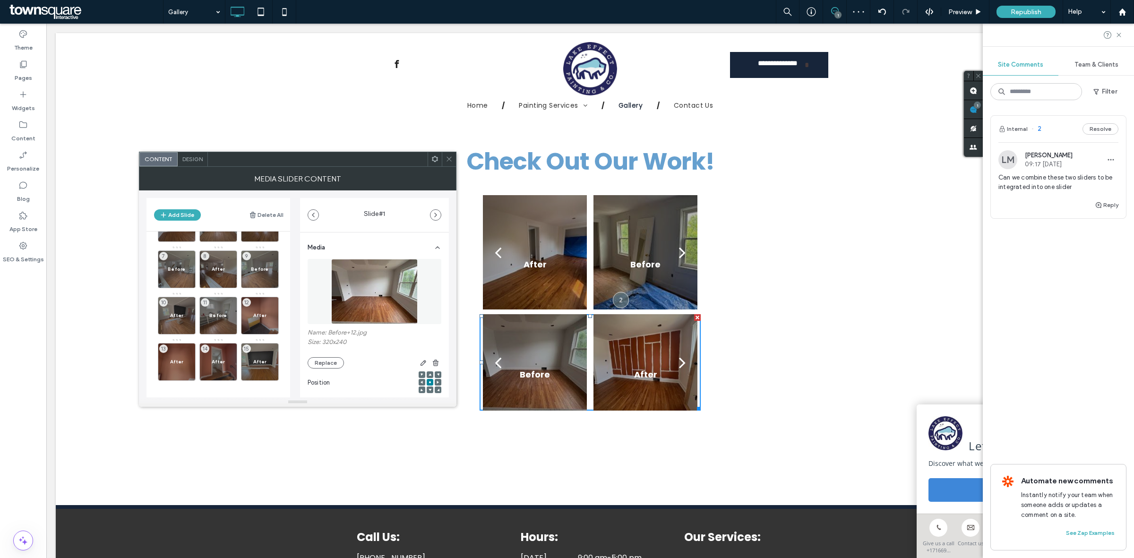
click at [555, 260] on div at bounding box center [535, 252] width 104 height 114
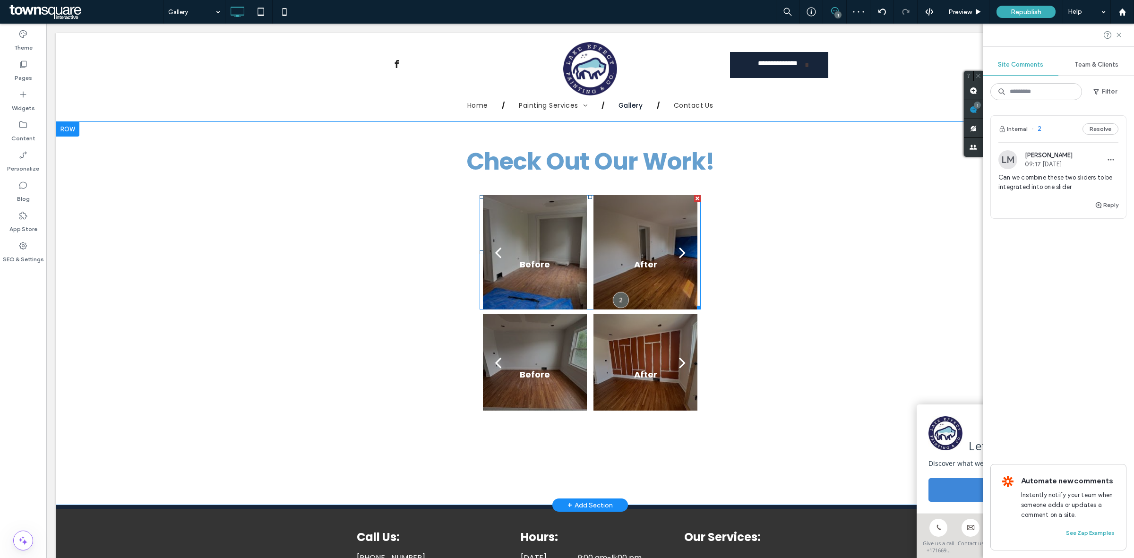
click at [521, 217] on div at bounding box center [535, 252] width 104 height 114
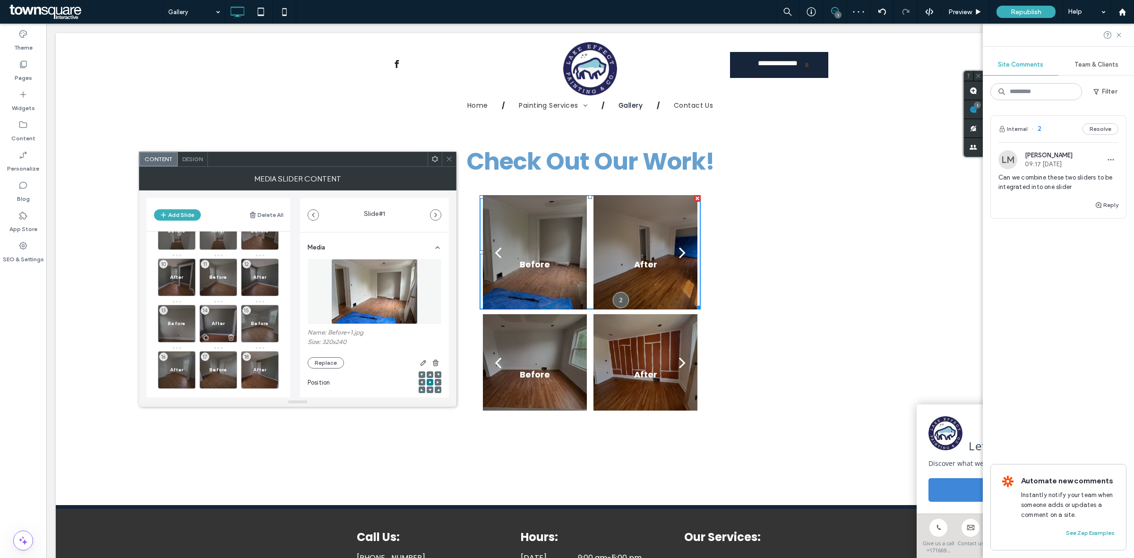
scroll to position [131, 0]
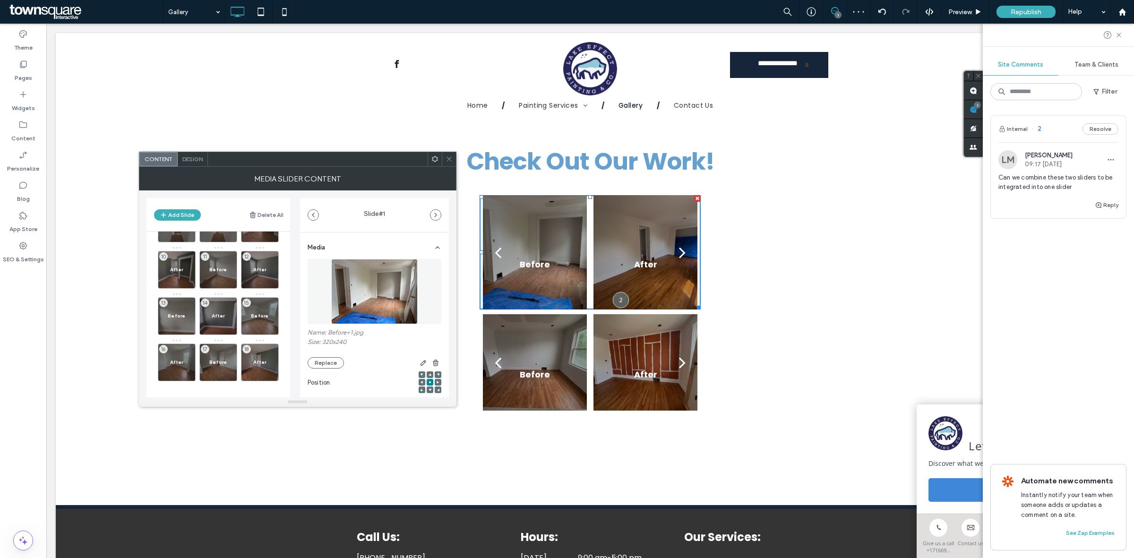
click at [454, 159] on div at bounding box center [449, 159] width 14 height 14
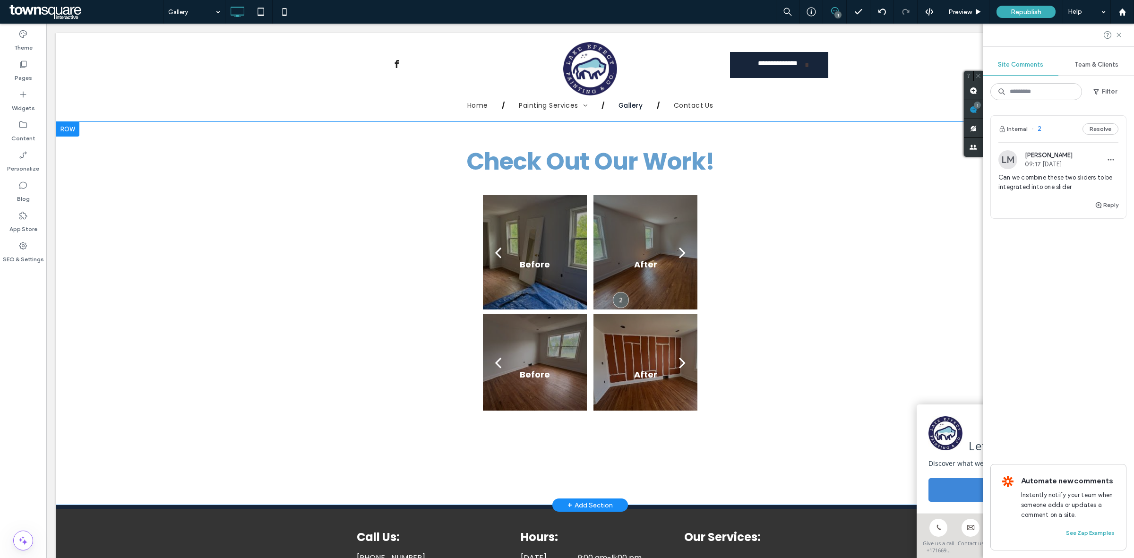
click at [845, 319] on div "Check Out Our Work! Before After Before After Before After Before After Before …" at bounding box center [590, 275] width 567 height 270
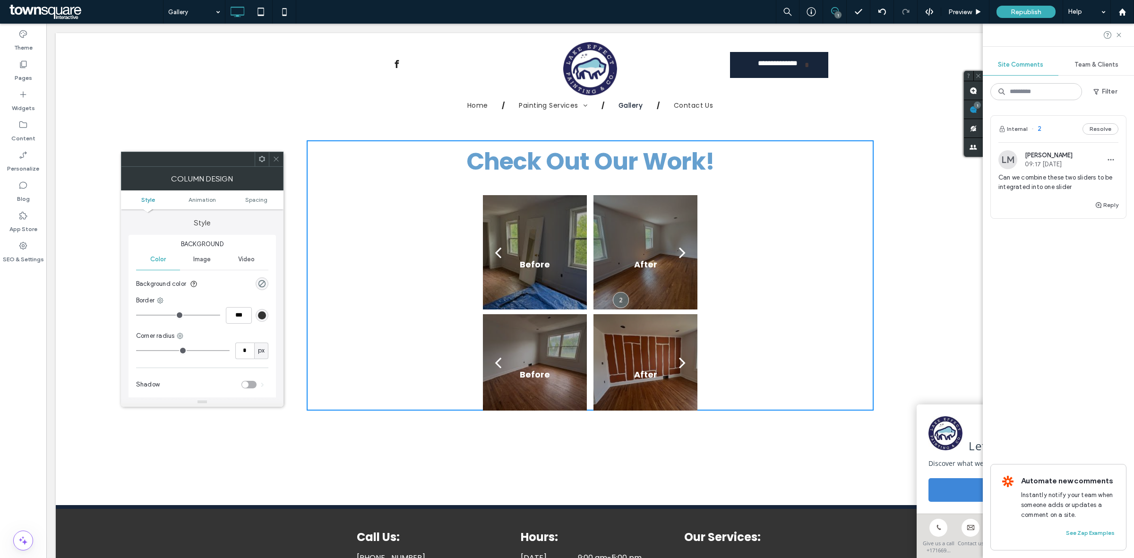
click at [907, 263] on div "Check Out Our Work! Before After Before After Before After Before After Before …" at bounding box center [590, 313] width 1069 height 384
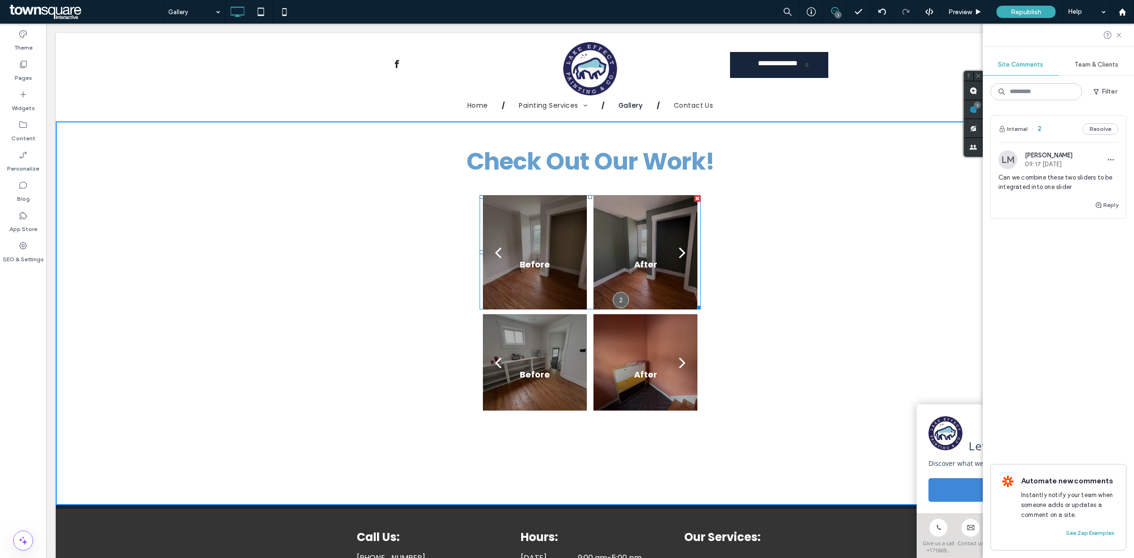
click at [567, 244] on div "Before" at bounding box center [535, 258] width 104 height 69
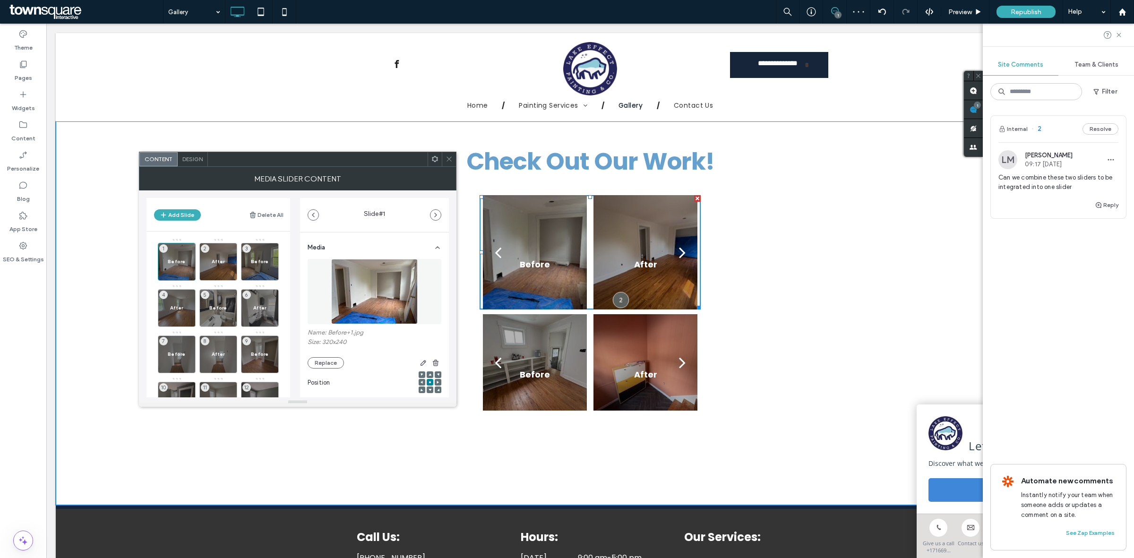
click at [741, 254] on div "Check Out Our Work! Before After Before After Before After Before After Before …" at bounding box center [590, 275] width 567 height 270
click at [849, 273] on div "Check Out Our Work! Before After Before After Before After Before After Before …" at bounding box center [590, 275] width 567 height 270
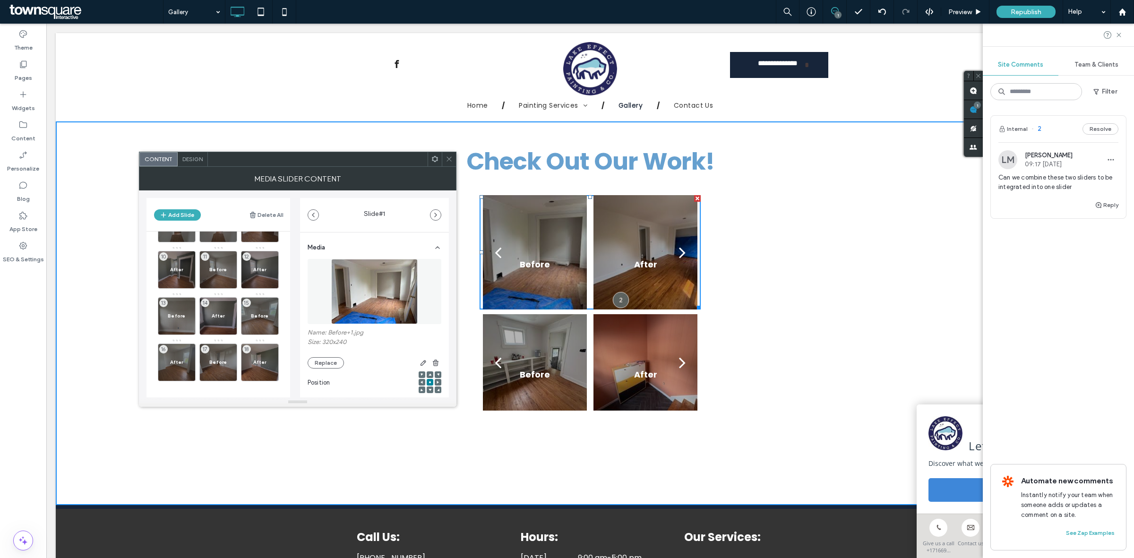
click at [619, 343] on div "After" at bounding box center [646, 369] width 104 height 52
click at [450, 156] on icon at bounding box center [449, 159] width 7 height 7
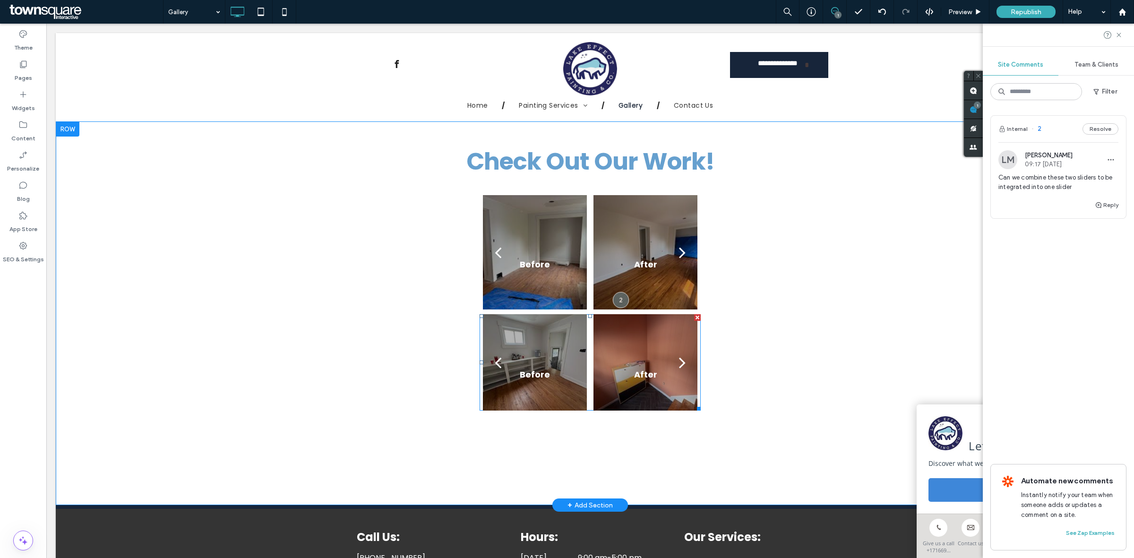
click at [538, 394] on div "Before" at bounding box center [535, 369] width 104 height 52
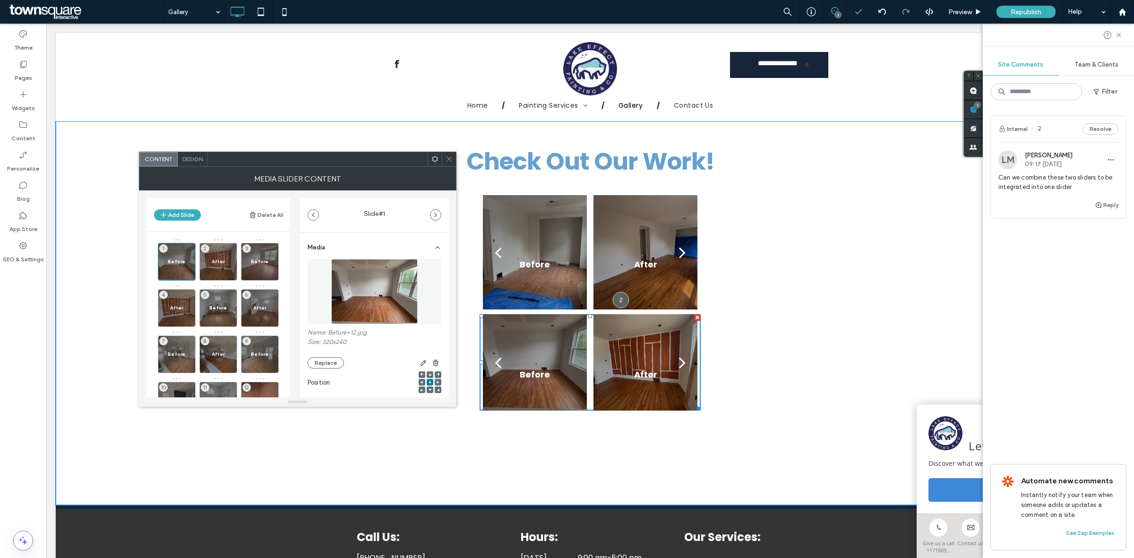
scroll to position [85, 0]
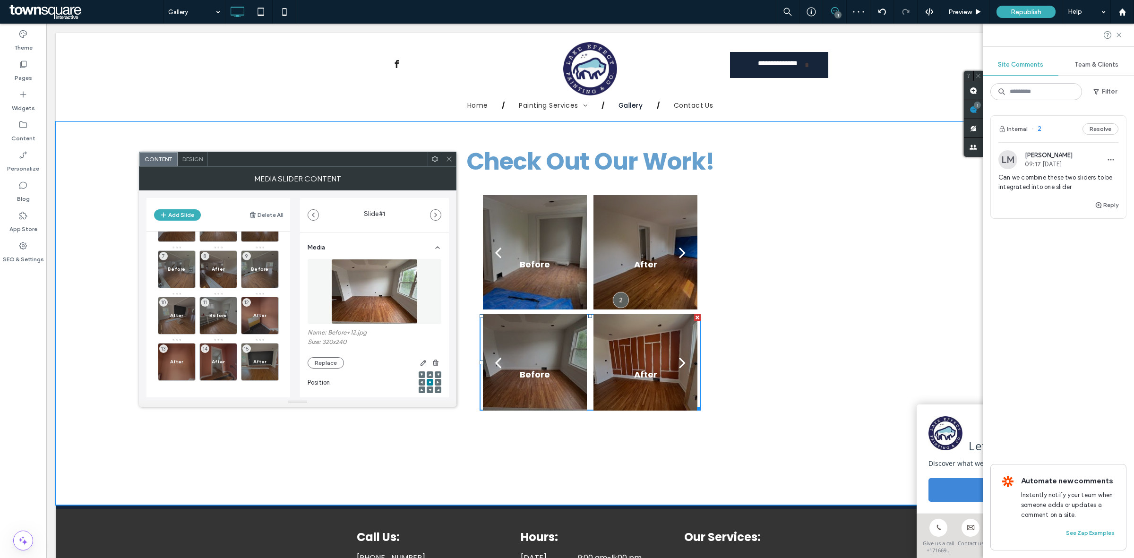
click at [812, 251] on div "Check Out Our Work! Before After Before After Before After Before After Before …" at bounding box center [590, 275] width 567 height 270
drag, startPoint x: 450, startPoint y: 154, endPoint x: 225, endPoint y: 25, distance: 260.2
click at [450, 154] on span at bounding box center [449, 159] width 7 height 14
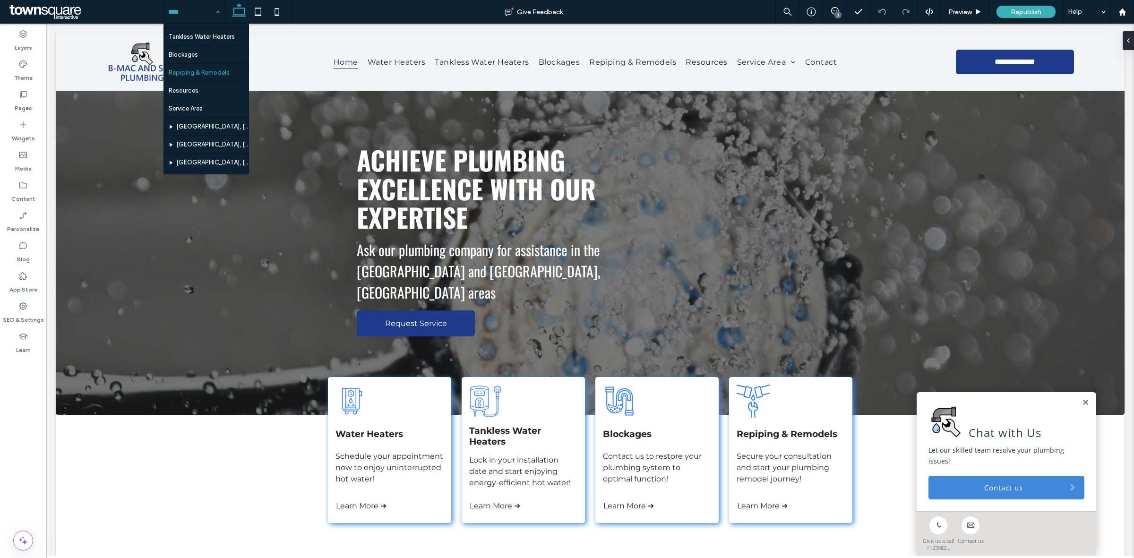
scroll to position [109, 0]
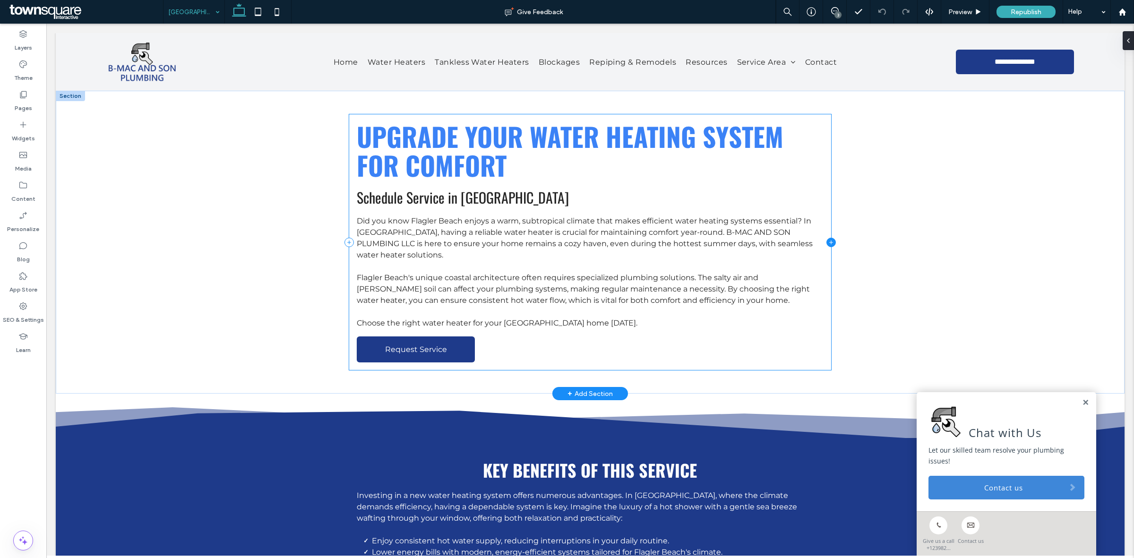
click at [827, 242] on icon at bounding box center [831, 242] width 9 height 9
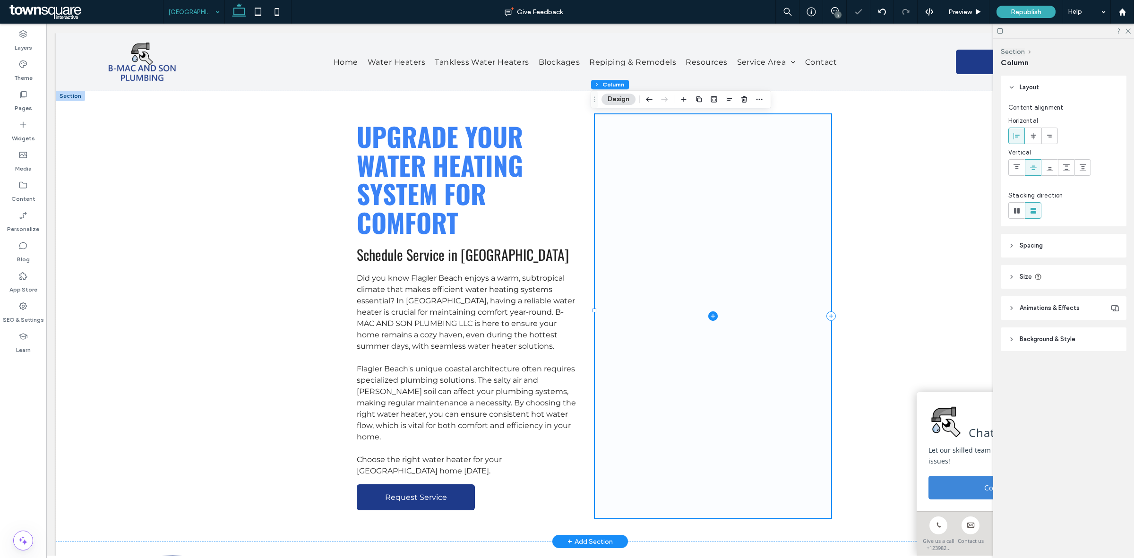
click at [797, 147] on span at bounding box center [713, 316] width 236 height 404
drag, startPoint x: 747, startPoint y: 100, endPoint x: 709, endPoint y: 94, distance: 38.9
click at [747, 100] on use "button" at bounding box center [745, 99] width 6 height 6
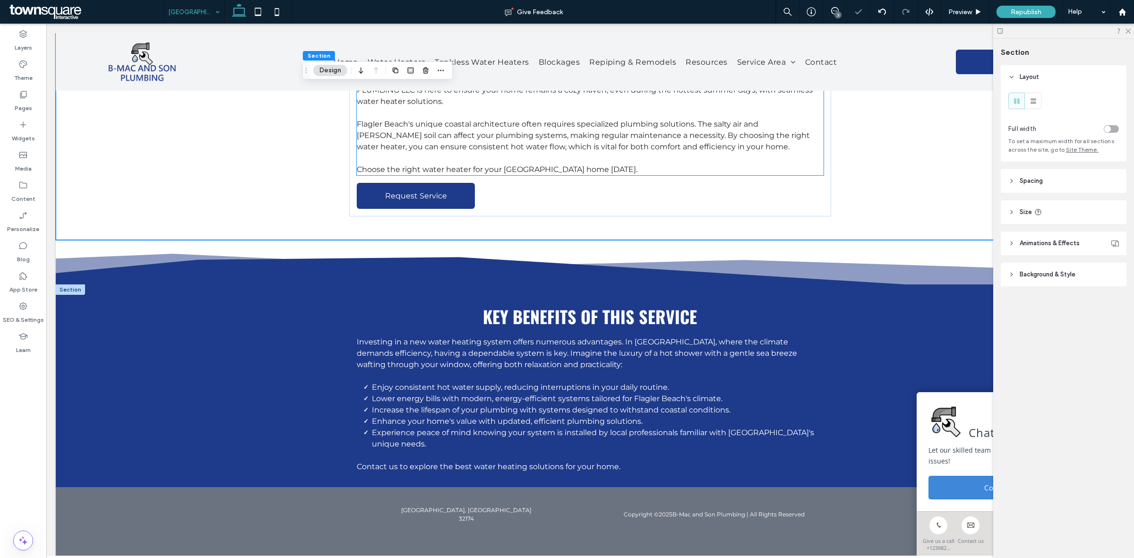
scroll to position [166, 0]
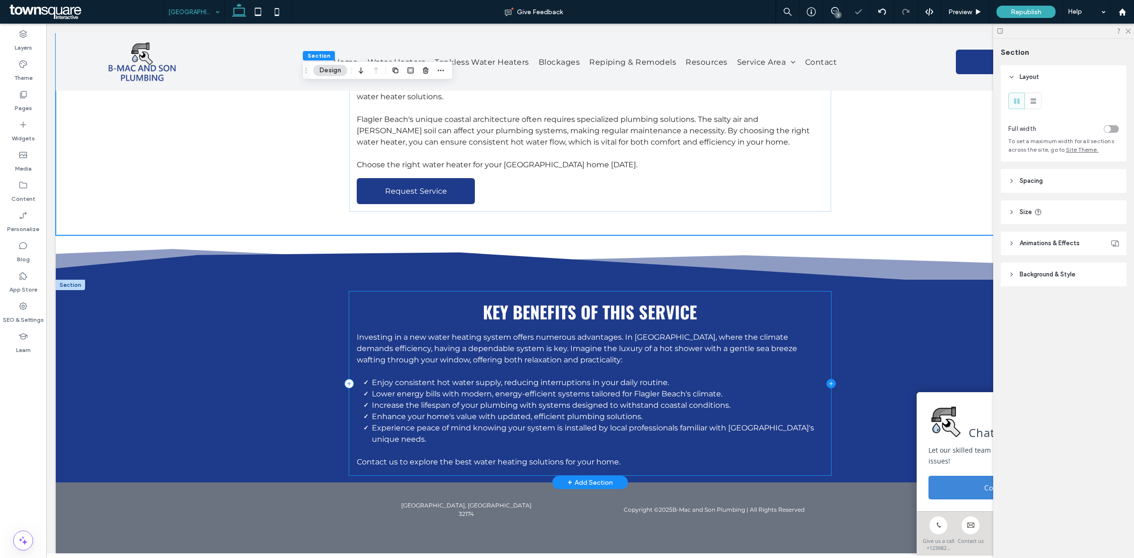
click at [827, 379] on icon at bounding box center [831, 383] width 9 height 9
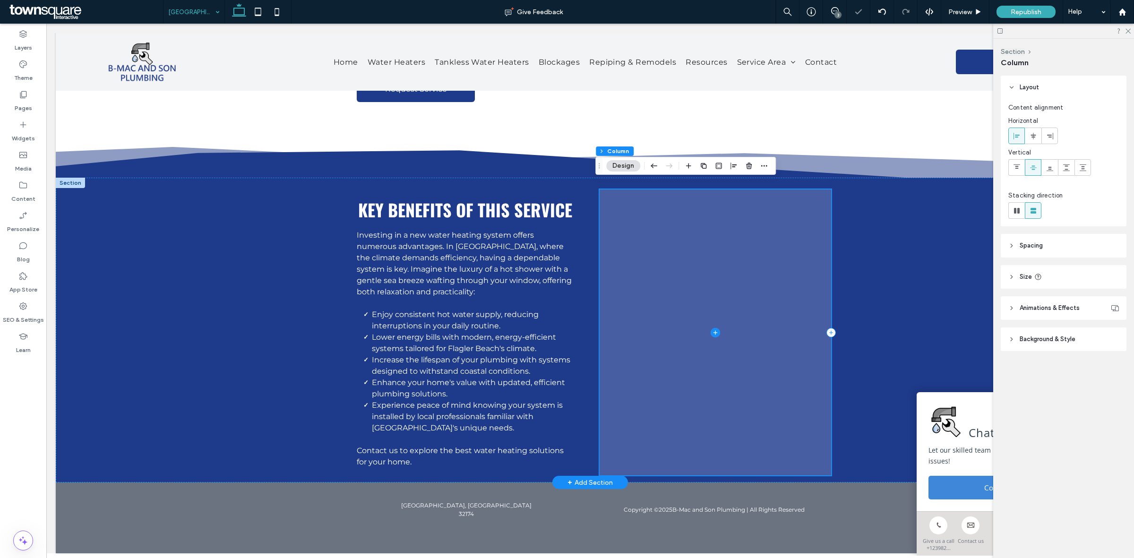
scroll to position [268, 0]
click at [711, 328] on icon at bounding box center [715, 332] width 9 height 9
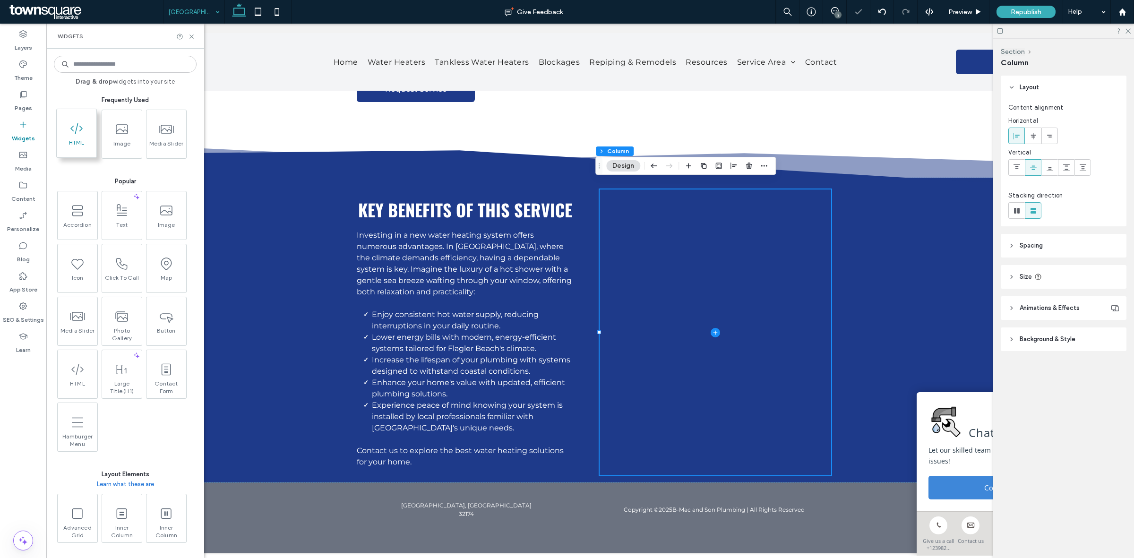
click at [71, 139] on span "HTML" at bounding box center [77, 145] width 40 height 13
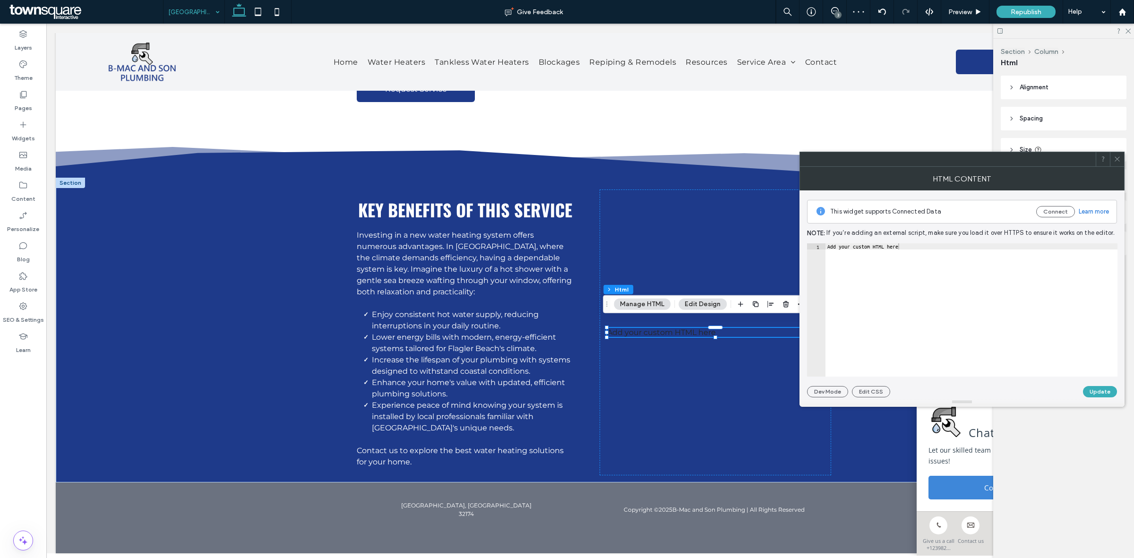
type textarea "**********"
click at [951, 298] on div "Add your custom HTML here" at bounding box center [972, 315] width 292 height 145
paste textarea "Cursor at row 1"
click at [878, 245] on div "< iframe src = "https://www.google.com/maps/embed?pb=!1m18!1m12!1m3!1d68389.797…" at bounding box center [615, 311] width 1220 height 136
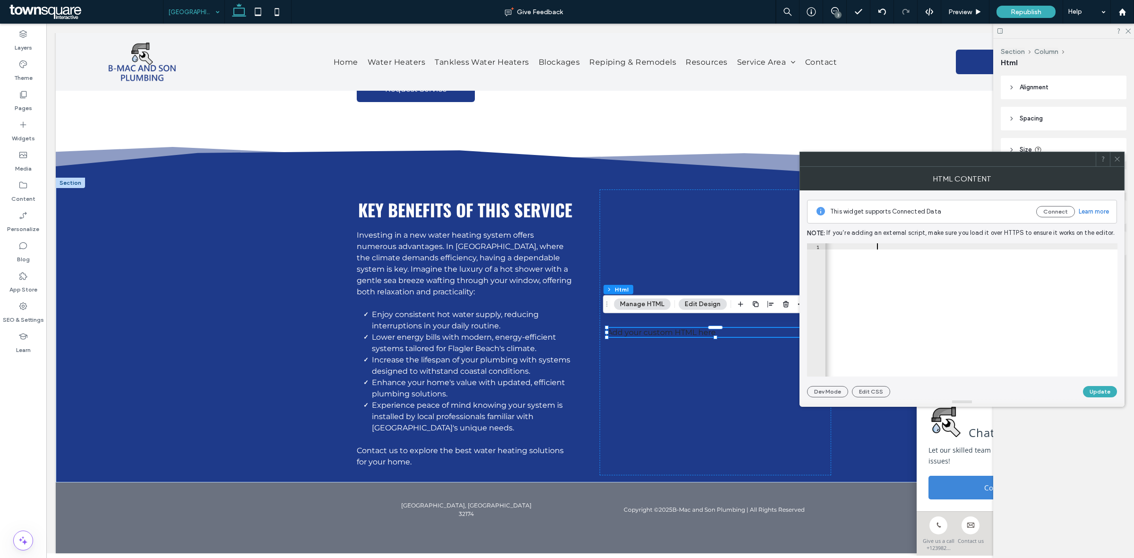
click at [878, 245] on div "< iframe src = "https://www.google.com/maps/embed?pb=!1m18!1m12!1m3!1d68389.797…" at bounding box center [615, 311] width 1220 height 136
type textarea "**********"
click at [1096, 389] on button "Update" at bounding box center [1100, 391] width 34 height 11
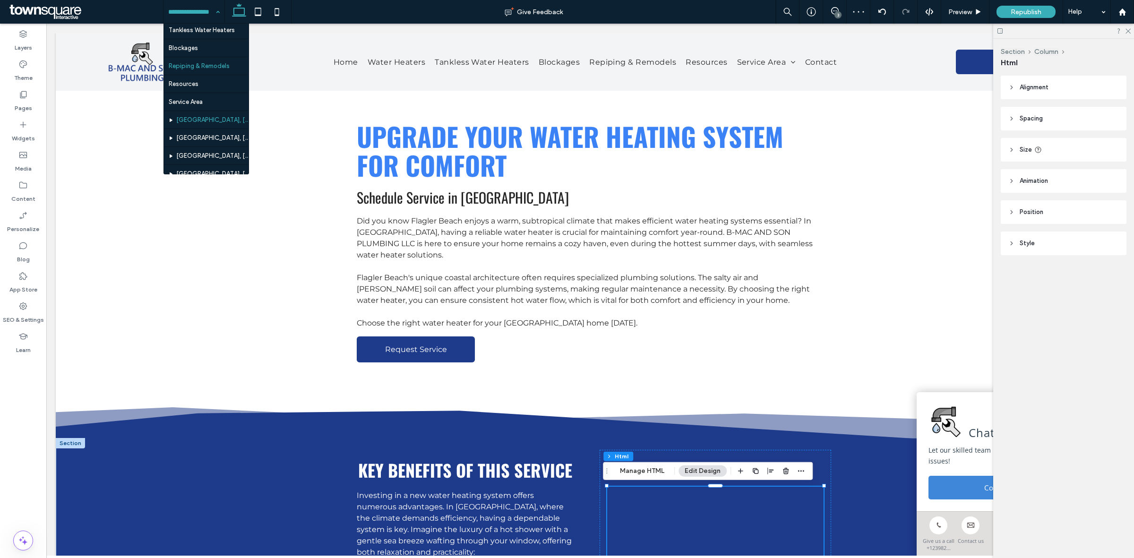
scroll to position [59, 0]
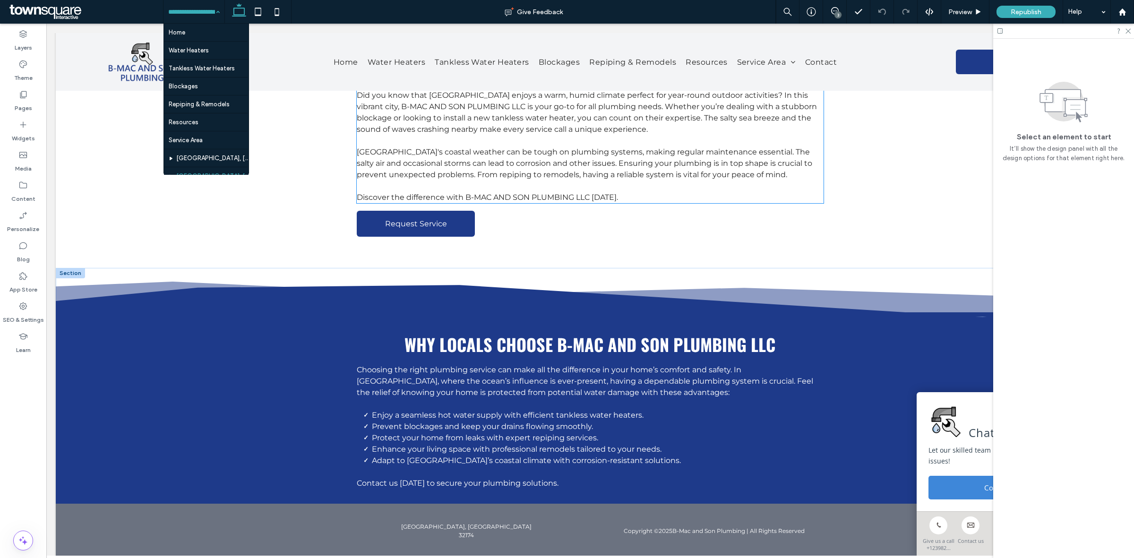
scroll to position [155, 0]
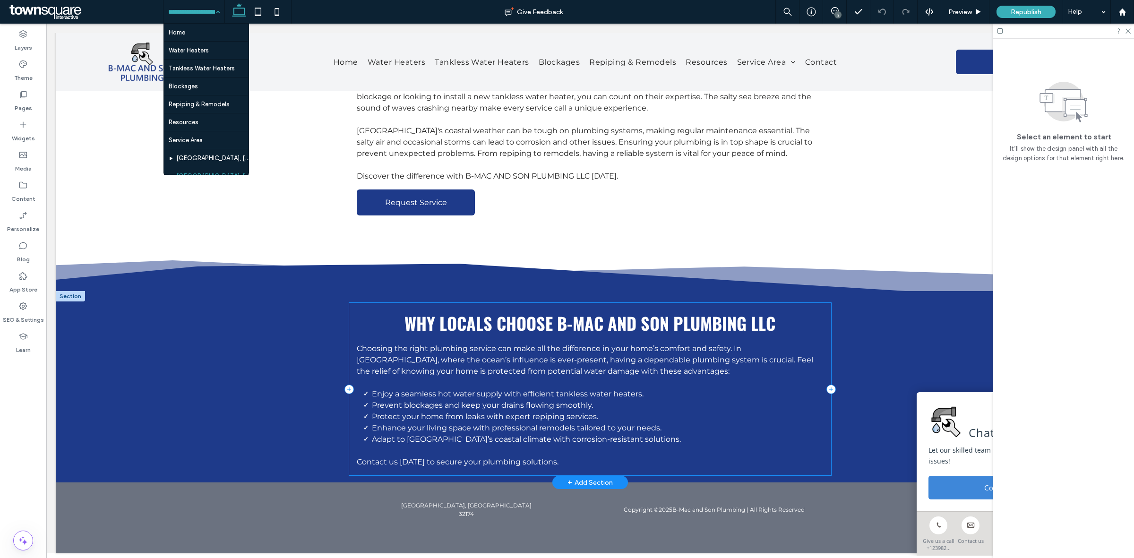
click at [823, 326] on div "Why Locals Choose B-MAC AND SON PLUMBING LLC Choosing the right plumbing servic…" at bounding box center [590, 389] width 482 height 173
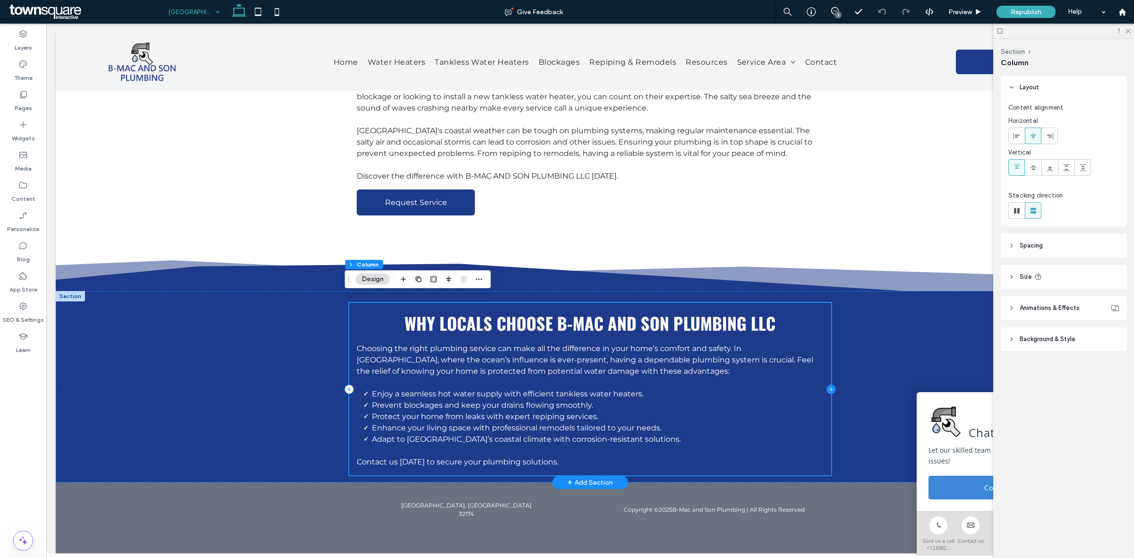
click at [827, 385] on icon at bounding box center [831, 389] width 9 height 9
type input "**"
type input "***"
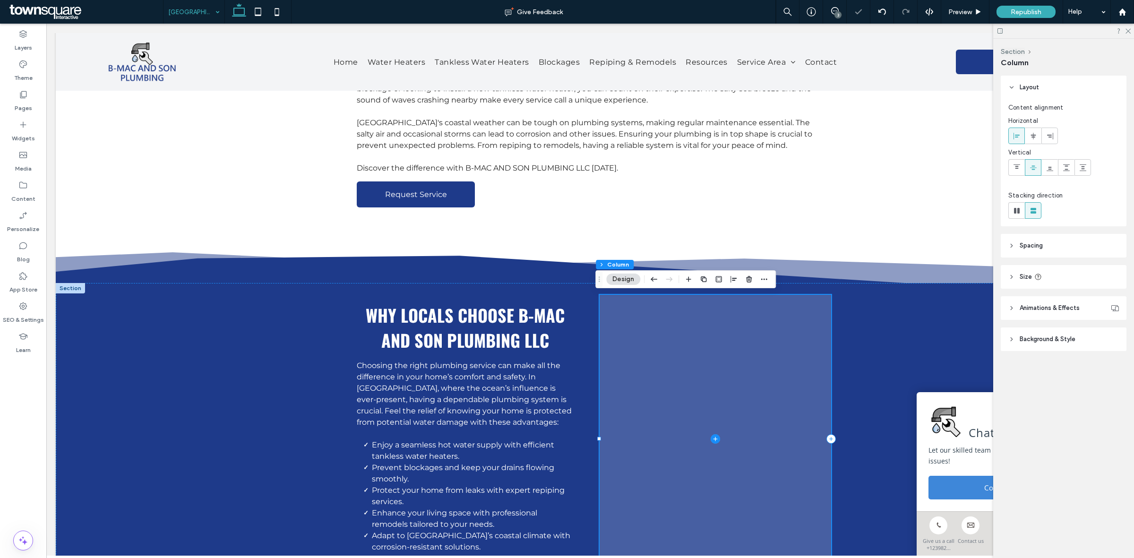
click at [715, 440] on icon at bounding box center [715, 439] width 0 height 4
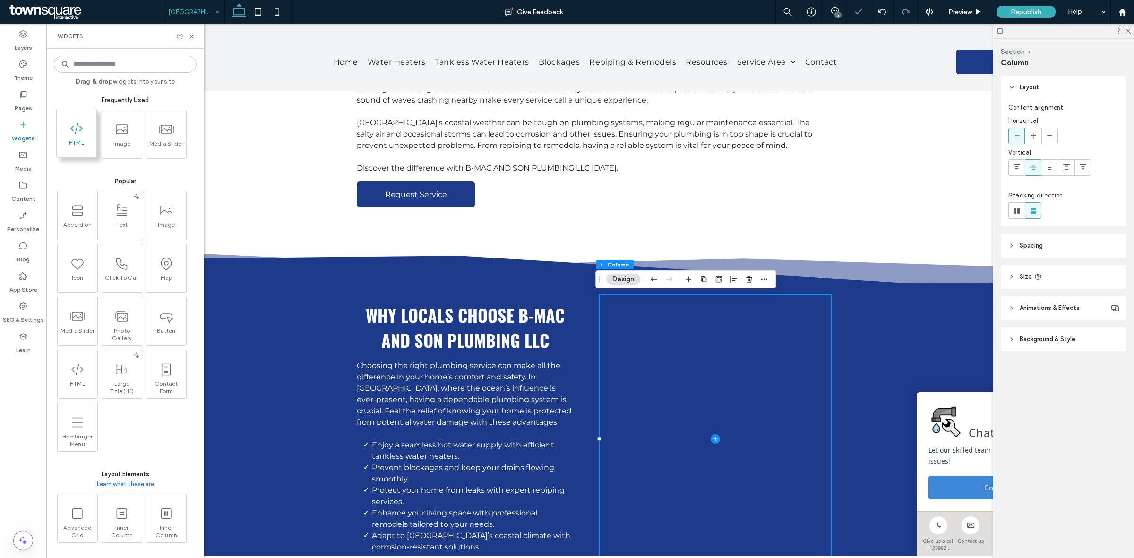
click at [77, 147] on span "HTML" at bounding box center [77, 145] width 40 height 13
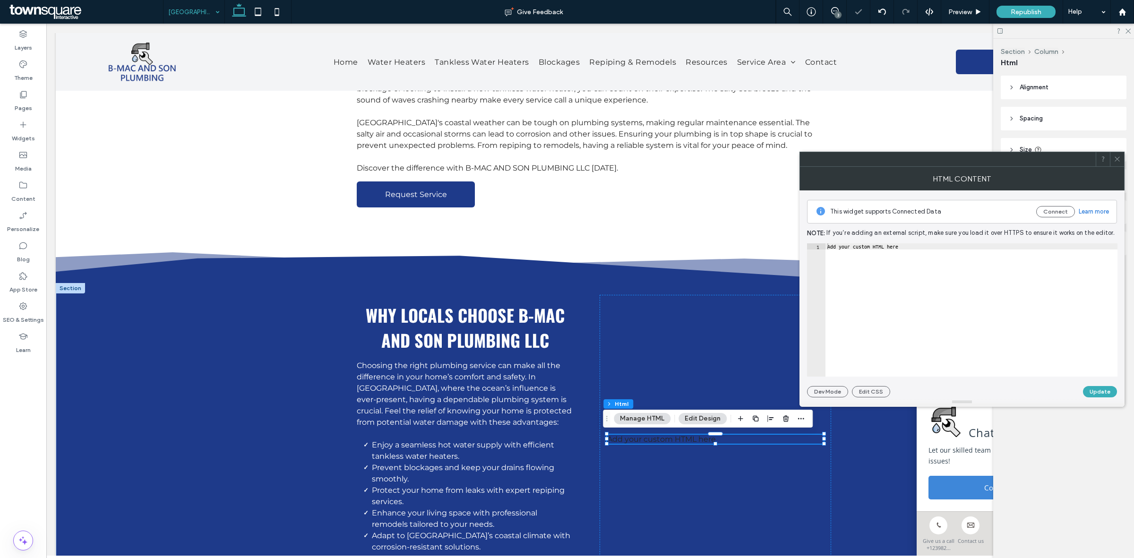
type textarea "**********"
click at [948, 301] on div "Add your custom HTML here" at bounding box center [972, 315] width 292 height 145
paste textarea "Cursor at row 1"
click at [960, 247] on div "< iframe src = "https://www.google.com/maps/embed?pb=!1m18!1m12!1m3!1d137362.31…" at bounding box center [700, 311] width 1212 height 136
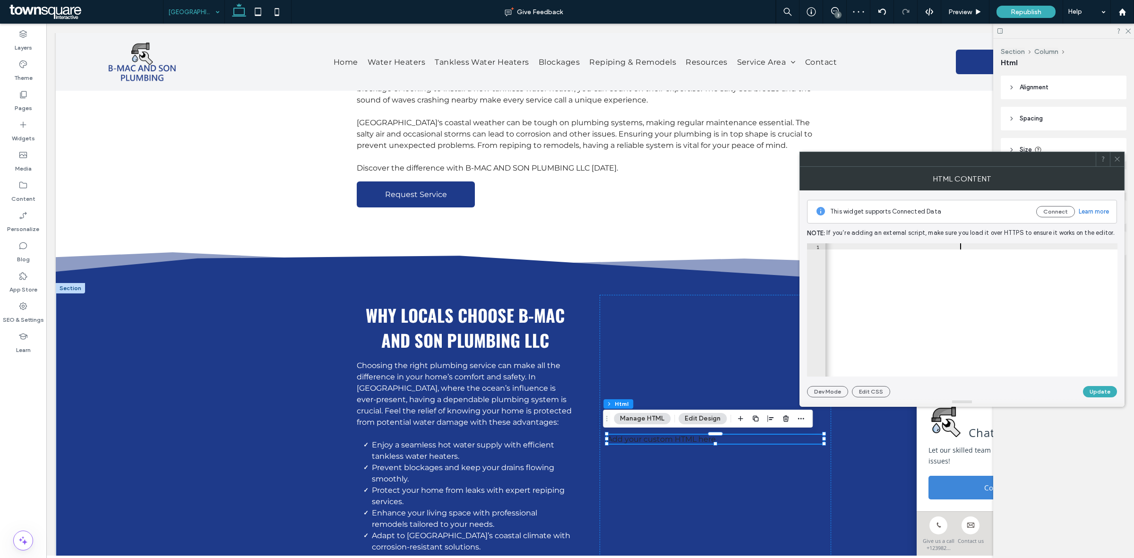
click at [960, 247] on div "< iframe src = "https://www.google.com/maps/embed?pb=!1m18!1m12!1m3!1d137362.31…" at bounding box center [700, 311] width 1212 height 136
type textarea "**********"
click at [1100, 391] on button "Update" at bounding box center [1100, 391] width 34 height 11
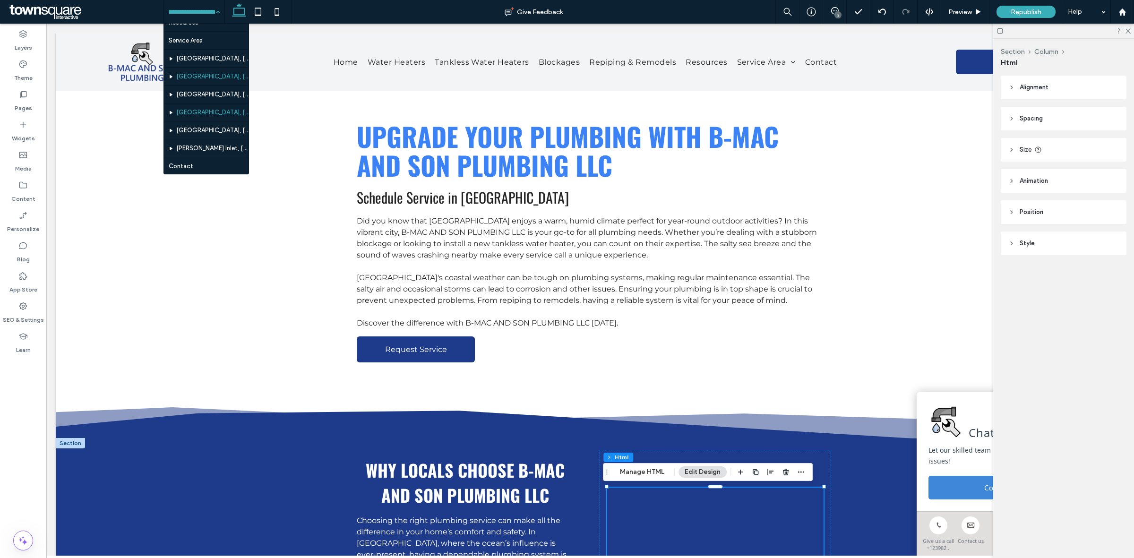
scroll to position [109, 0]
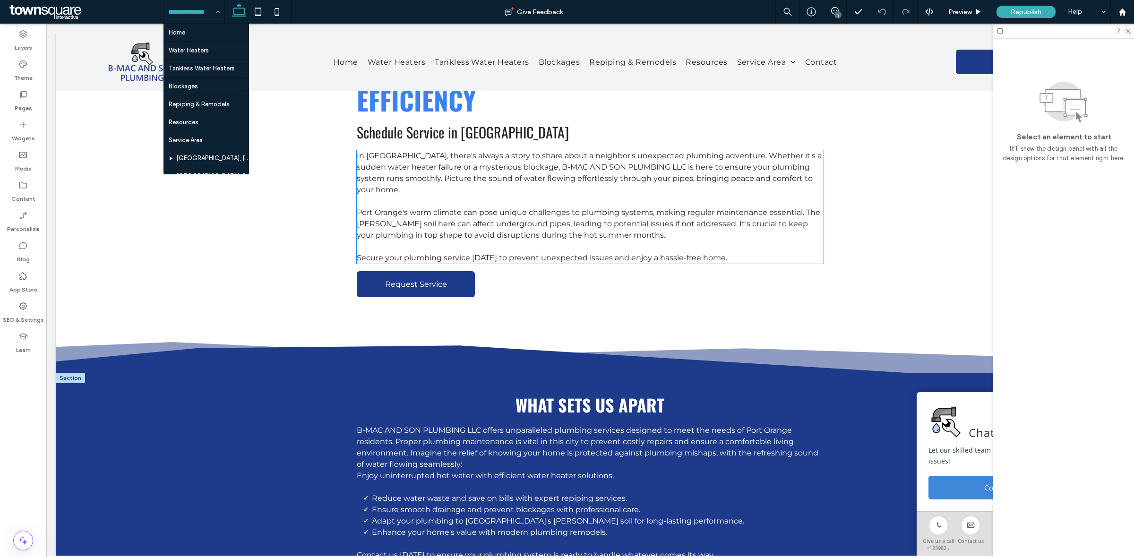
scroll to position [166, 0]
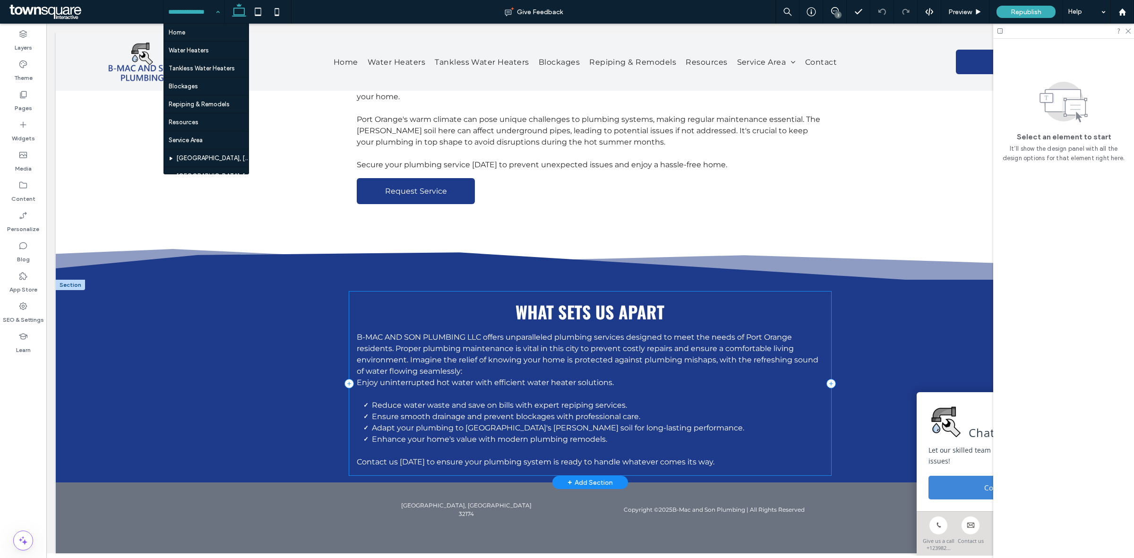
click at [825, 318] on div "What Sets Us Apart B-MAC AND SON PLUMBING LLC offers unparalleled plumbing serv…" at bounding box center [590, 384] width 482 height 184
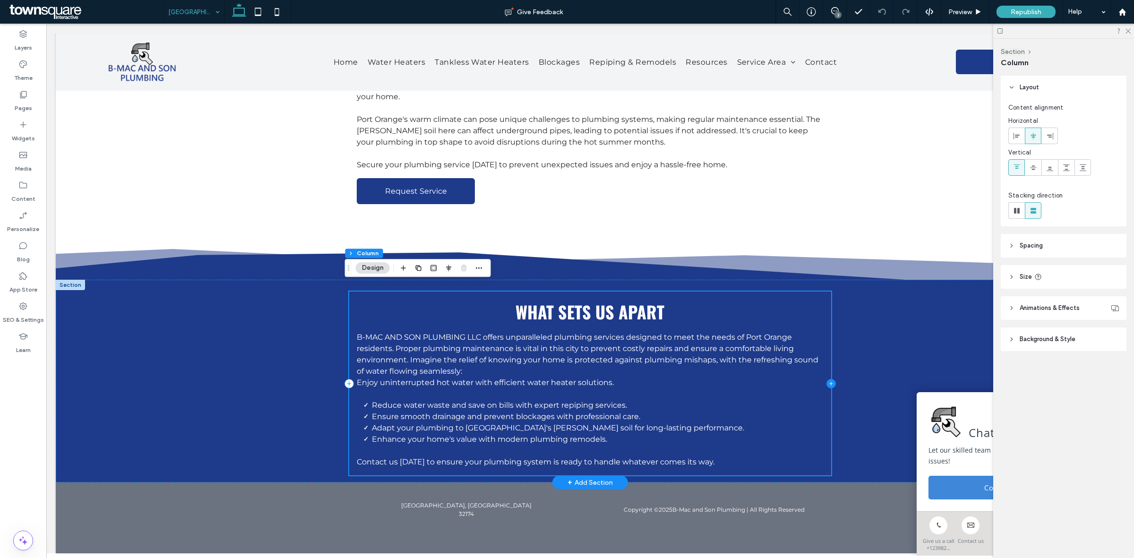
click at [827, 379] on icon at bounding box center [831, 383] width 9 height 9
type input "**"
type input "***"
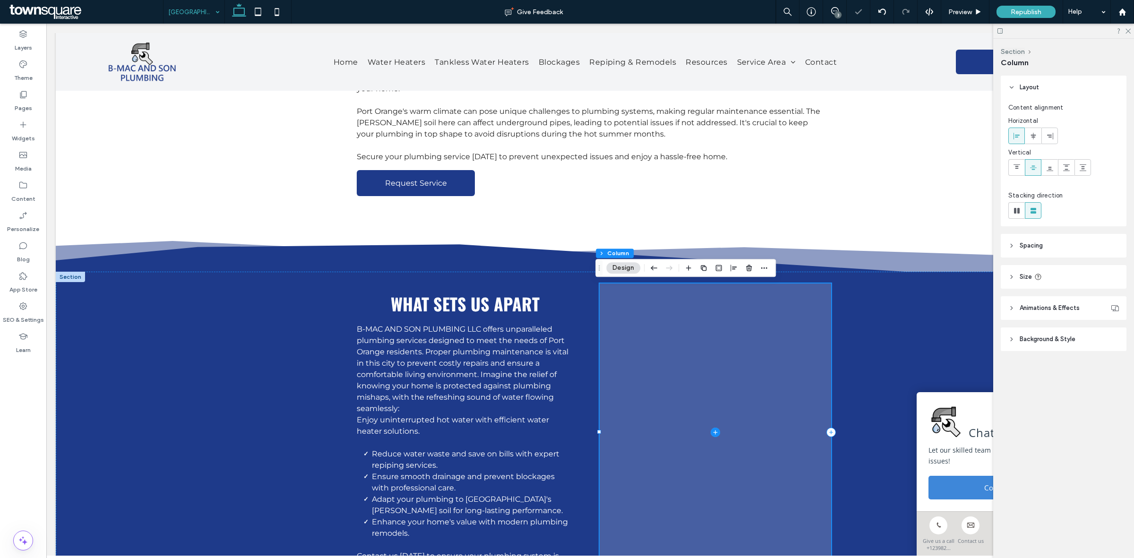
click at [711, 429] on icon at bounding box center [715, 432] width 9 height 9
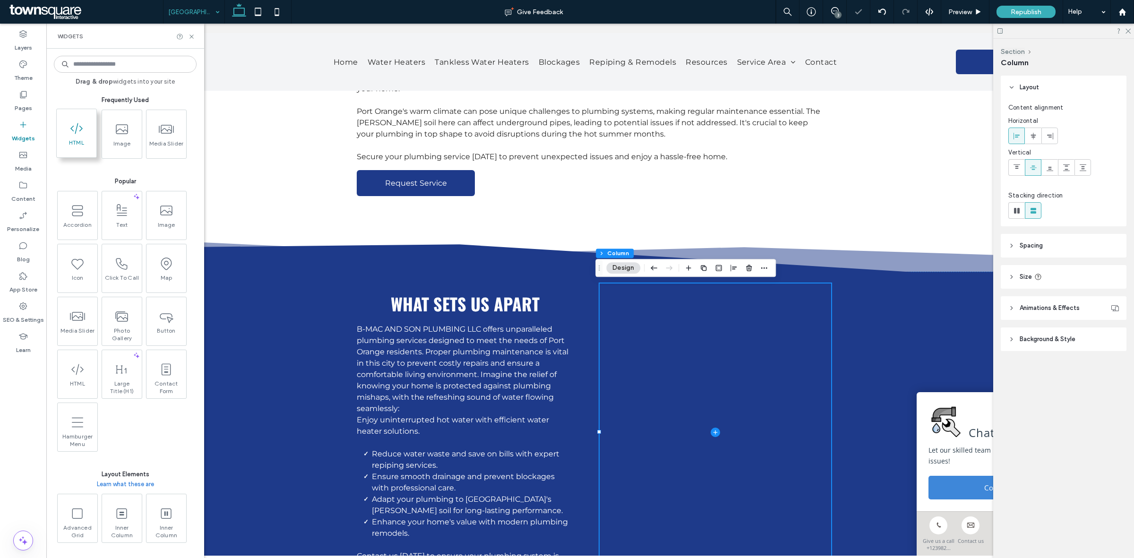
click at [84, 128] on span at bounding box center [77, 128] width 40 height 21
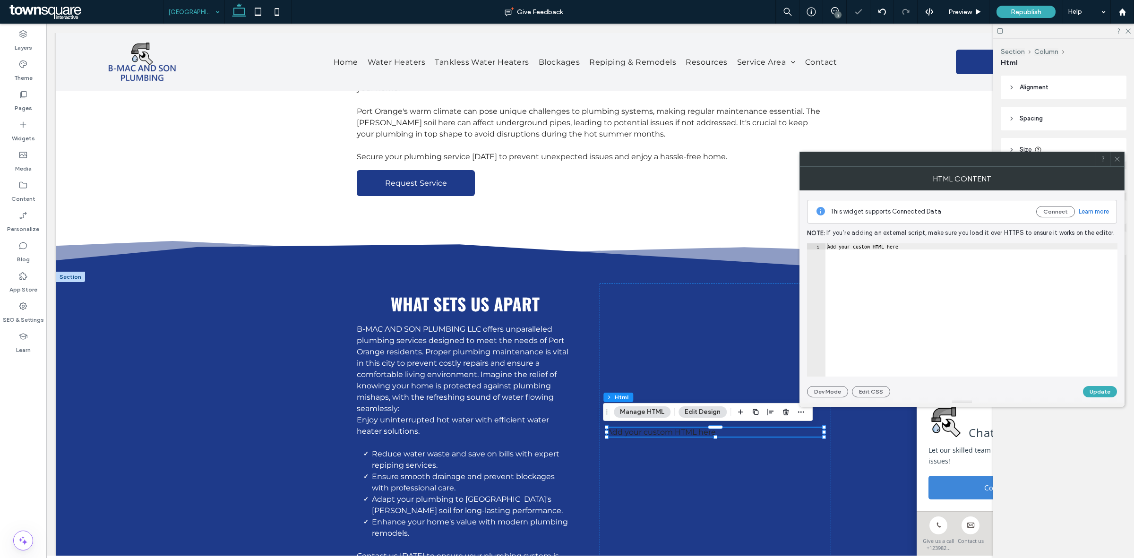
type textarea "**********"
click at [986, 298] on div "Add your custom HTML here" at bounding box center [972, 315] width 292 height 145
paste textarea "Cursor at row 1"
click at [901, 247] on div "< iframe src = "https://www.google.com/maps/embed?pb=!1m18!1m12!1m3!1d68633.517…" at bounding box center [650, 311] width 1195 height 136
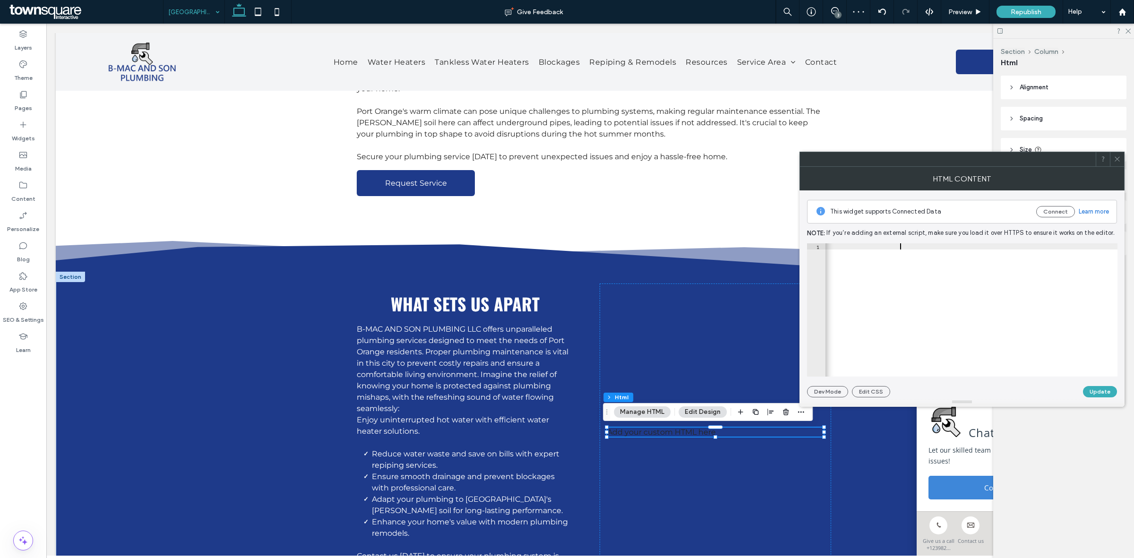
click at [901, 247] on div "< iframe src = "https://www.google.com/maps/embed?pb=!1m18!1m12!1m3!1d68633.517…" at bounding box center [650, 311] width 1195 height 136
type textarea "**********"
click at [1102, 395] on button "Update" at bounding box center [1100, 391] width 34 height 11
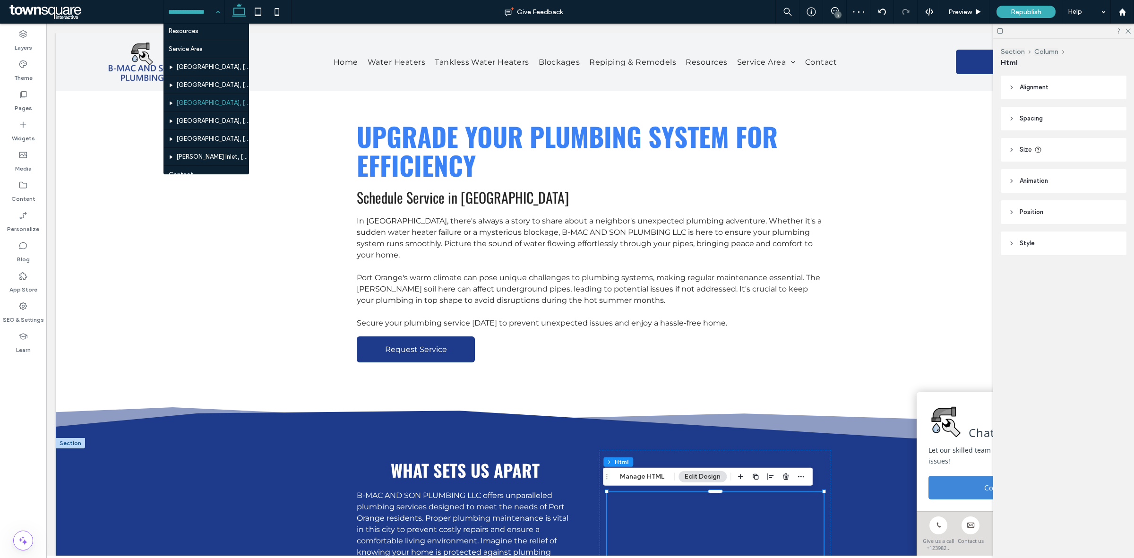
scroll to position [109, 0]
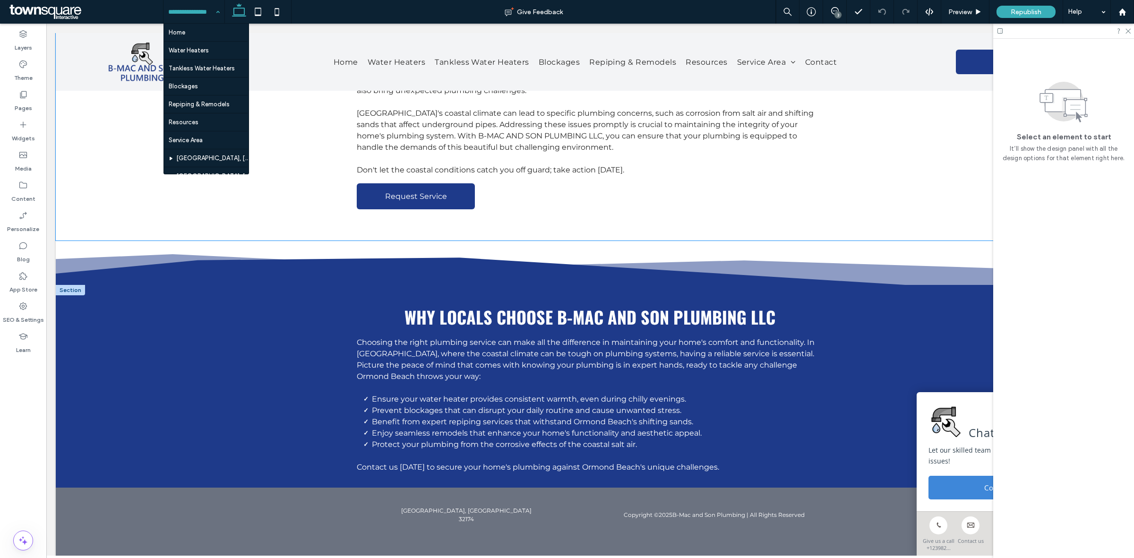
scroll to position [189, 0]
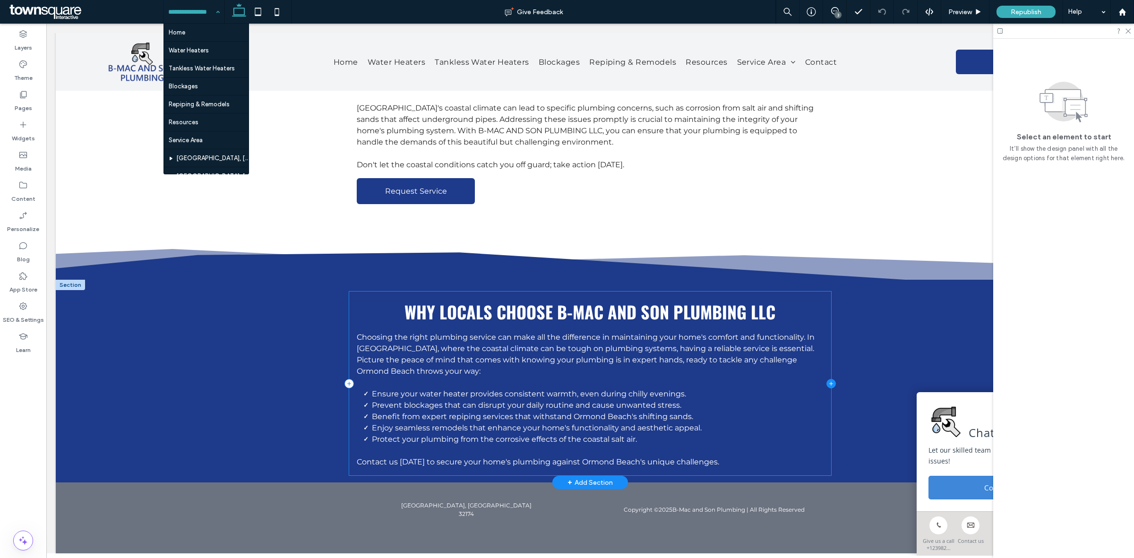
click at [827, 379] on icon at bounding box center [831, 383] width 9 height 9
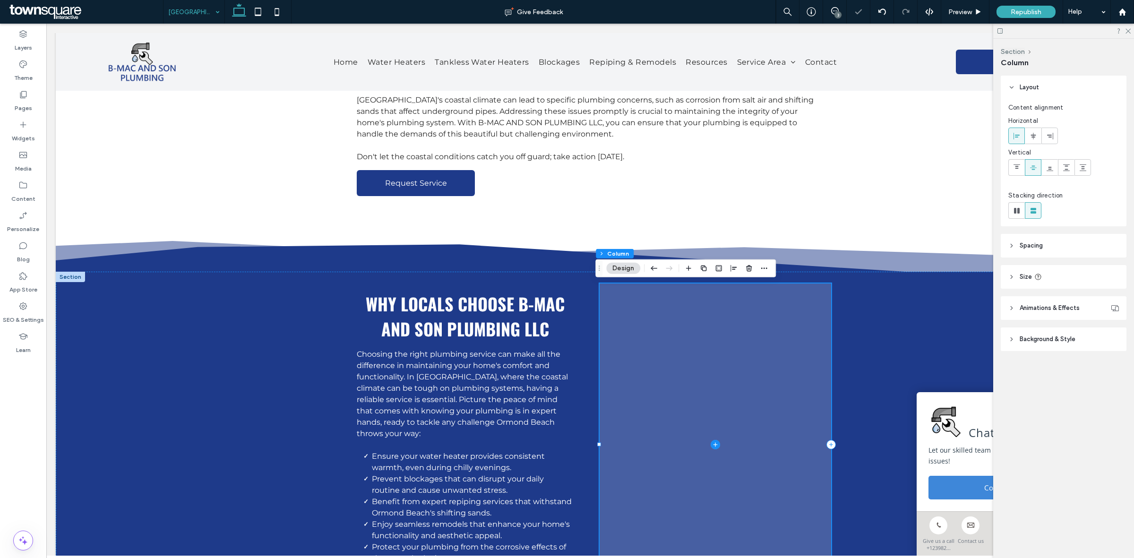
click at [705, 446] on span at bounding box center [715, 445] width 231 height 322
click at [715, 443] on icon at bounding box center [715, 445] width 0 height 4
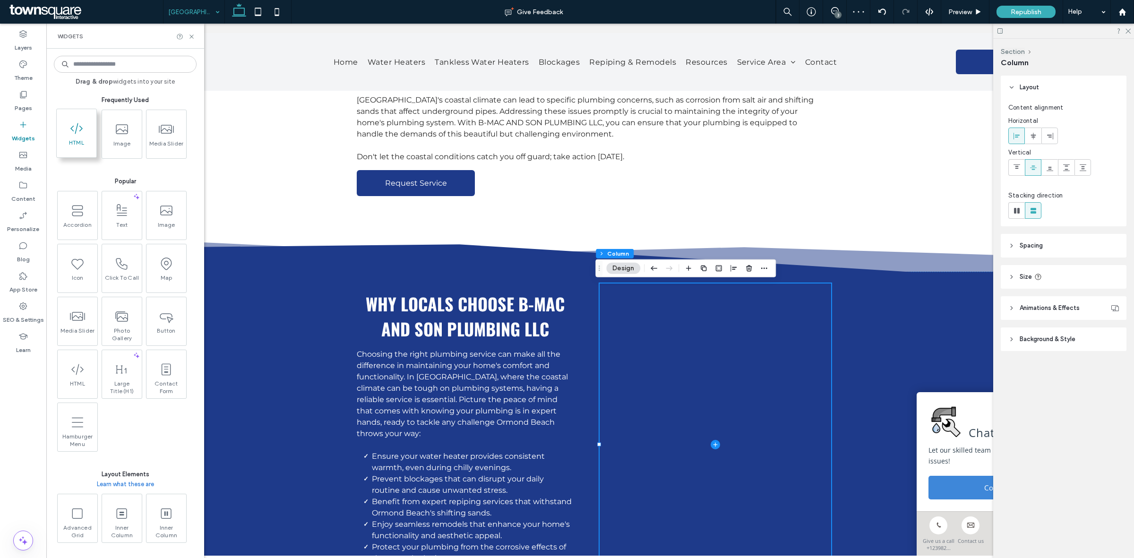
click at [78, 132] on icon at bounding box center [76, 128] width 15 height 15
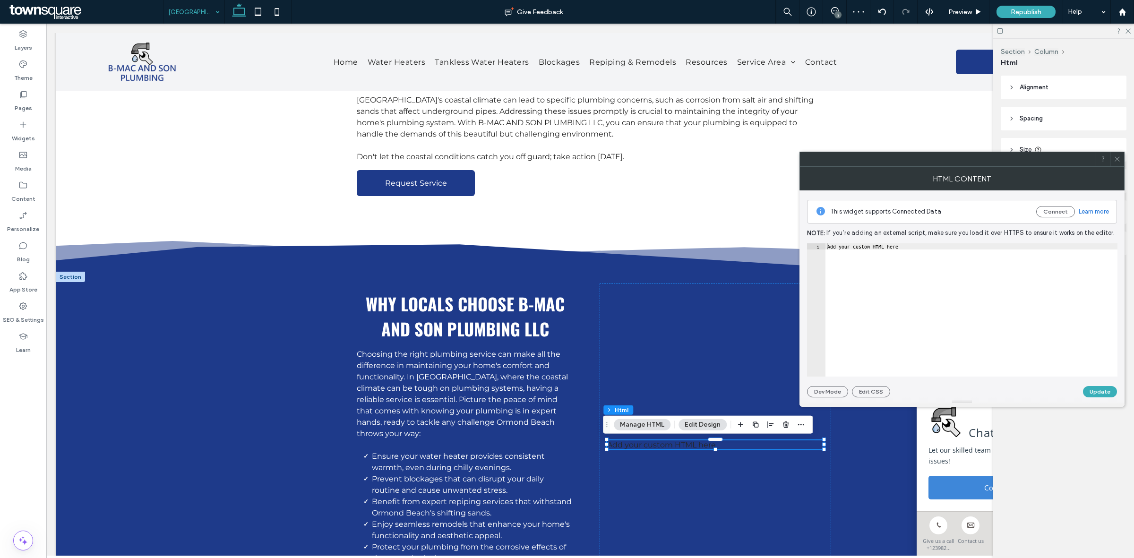
type textarea "**********"
click at [900, 320] on div "Add your custom HTML here" at bounding box center [972, 315] width 292 height 145
paste textarea "Cursor at row 1"
click at [896, 249] on div "< iframe src = "https://www.google.com/maps/embed?pb=!1m18!1m12!1m3!1d68495.639…" at bounding box center [643, 311] width 1195 height 136
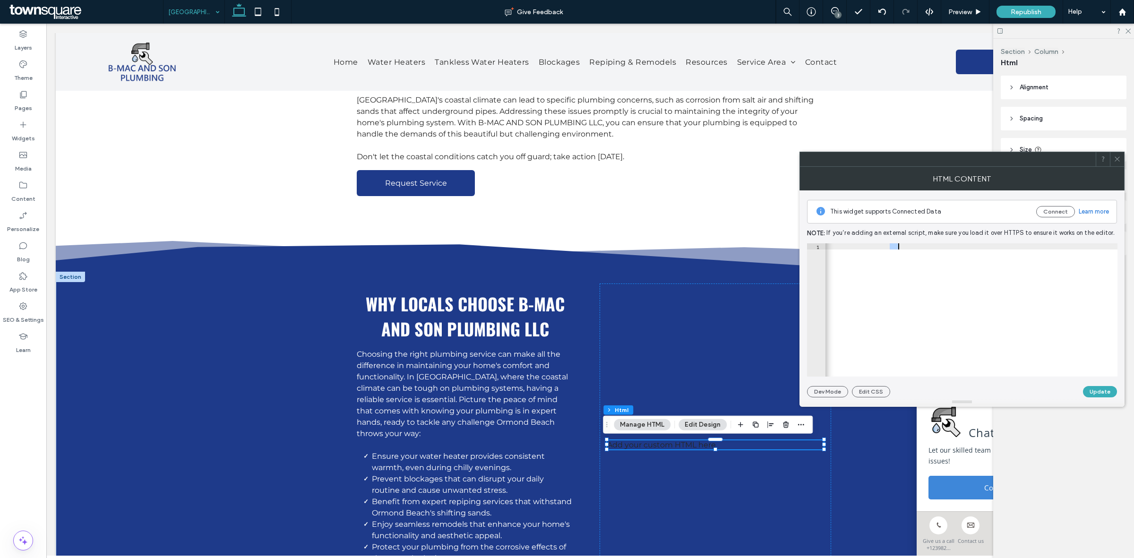
click at [896, 249] on div "< iframe src = "https://www.google.com/maps/embed?pb=!1m18!1m12!1m3!1d68495.639…" at bounding box center [643, 311] width 1195 height 136
type textarea "**********"
click at [1100, 391] on button "Update" at bounding box center [1100, 391] width 34 height 11
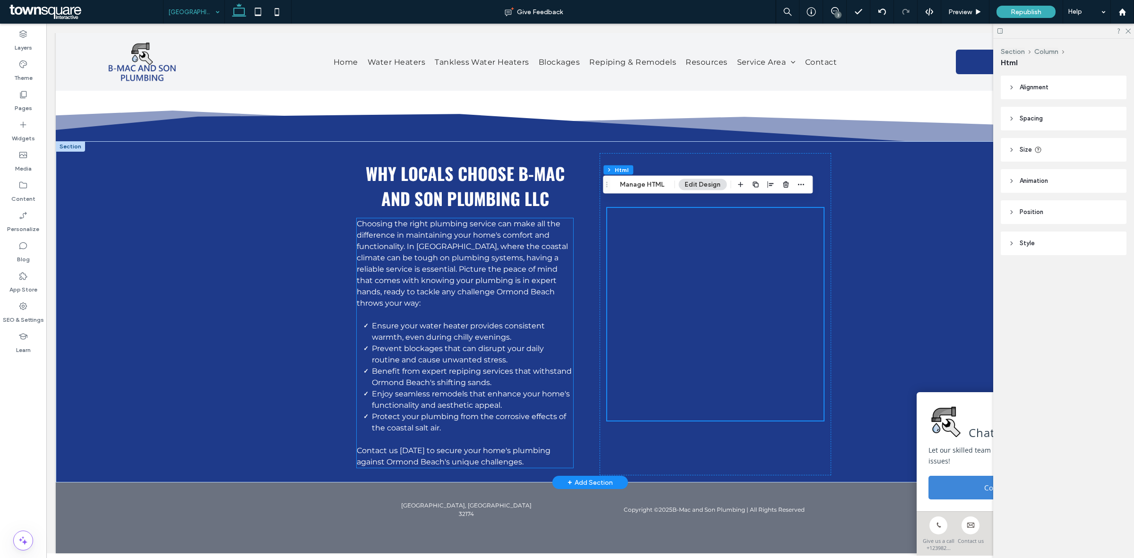
scroll to position [318, 0]
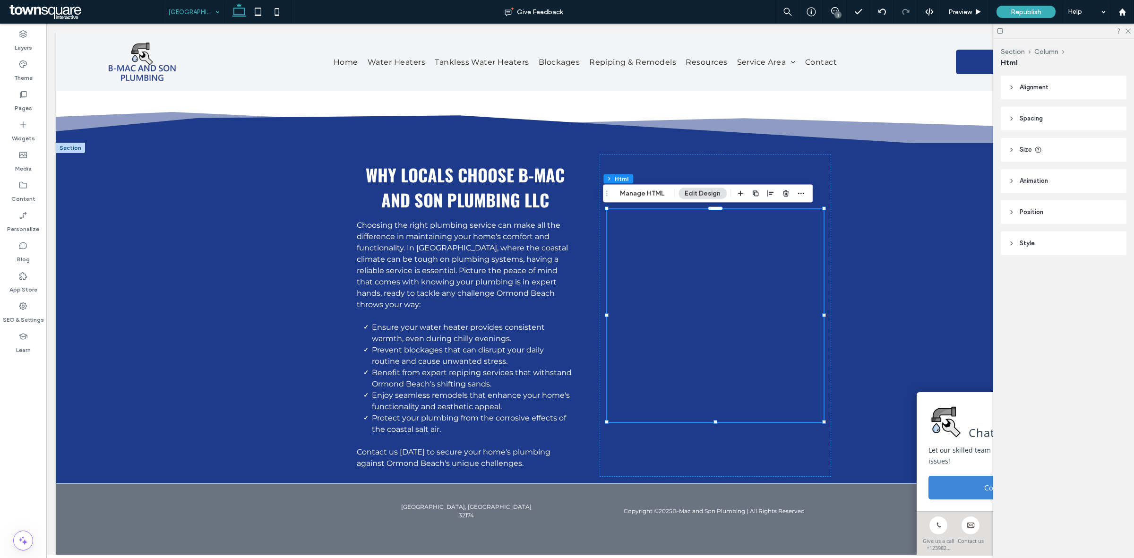
click at [237, 30] on body "**********" at bounding box center [590, 130] width 1088 height 849
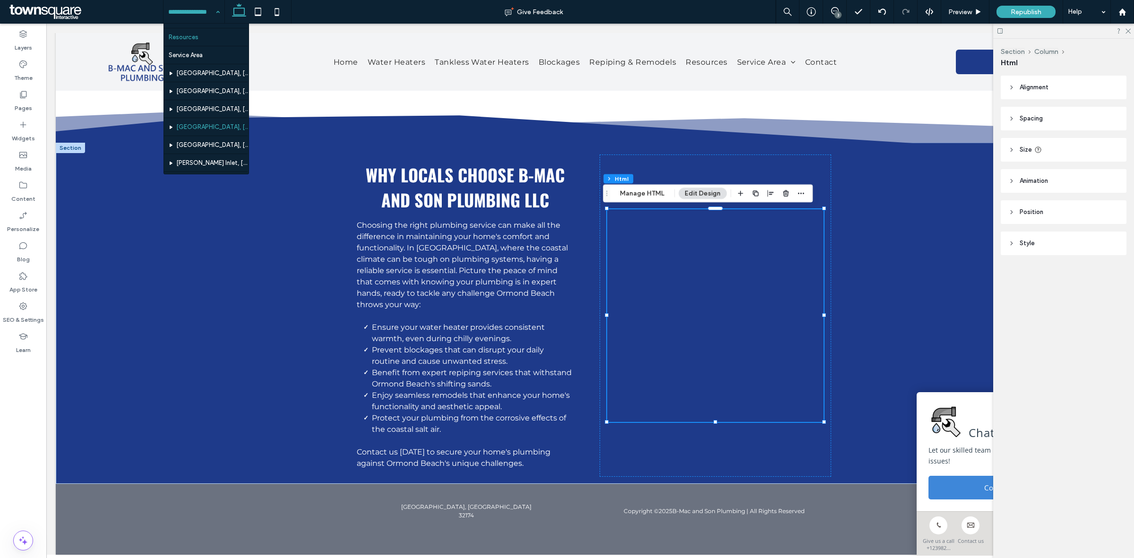
scroll to position [109, 0]
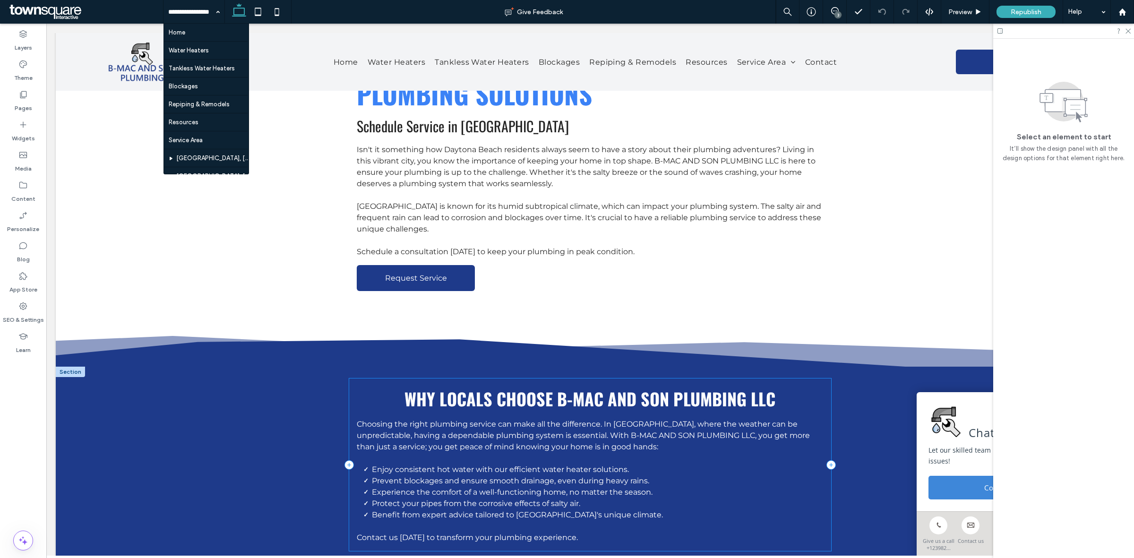
scroll to position [155, 0]
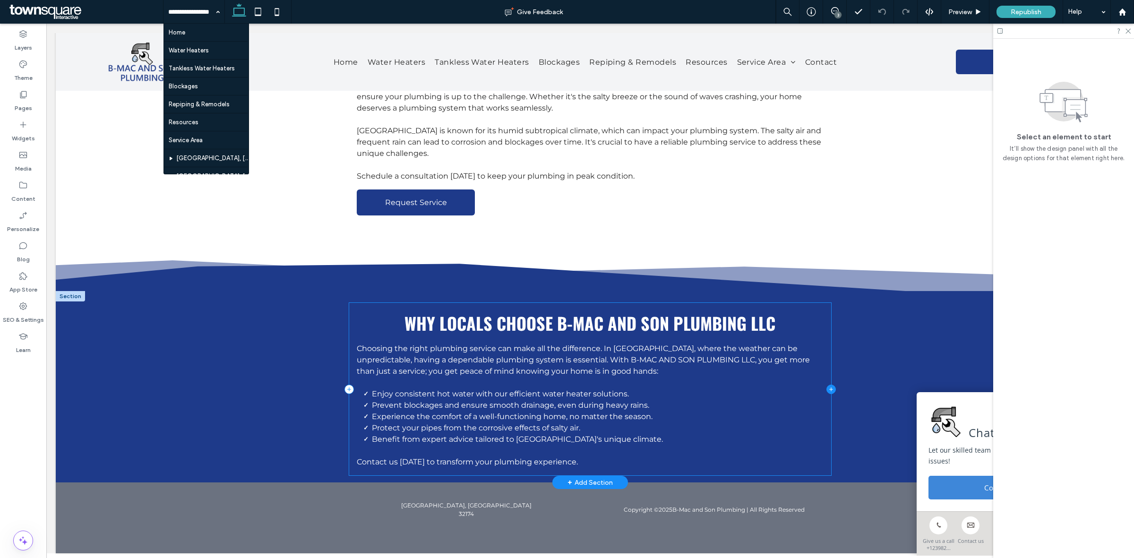
click at [827, 385] on icon at bounding box center [831, 389] width 9 height 9
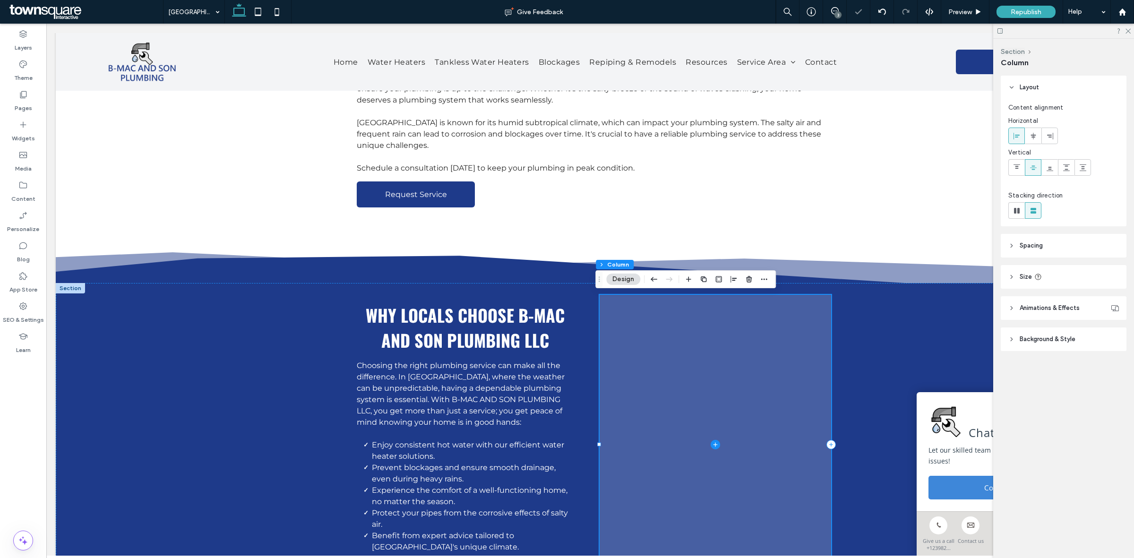
click at [711, 441] on icon at bounding box center [715, 444] width 9 height 9
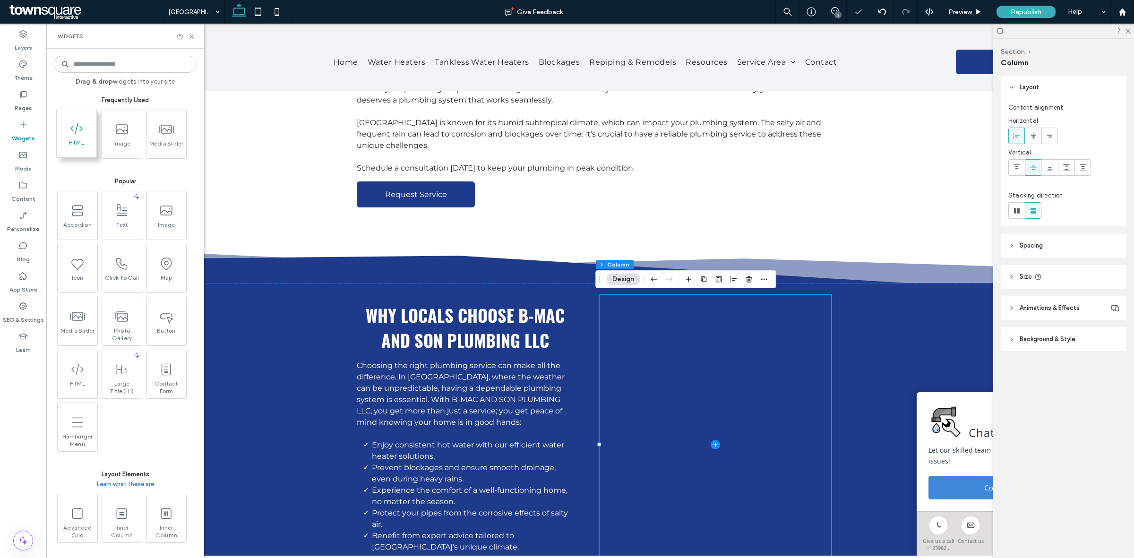
click at [81, 142] on span "HTML" at bounding box center [77, 145] width 40 height 13
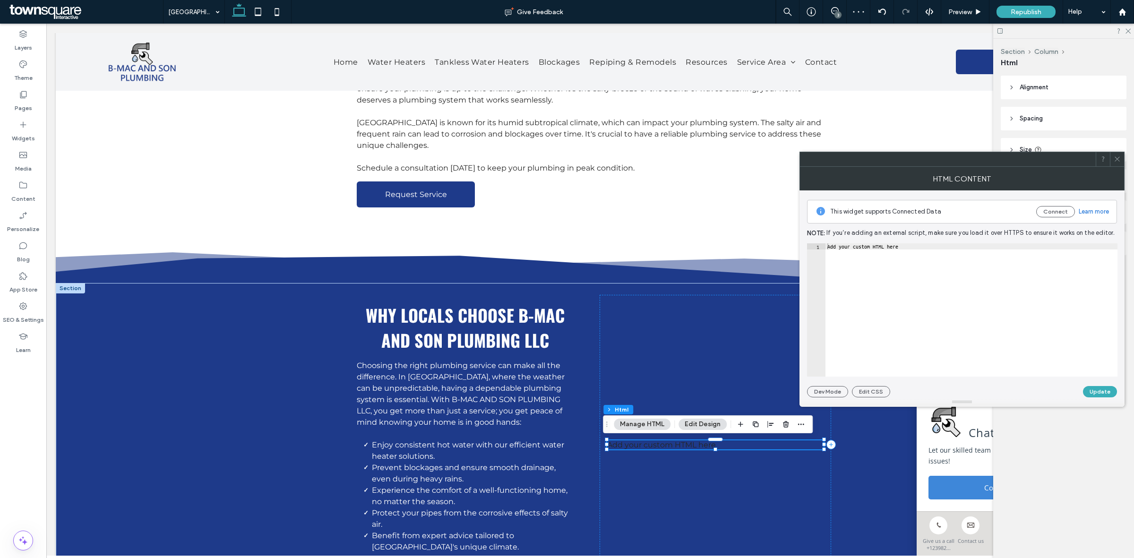
type textarea "**********"
click at [931, 311] on div "Add your custom HTML here" at bounding box center [972, 315] width 292 height 145
paste textarea "Cursor at row 1"
click at [906, 241] on div "This widget supports Connected Data Connect Learn more Note: If you’re adding a…" at bounding box center [962, 293] width 310 height 207
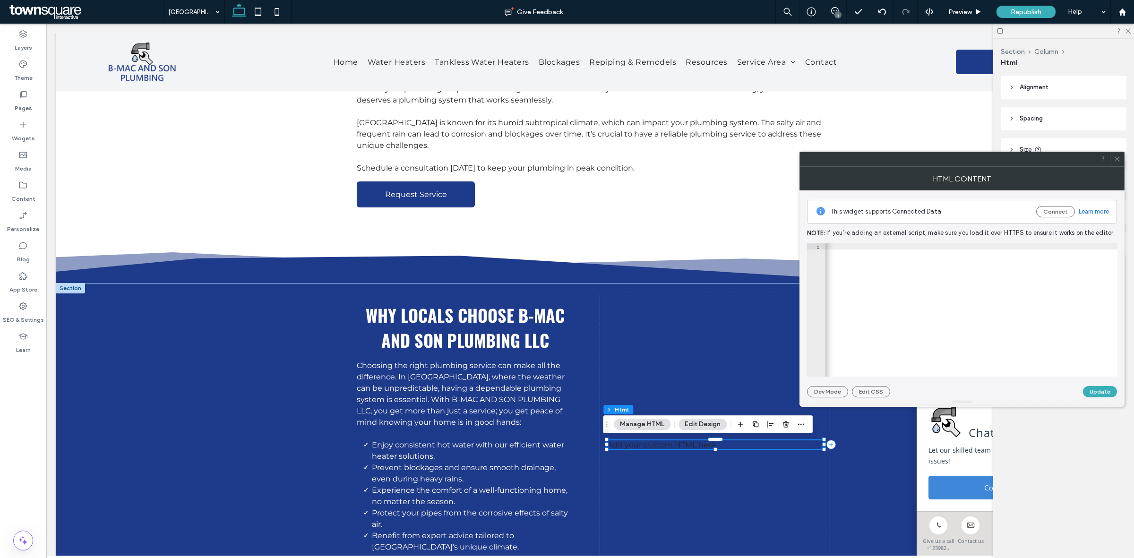
click at [907, 246] on div "< iframe src = "https://www.google.com/maps/embed?pb=!1m18!1m12!1m3!1d68495.639…" at bounding box center [655, 311] width 1198 height 136
type textarea "**********"
click at [1095, 389] on button "Update" at bounding box center [1100, 391] width 34 height 11
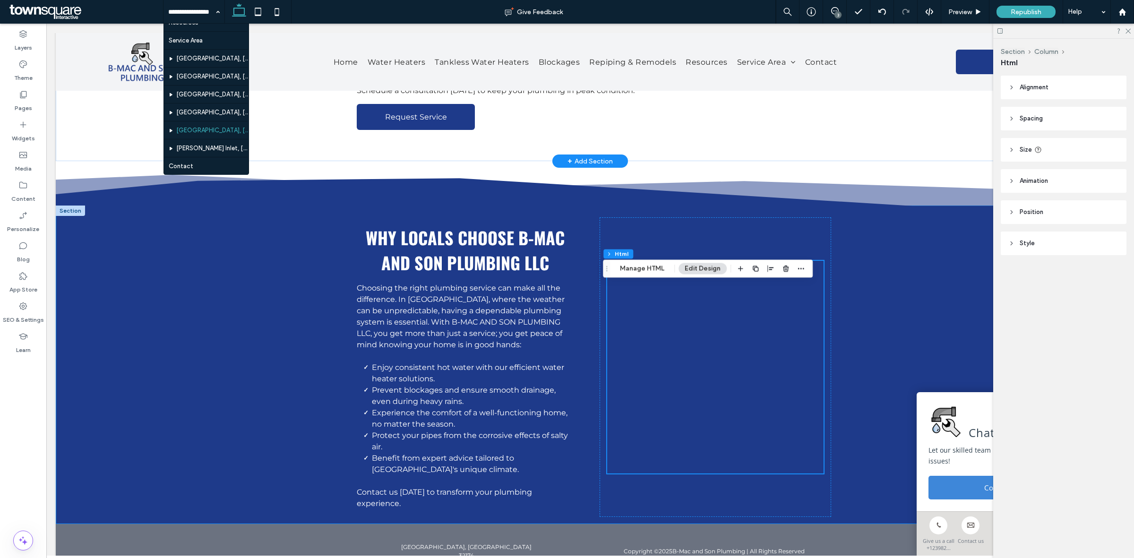
scroll to position [236, 0]
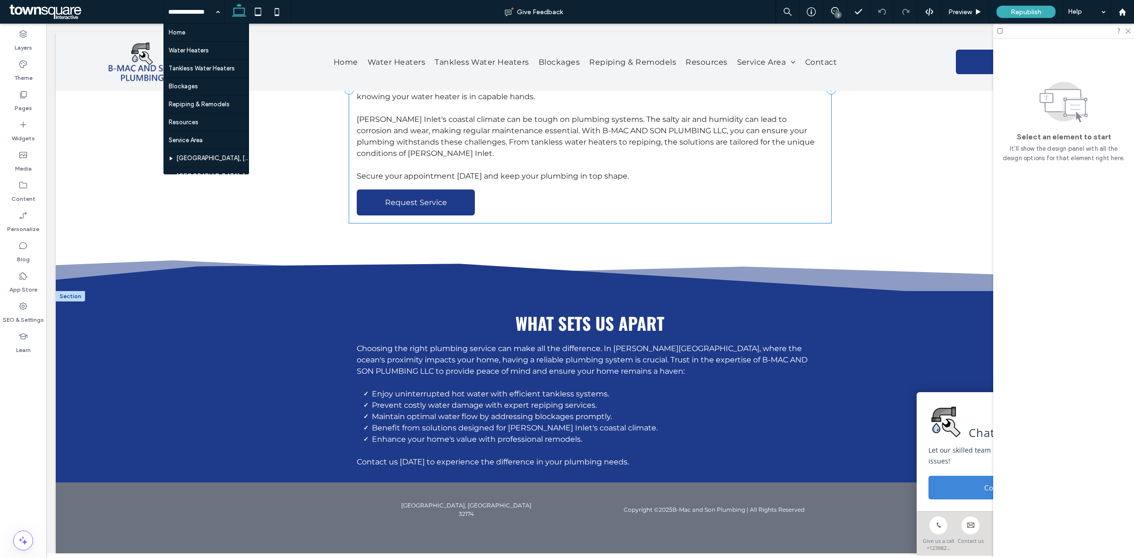
scroll to position [166, 0]
click at [827, 385] on icon at bounding box center [831, 389] width 9 height 9
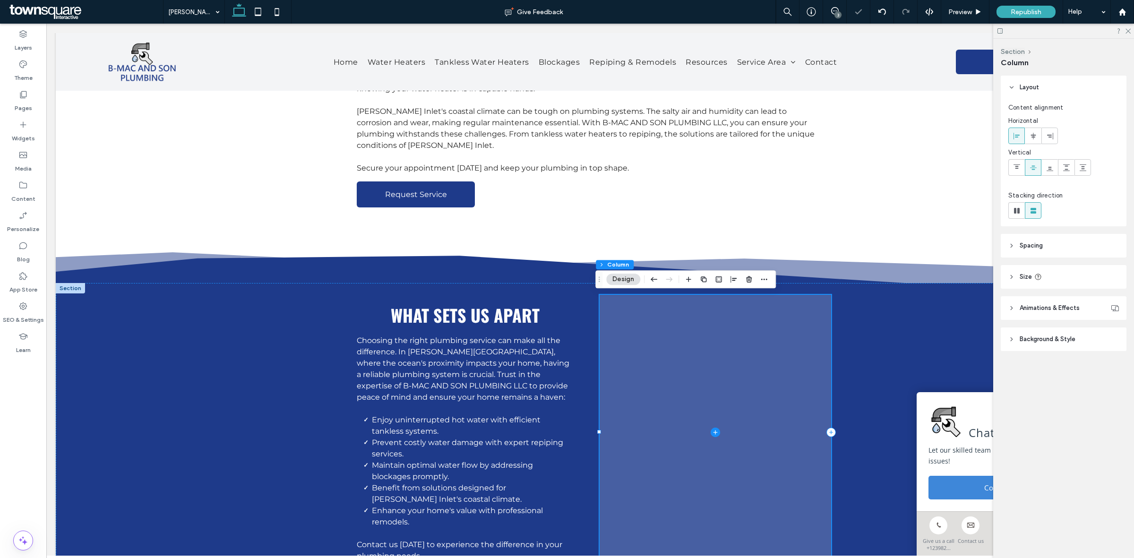
click at [714, 434] on icon at bounding box center [715, 432] width 9 height 9
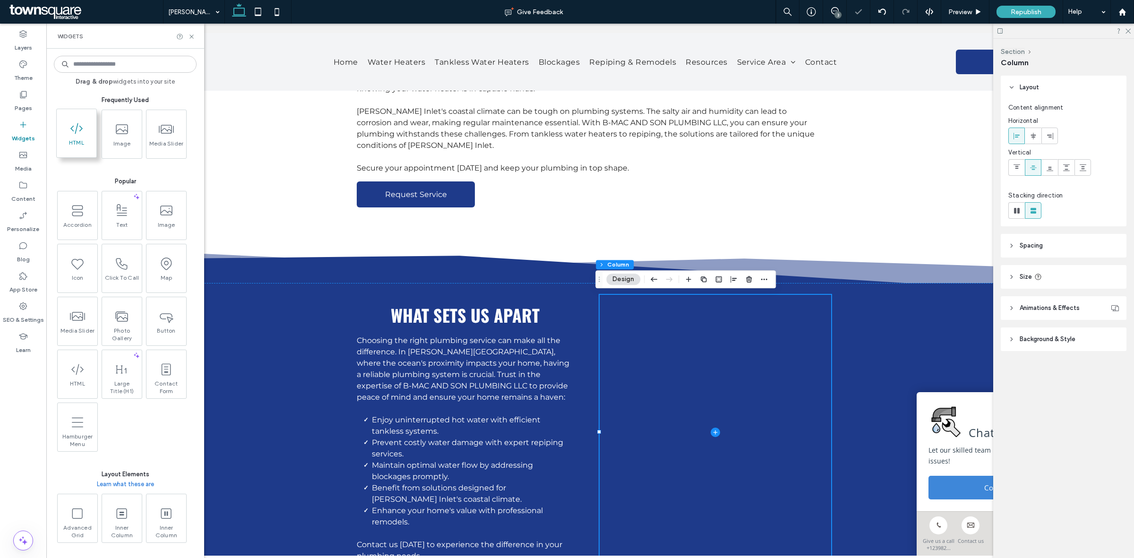
click at [88, 142] on span "HTML" at bounding box center [77, 145] width 40 height 13
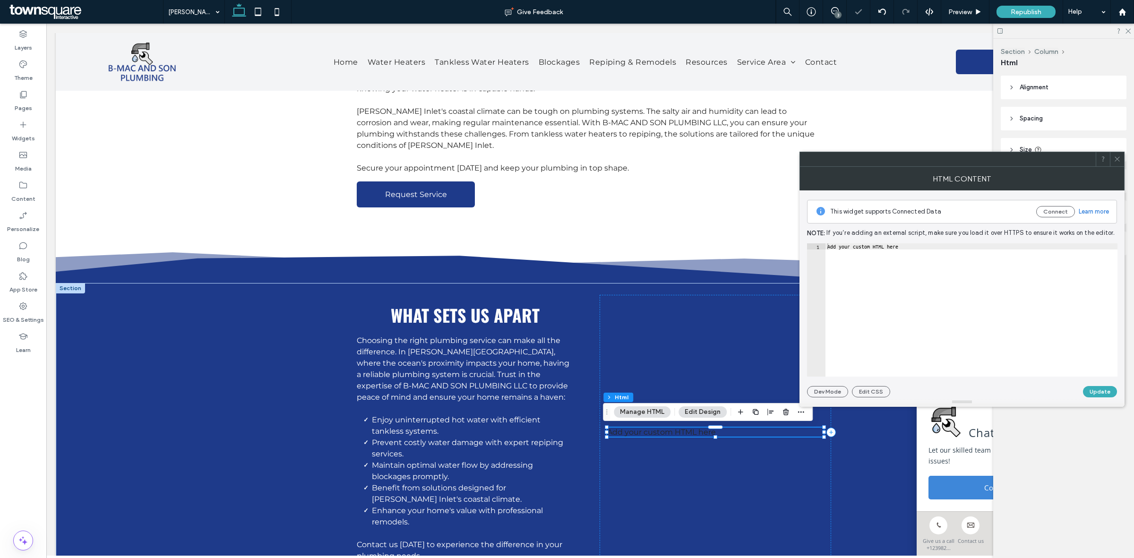
type textarea "**********"
click at [970, 313] on div "Add your custom HTML here" at bounding box center [972, 315] width 292 height 145
paste textarea "Cursor at row 1"
click at [1017, 246] on div "< iframe src = "https://www.google.com/maps/embed?pb=!1m18!1m12!1m3!1d34316.178…" at bounding box center [765, 311] width 1198 height 136
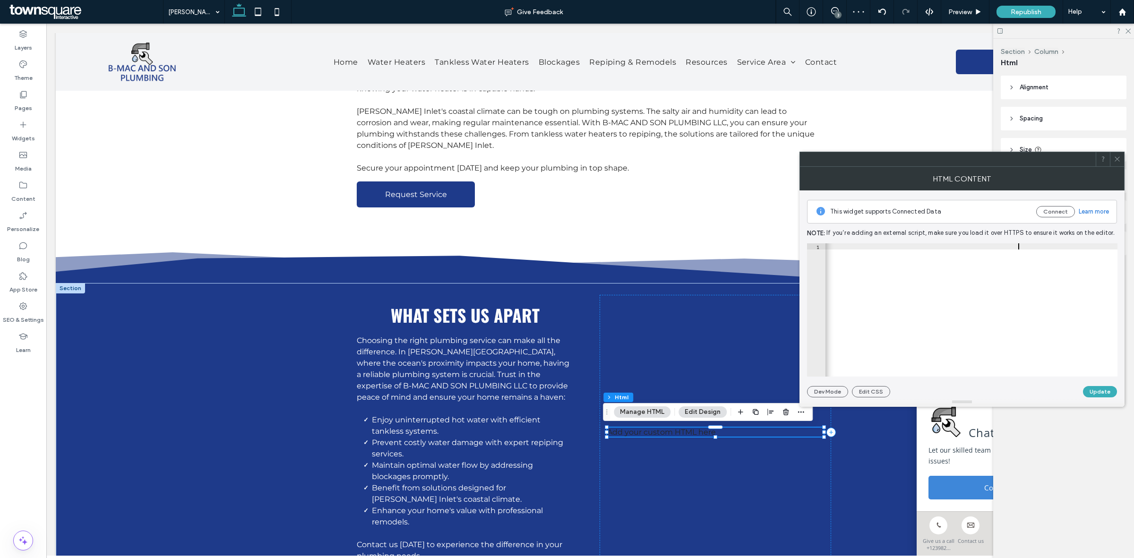
click at [1017, 246] on div "< iframe src = "https://www.google.com/maps/embed?pb=!1m18!1m12!1m3!1d34316.178…" at bounding box center [765, 311] width 1198 height 136
type textarea "**********"
click at [1096, 391] on button "Update" at bounding box center [1100, 391] width 34 height 11
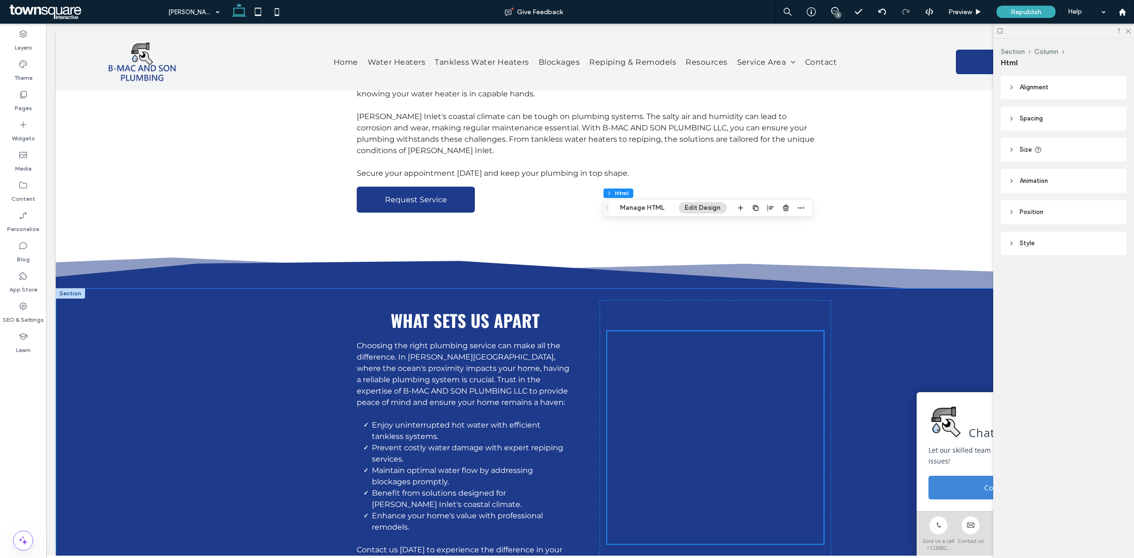
scroll to position [0, 0]
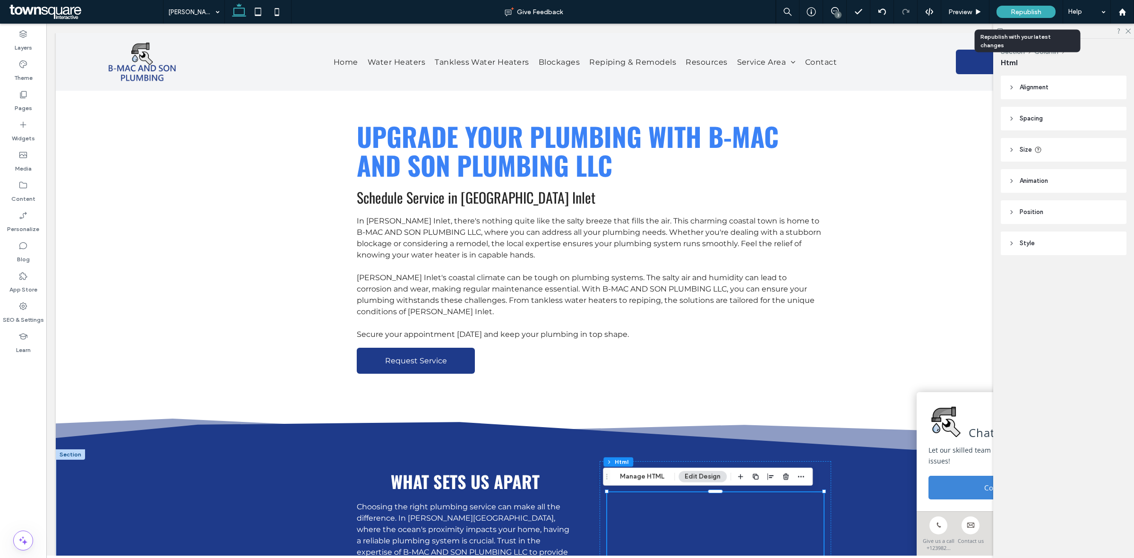
click at [1023, 19] on div "Republish" at bounding box center [1026, 12] width 59 height 24
click at [1040, 10] on span "Republish" at bounding box center [1026, 12] width 31 height 8
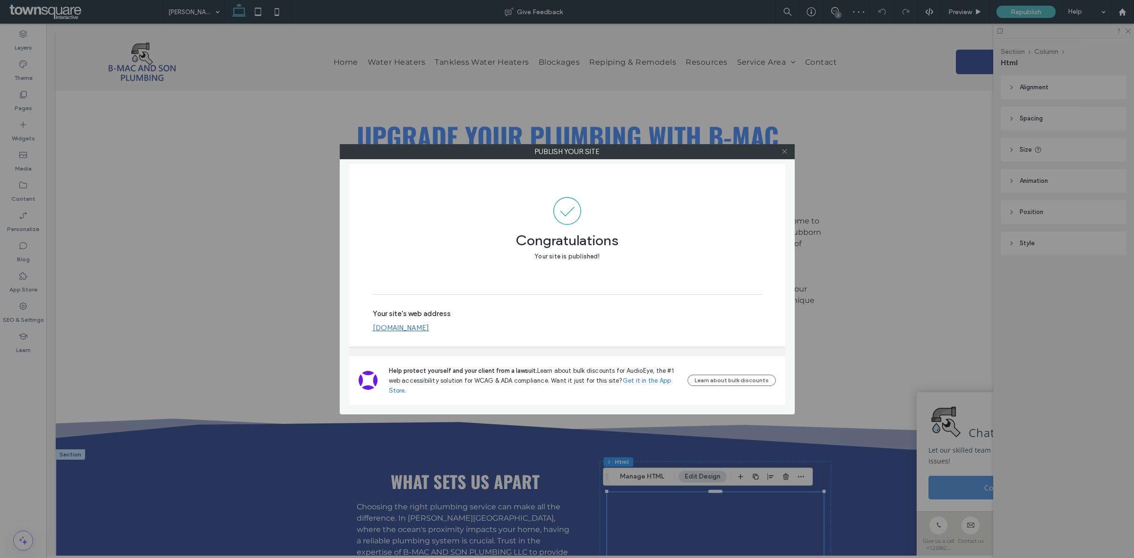
click at [784, 154] on icon at bounding box center [784, 151] width 7 height 7
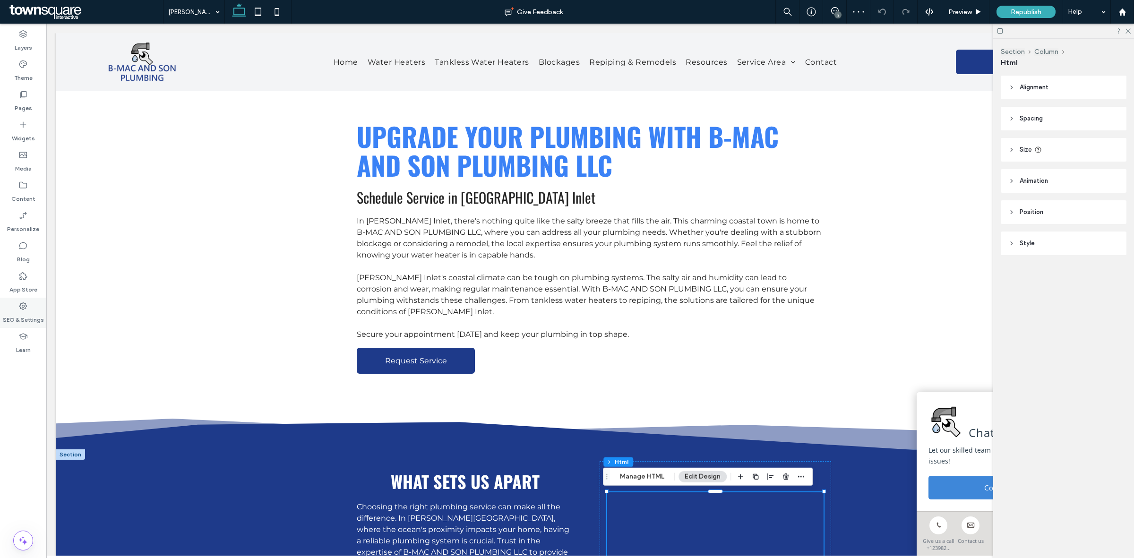
click at [30, 312] on label "SEO & Settings" at bounding box center [23, 317] width 41 height 13
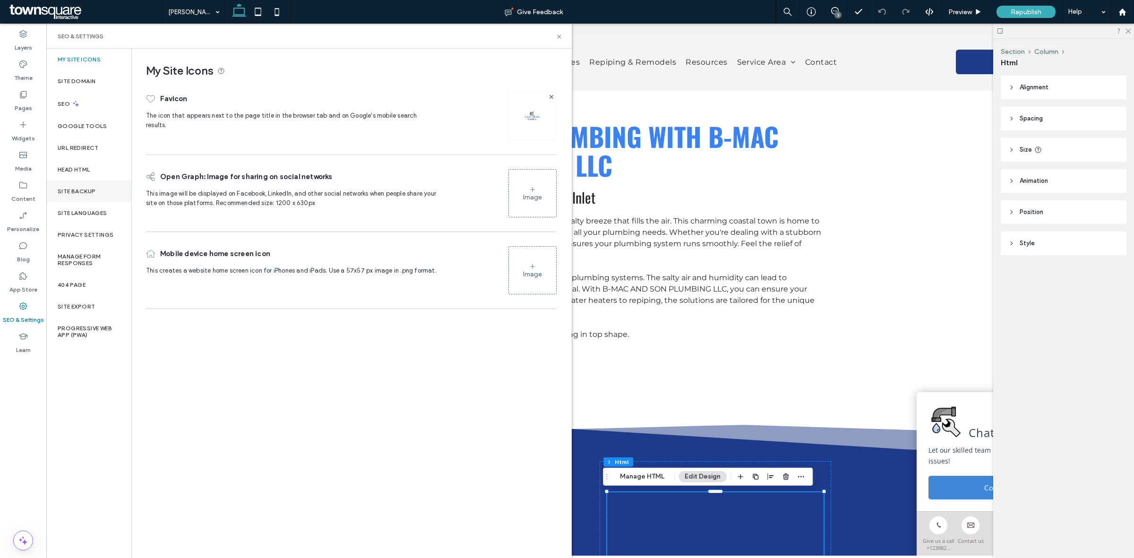
click at [90, 193] on label "Site Backup" at bounding box center [77, 191] width 38 height 7
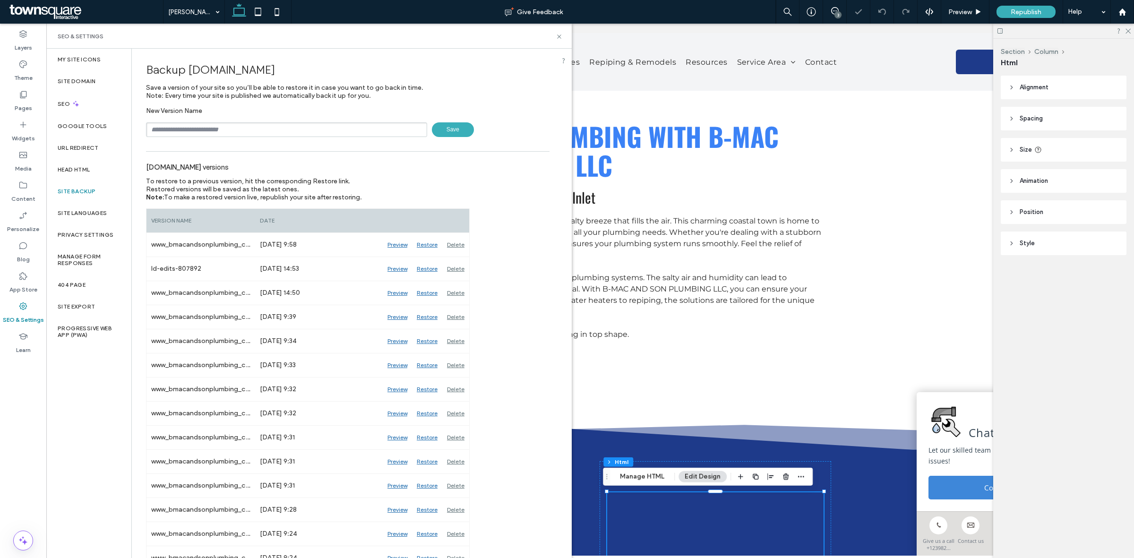
click at [314, 130] on input "text" at bounding box center [286, 129] width 281 height 15
paste input "******"
type input "*********"
click at [447, 131] on span "Save" at bounding box center [453, 129] width 42 height 15
drag, startPoint x: 558, startPoint y: 36, endPoint x: 512, endPoint y: 14, distance: 51.4
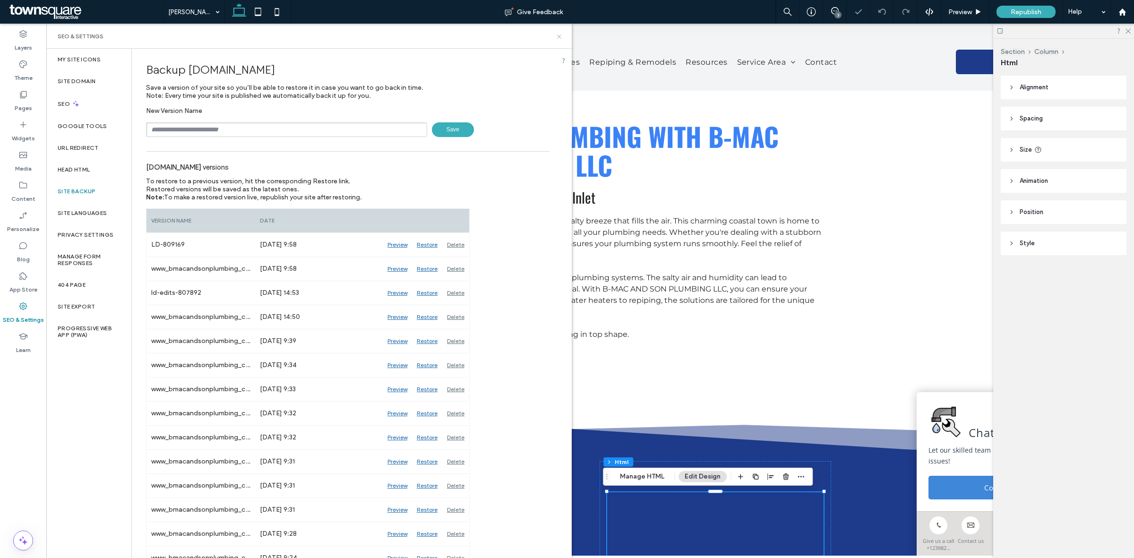
click at [558, 36] on icon at bounding box center [559, 36] width 7 height 7
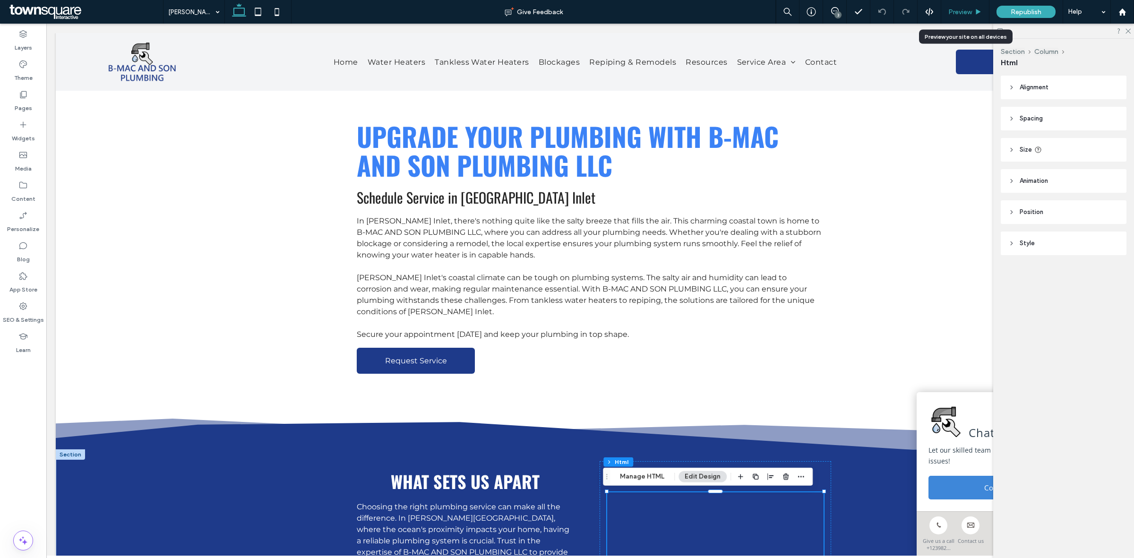
click at [963, 12] on span "Preview" at bounding box center [961, 12] width 24 height 8
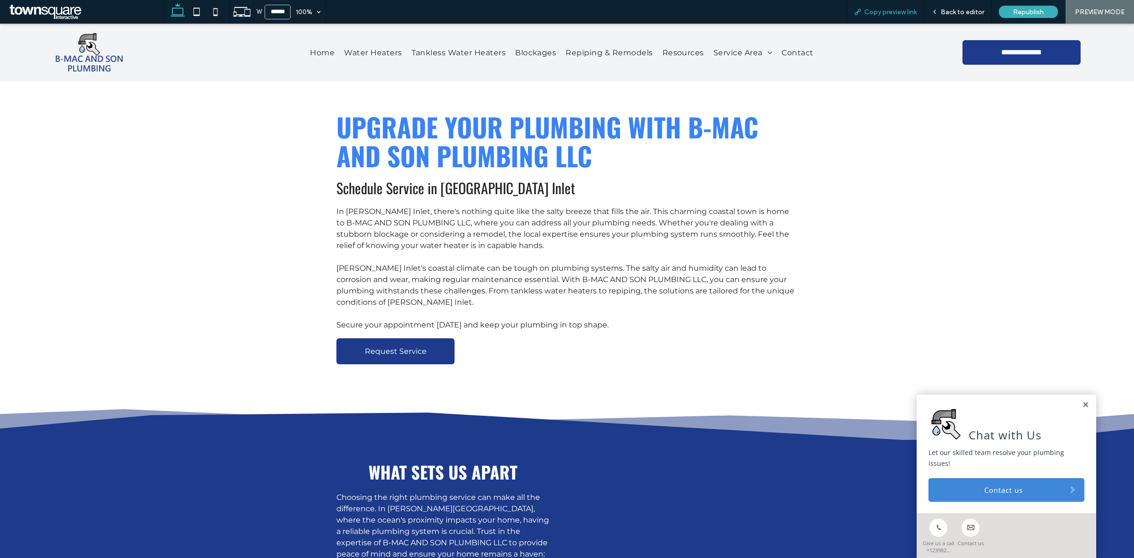
click at [897, 15] on span "Copy preview link" at bounding box center [891, 12] width 52 height 8
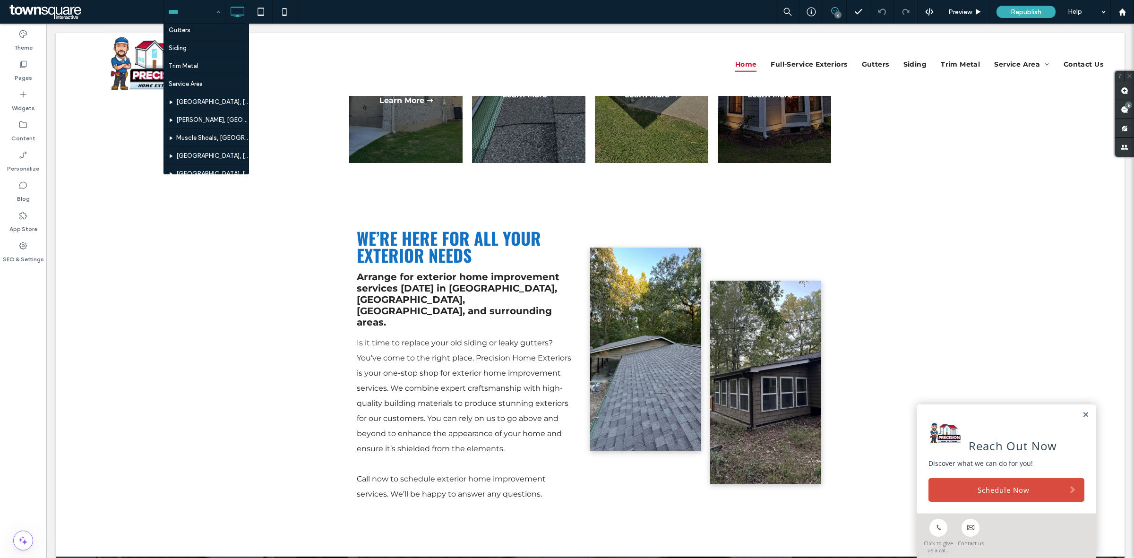
scroll to position [59, 0]
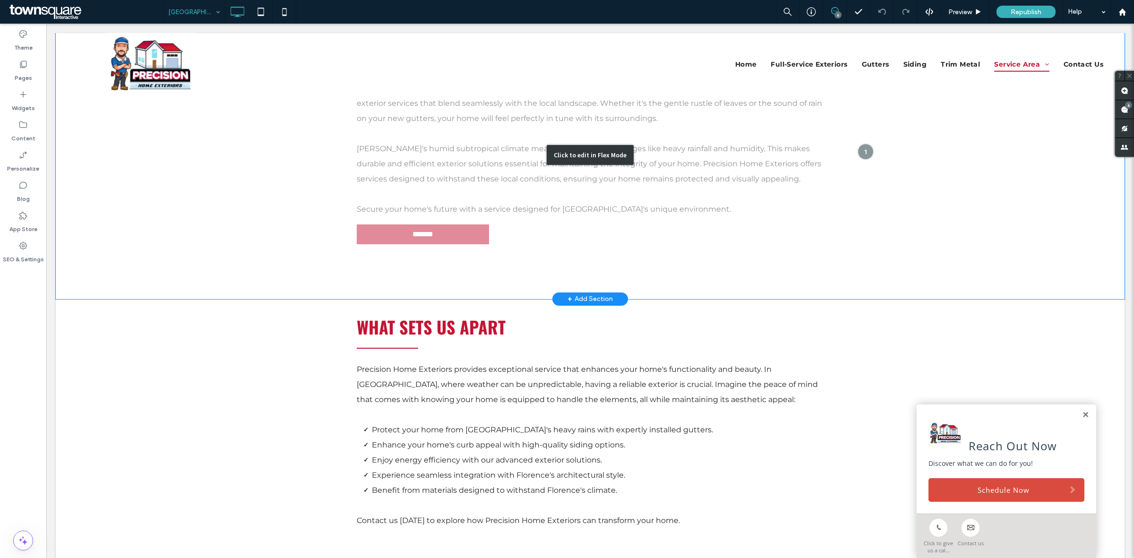
scroll to position [308, 0]
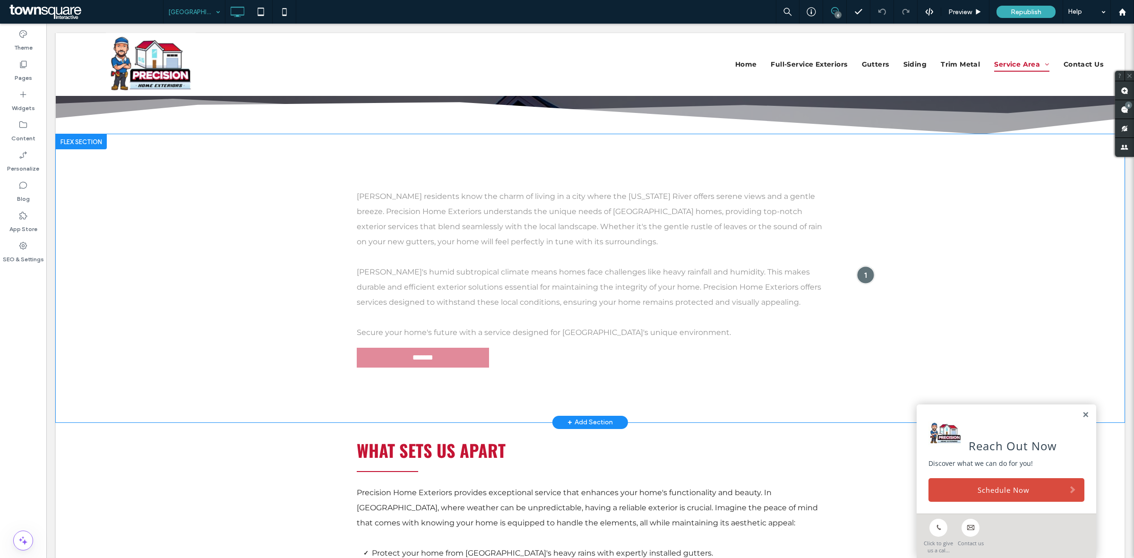
click at [857, 270] on div at bounding box center [865, 275] width 17 height 17
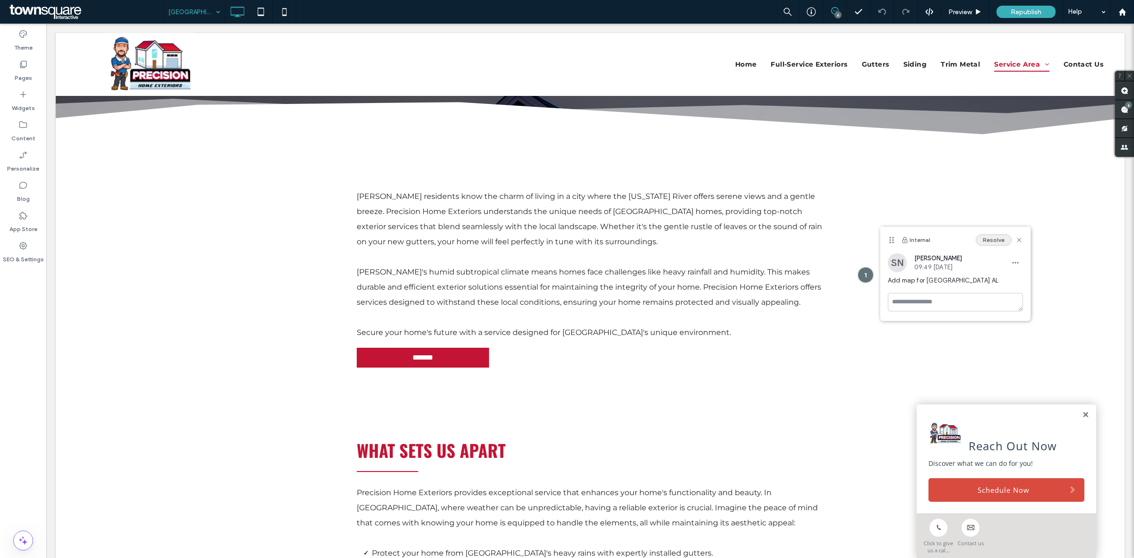
click at [998, 243] on button "Resolve" at bounding box center [994, 239] width 36 height 11
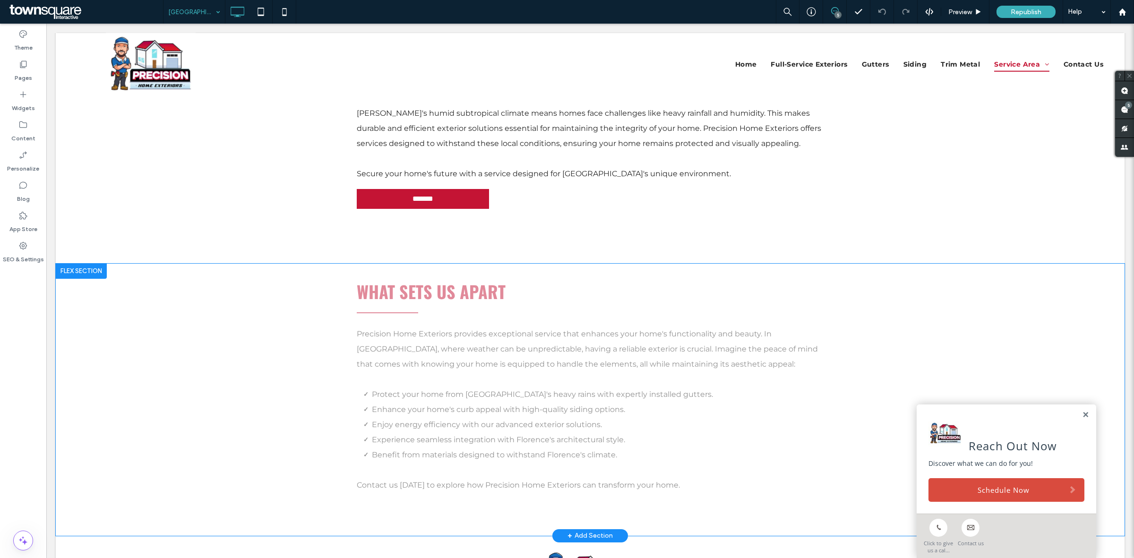
scroll to position [485, 0]
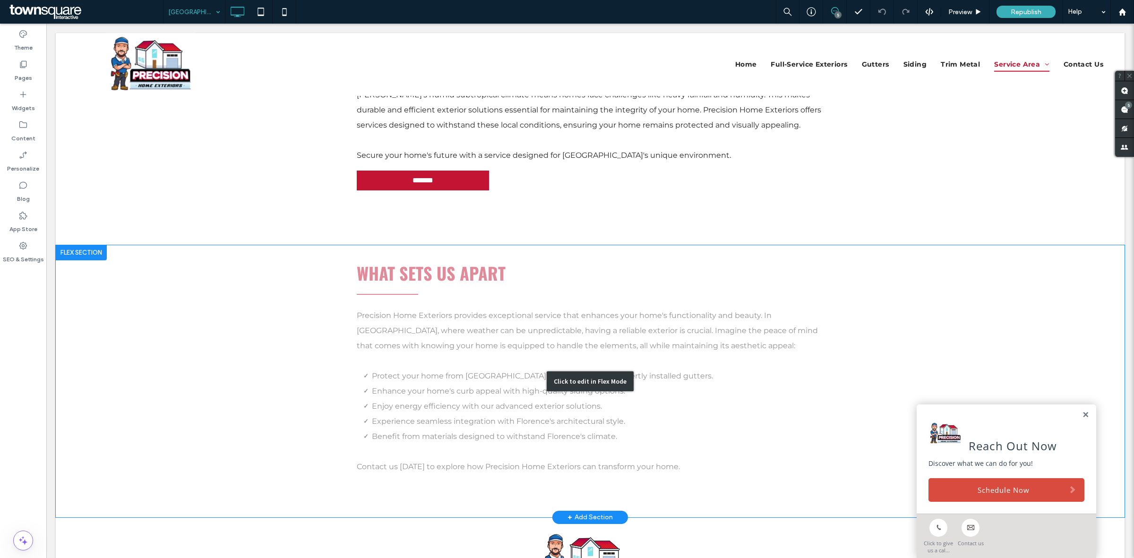
click at [816, 342] on div "Click to edit in Flex Mode" at bounding box center [590, 381] width 1069 height 272
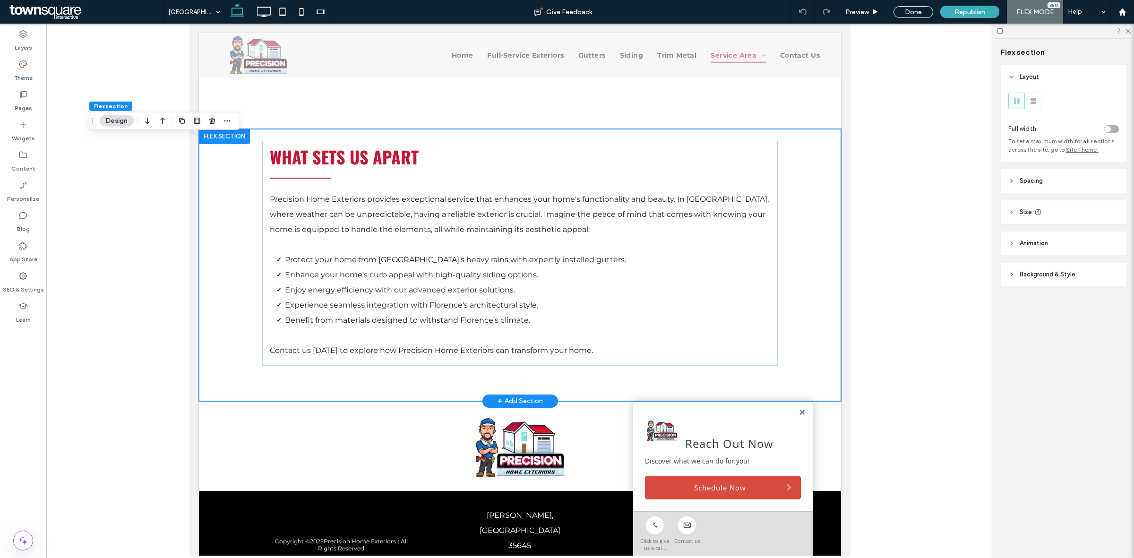
scroll to position [604, 0]
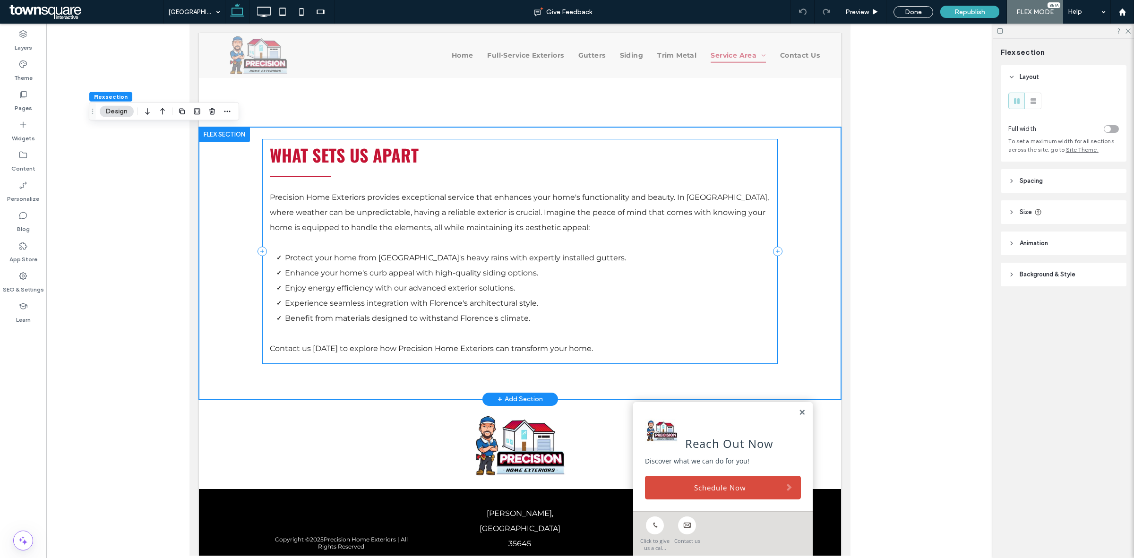
click at [773, 249] on icon at bounding box center [777, 251] width 9 height 9
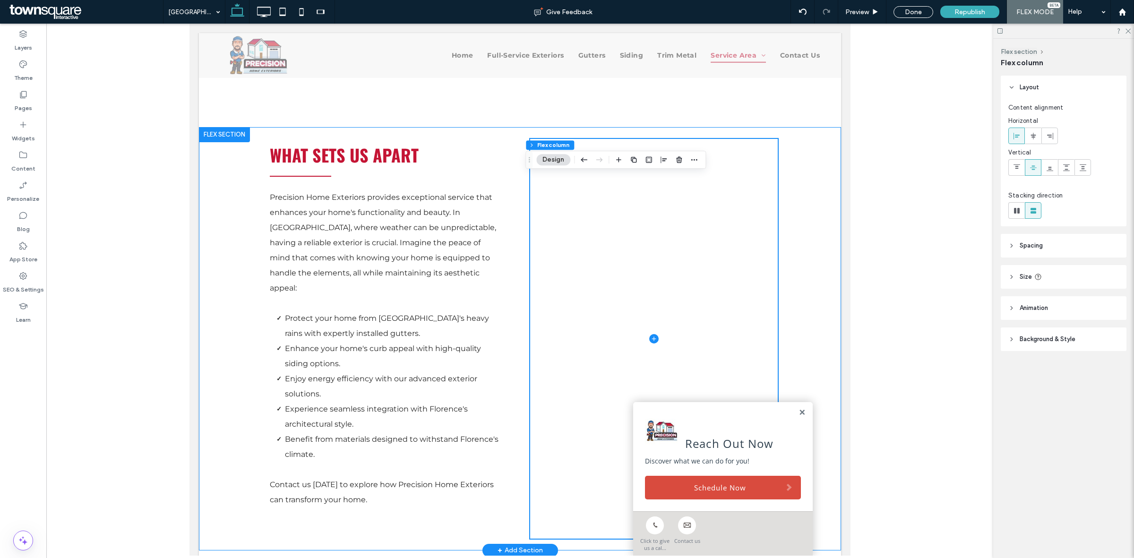
scroll to position [485, 0]
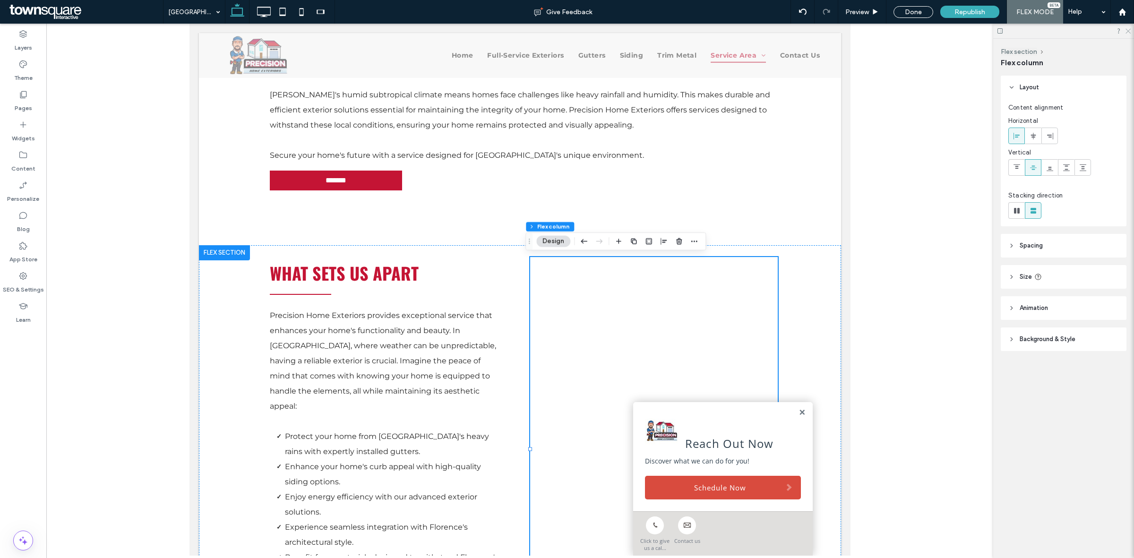
click at [1131, 31] on icon at bounding box center [1128, 30] width 6 height 6
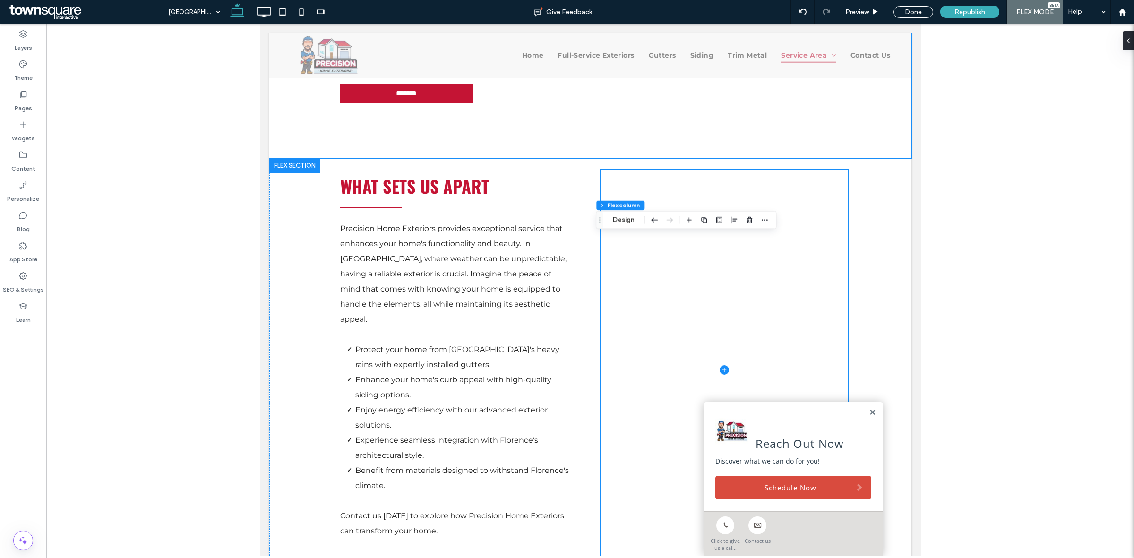
scroll to position [604, 0]
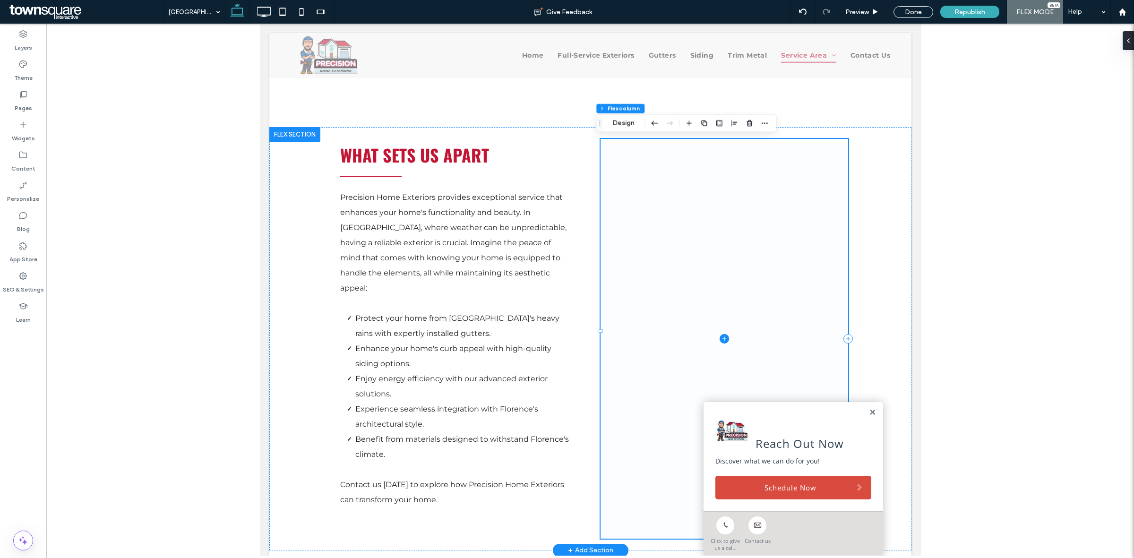
click at [724, 337] on icon at bounding box center [724, 339] width 0 height 4
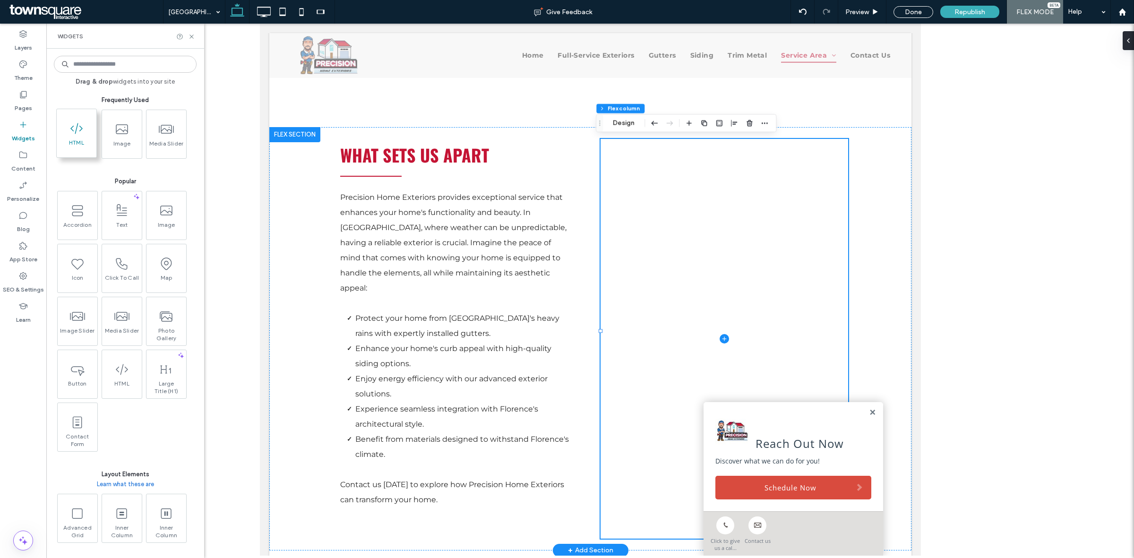
click at [66, 131] on span at bounding box center [77, 128] width 40 height 21
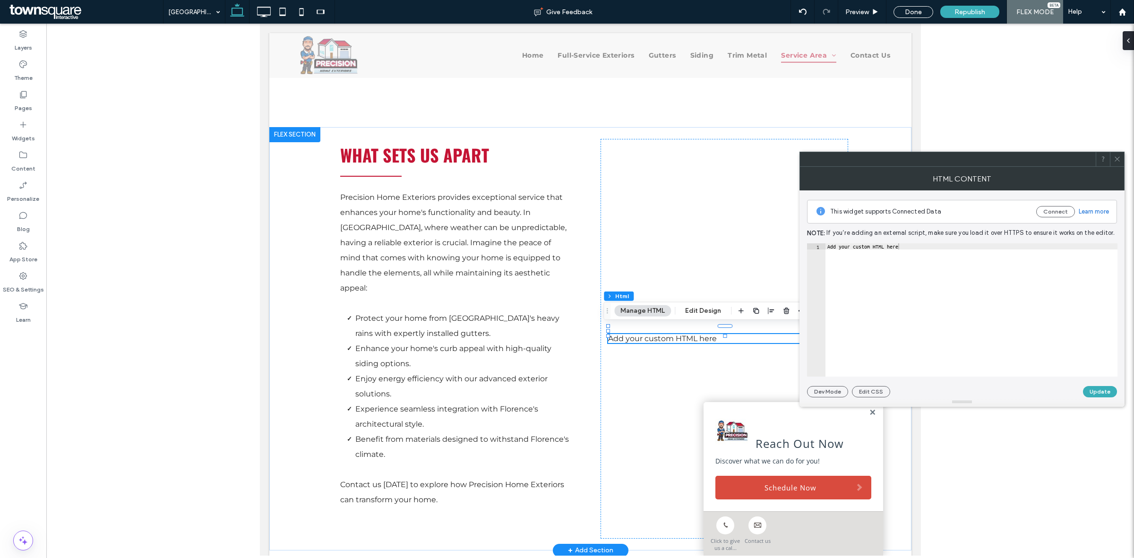
type textarea "**********"
click at [960, 295] on div "Add your custom HTML here" at bounding box center [972, 315] width 292 height 145
paste textarea "Cursor at row 1"
click at [896, 247] on div "< iframe src = "https://www.google.com/maps/embed?pb=!1m18!1m12!1m3!1d64473.126…" at bounding box center [653, 311] width 1178 height 136
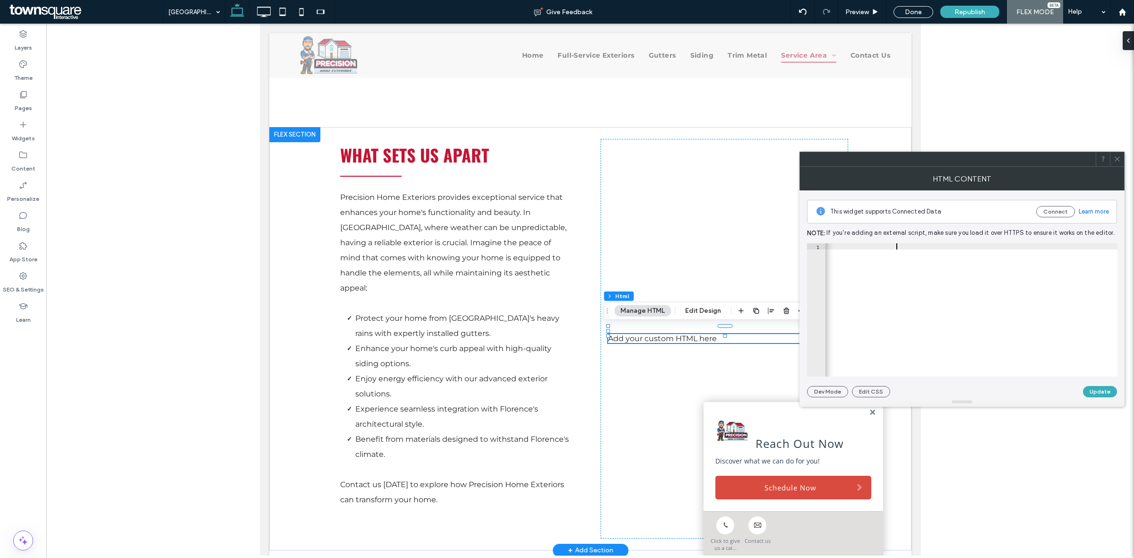
click at [896, 247] on div "< iframe src = "https://www.google.com/maps/embed?pb=!1m18!1m12!1m3!1d64473.126…" at bounding box center [653, 311] width 1178 height 136
type textarea "**********"
click at [1109, 392] on button "Update" at bounding box center [1100, 391] width 34 height 11
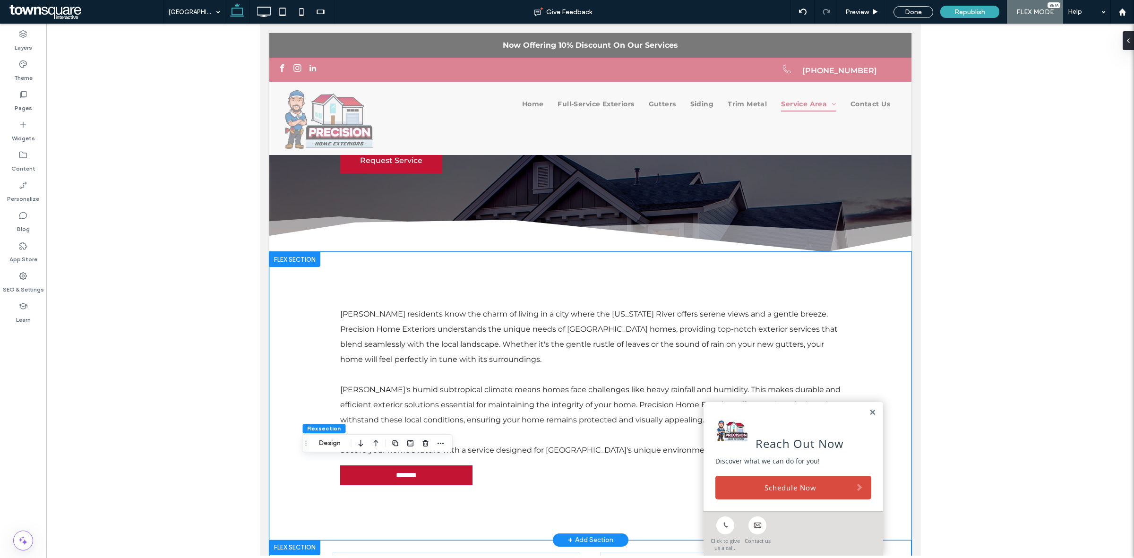
scroll to position [109, 0]
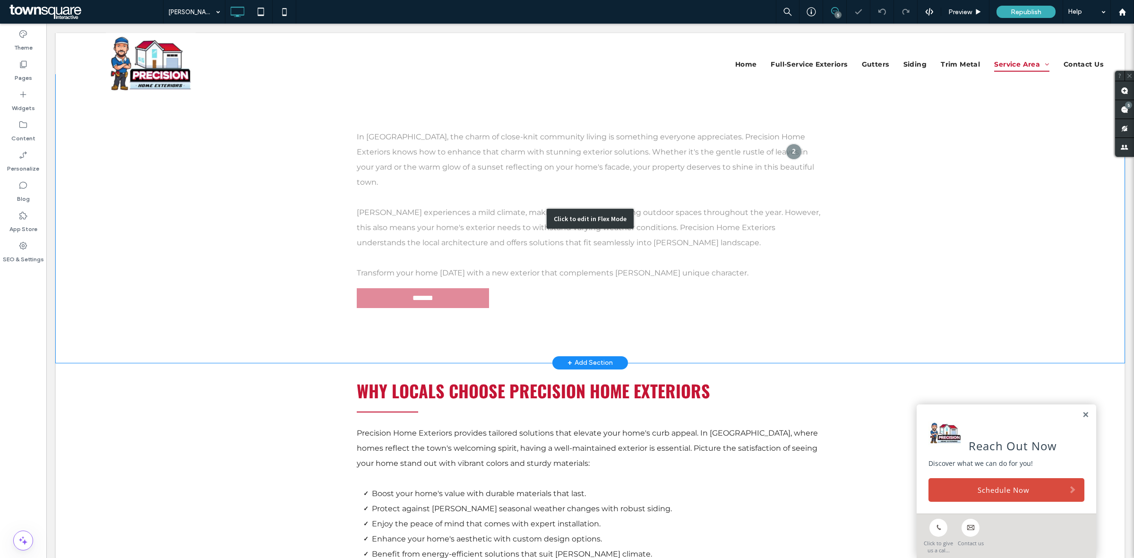
scroll to position [354, 0]
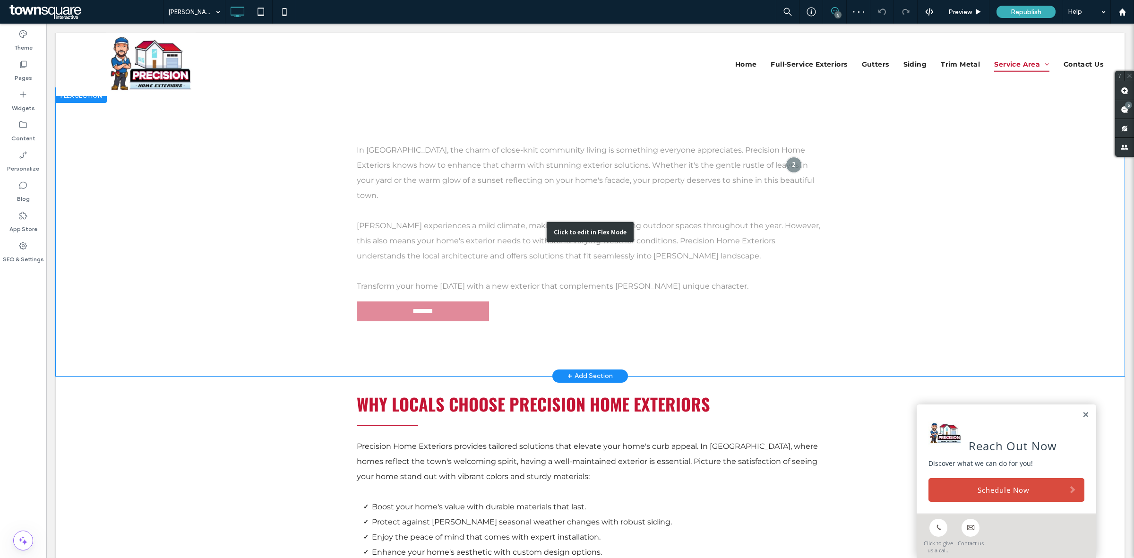
click at [778, 156] on div "Click to edit in Flex Mode" at bounding box center [590, 232] width 1069 height 288
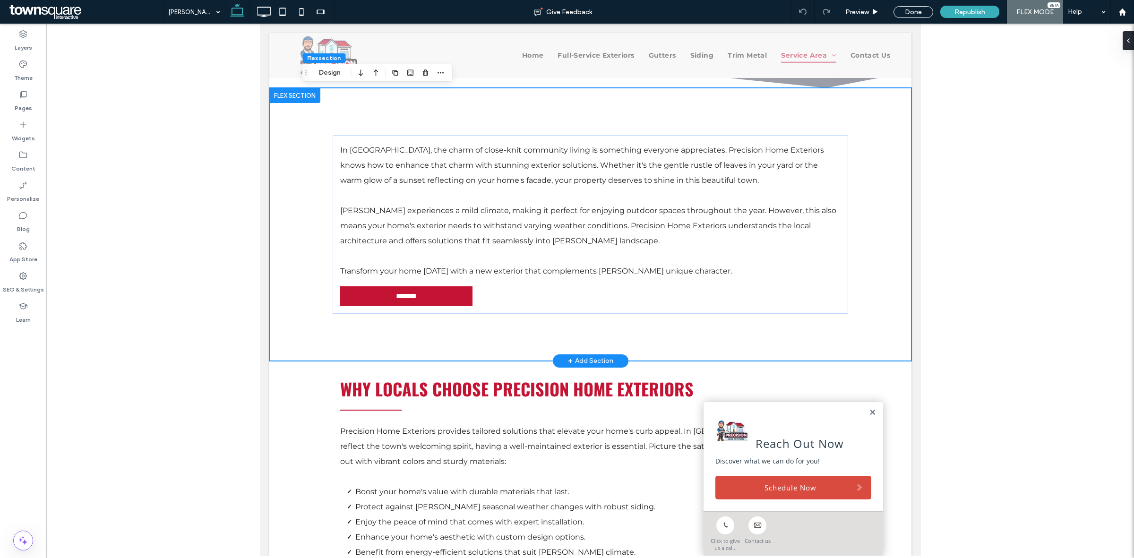
click at [864, 152] on div "**********" at bounding box center [590, 224] width 567 height 273
click at [1019, 203] on div at bounding box center [590, 290] width 1088 height 532
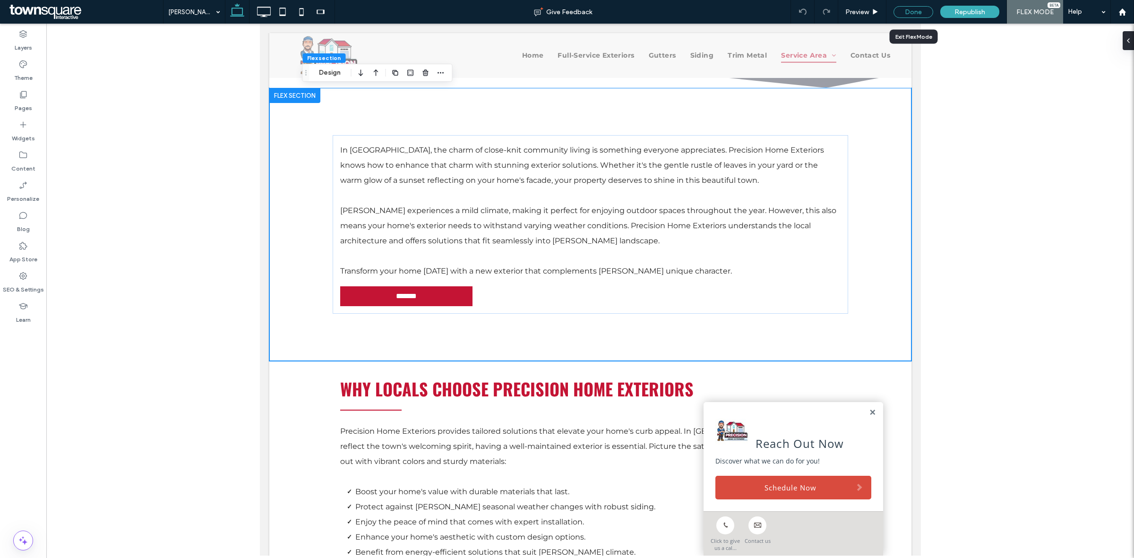
click at [920, 10] on div "Done" at bounding box center [914, 12] width 40 height 12
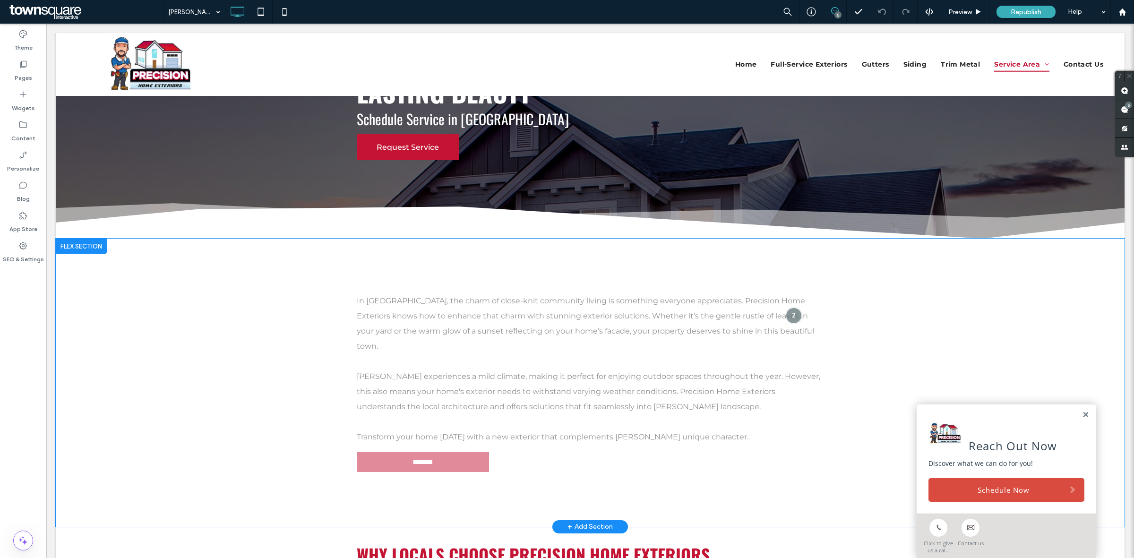
scroll to position [177, 0]
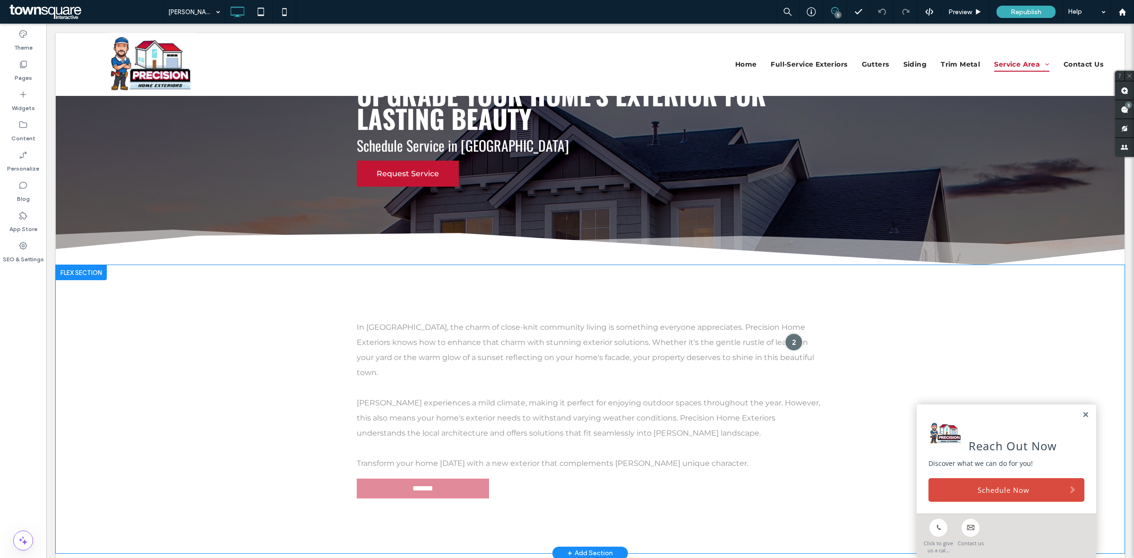
click at [793, 336] on div at bounding box center [793, 341] width 17 height 17
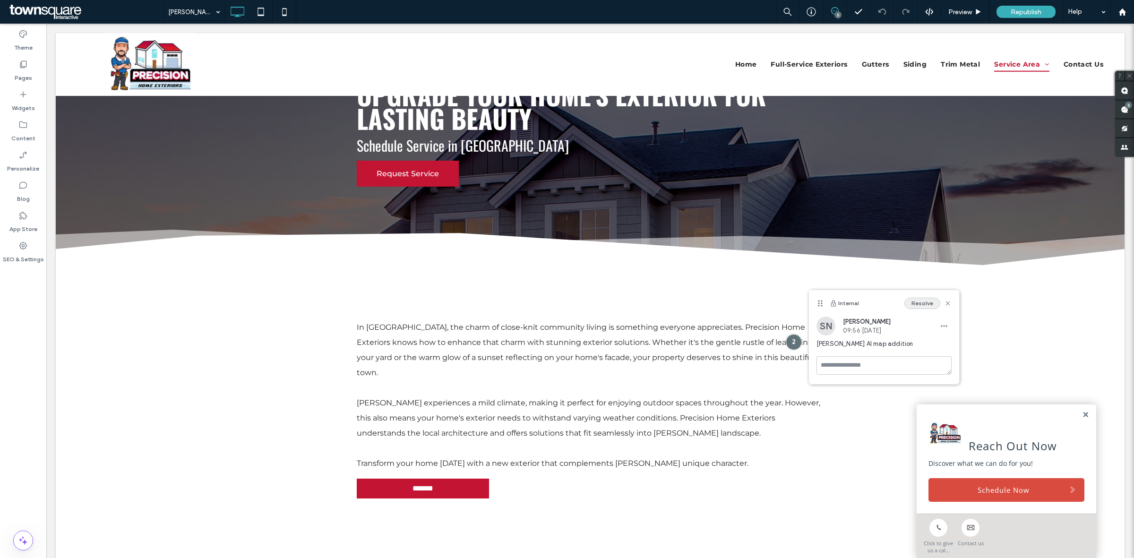
click at [925, 301] on button "Resolve" at bounding box center [923, 303] width 36 height 11
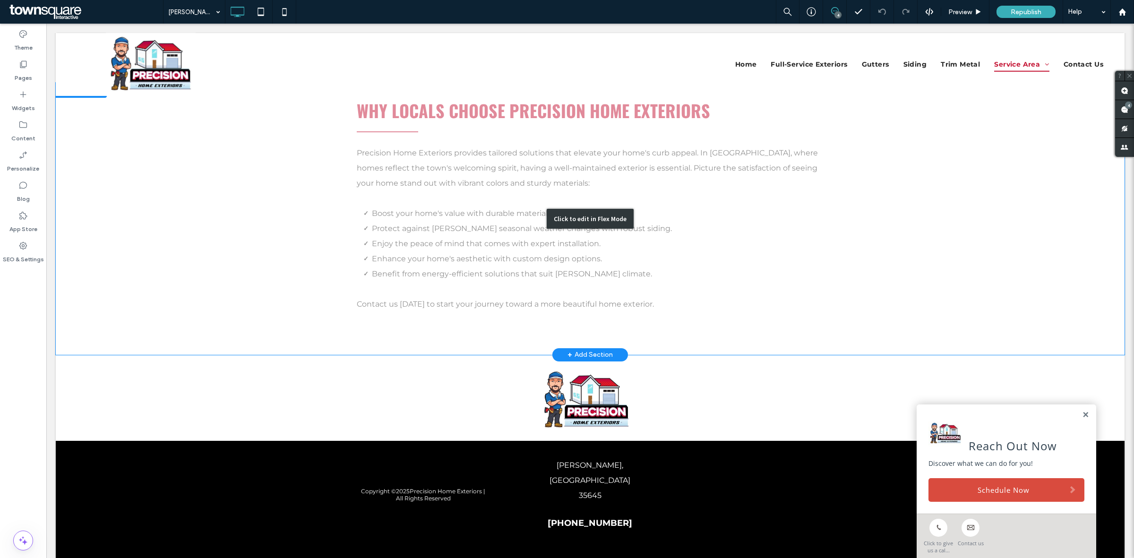
click at [799, 213] on div "Click to edit in Flex Mode" at bounding box center [590, 219] width 1069 height 272
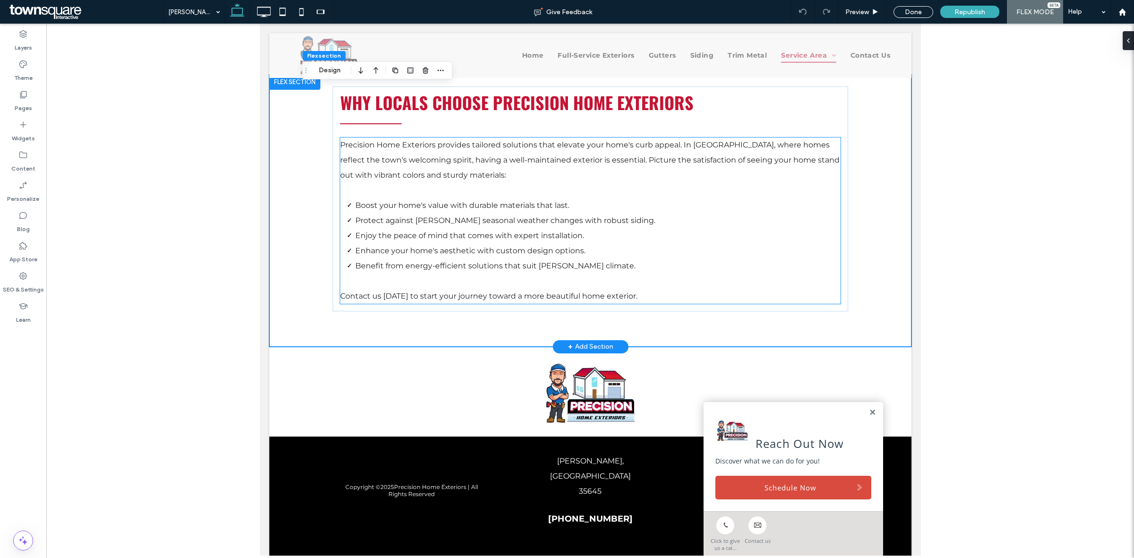
scroll to position [582, 0]
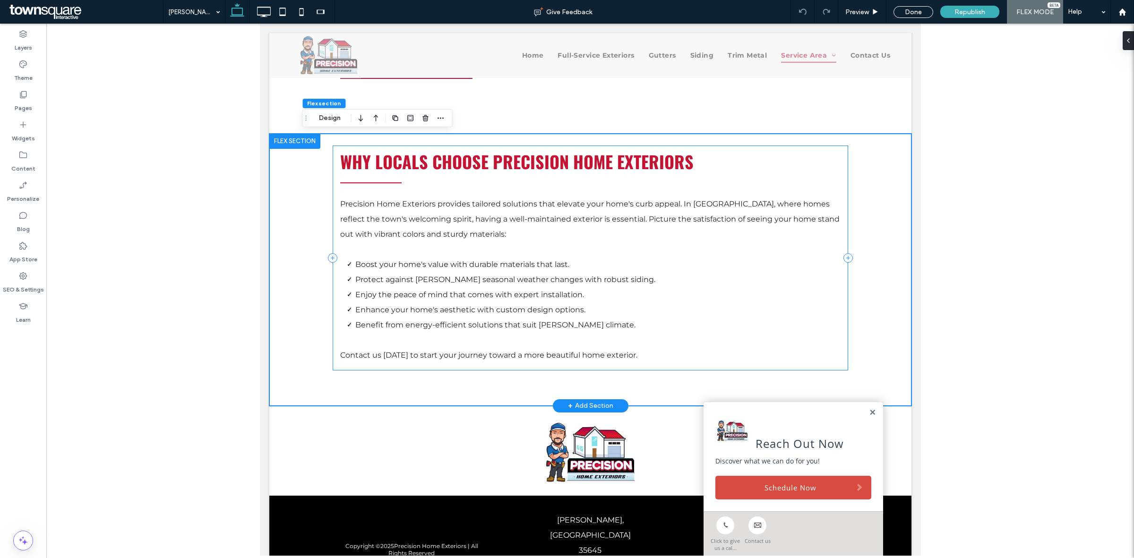
click at [843, 259] on icon at bounding box center [847, 257] width 9 height 9
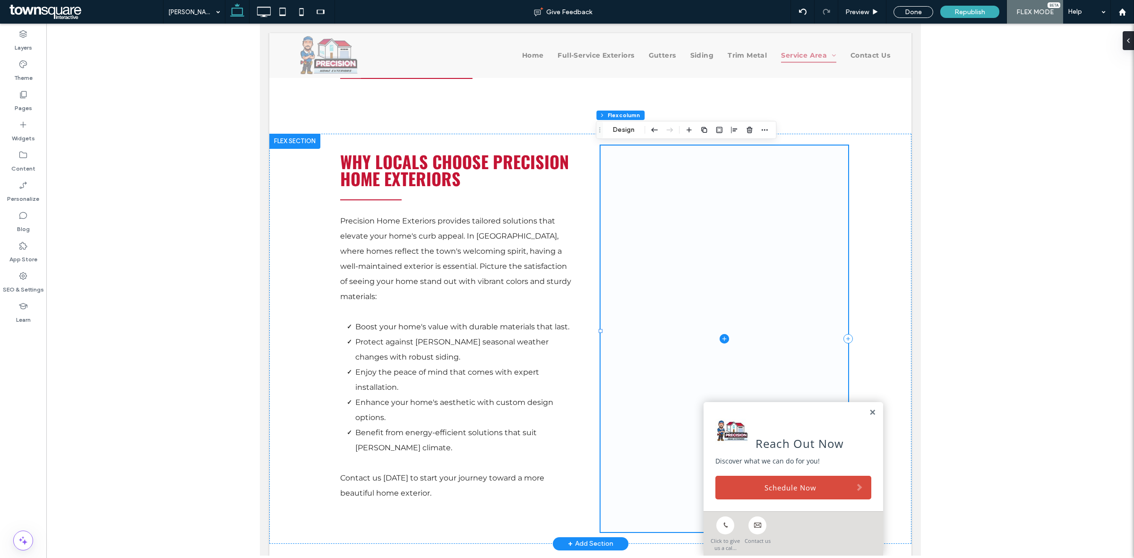
click at [724, 328] on span at bounding box center [724, 339] width 248 height 387
click at [722, 338] on icon at bounding box center [724, 338] width 4 height 0
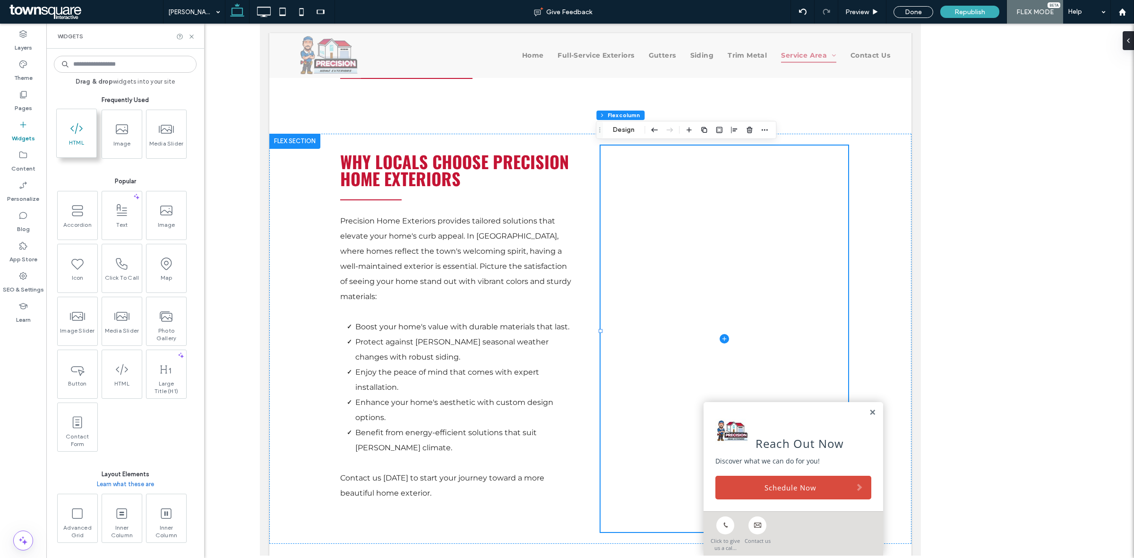
click at [69, 122] on icon at bounding box center [76, 128] width 15 height 15
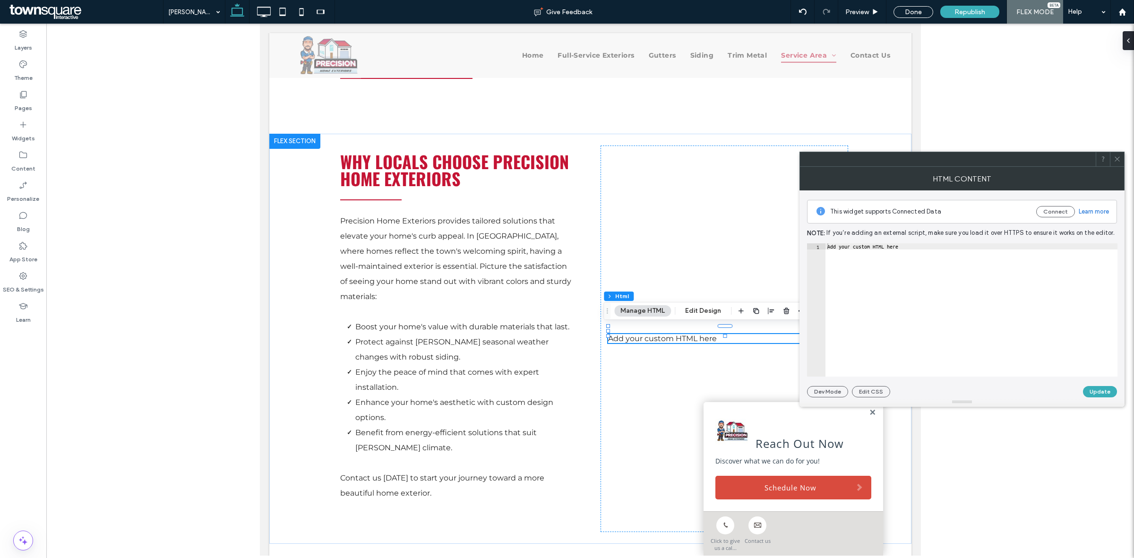
type textarea "**********"
click at [988, 276] on div "Add your custom HTML here" at bounding box center [972, 315] width 292 height 145
paste textarea "Cursor at row 1"
click at [885, 245] on div "< iframe src = "https://www.google.com/maps/embed?pb=!1m18!1m12!1m3!1d64473.126…" at bounding box center [635, 311] width 1195 height 136
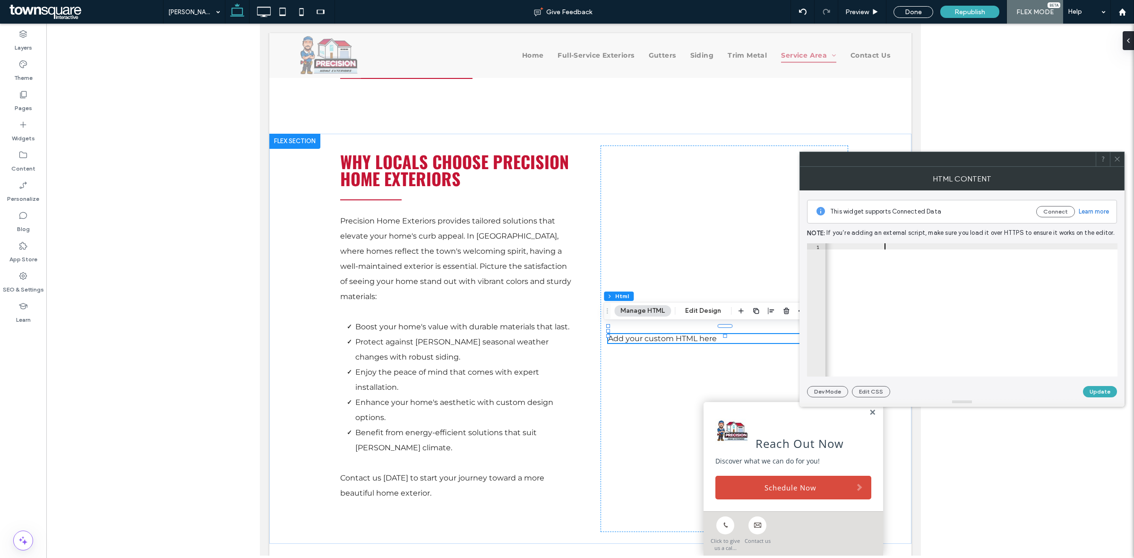
click at [885, 245] on div "< iframe src = "https://www.google.com/maps/embed?pb=!1m18!1m12!1m3!1d64473.126…" at bounding box center [635, 311] width 1195 height 136
type textarea "**********"
click at [1107, 391] on button "Update" at bounding box center [1100, 391] width 34 height 11
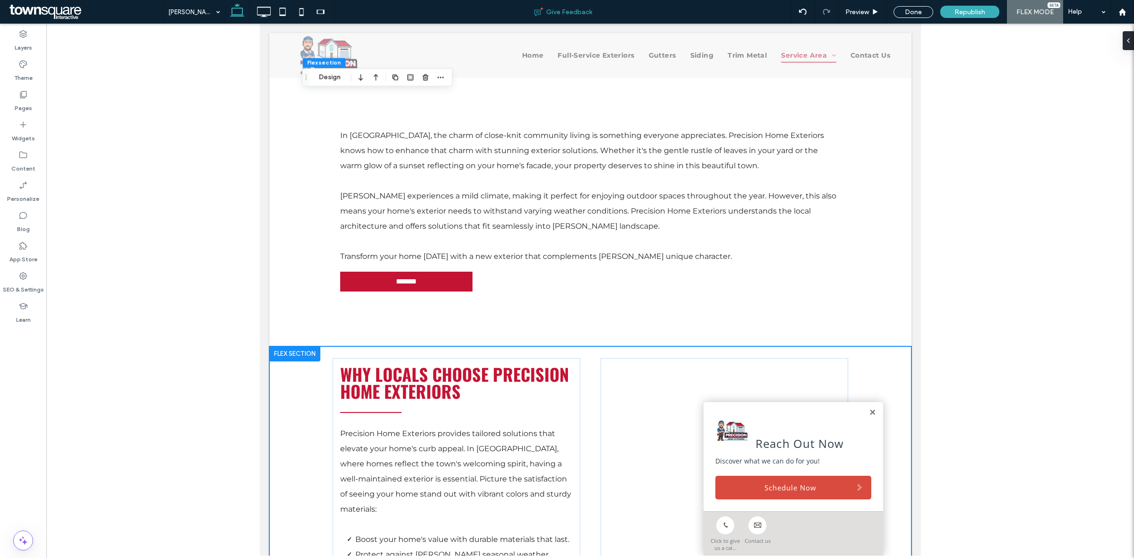
scroll to position [622, 0]
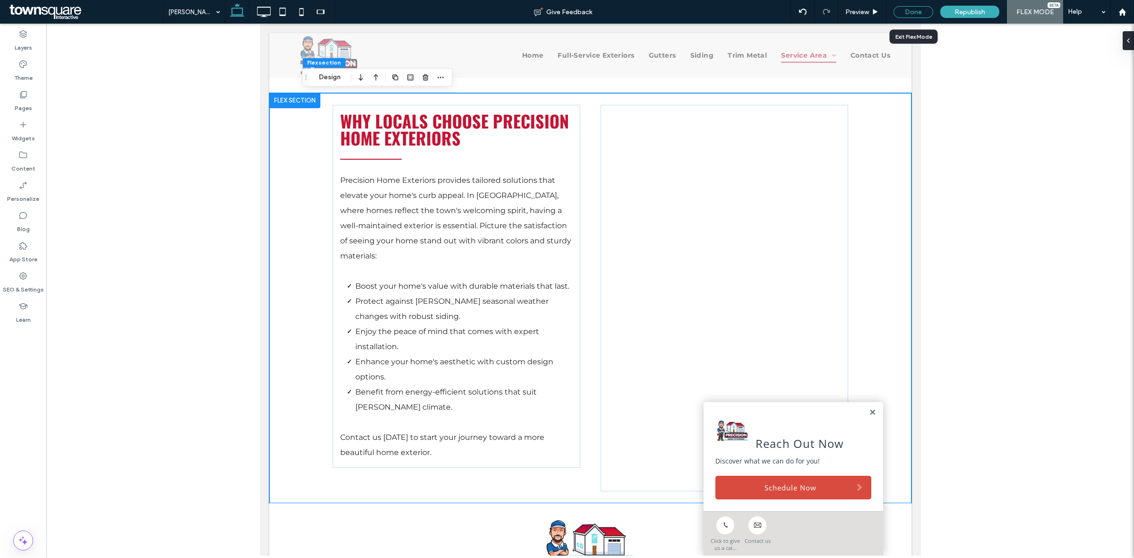
drag, startPoint x: 915, startPoint y: 11, endPoint x: 883, endPoint y: 192, distance: 184.2
click at [915, 11] on div "Done" at bounding box center [914, 12] width 40 height 12
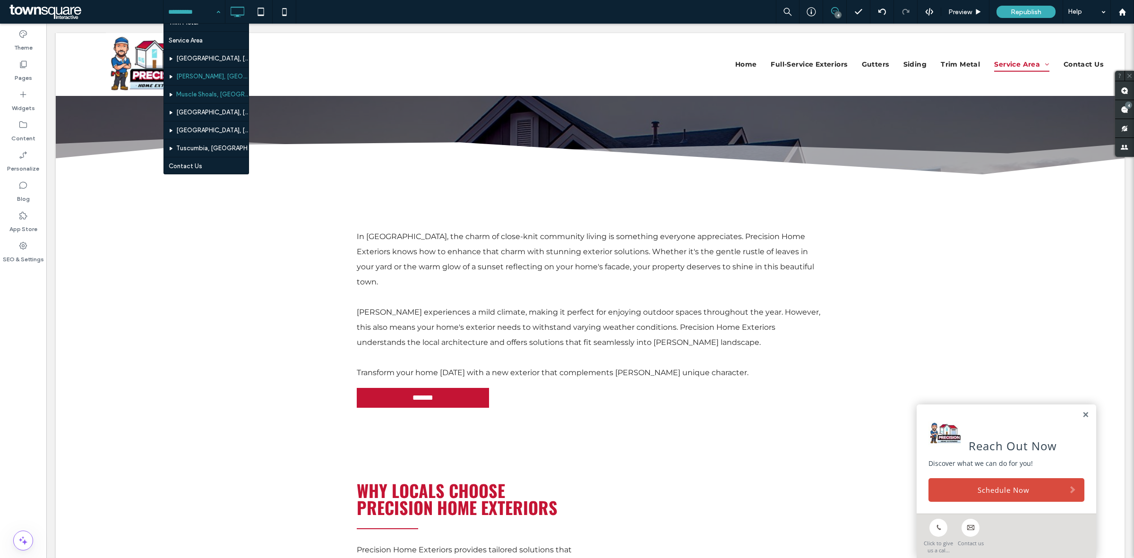
scroll to position [91, 0]
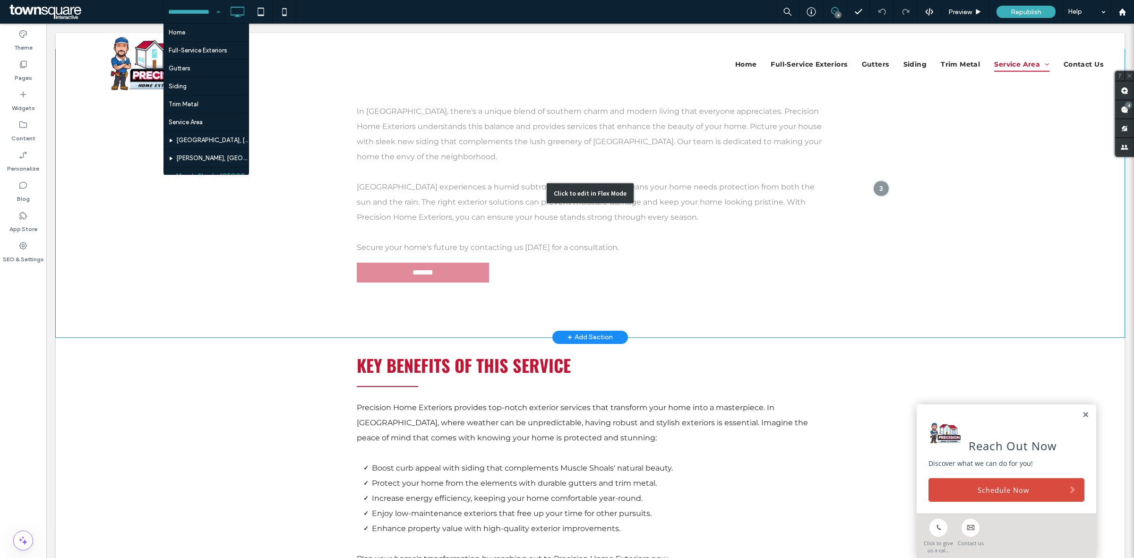
scroll to position [414, 0]
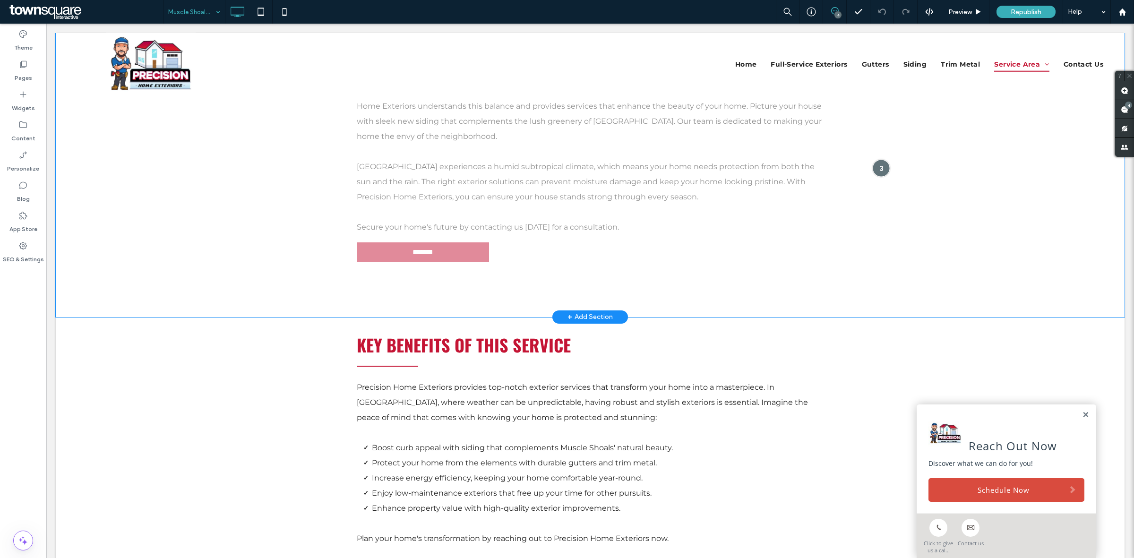
click at [873, 163] on div at bounding box center [881, 167] width 17 height 17
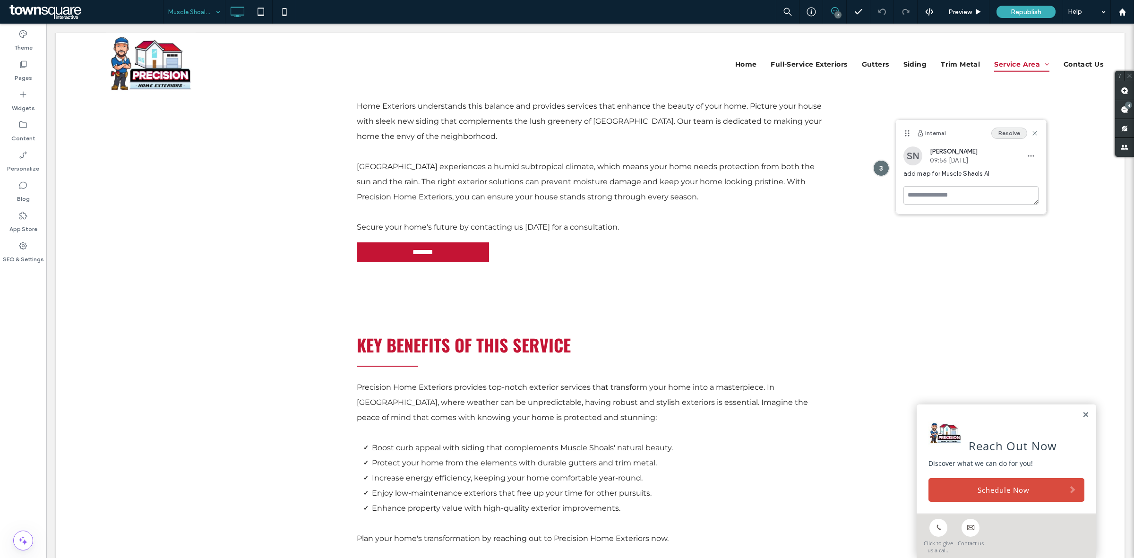
click at [1014, 133] on button "Resolve" at bounding box center [1010, 133] width 36 height 11
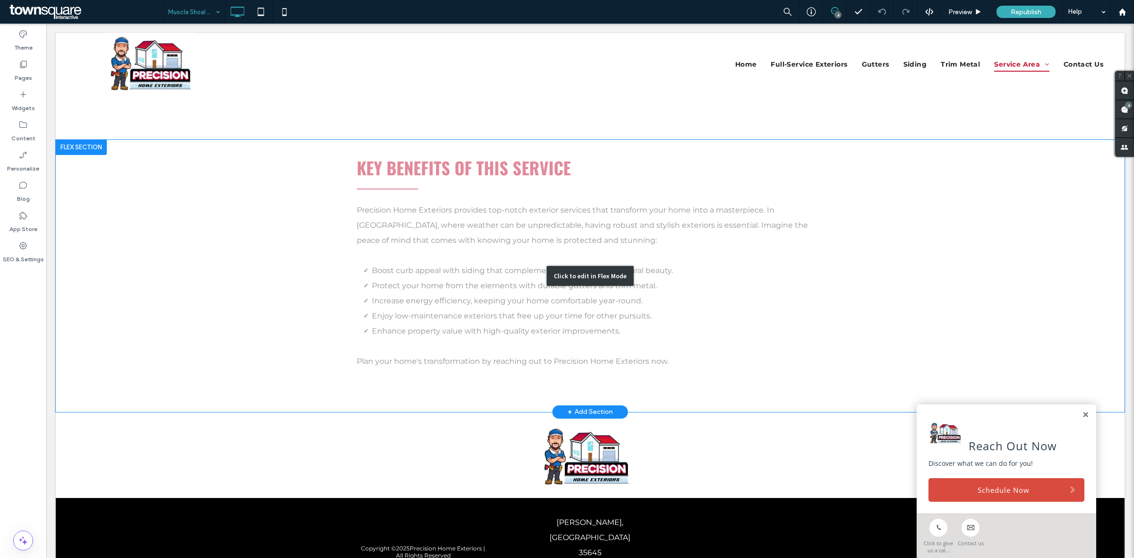
click at [788, 268] on div "Click to edit in Flex Mode" at bounding box center [590, 276] width 1069 height 272
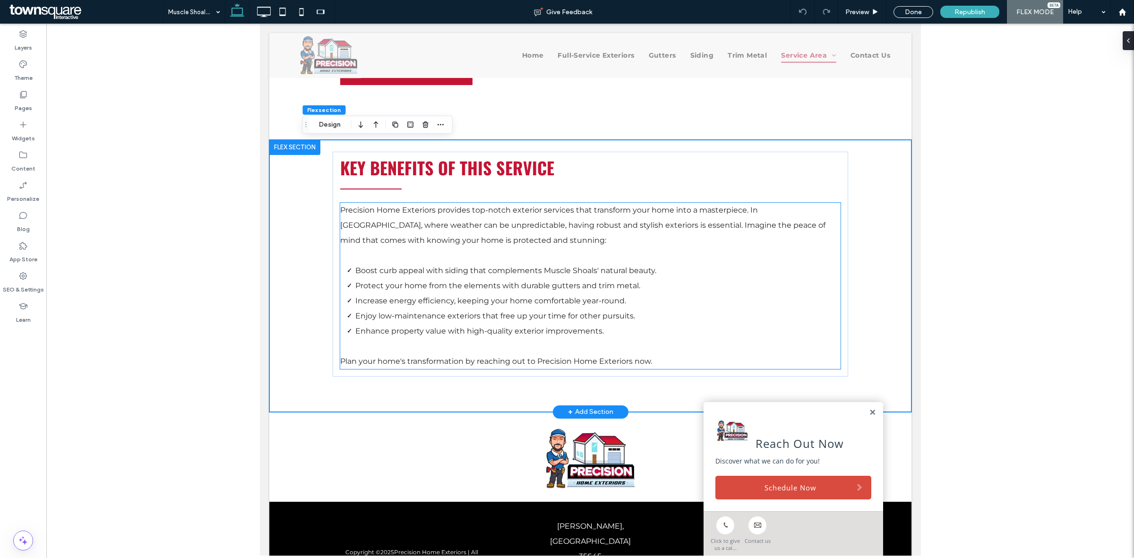
scroll to position [575, 0]
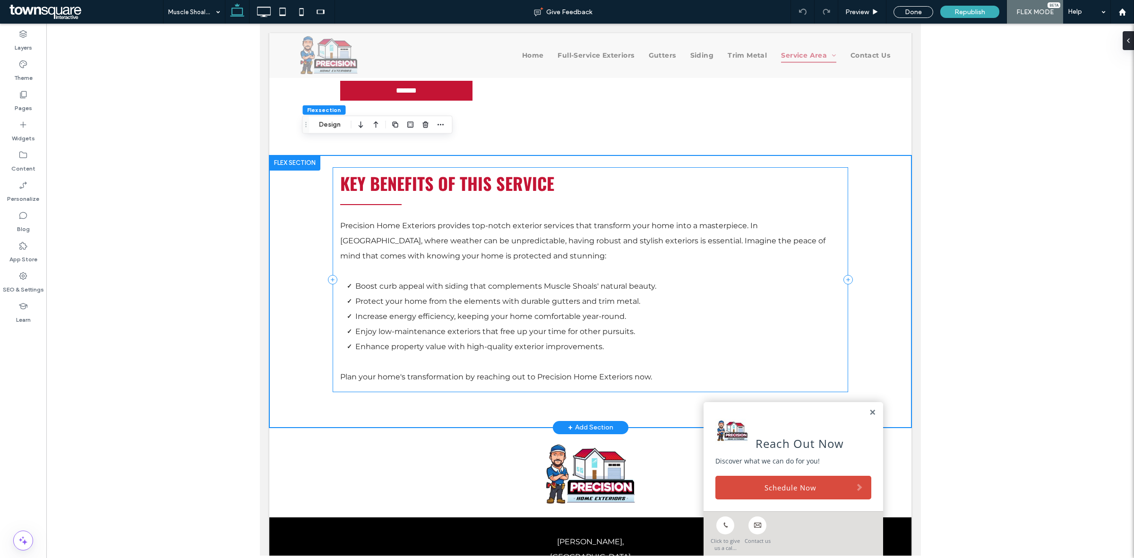
click at [834, 185] on div "Key Benefits of This Service Precision Home Exteriors provides top-notch exteri…" at bounding box center [590, 279] width 516 height 225
click at [843, 275] on icon at bounding box center [847, 279] width 9 height 9
type input "**"
type input "***"
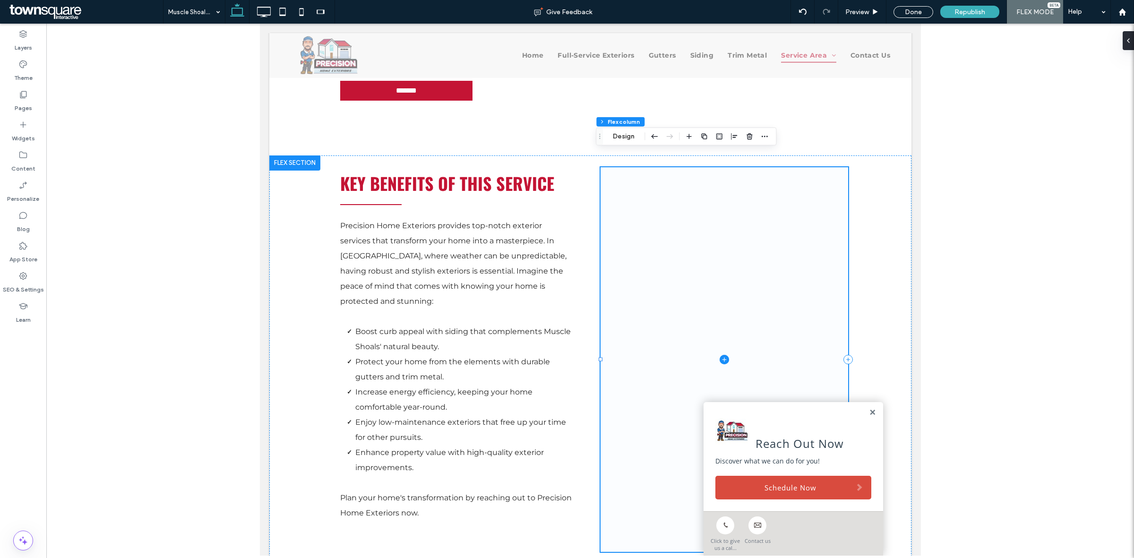
click at [720, 355] on icon at bounding box center [723, 359] width 9 height 9
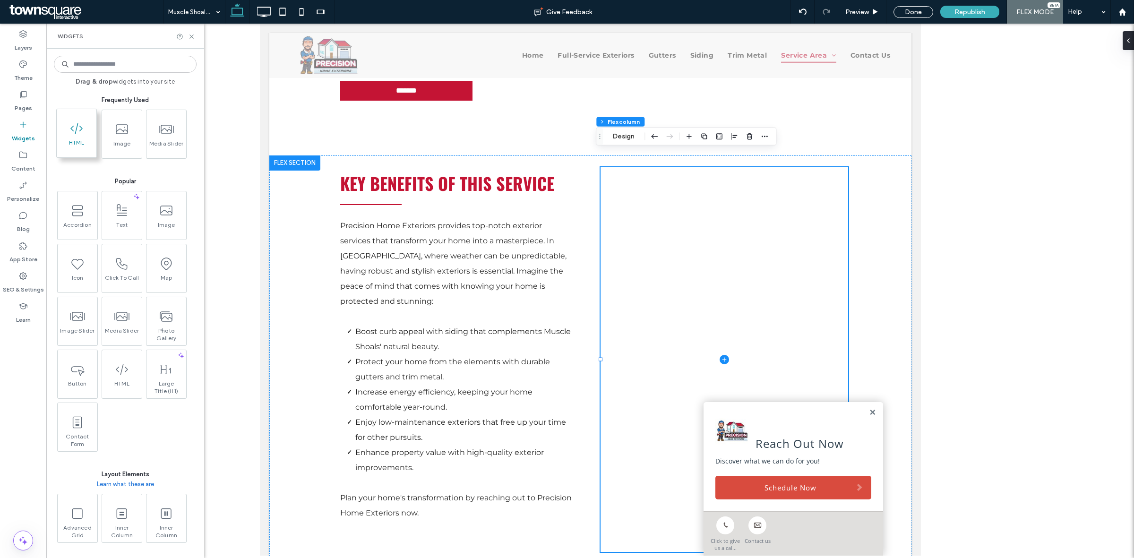
click at [61, 140] on span "HTML" at bounding box center [77, 145] width 40 height 13
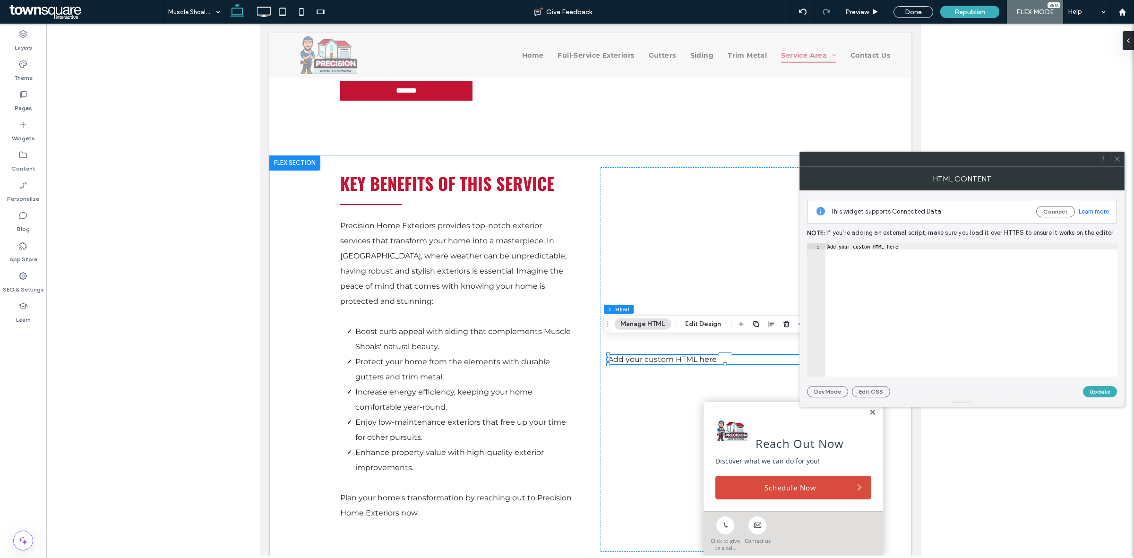
type textarea "**********"
click at [965, 296] on div "Add your custom HTML here" at bounding box center [972, 315] width 292 height 145
paste textarea "Cursor at row 1"
click at [893, 246] on div "< iframe src = "https://www.google.com/maps/embed?pb=!1m18!1m12!1m3!1d64544.790…" at bounding box center [642, 311] width 1198 height 136
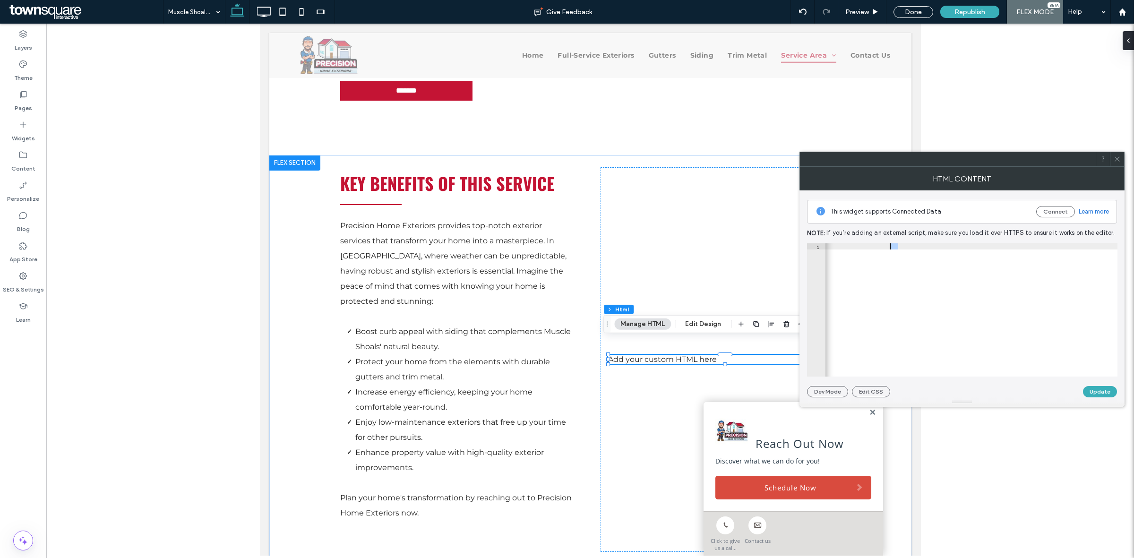
click at [893, 246] on div "< iframe src = "https://www.google.com/maps/embed?pb=!1m18!1m12!1m3!1d64544.790…" at bounding box center [642, 311] width 1198 height 136
type textarea "**********"
click at [1097, 388] on button "Update" at bounding box center [1100, 391] width 34 height 11
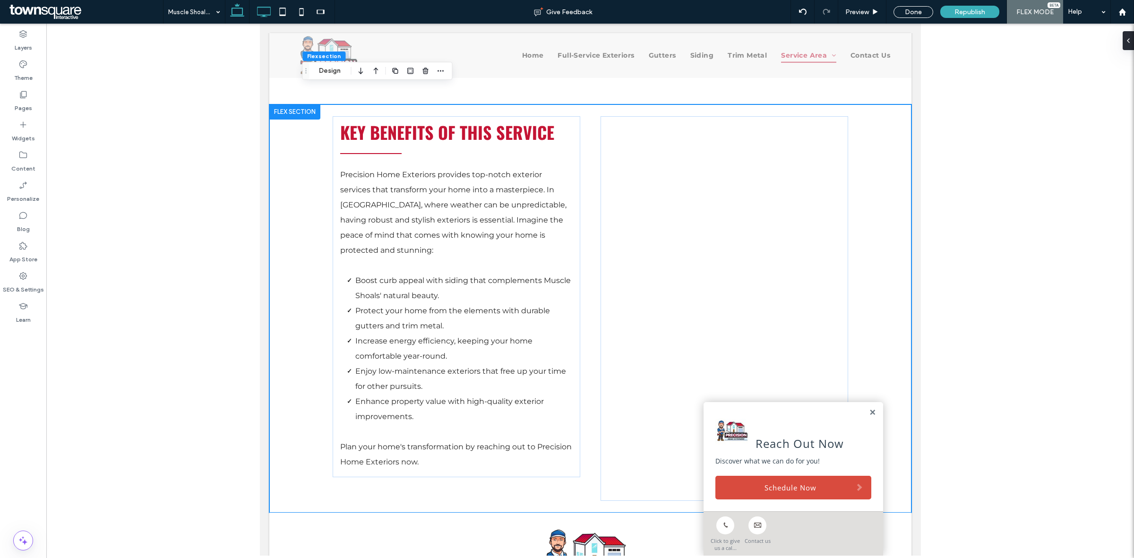
scroll to position [629, 0]
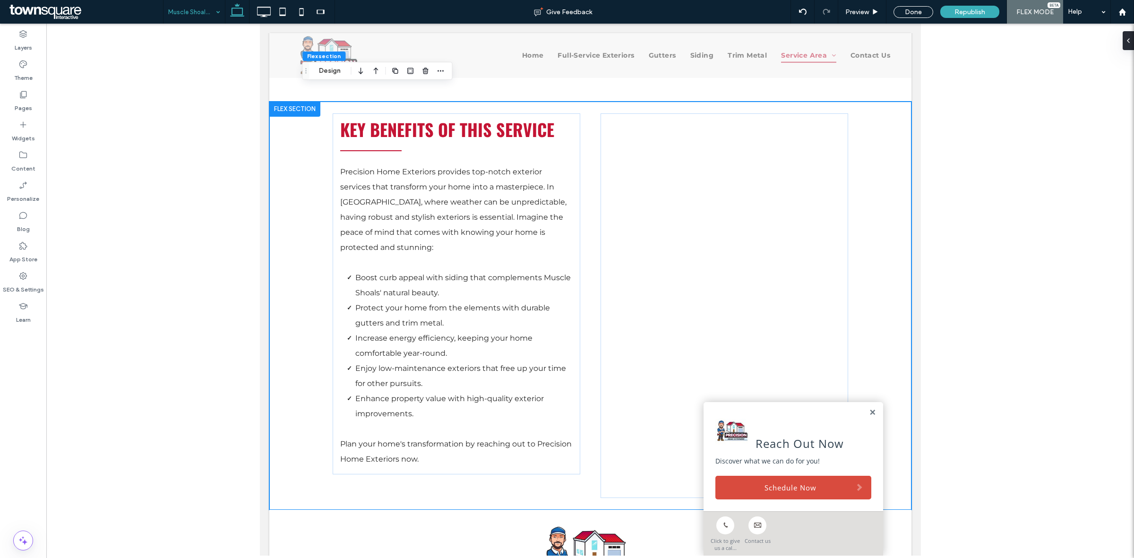
drag, startPoint x: 182, startPoint y: 8, endPoint x: 187, endPoint y: 8, distance: 4.8
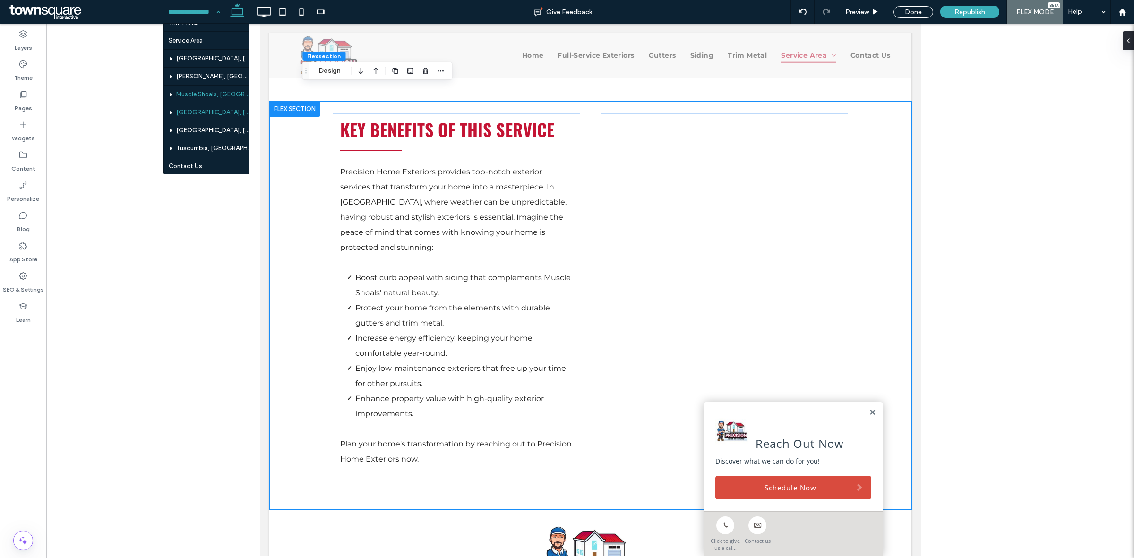
scroll to position [91, 0]
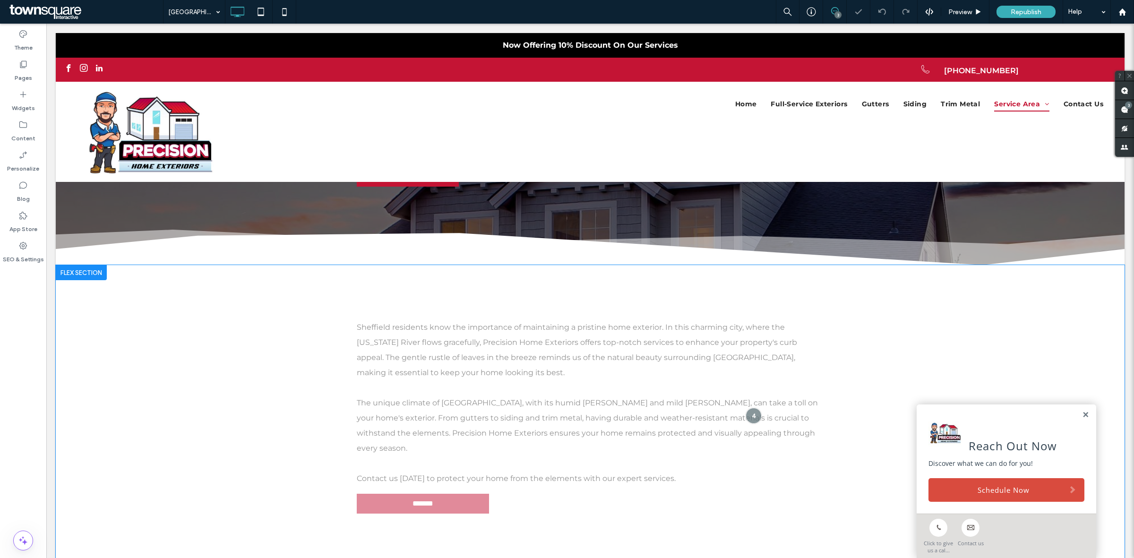
scroll to position [236, 0]
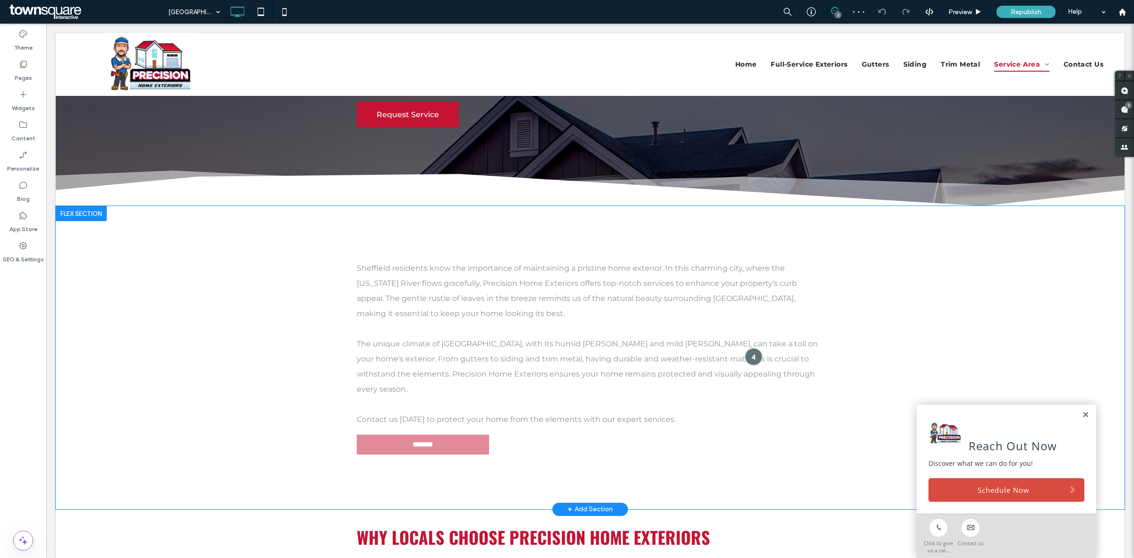
click at [747, 348] on div at bounding box center [753, 356] width 17 height 17
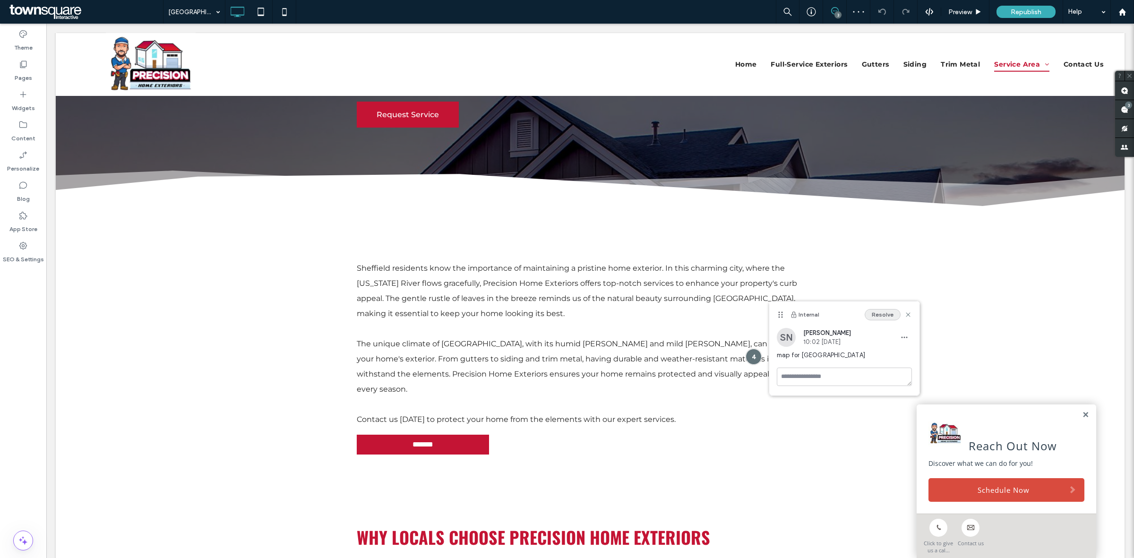
click at [875, 316] on button "Resolve" at bounding box center [883, 314] width 36 height 11
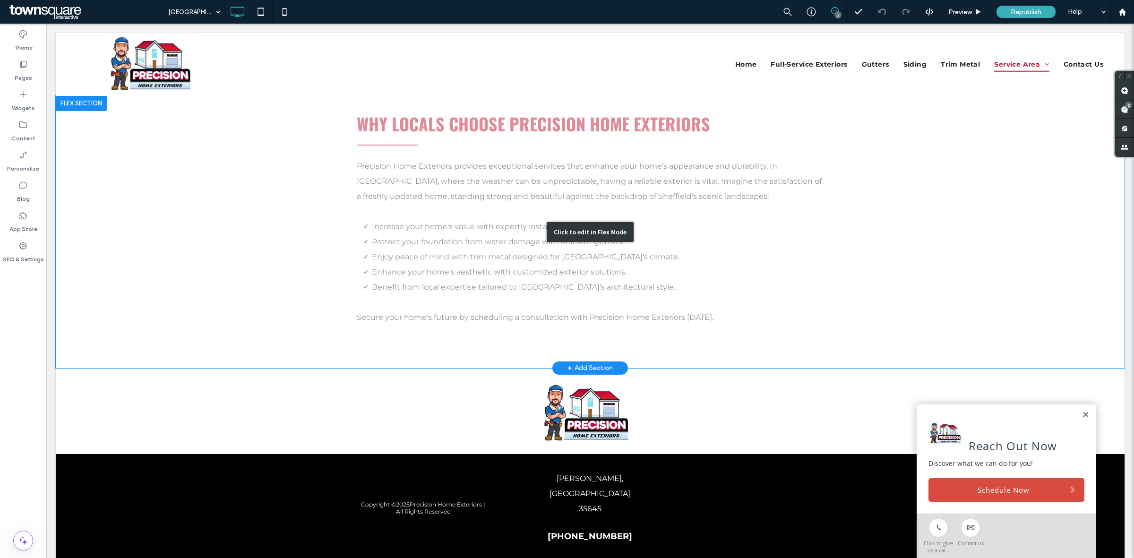
click at [819, 195] on div "Click to edit in Flex Mode" at bounding box center [590, 232] width 1069 height 272
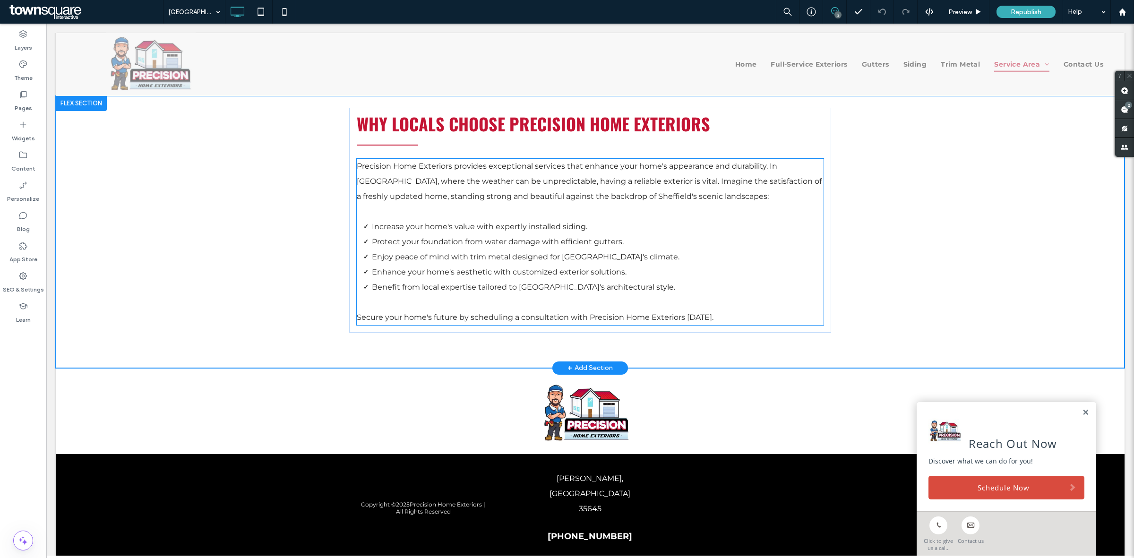
scroll to position [635, 0]
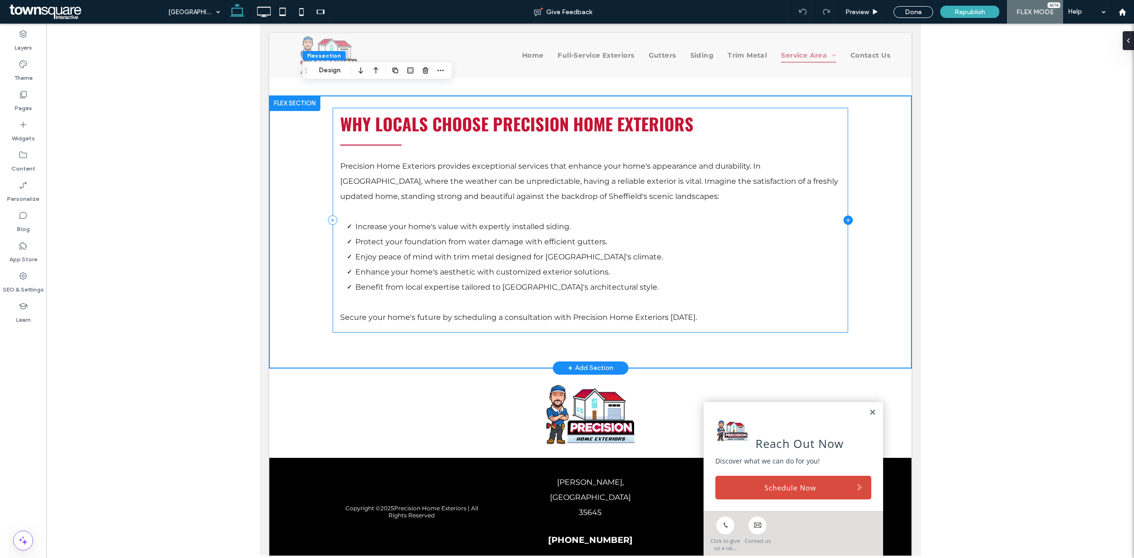
click at [843, 216] on icon at bounding box center [847, 220] width 9 height 9
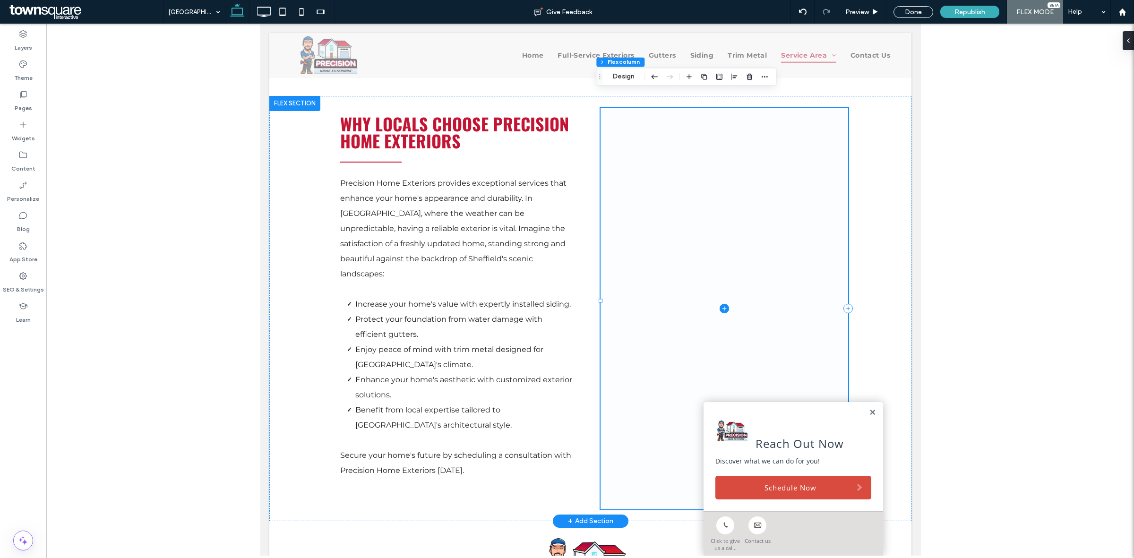
click at [724, 304] on icon at bounding box center [723, 308] width 9 height 9
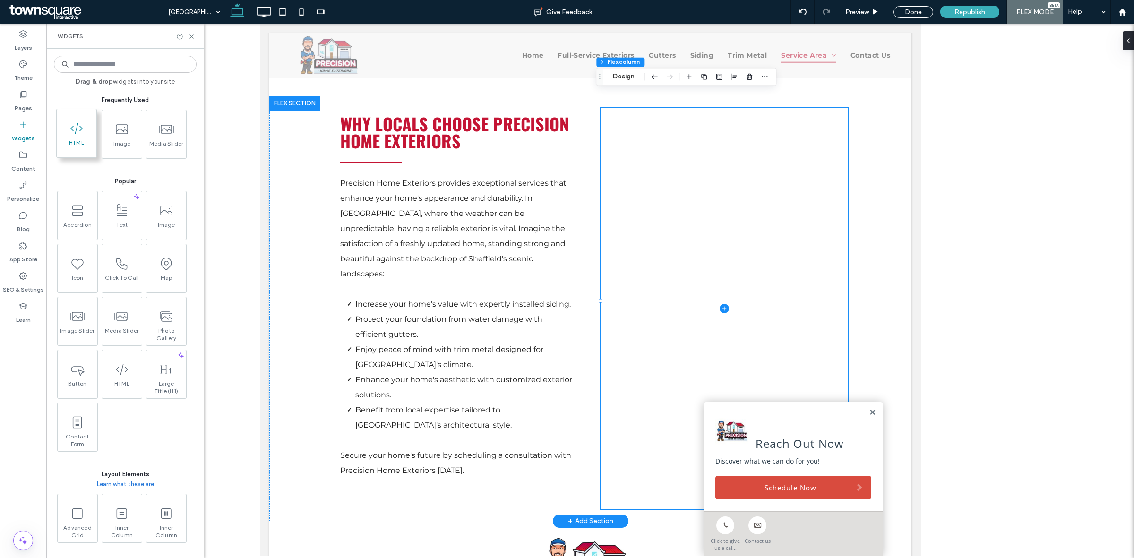
click at [76, 141] on span "HTML" at bounding box center [77, 145] width 40 height 13
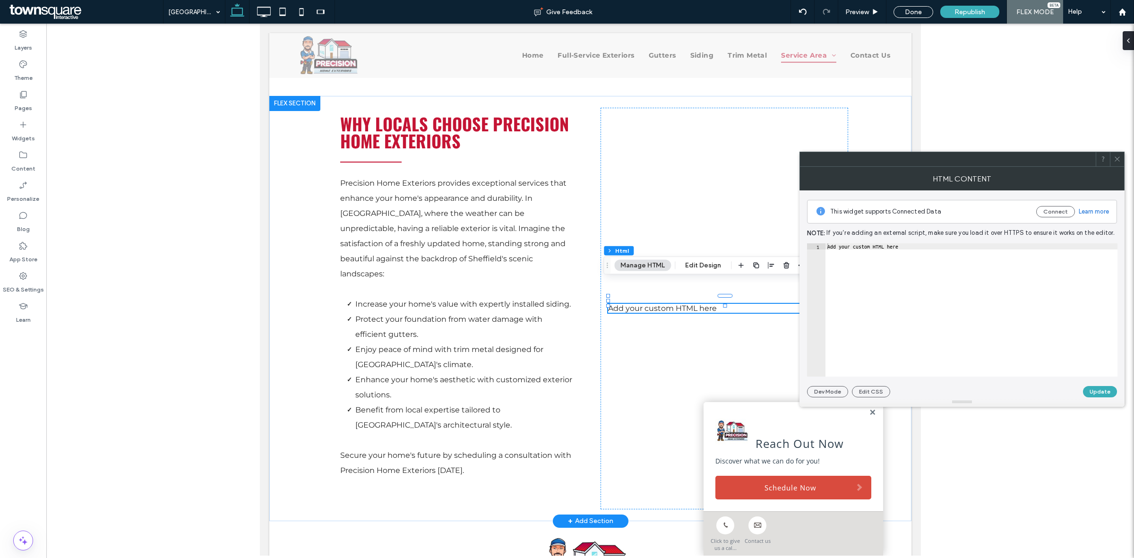
type textarea "**********"
click at [918, 263] on div "Add your custom HTML here" at bounding box center [972, 315] width 292 height 145
paste textarea "Cursor at row 1"
click at [888, 248] on div "< iframe src = "https://www.google.com/maps/embed?pb=!1m18!1m12!1m3!1d32267.413…" at bounding box center [646, 311] width 1181 height 136
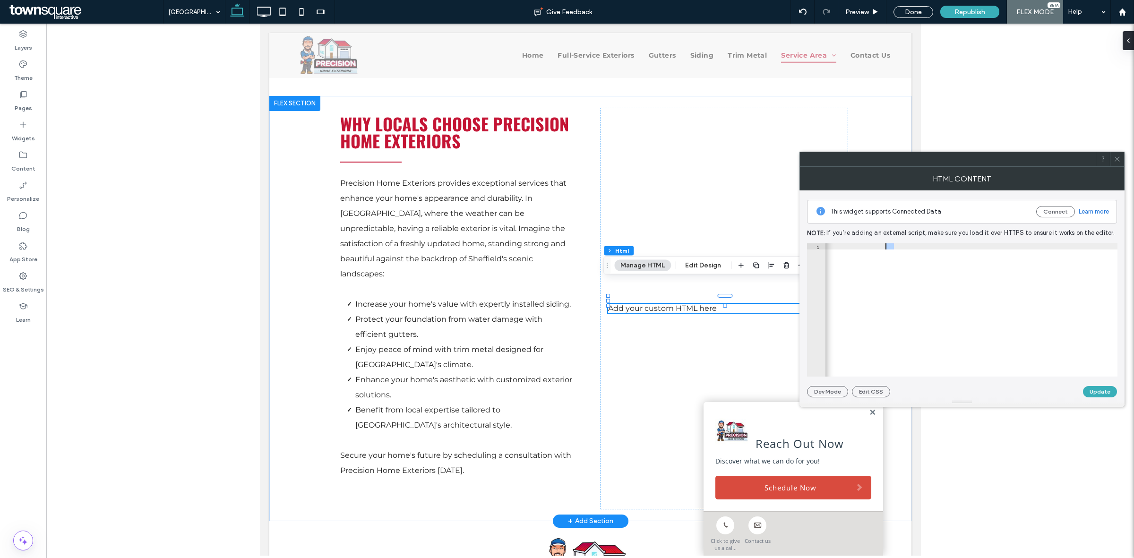
click at [888, 248] on div "< iframe src = "https://www.google.com/maps/embed?pb=!1m18!1m12!1m3!1d32267.413…" at bounding box center [646, 311] width 1181 height 136
type textarea "**********"
click at [1097, 393] on button "Update" at bounding box center [1100, 391] width 34 height 11
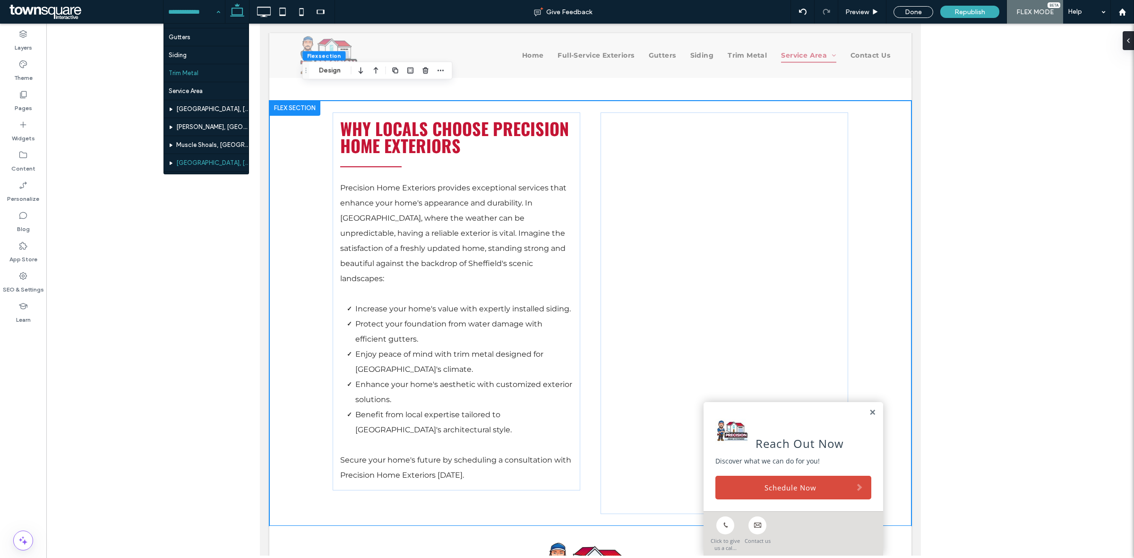
scroll to position [59, 0]
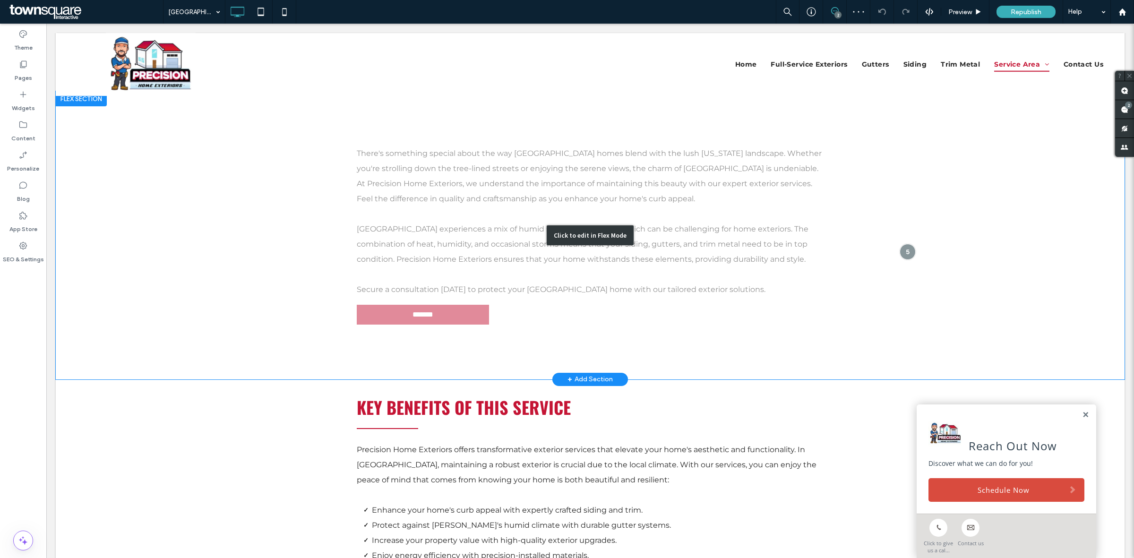
scroll to position [354, 0]
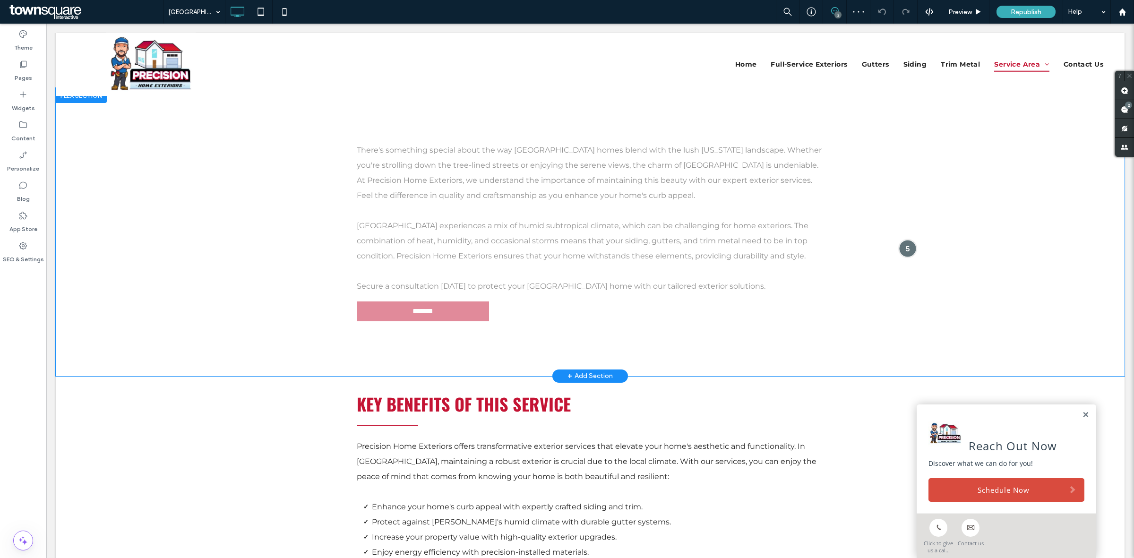
click at [903, 249] on div at bounding box center [907, 248] width 17 height 17
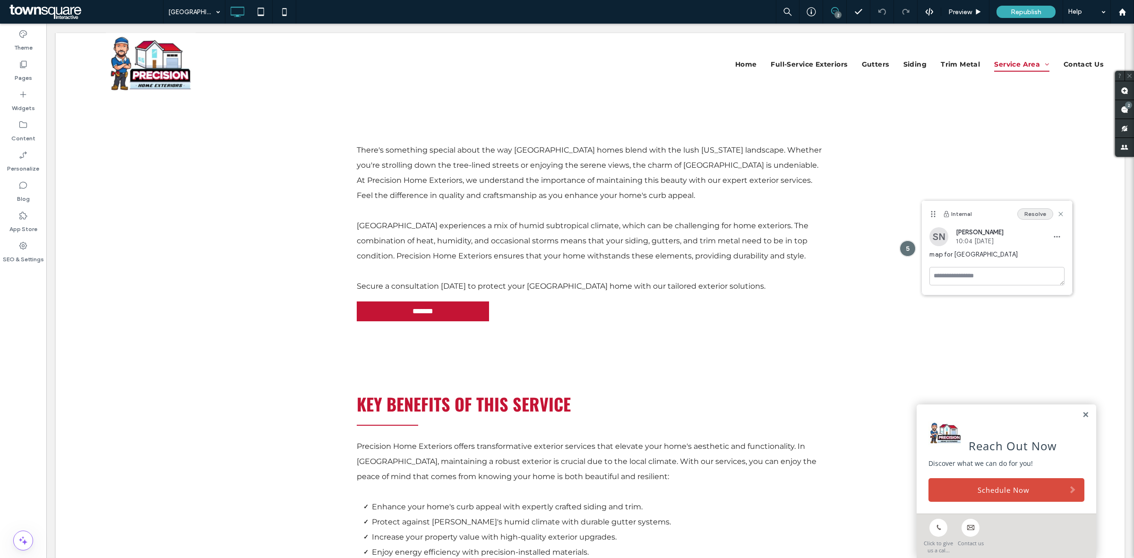
click at [1037, 215] on button "Resolve" at bounding box center [1036, 213] width 36 height 11
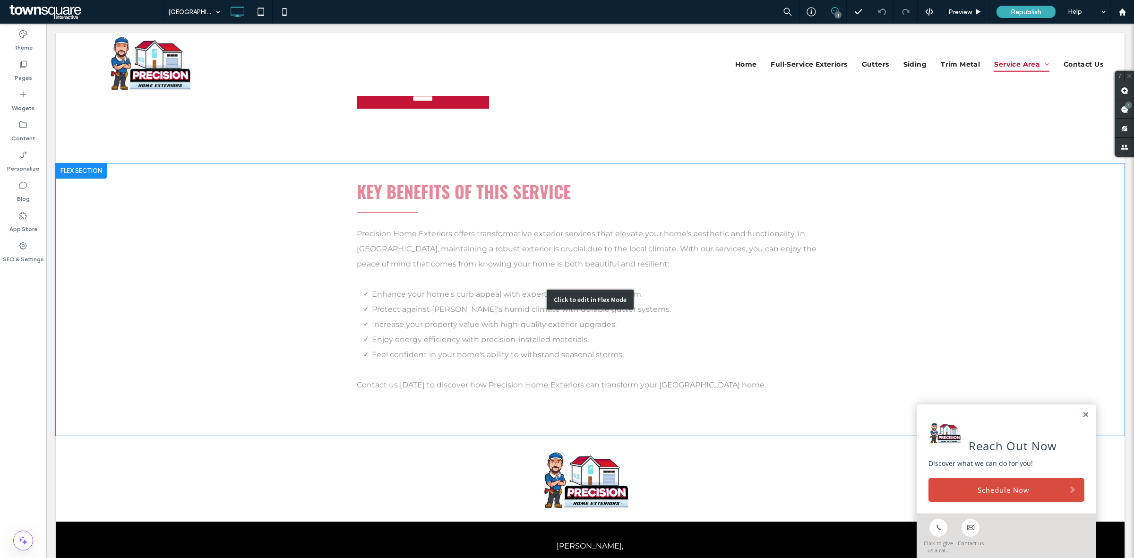
scroll to position [591, 0]
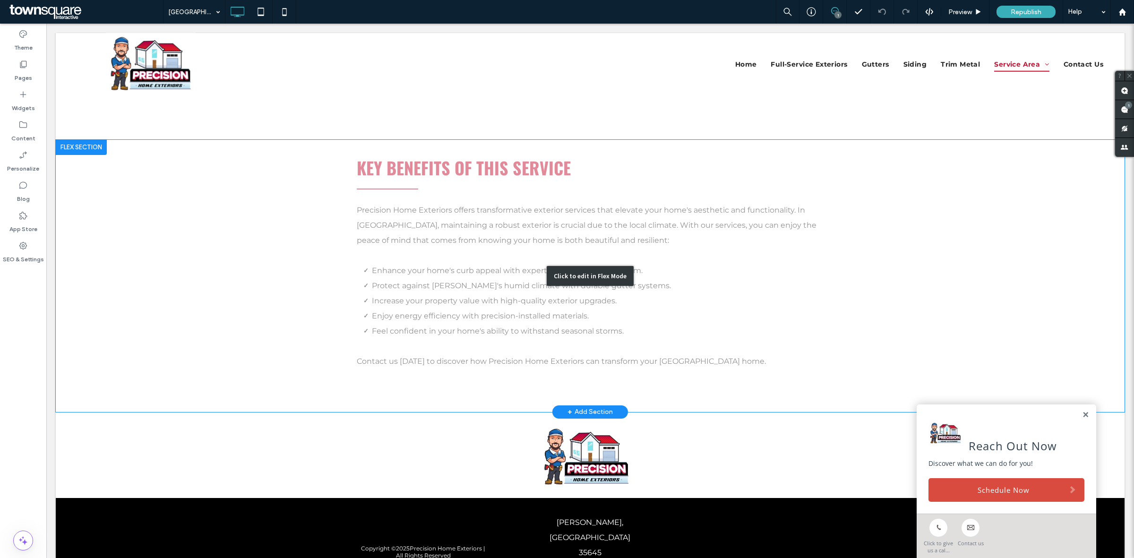
click at [796, 277] on div "Click to edit in Flex Mode" at bounding box center [590, 276] width 1069 height 272
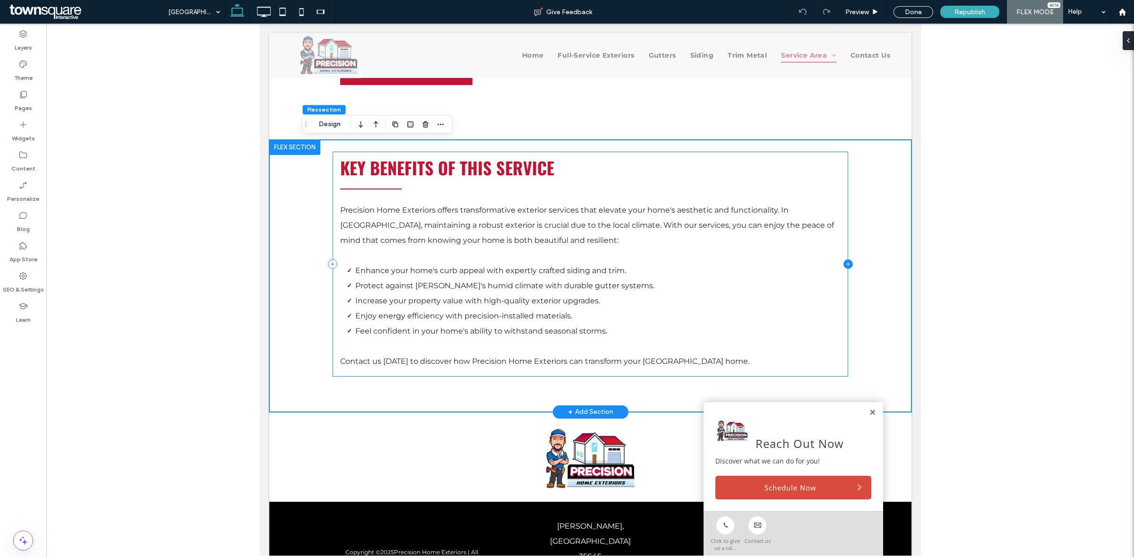
click at [843, 266] on icon at bounding box center [847, 263] width 9 height 9
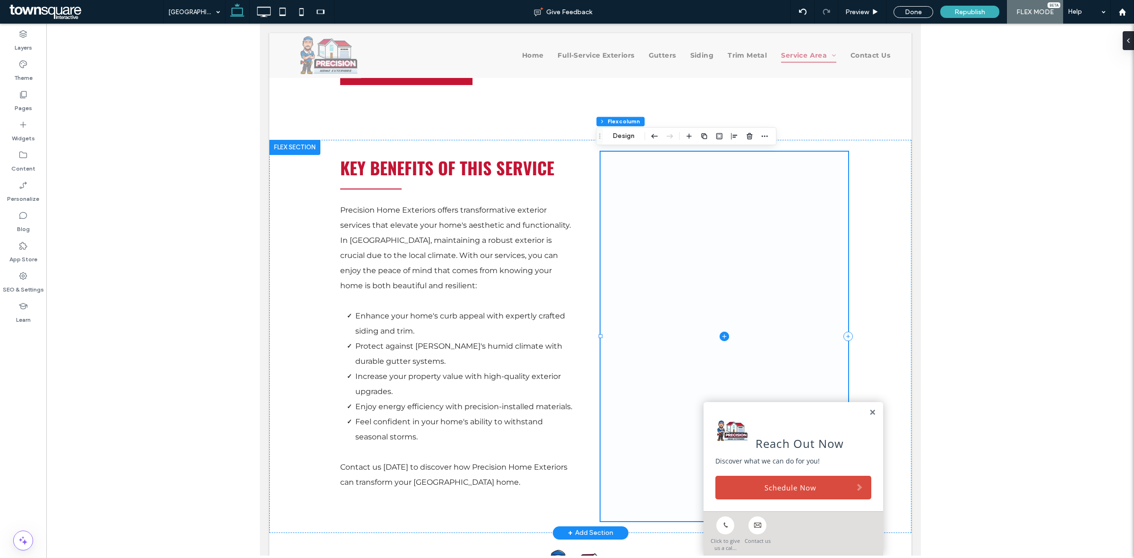
click at [720, 334] on icon at bounding box center [723, 336] width 9 height 9
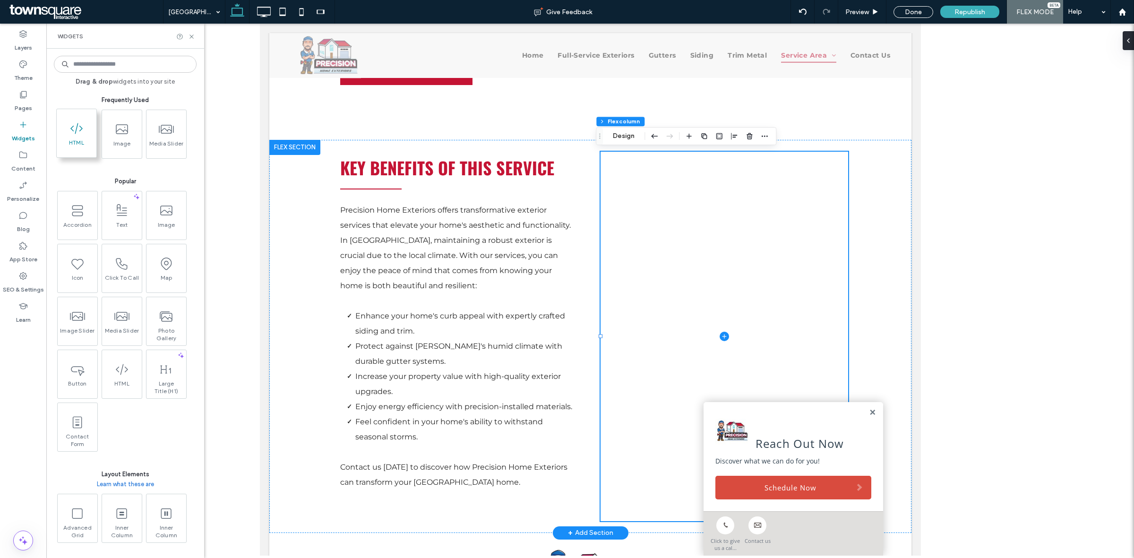
click at [77, 146] on span "HTML" at bounding box center [77, 145] width 40 height 13
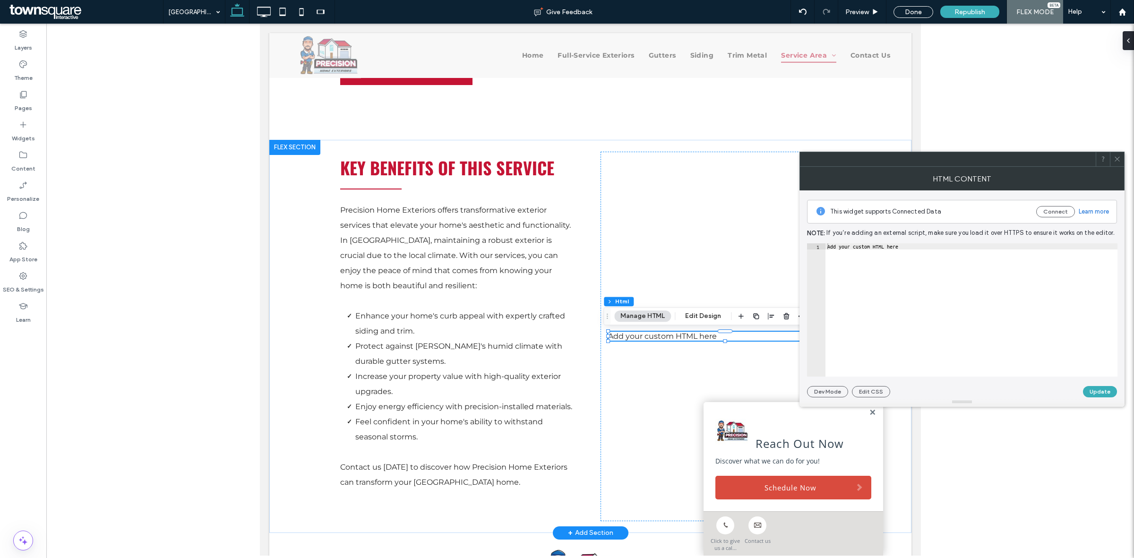
type textarea "**********"
click at [976, 298] on div "Add your custom HTML here" at bounding box center [972, 315] width 292 height 145
paste textarea "Cursor at row 1"
click at [884, 247] on div "< iframe src = "https://www.google.com/maps/embed?pb=!1m18!1m12!1m3!1d32240.478…" at bounding box center [624, 311] width 1215 height 136
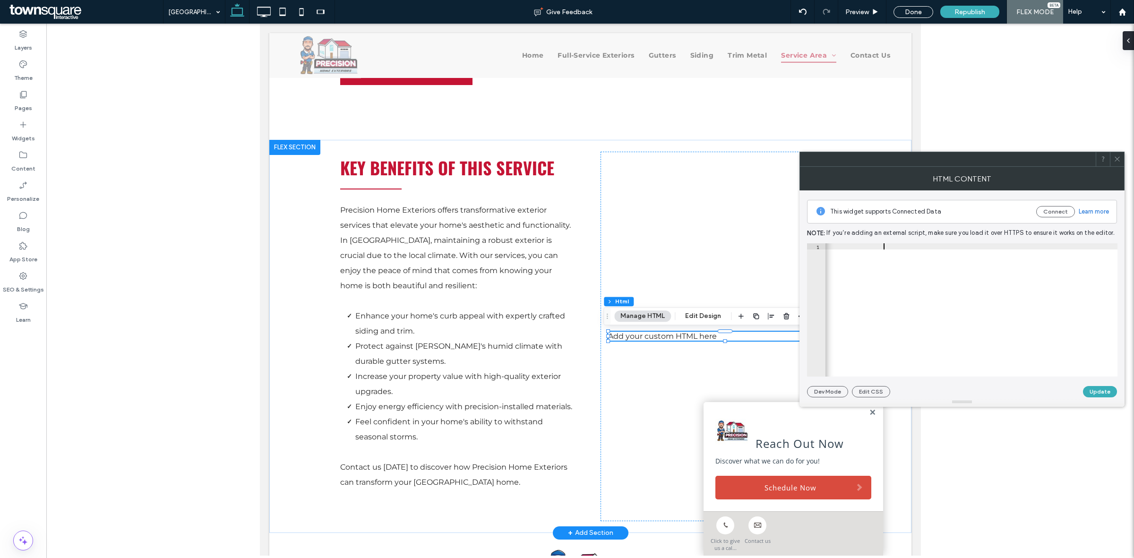
click at [884, 247] on div "< iframe src = "https://www.google.com/maps/embed?pb=!1m18!1m12!1m3!1d32240.478…" at bounding box center [624, 311] width 1215 height 136
type textarea "**********"
click at [1095, 393] on button "Update" at bounding box center [1100, 391] width 34 height 11
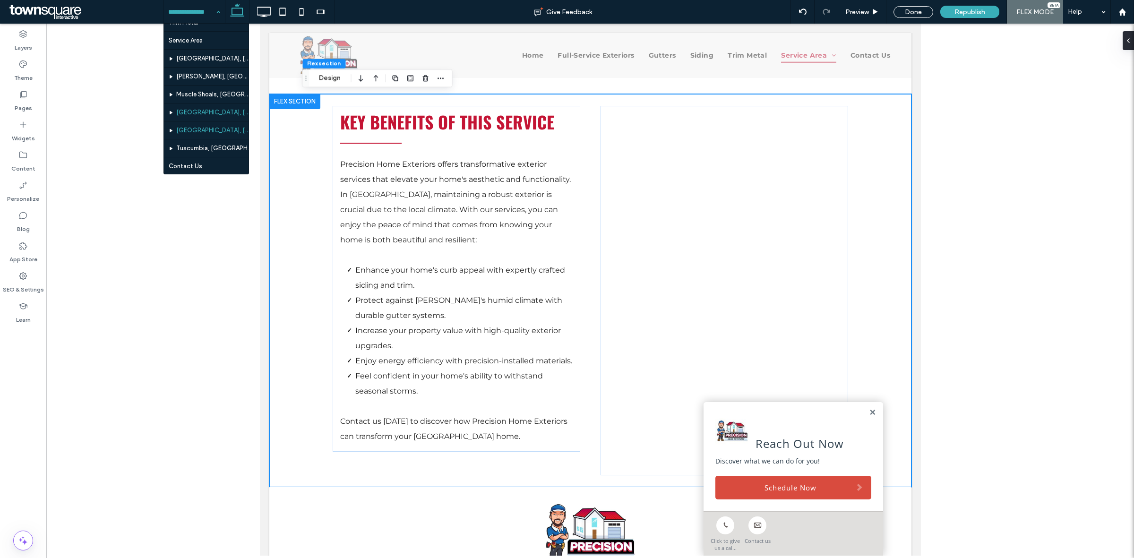
scroll to position [91, 0]
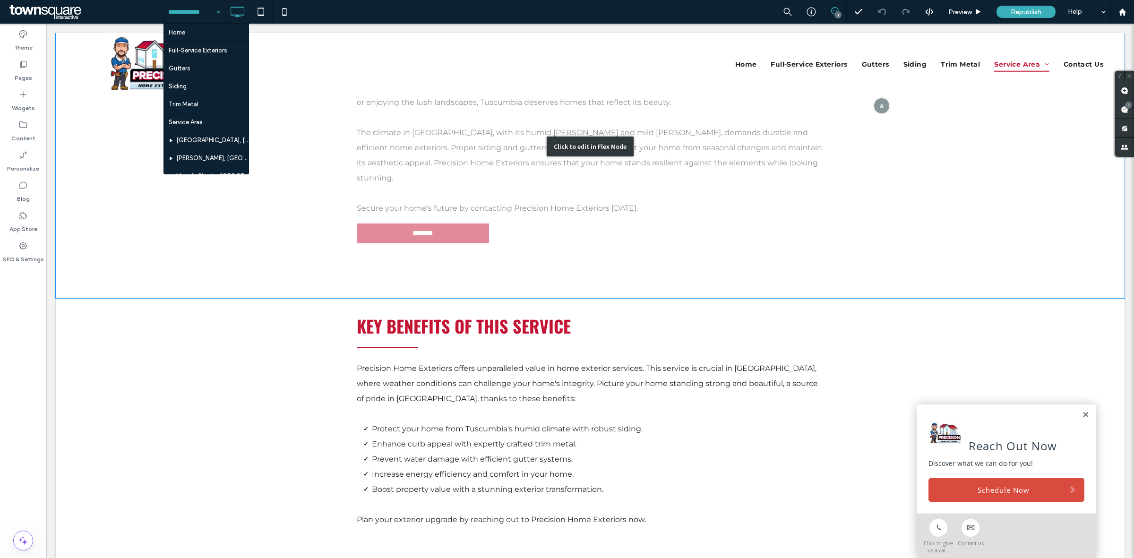
scroll to position [367, 0]
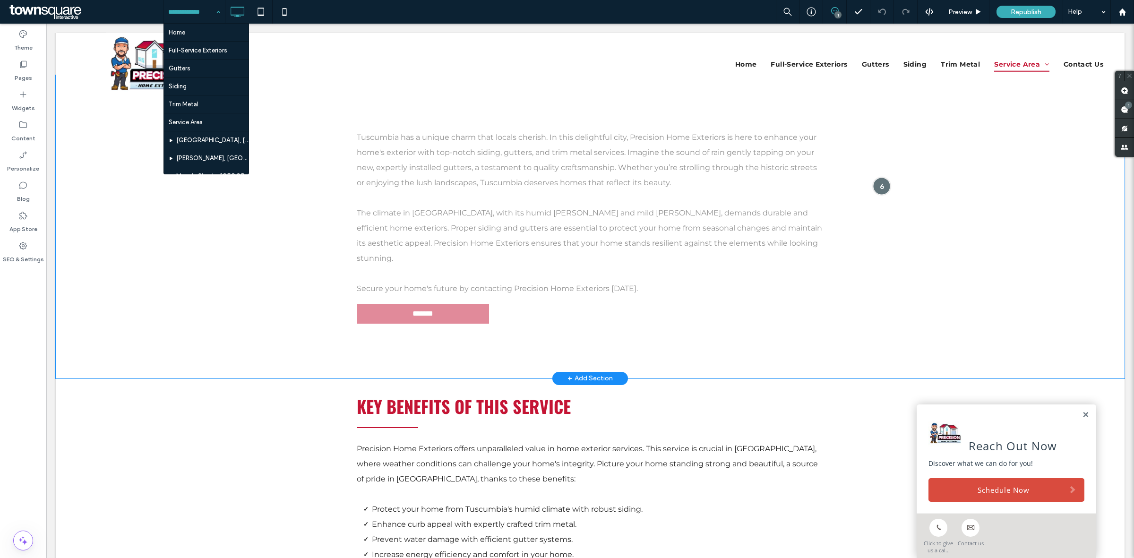
click at [874, 178] on div at bounding box center [881, 186] width 17 height 17
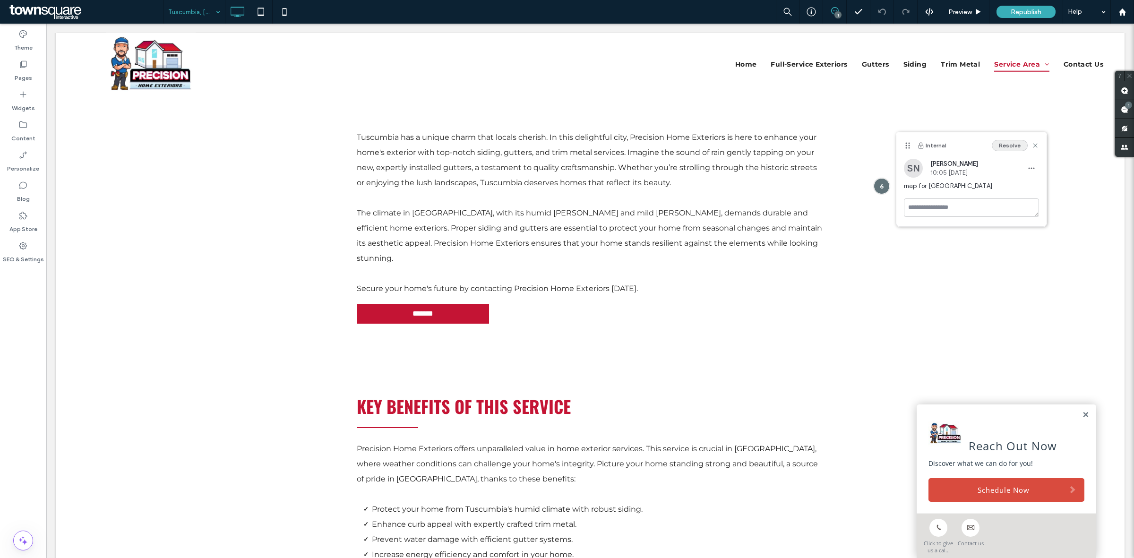
click at [1008, 143] on button "Resolve" at bounding box center [1010, 145] width 36 height 11
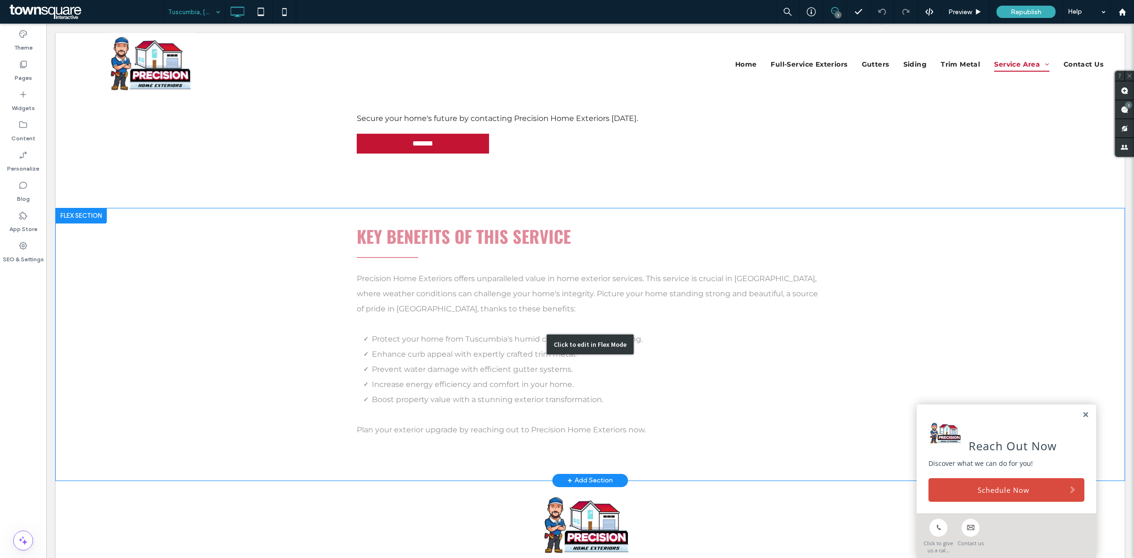
scroll to position [545, 0]
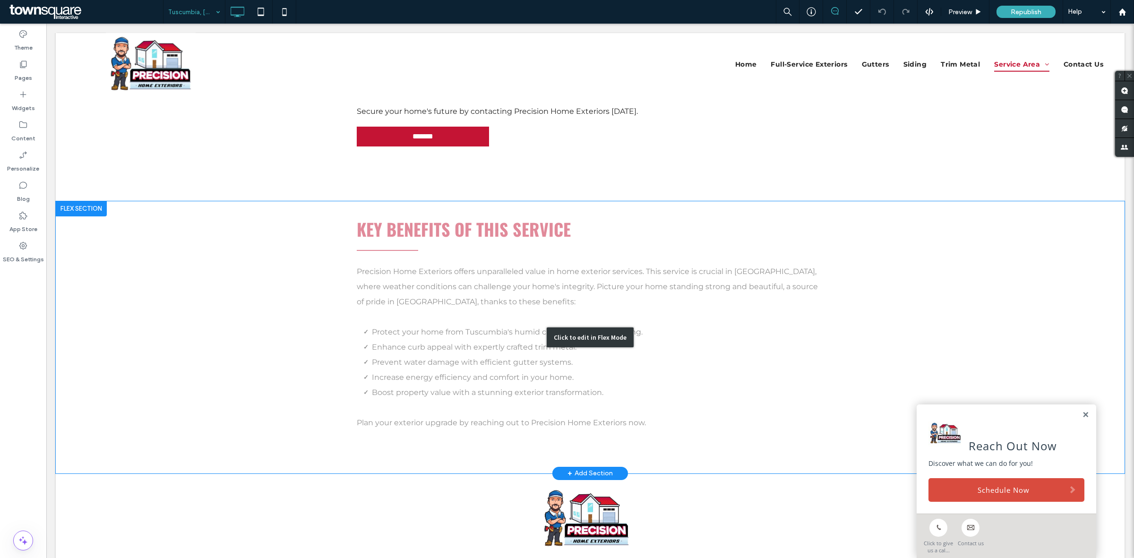
click at [835, 286] on div "Click to edit in Flex Mode" at bounding box center [590, 337] width 1069 height 272
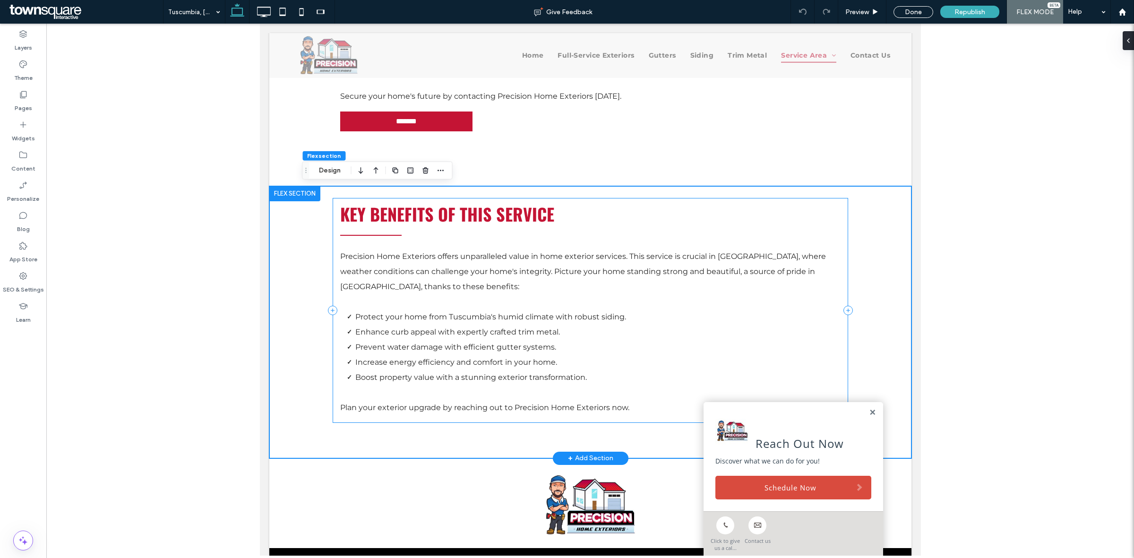
click at [843, 306] on icon at bounding box center [847, 310] width 9 height 9
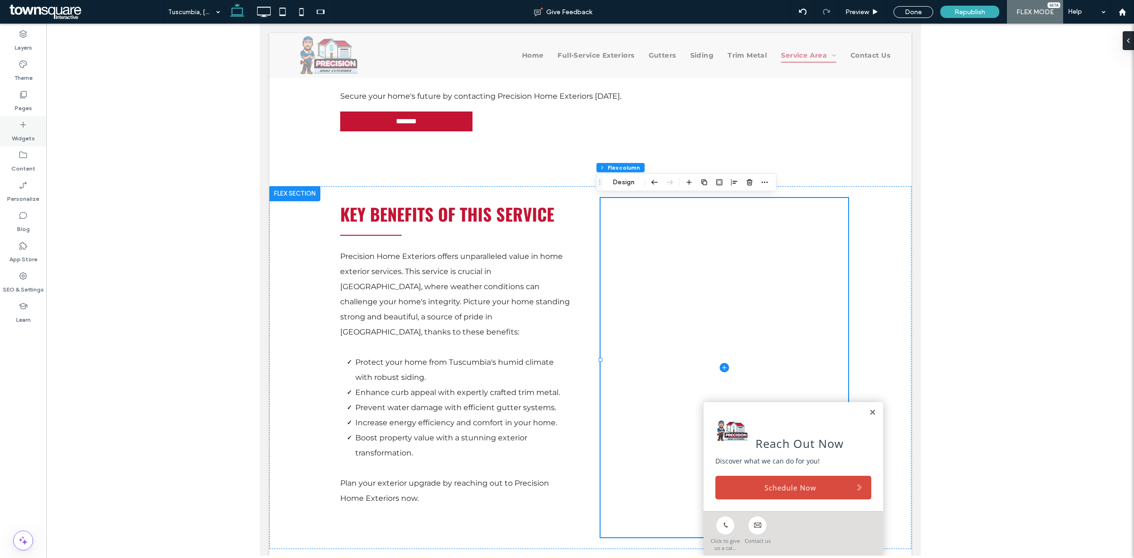
click at [27, 135] on label "Widgets" at bounding box center [23, 136] width 23 height 13
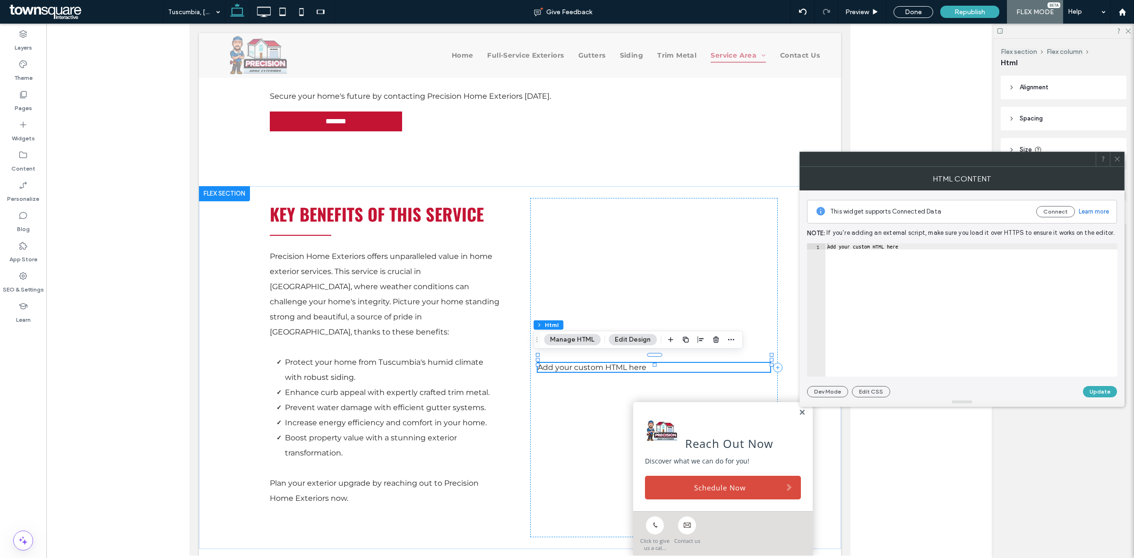
type textarea "**********"
click at [971, 280] on div "Add your custom HTML here" at bounding box center [972, 315] width 292 height 145
paste textarea "Cursor at row 1"
click at [899, 245] on div "< iframe src = "[URL][DOMAIN_NAME]" width = "600" height = "450" style = "borde…" at bounding box center [640, 311] width 1209 height 136
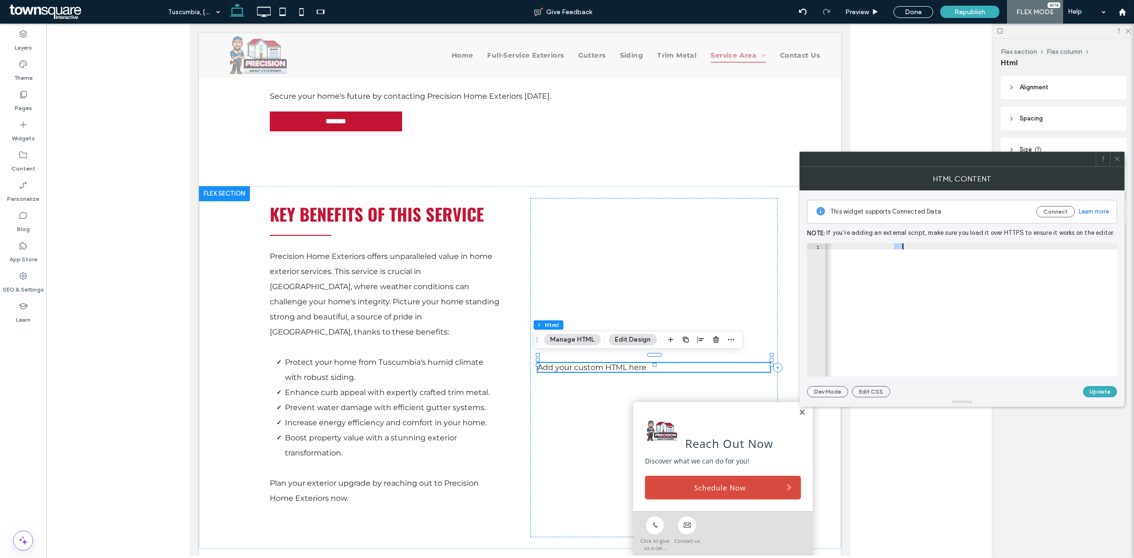
click at [899, 245] on div "< iframe src = "[URL][DOMAIN_NAME]" width = "600" height = "450" style = "borde…" at bounding box center [640, 311] width 1209 height 136
type textarea "**********"
click at [1104, 393] on button "Update" at bounding box center [1100, 391] width 34 height 11
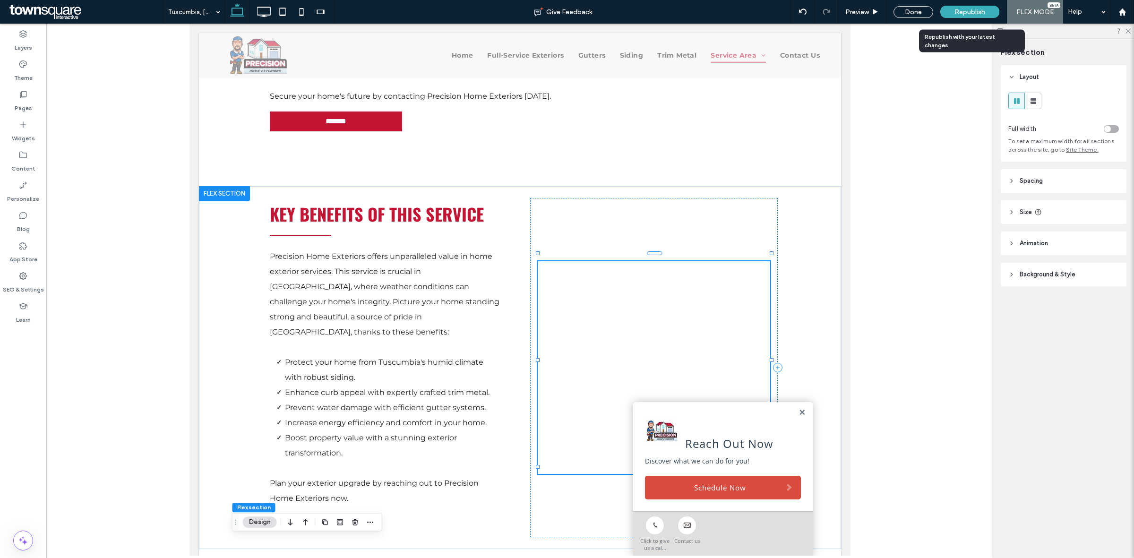
click at [975, 11] on span "Republish" at bounding box center [970, 12] width 31 height 8
click at [19, 274] on icon at bounding box center [22, 275] width 9 height 9
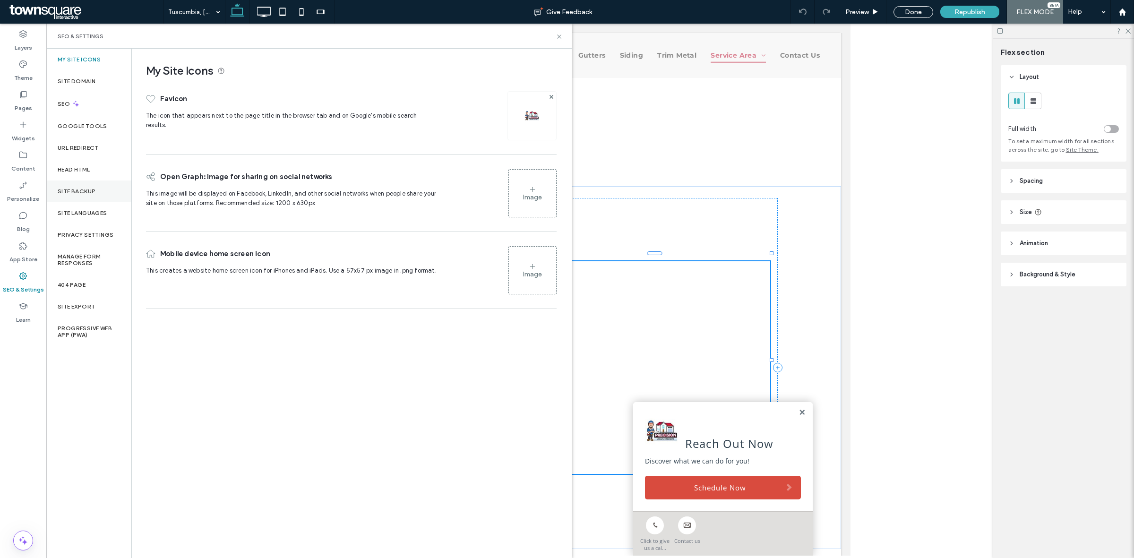
click at [88, 190] on label "Site Backup" at bounding box center [77, 191] width 38 height 7
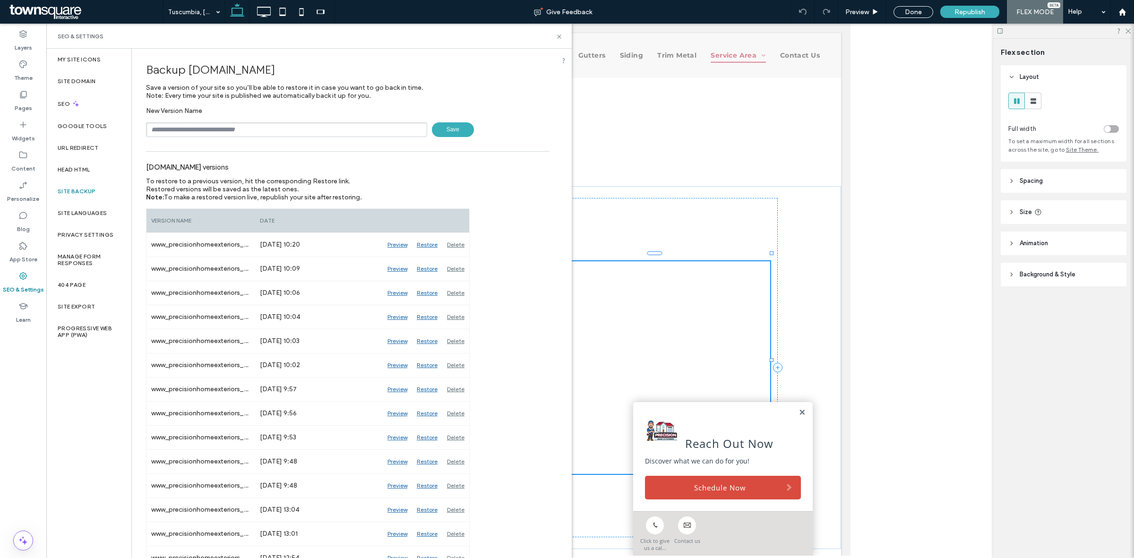
drag, startPoint x: 264, startPoint y: 140, endPoint x: 266, endPoint y: 134, distance: 6.4
click at [264, 137] on div "Backup [DOMAIN_NAME] Save a version of your site so you’ll be able to restore i…" at bounding box center [348, 503] width 432 height 908
click at [268, 131] on input "text" at bounding box center [286, 129] width 281 height 15
paste input "******"
type input "*********"
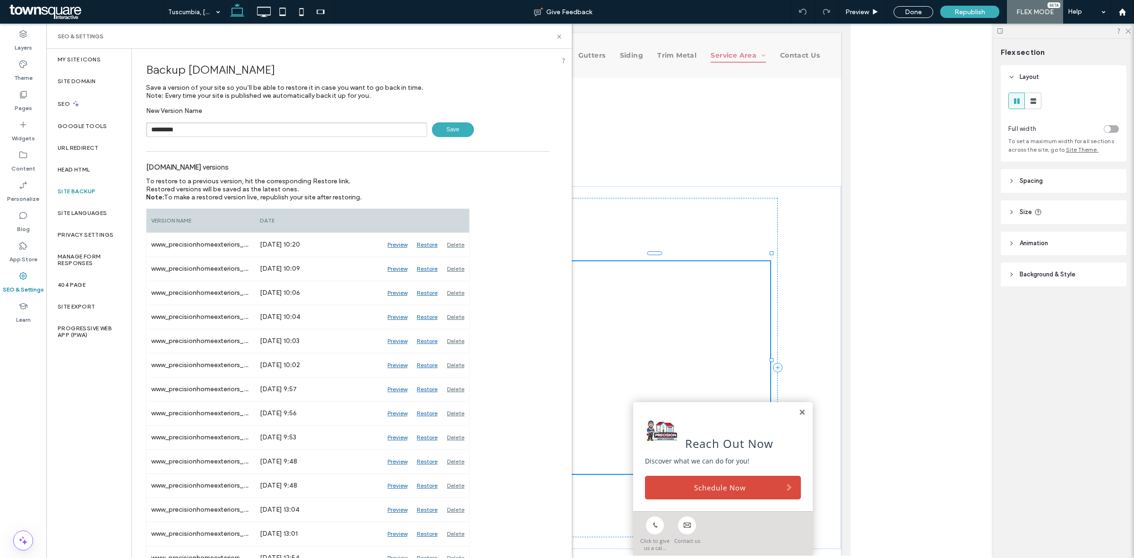
click at [436, 132] on span "Save" at bounding box center [453, 129] width 42 height 15
click at [561, 38] on use at bounding box center [559, 37] width 4 height 4
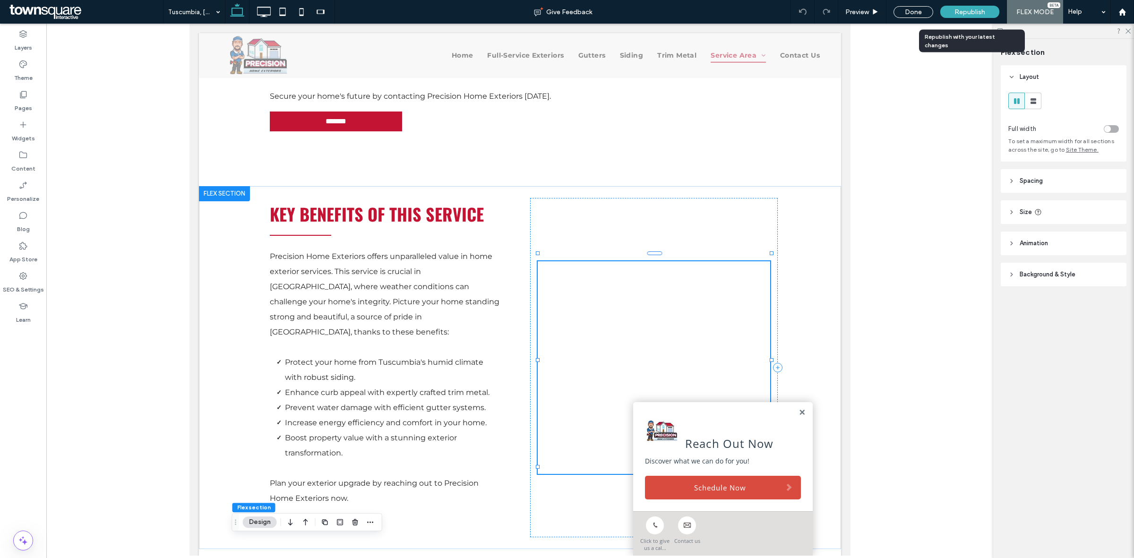
click at [960, 14] on span "Republish" at bounding box center [970, 12] width 31 height 8
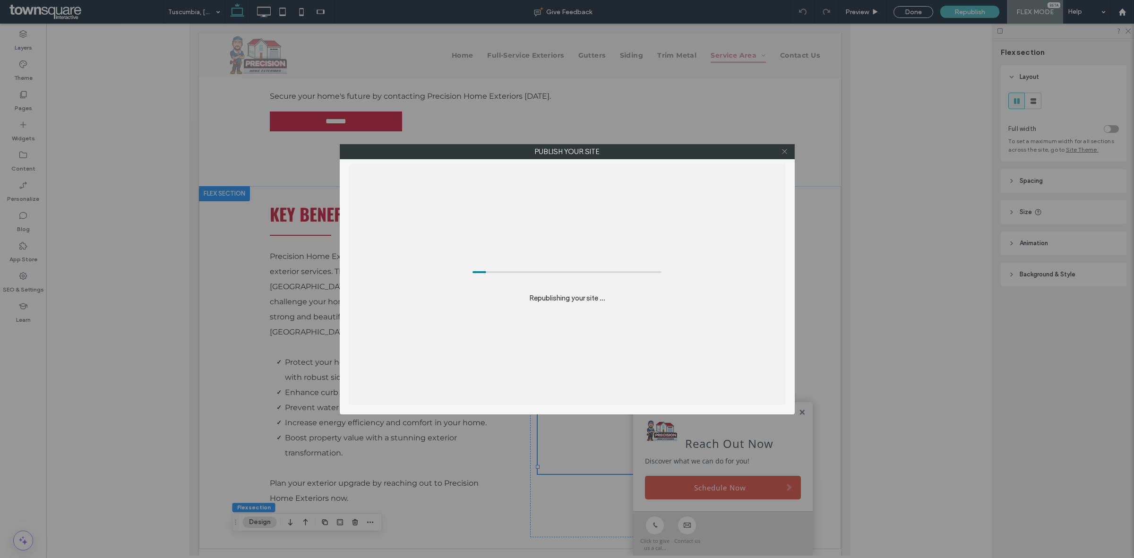
click at [786, 149] on icon at bounding box center [784, 151] width 7 height 7
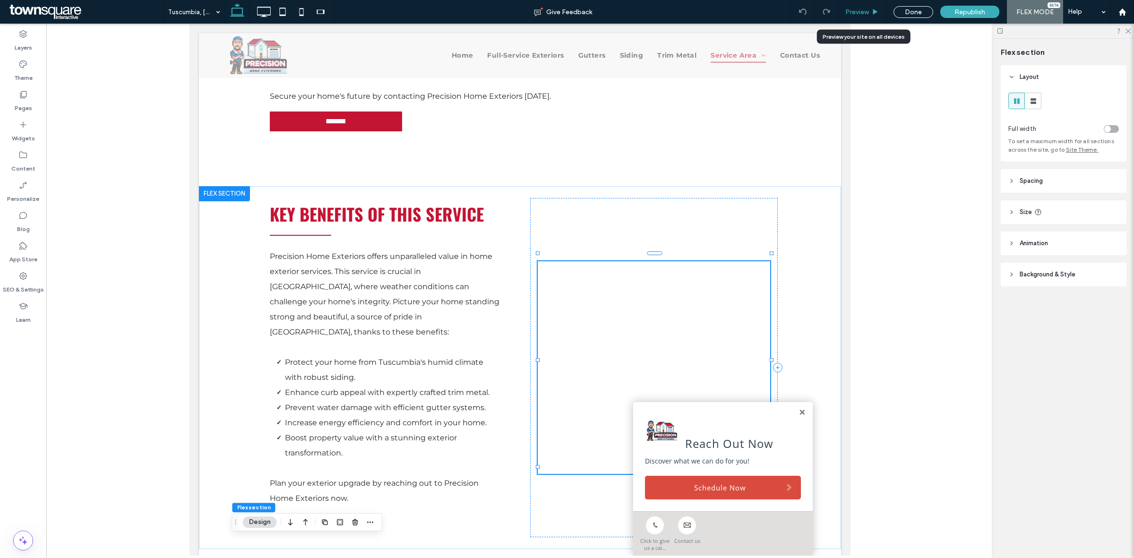
click at [859, 10] on span "Preview" at bounding box center [858, 12] width 24 height 8
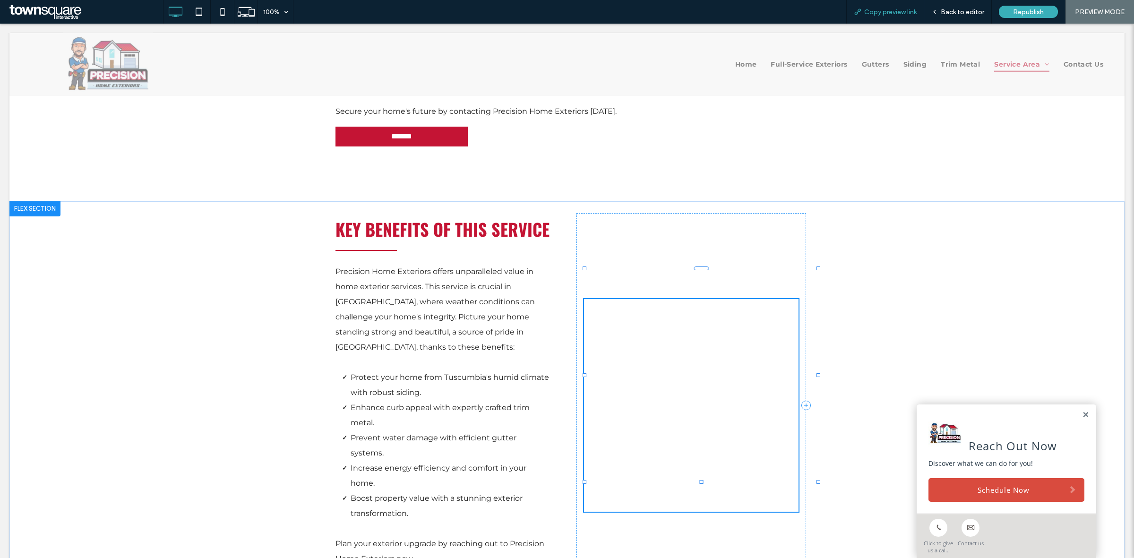
click at [903, 13] on span "Copy preview link" at bounding box center [891, 12] width 52 height 8
